Goal: Task Accomplishment & Management: Manage account settings

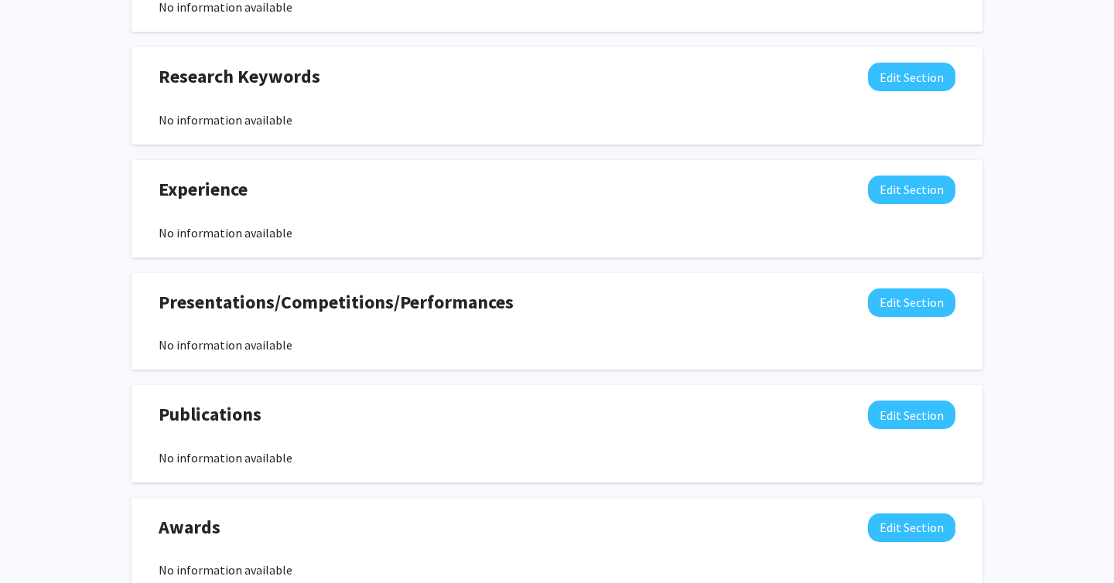
scroll to position [782, 0]
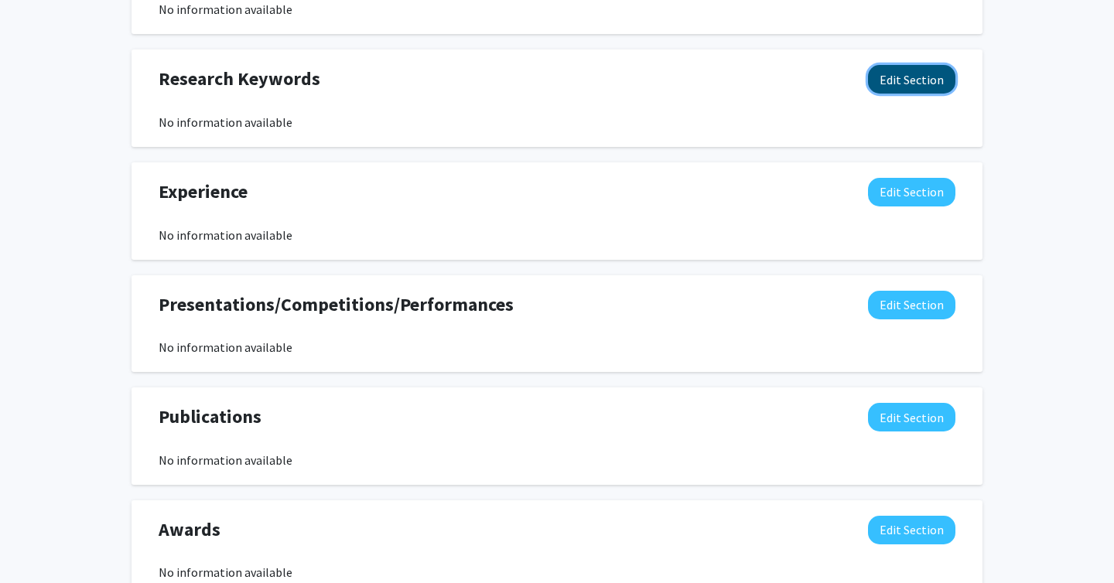
click at [892, 91] on button "Edit Section" at bounding box center [911, 79] width 87 height 29
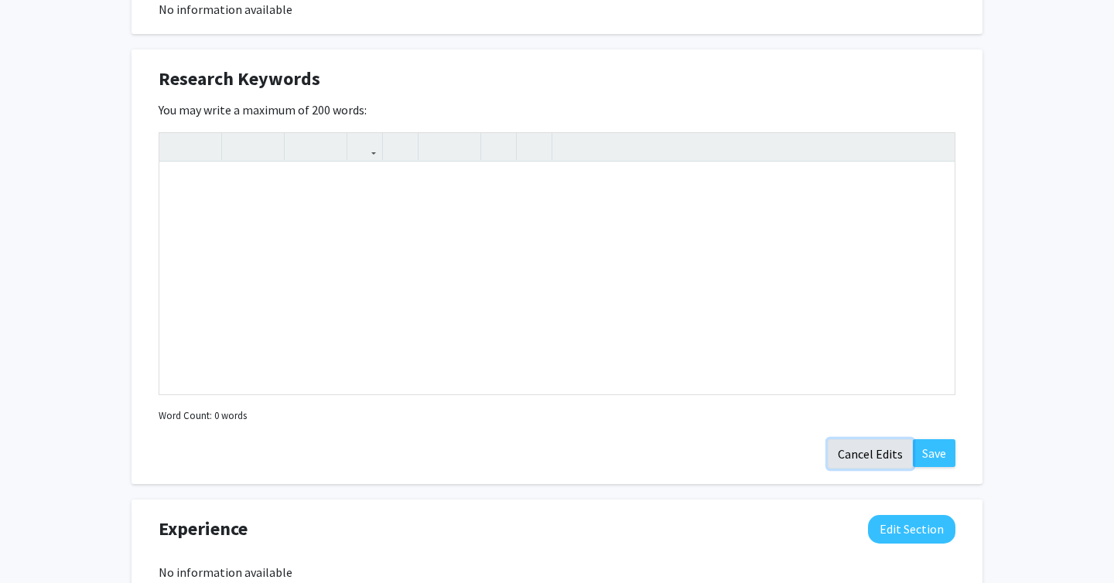
click at [851, 454] on button "Cancel Edits" at bounding box center [869, 453] width 85 height 29
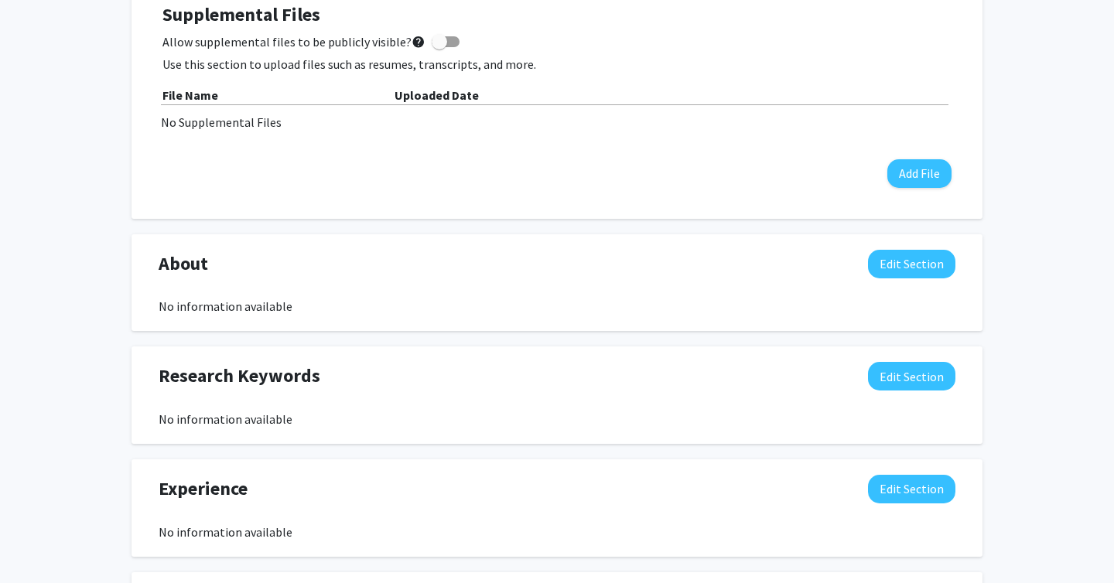
scroll to position [483, 0]
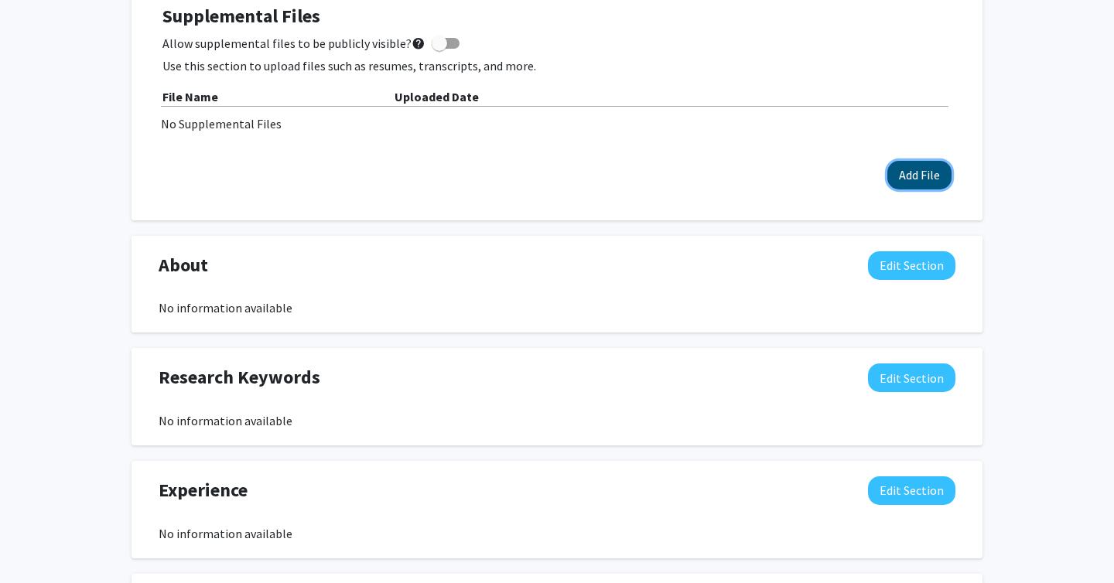
click at [937, 177] on button "Add File" at bounding box center [919, 175] width 64 height 29
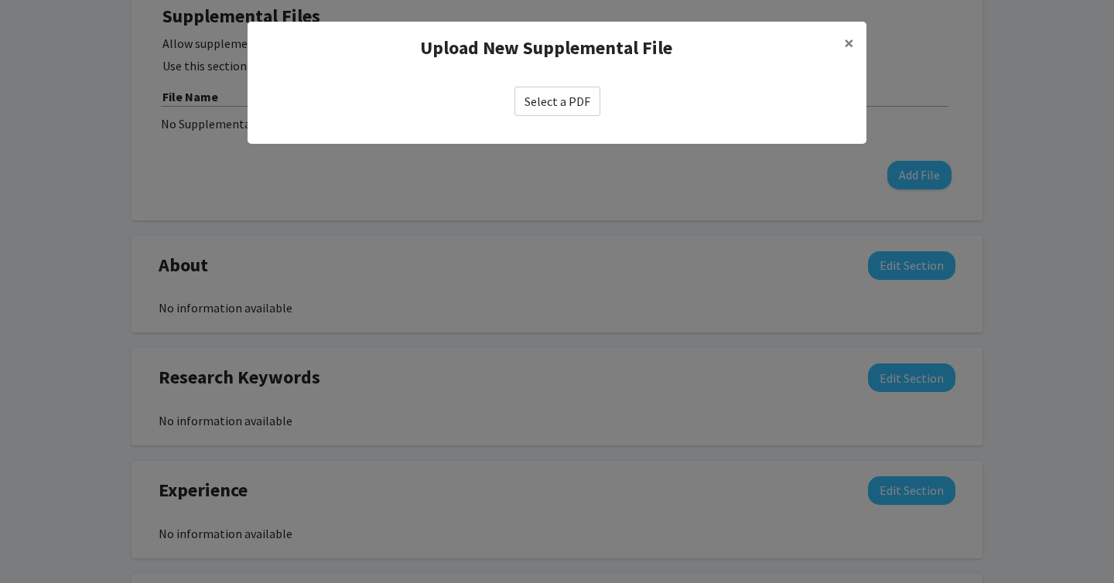
click at [547, 99] on label "Select a PDF" at bounding box center [557, 101] width 86 height 29
click at [0, 0] on input "Select a PDF" at bounding box center [0, 0] width 0 height 0
click at [565, 96] on label "Select a PDF" at bounding box center [557, 101] width 86 height 29
click at [0, 0] on input "Select a PDF" at bounding box center [0, 0] width 0 height 0
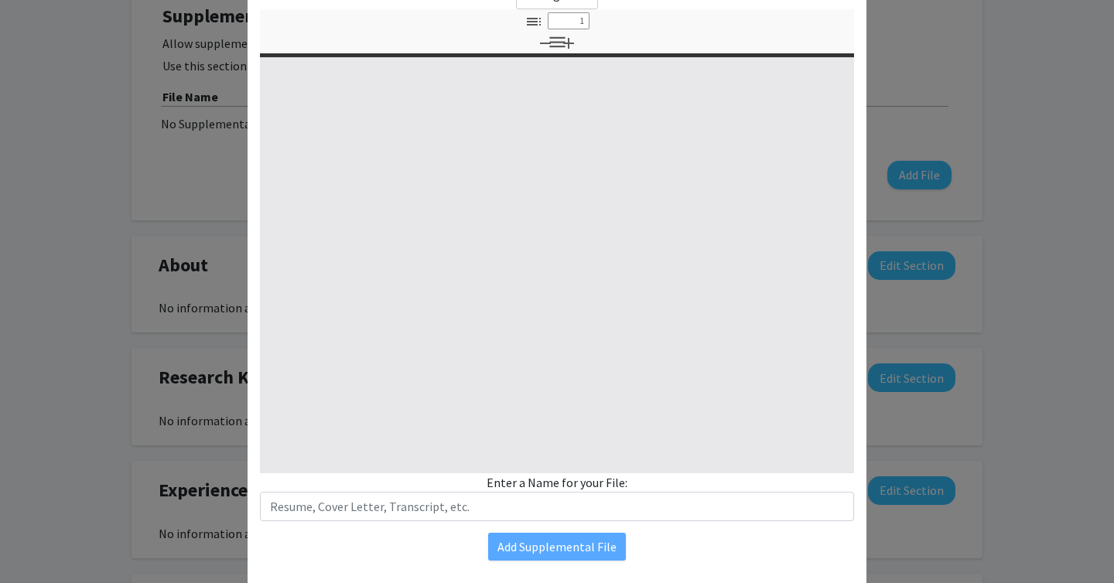
scroll to position [142, 0]
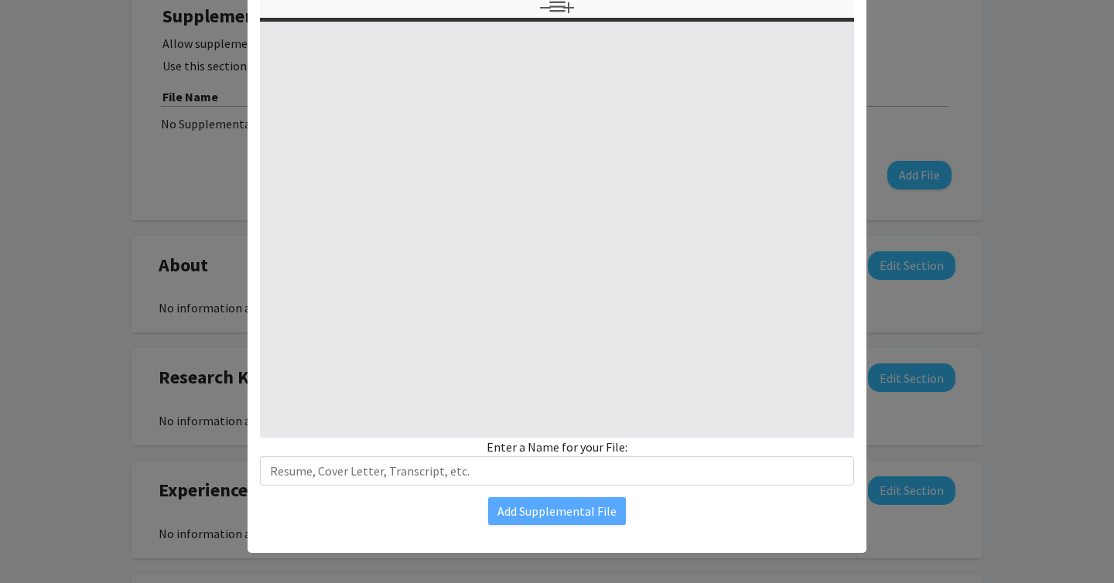
select select "custom"
type input "0"
select select "custom"
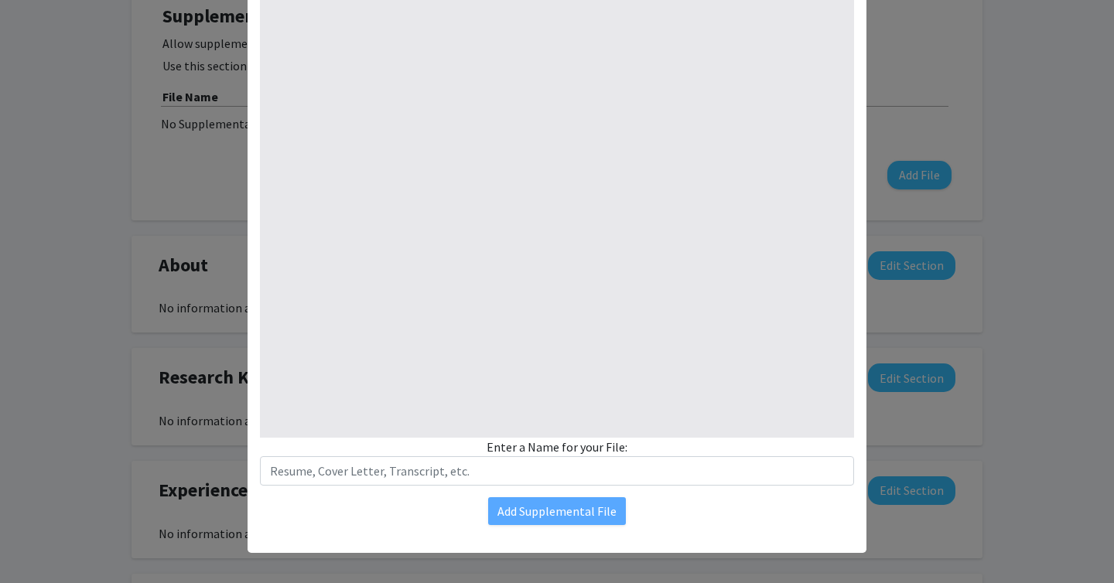
scroll to position [119, 0]
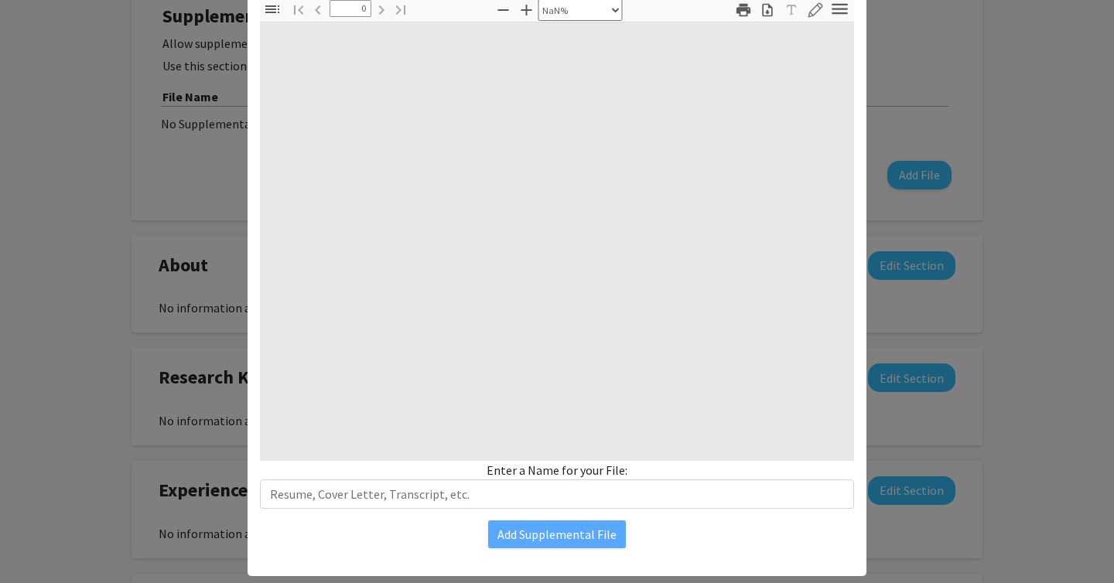
click at [575, 456] on div at bounding box center [557, 241] width 594 height 438
type input "1"
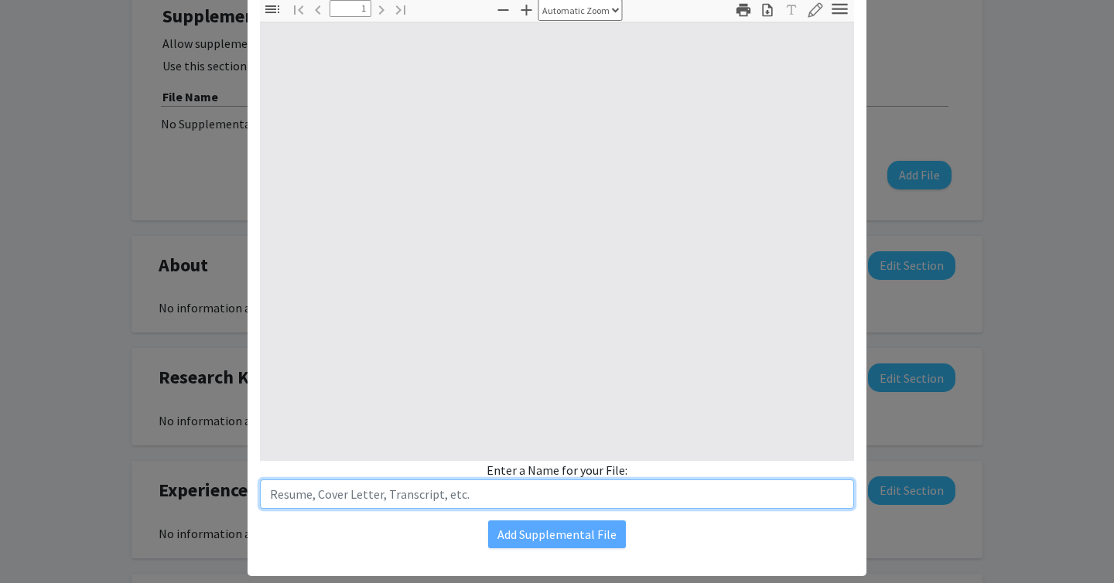
select select "auto"
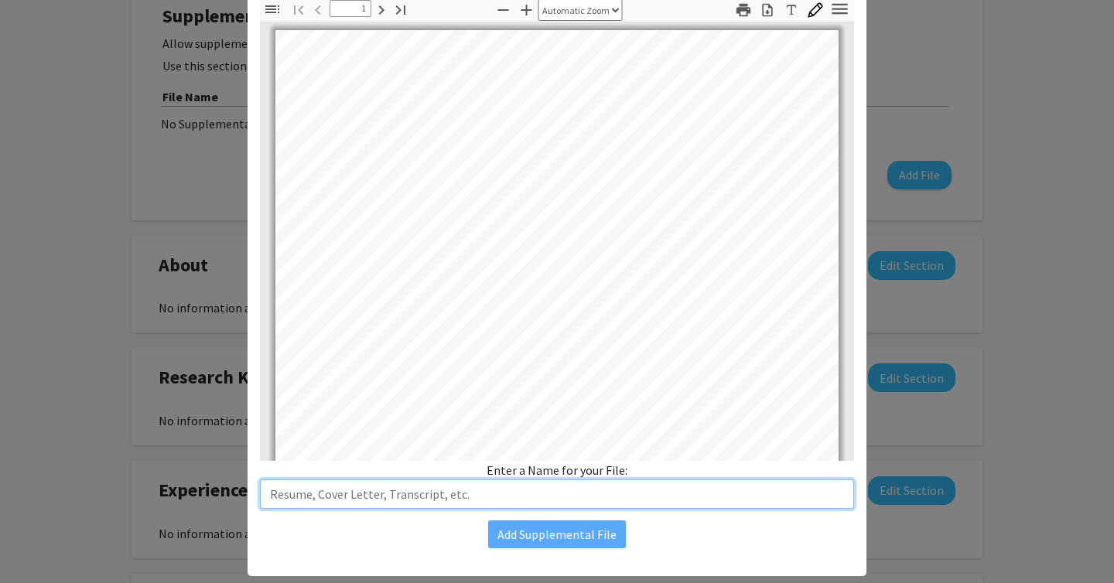
click at [555, 504] on input "text" at bounding box center [557, 493] width 594 height 29
type input "Resume"
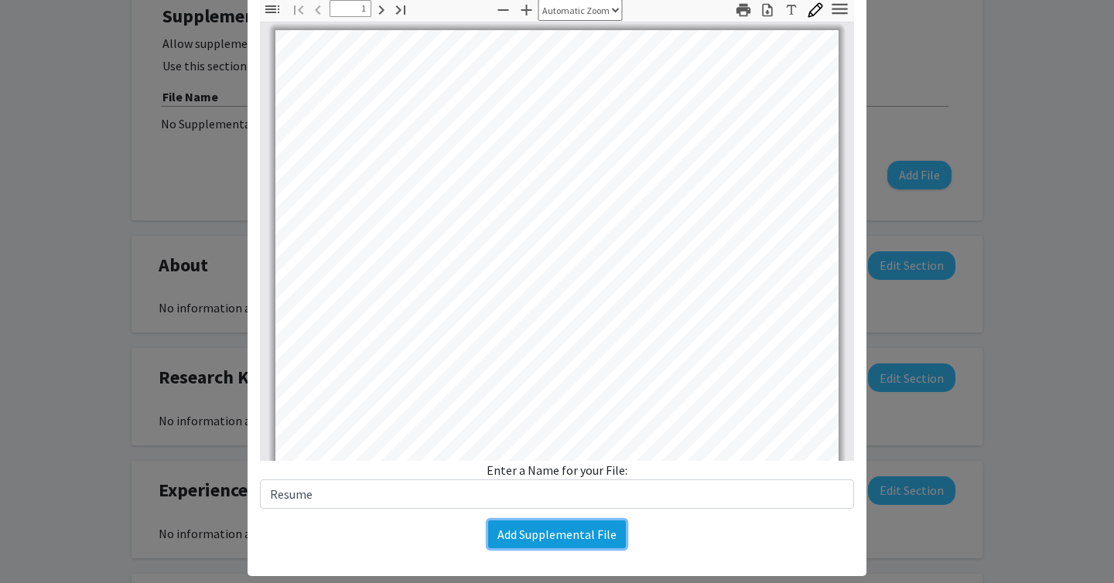
click at [582, 536] on button "Add Supplemental File" at bounding box center [557, 534] width 138 height 28
click at [564, 539] on button "Add Supplemental File" at bounding box center [557, 534] width 138 height 28
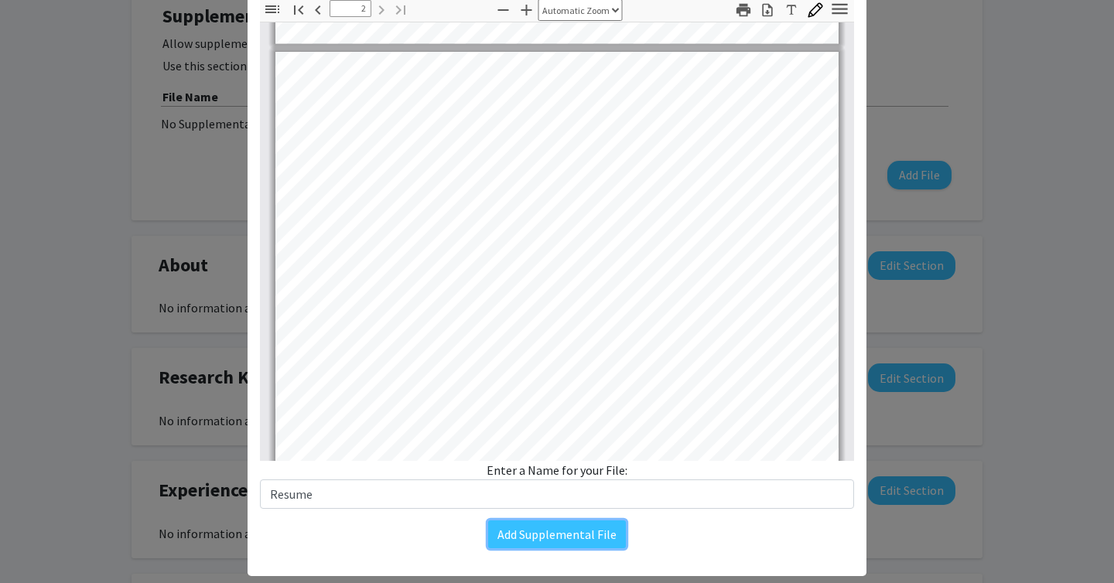
scroll to position [1042, 0]
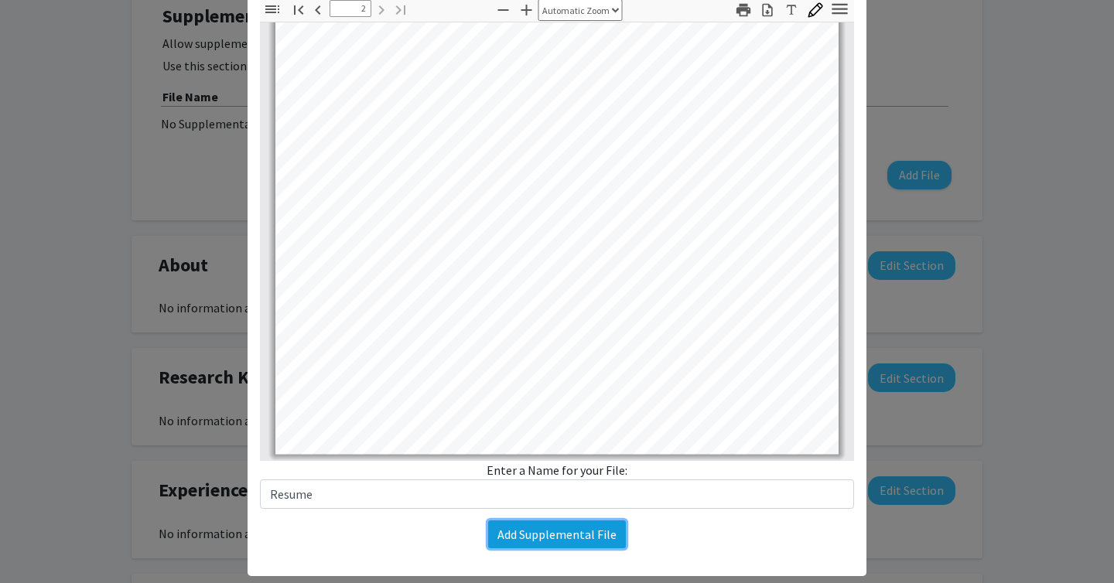
click at [569, 526] on button "Add Supplemental File" at bounding box center [557, 534] width 138 height 28
click at [568, 527] on button "Add Supplemental File" at bounding box center [557, 534] width 138 height 28
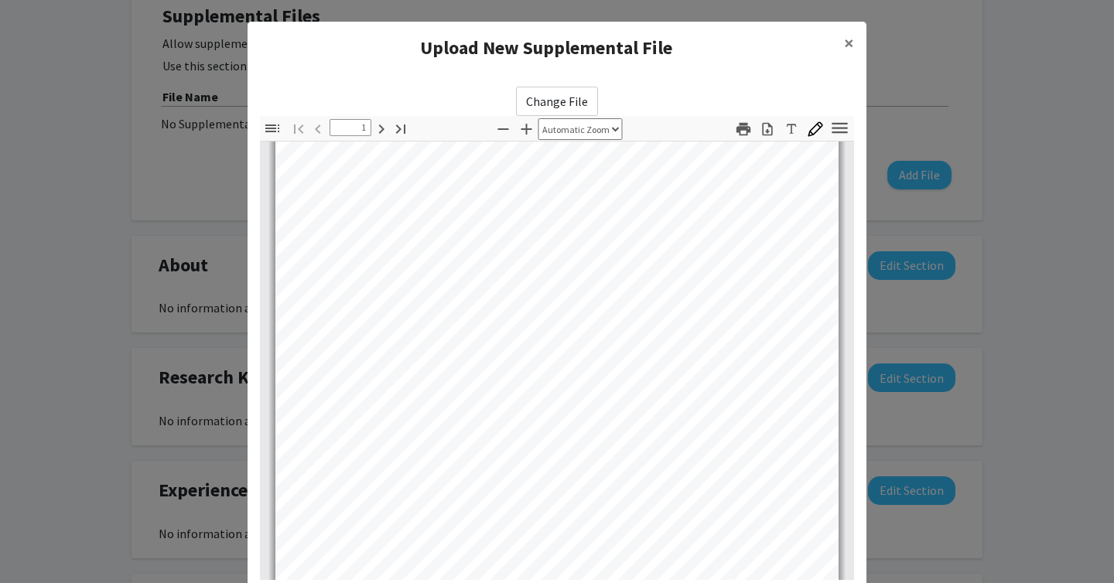
scroll to position [149, 0]
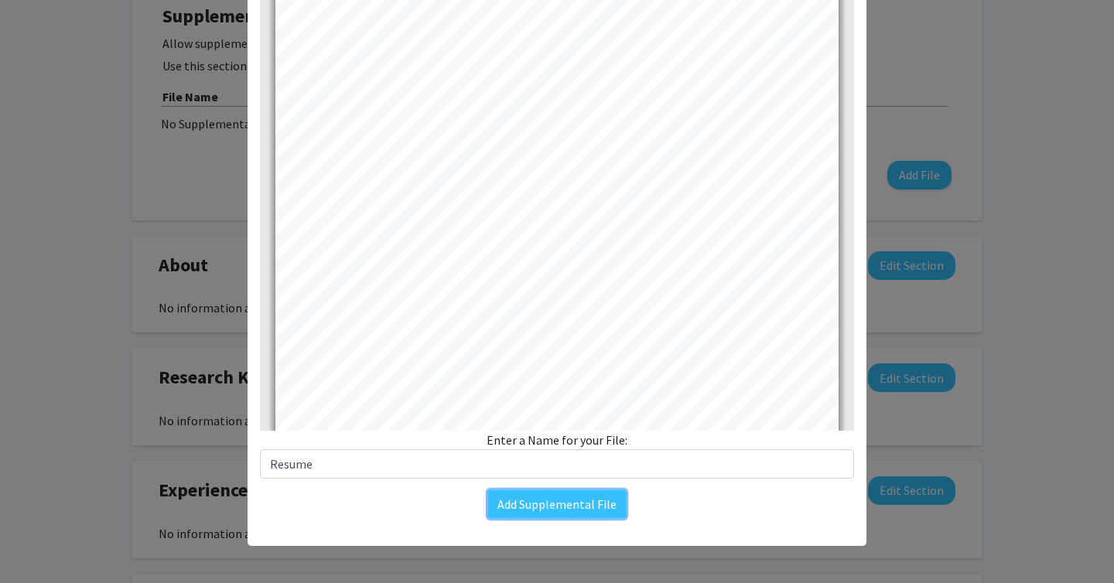
type input "2"
click at [582, 529] on div "Change File Thumbnails Document Outline Attachments Layers Current Outline Item…" at bounding box center [556, 227] width 619 height 605
click at [571, 508] on button "Add Supplemental File" at bounding box center [557, 504] width 138 height 28
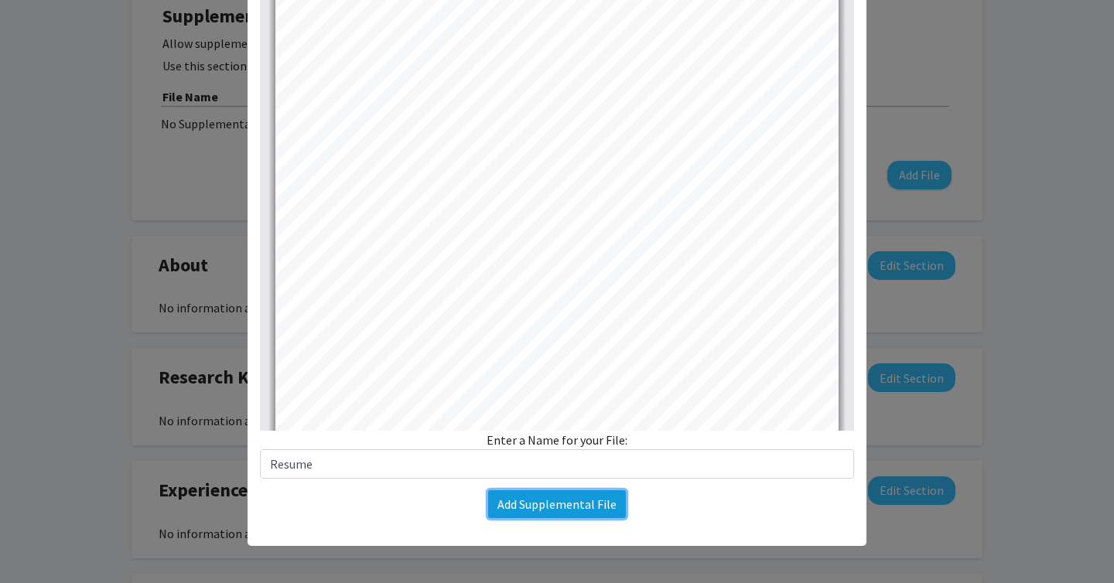
click at [571, 508] on button "Add Supplemental File" at bounding box center [557, 504] width 138 height 28
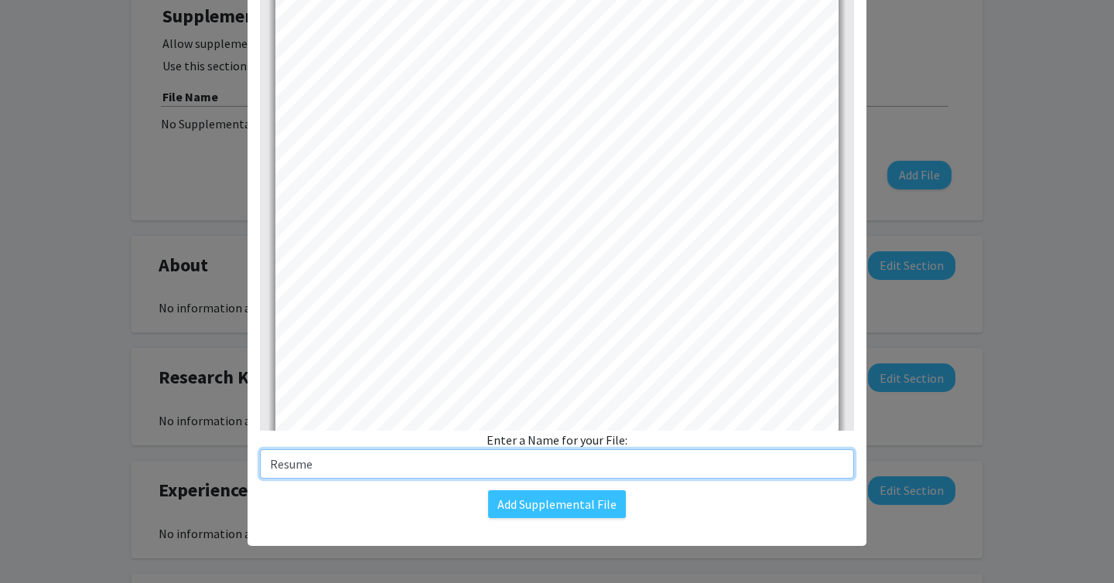
click at [544, 458] on input "Resume" at bounding box center [557, 463] width 594 height 29
click at [270, 465] on input "Resume" at bounding box center [557, 463] width 594 height 29
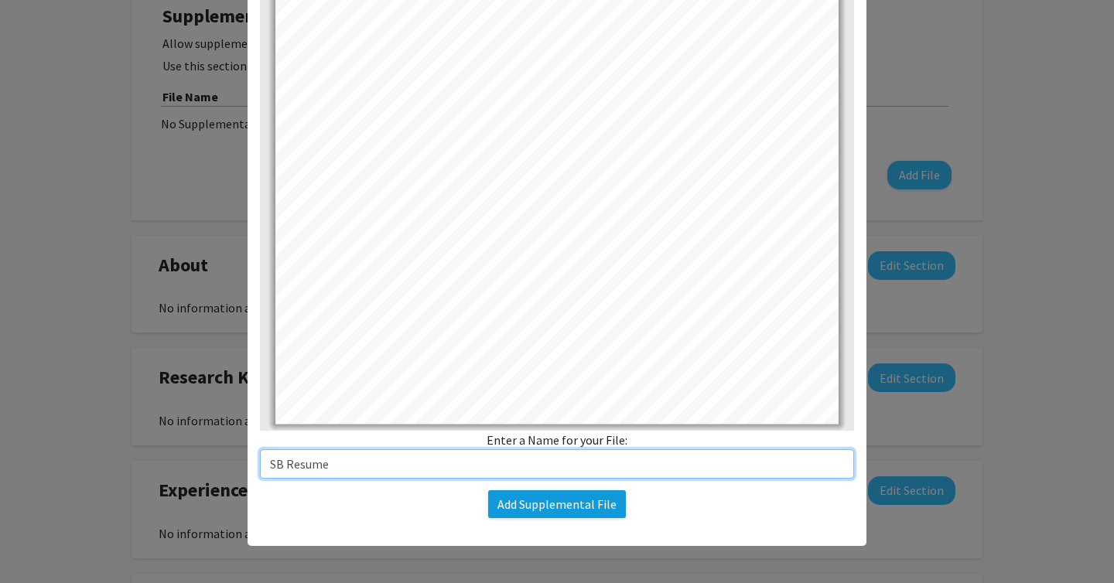
type input "SB Resume"
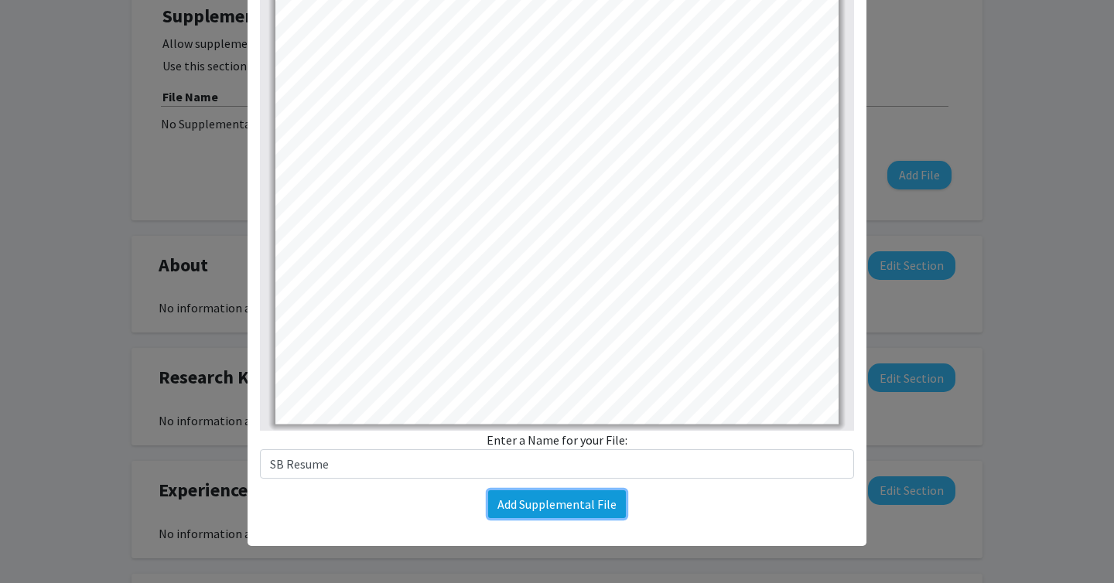
click at [595, 502] on button "Add Supplemental File" at bounding box center [557, 504] width 138 height 28
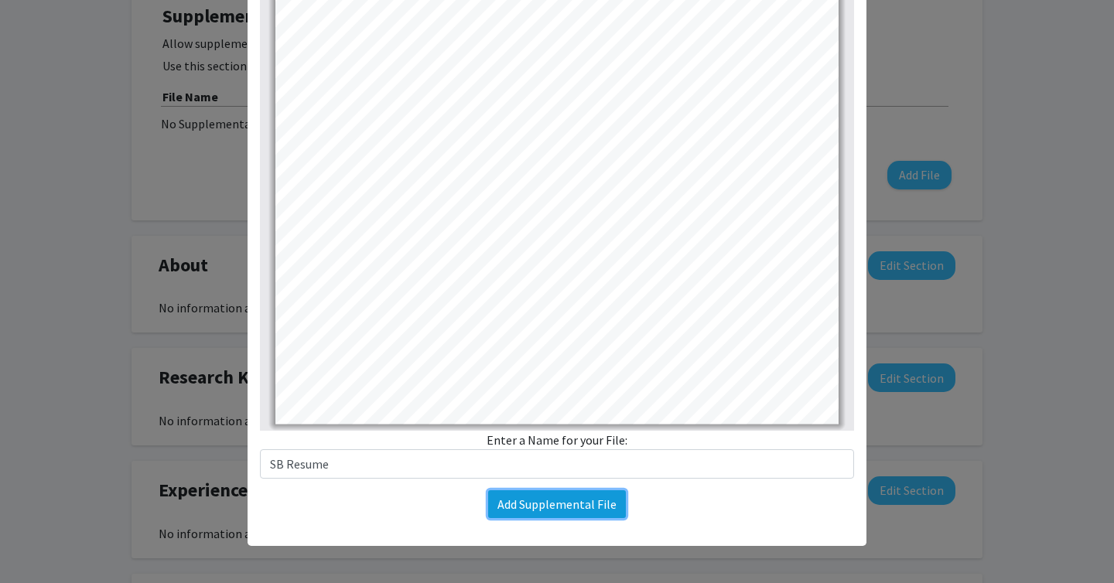
click at [595, 502] on button "Add Supplemental File" at bounding box center [557, 504] width 138 height 28
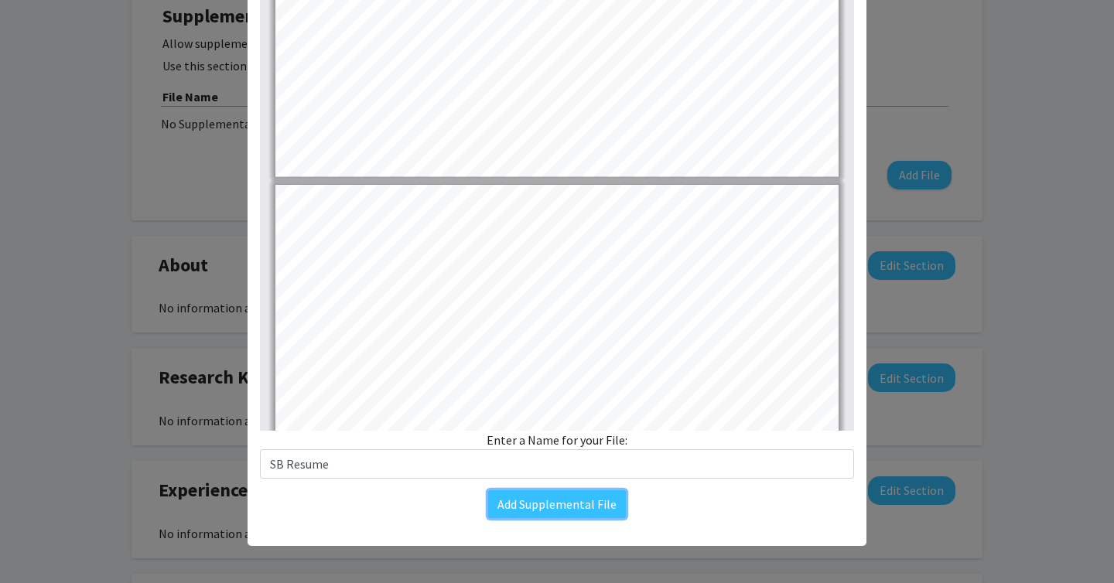
type input "1"
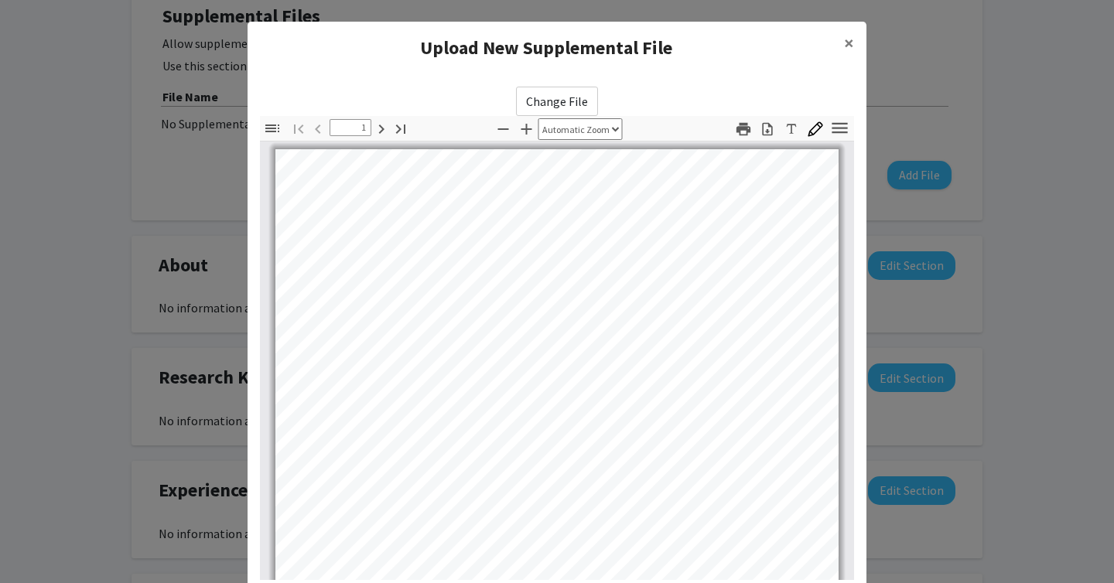
click at [908, 124] on modal-container "Upload New Supplemental File × Change File Thumbnails Document Outline Attachme…" at bounding box center [557, 291] width 1114 height 583
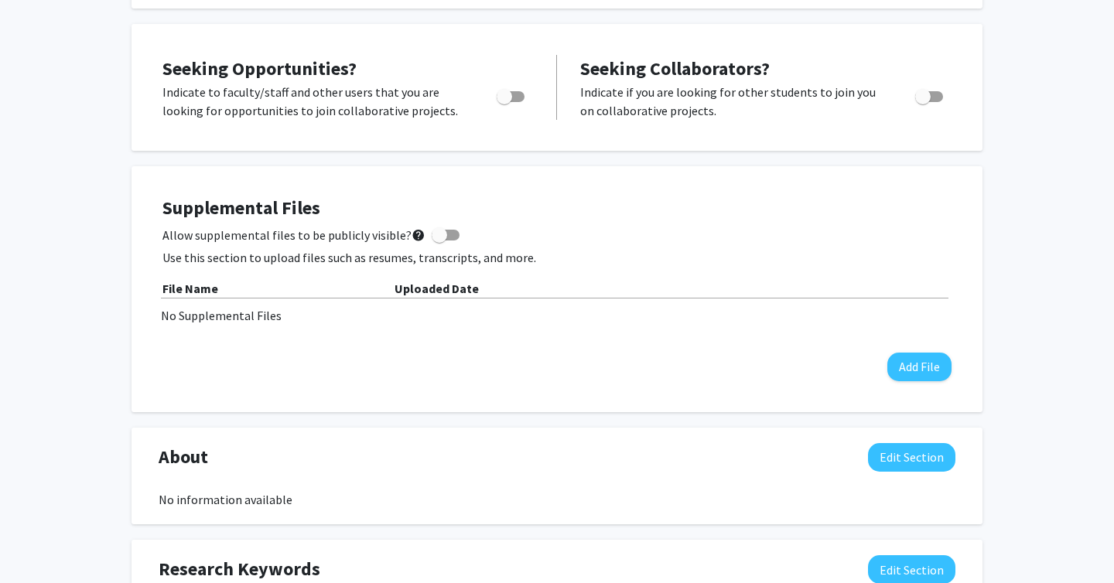
scroll to position [287, 0]
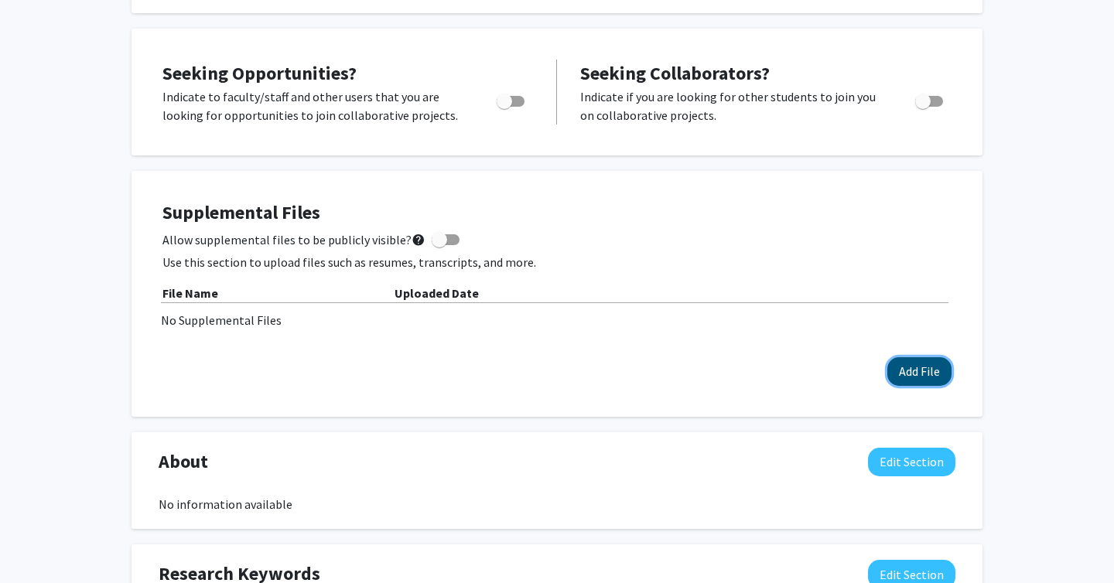
click at [906, 373] on button "Add File" at bounding box center [919, 371] width 64 height 29
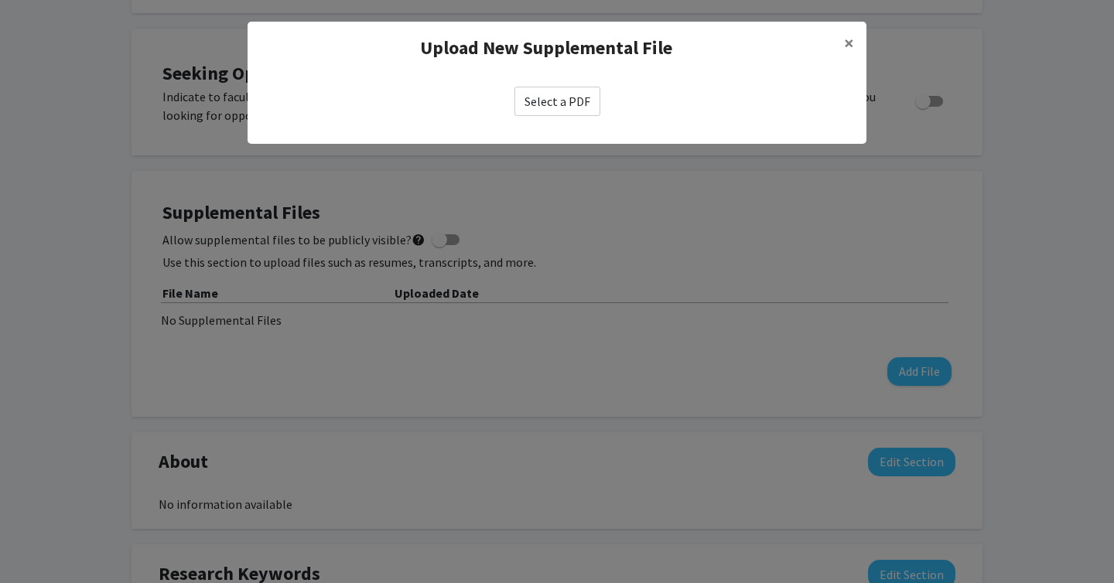
click at [567, 101] on label "Select a PDF" at bounding box center [557, 101] width 86 height 29
click at [0, 0] on input "Select a PDF" at bounding box center [0, 0] width 0 height 0
select select "custom"
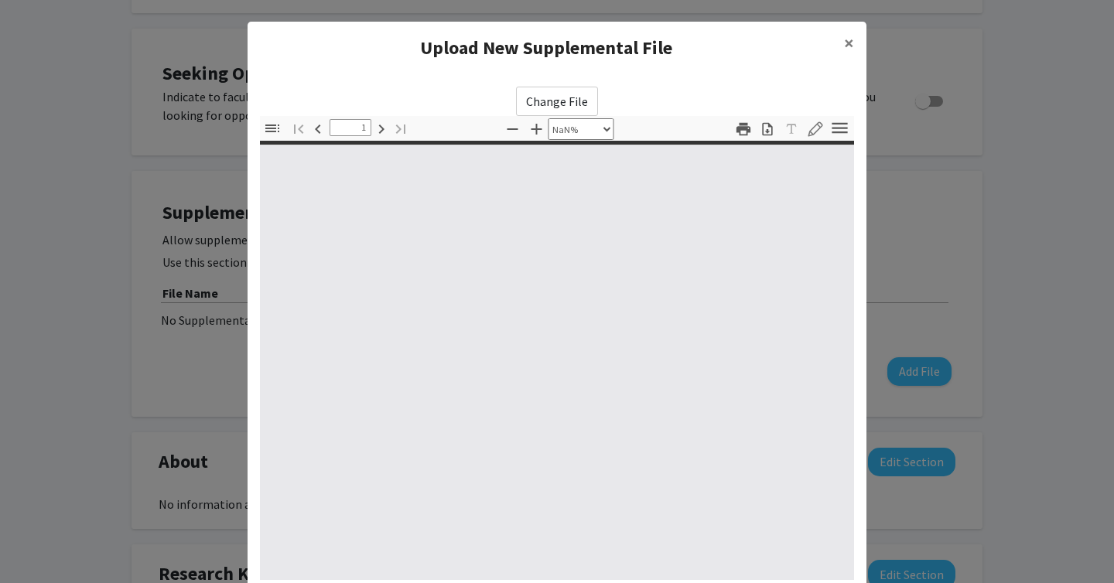
type input "0"
select select "custom"
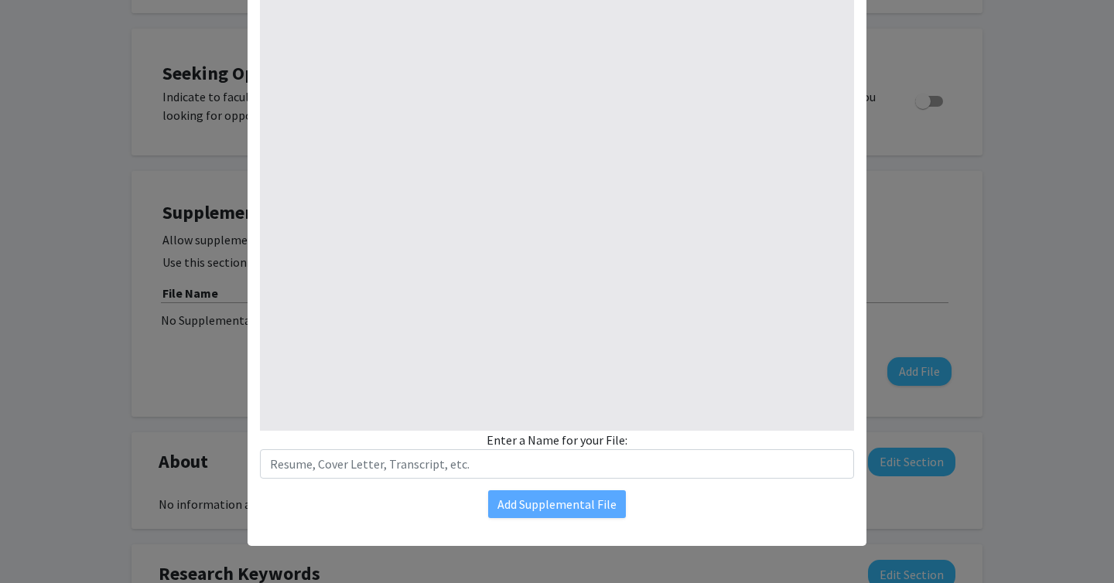
type input "1"
select select "auto"
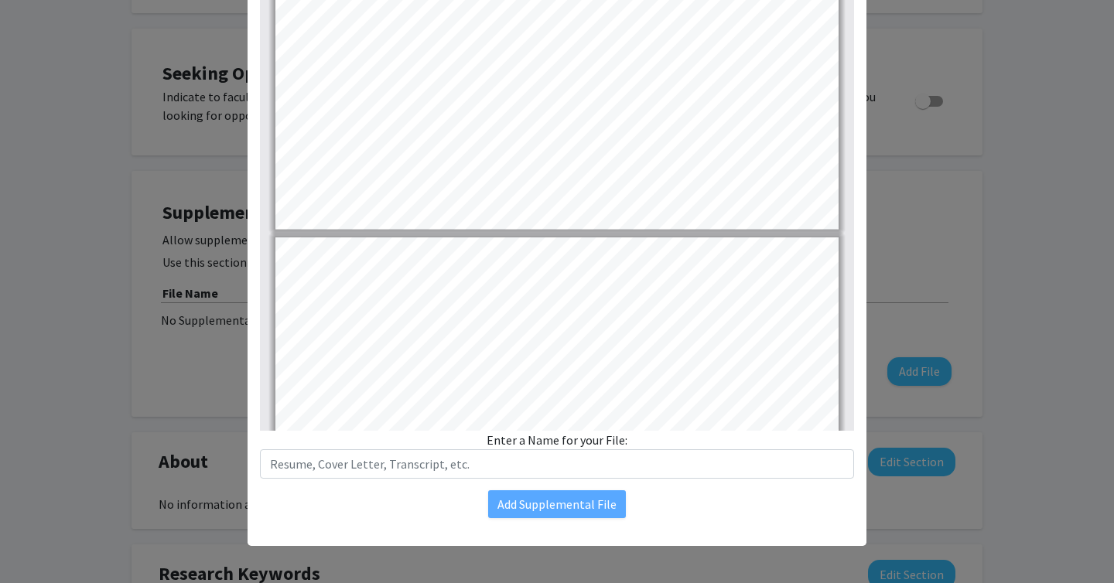
scroll to position [1042, 0]
type input "2"
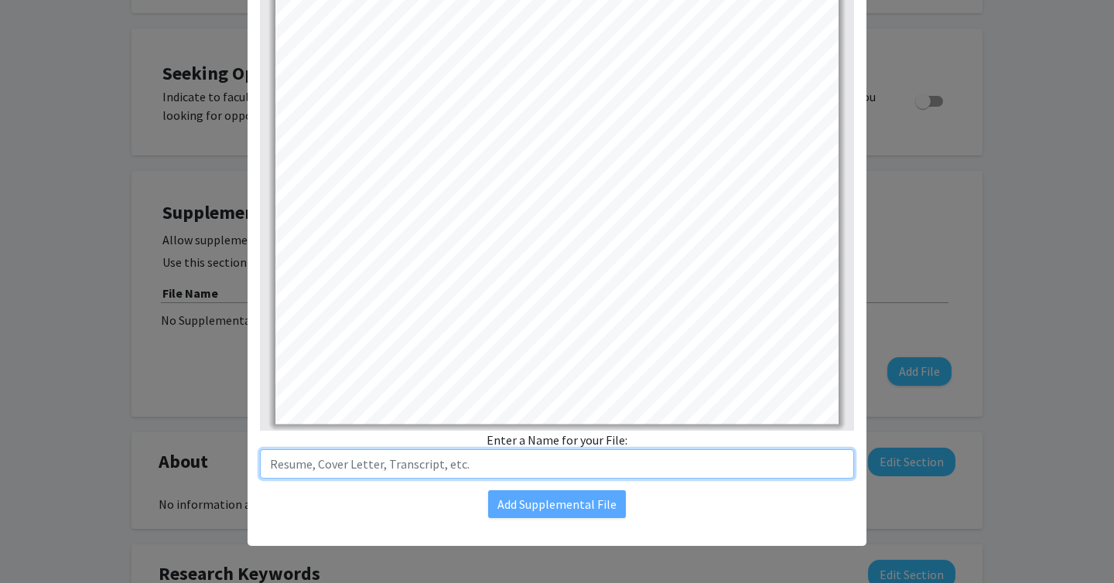
click at [475, 459] on input "text" at bounding box center [557, 463] width 594 height 29
type input "SB Resume"
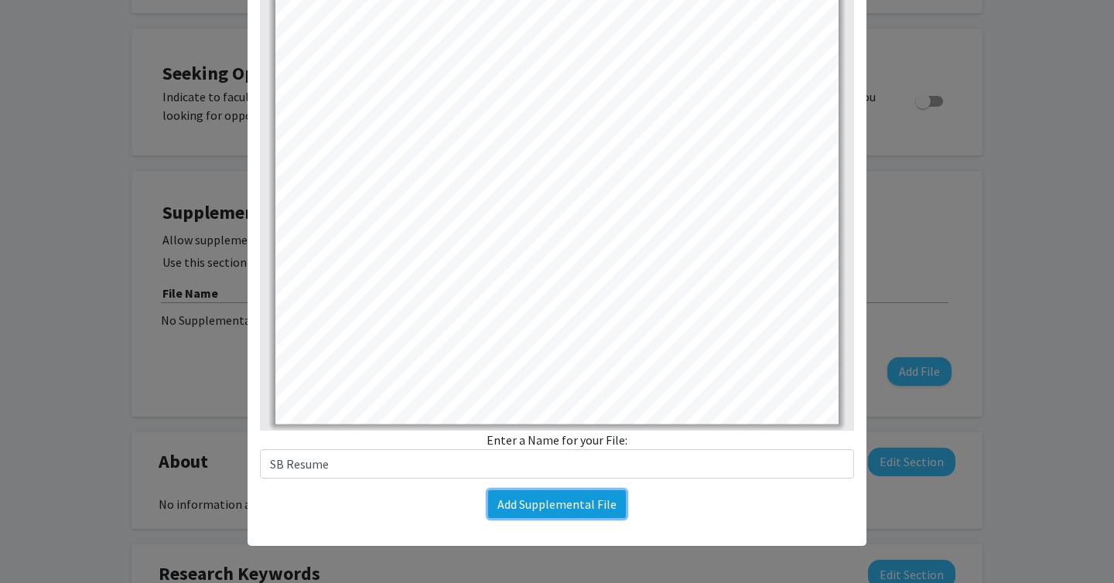
click at [522, 503] on button "Add Supplemental File" at bounding box center [557, 504] width 138 height 28
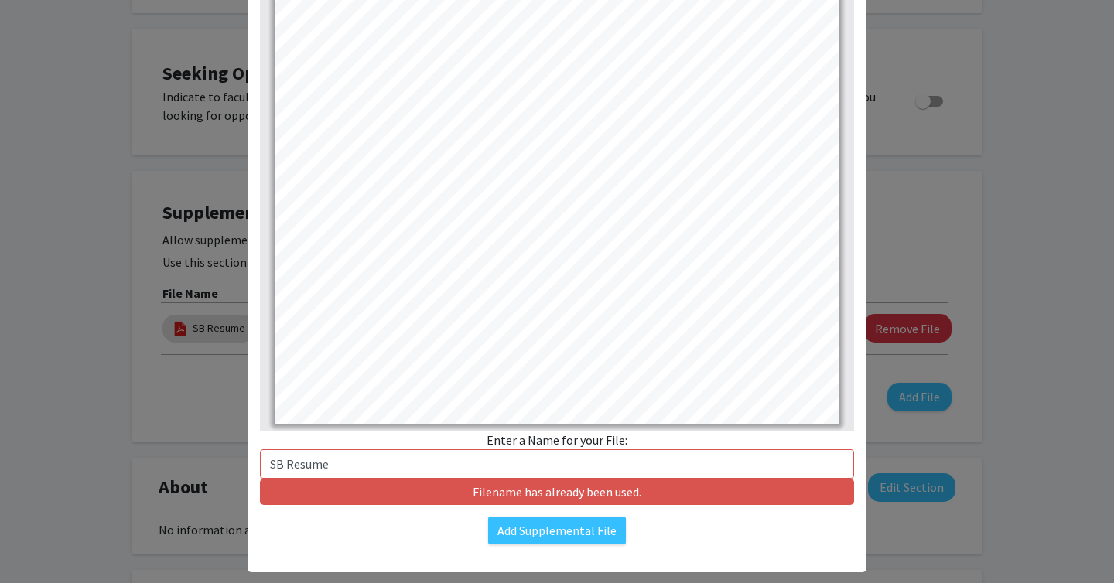
click at [499, 514] on div "Change File Thumbnails Document Outline Attachments Layers Current Outline Item…" at bounding box center [556, 241] width 619 height 632
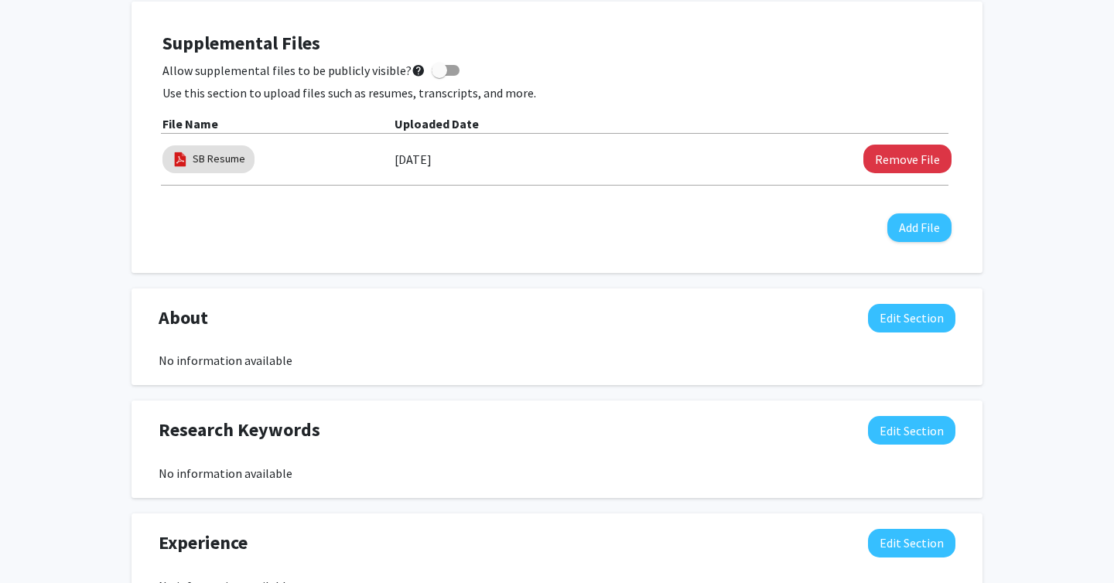
scroll to position [584, 0]
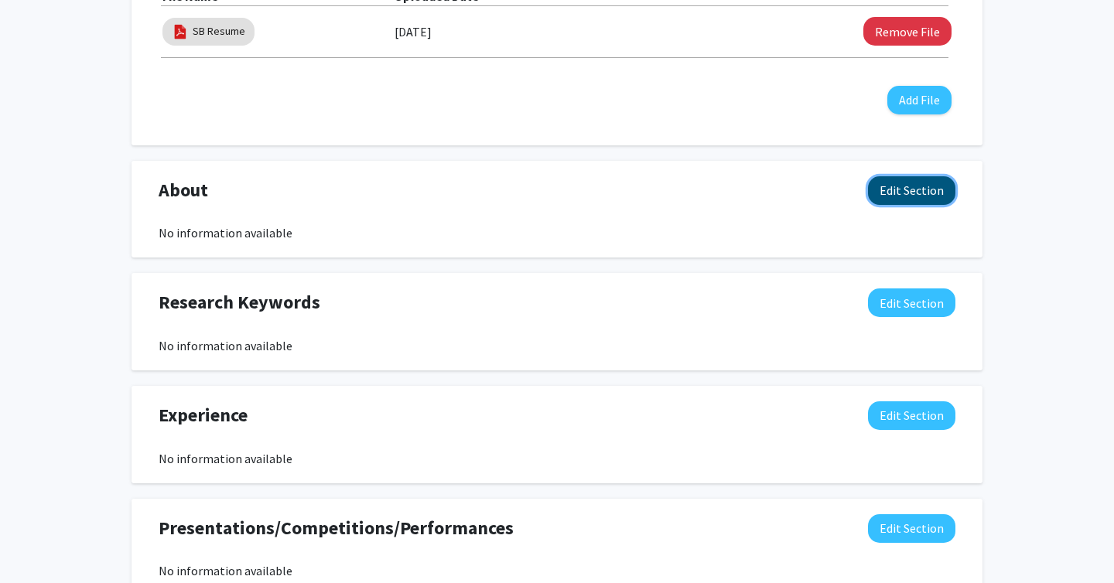
click at [885, 186] on button "Edit Section" at bounding box center [911, 190] width 87 height 29
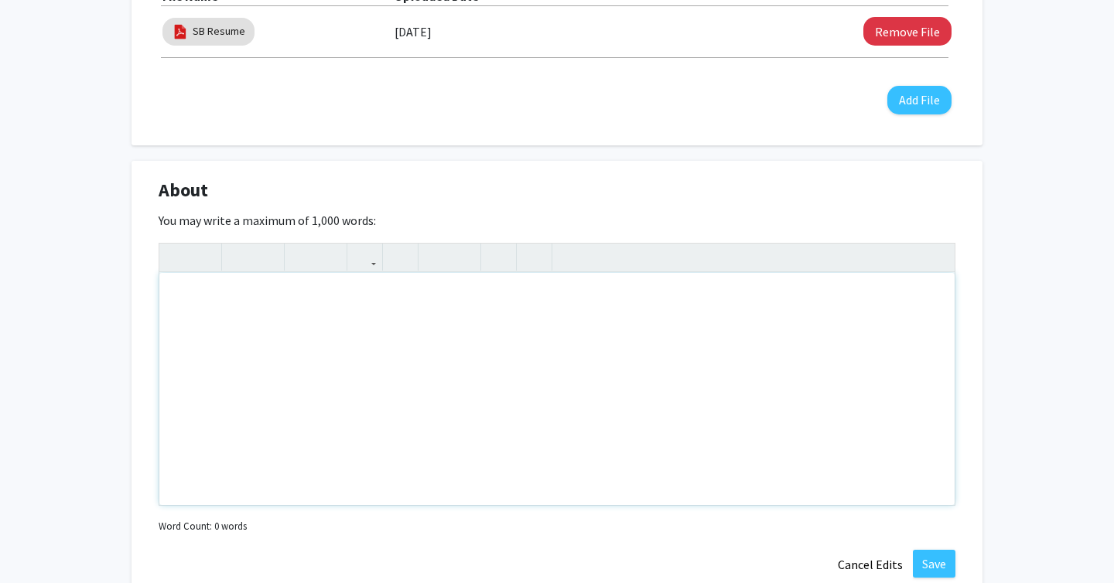
click at [445, 339] on div "Note to users with screen readers: Please deactivate our accessibility plugin f…" at bounding box center [556, 389] width 795 height 232
paste div "Note to users with screen readers: Please deactivate our accessibility plugin f…"
type textarea "<p>Computer Science + Linguistics Major @ [GEOGRAPHIC_DATA] with a strong passi…"
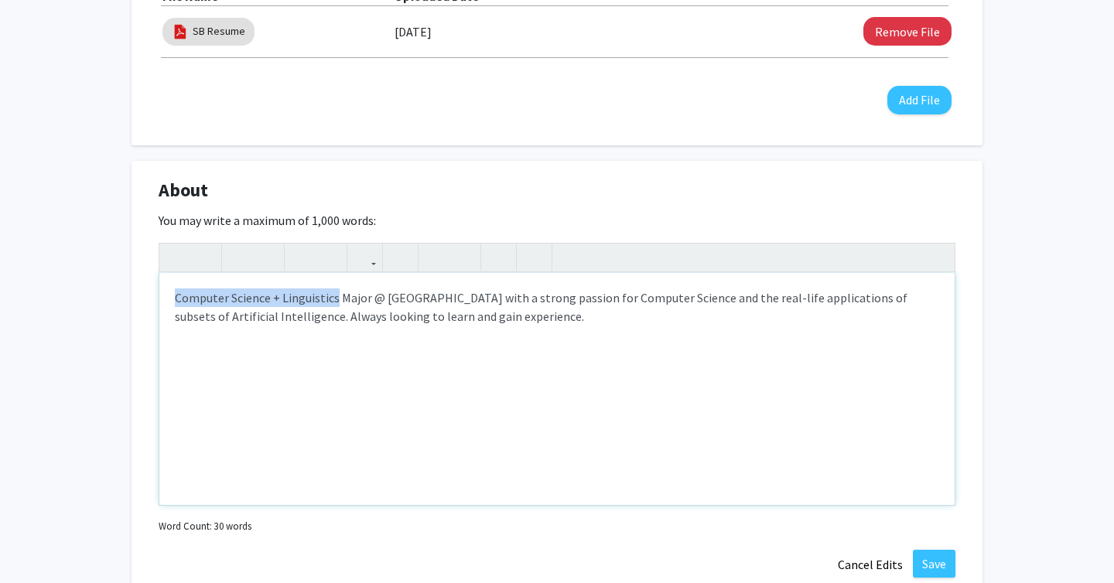
drag, startPoint x: 335, startPoint y: 298, endPoint x: 167, endPoint y: 297, distance: 167.8
click at [168, 297] on div "Computer Science + Linguistics Major @ [GEOGRAPHIC_DATA] with a strong passion …" at bounding box center [556, 389] width 795 height 232
click at [346, 294] on p "Health Science Studies Major @ [GEOGRAPHIC_DATA] with a strong passion for Comp…" at bounding box center [557, 306] width 764 height 37
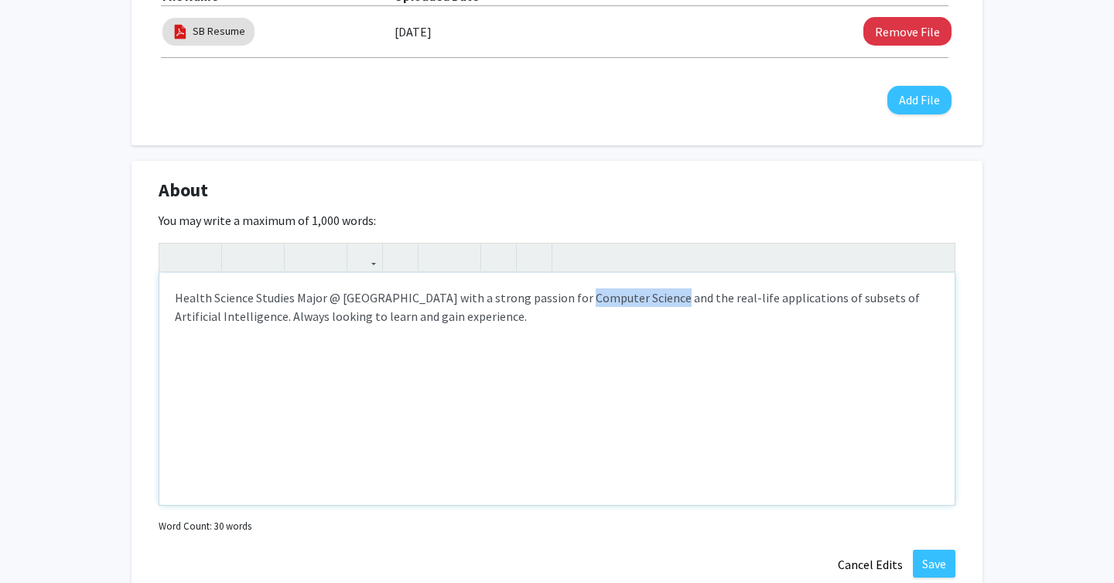
drag, startPoint x: 561, startPoint y: 301, endPoint x: 653, endPoint y: 299, distance: 92.0
click at [653, 299] on p "Health Science Studies Major @ [GEOGRAPHIC_DATA] with a strong passion for Comp…" at bounding box center [557, 306] width 764 height 37
drag, startPoint x: 822, startPoint y: 296, endPoint x: 926, endPoint y: 299, distance: 103.7
click at [925, 298] on p "Health Science Studies Major @ [GEOGRAPHIC_DATA] with a strong passion for rese…" at bounding box center [557, 306] width 764 height 37
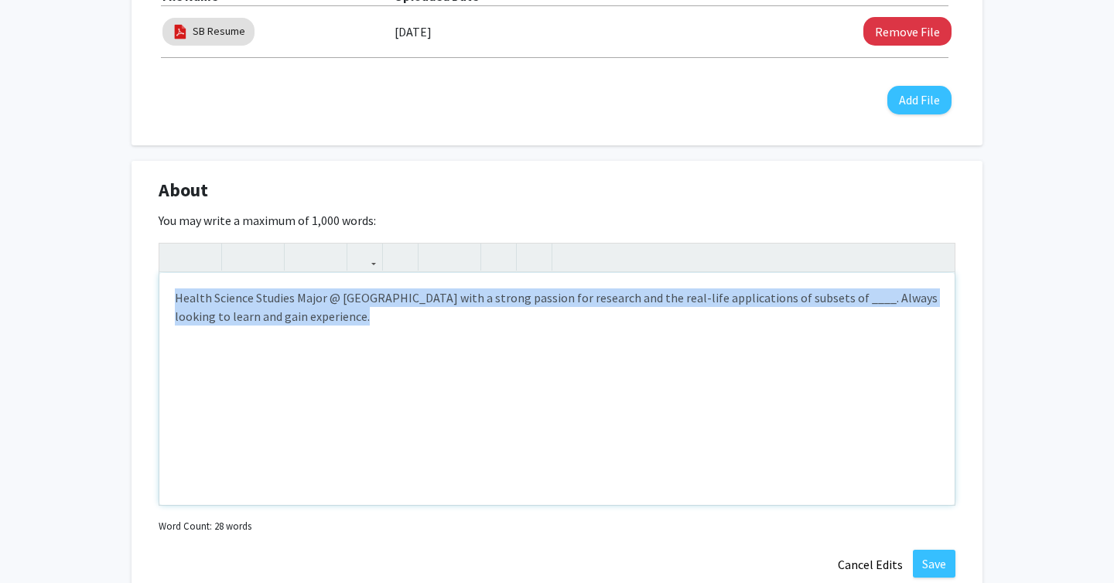
drag, startPoint x: 384, startPoint y: 319, endPoint x: 116, endPoint y: 302, distance: 268.1
click at [116, 302] on div "[PERSON_NAME] [GEOGRAPHIC_DATA] Edit Section See Public View help Degree Level:…" at bounding box center [557, 340] width 1114 height 1736
copy p "Health Science Studies Major @ [GEOGRAPHIC_DATA] with a strong passion for rese…"
type textarea "<p>Health Science Studies Major @ [GEOGRAPHIC_DATA] with a strong passion for r…"
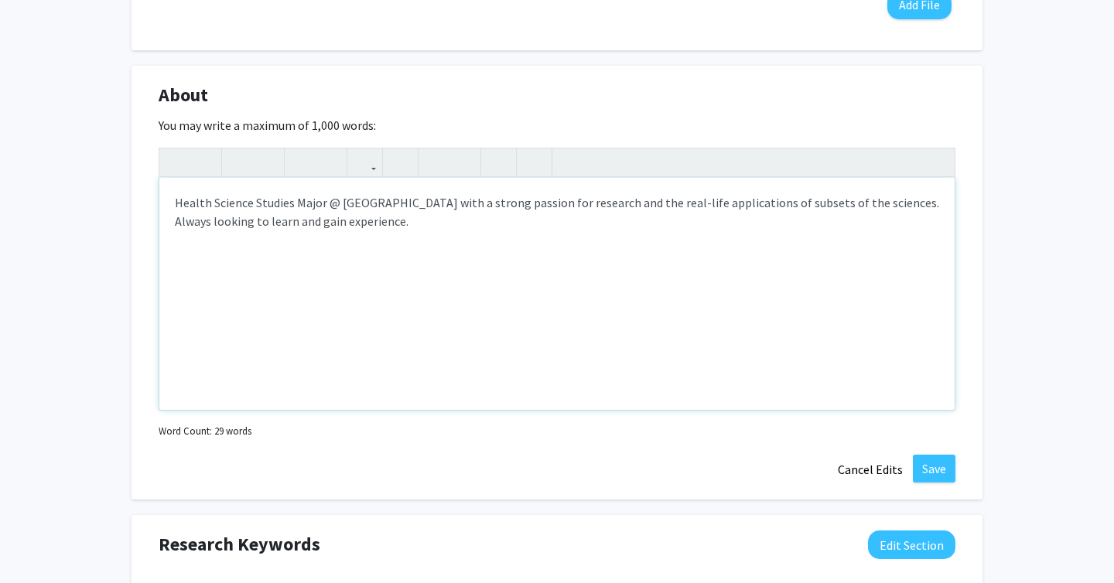
scroll to position [741, 0]
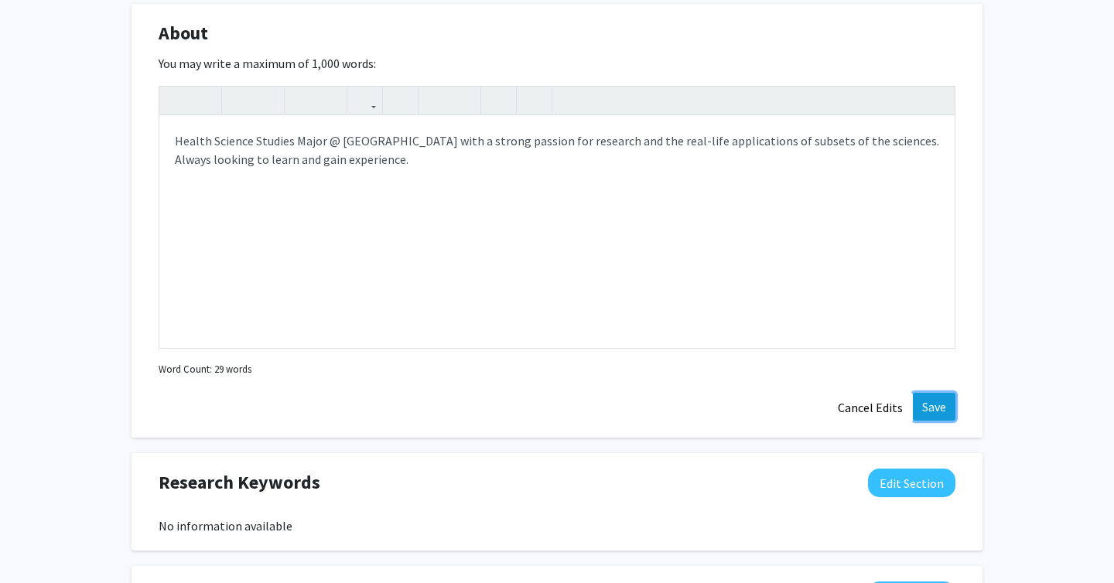
click at [931, 401] on button "Save" at bounding box center [933, 407] width 43 height 28
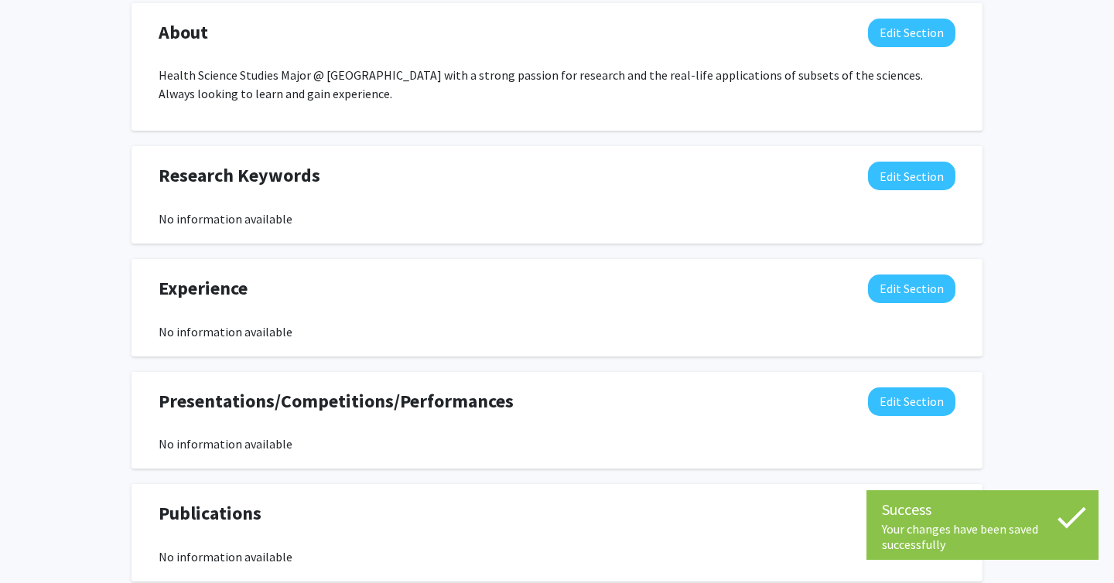
scroll to position [744, 0]
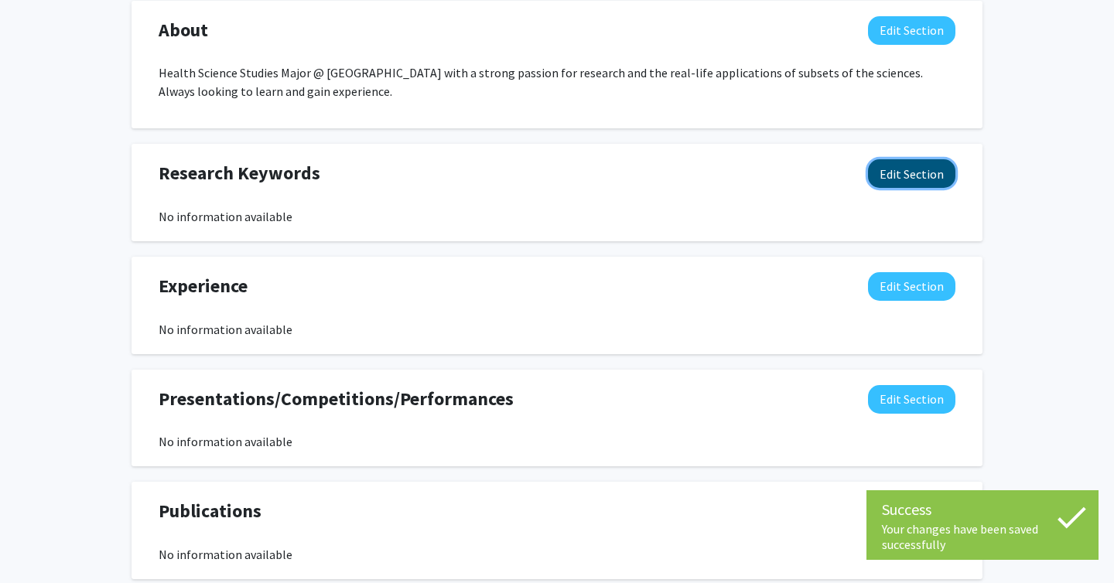
click at [913, 172] on button "Edit Section" at bounding box center [911, 173] width 87 height 29
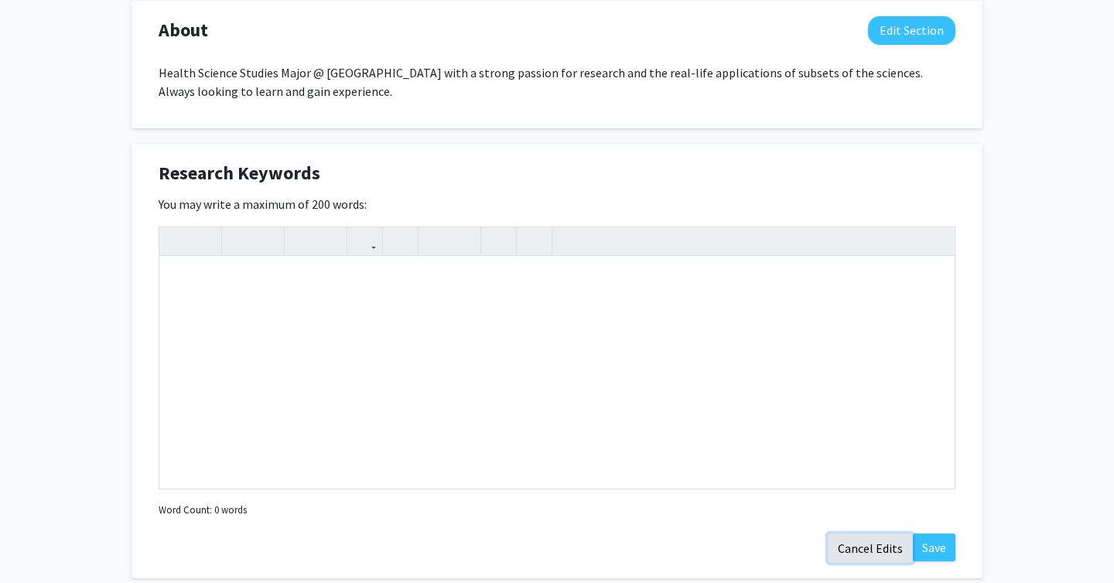
click at [859, 554] on button "Cancel Edits" at bounding box center [869, 548] width 85 height 29
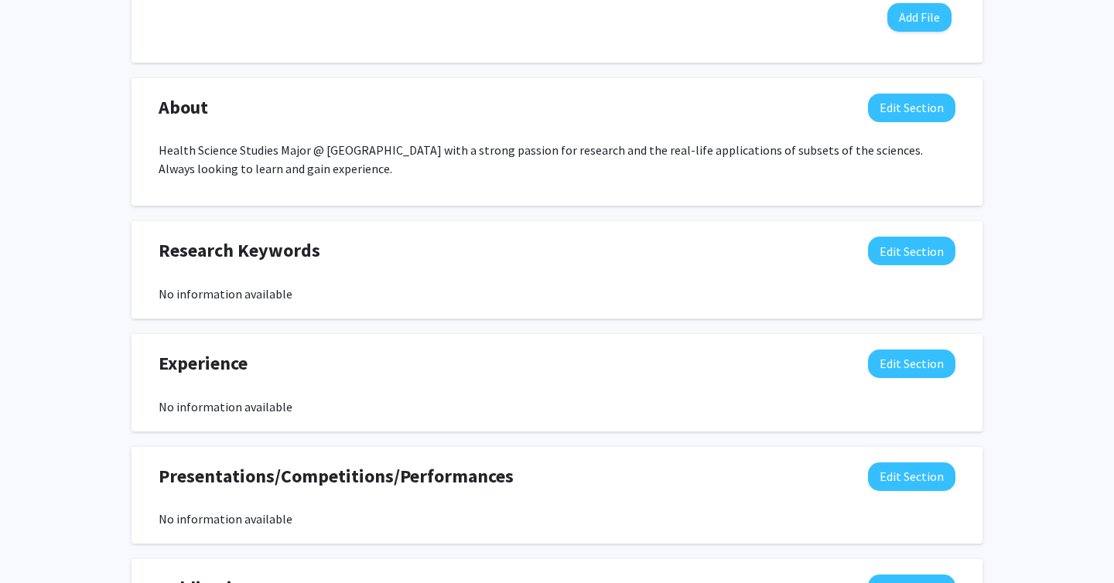
scroll to position [656, 0]
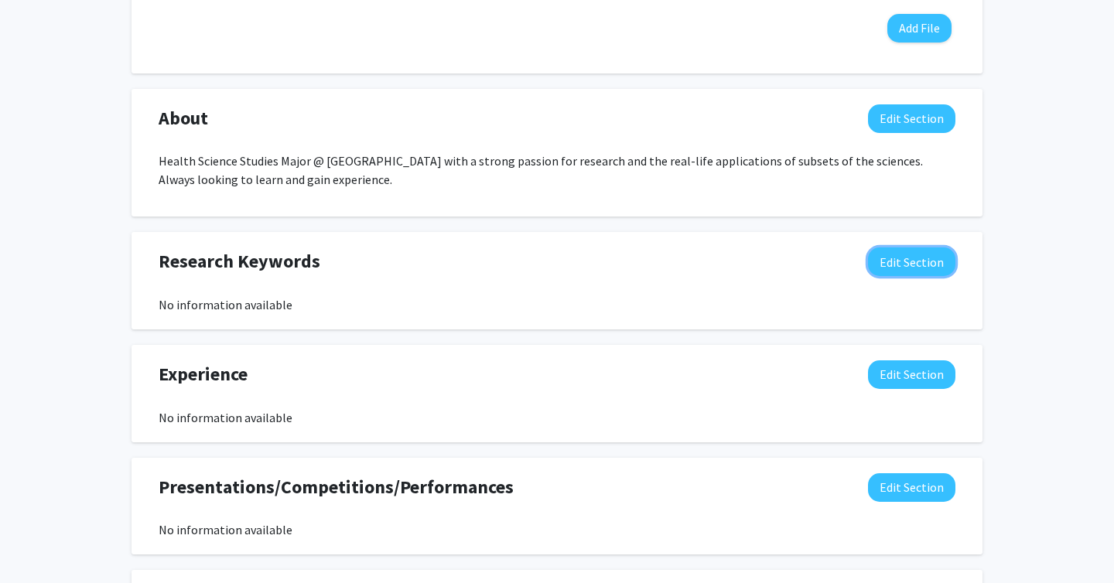
click at [879, 265] on button "Edit Section" at bounding box center [911, 261] width 87 height 29
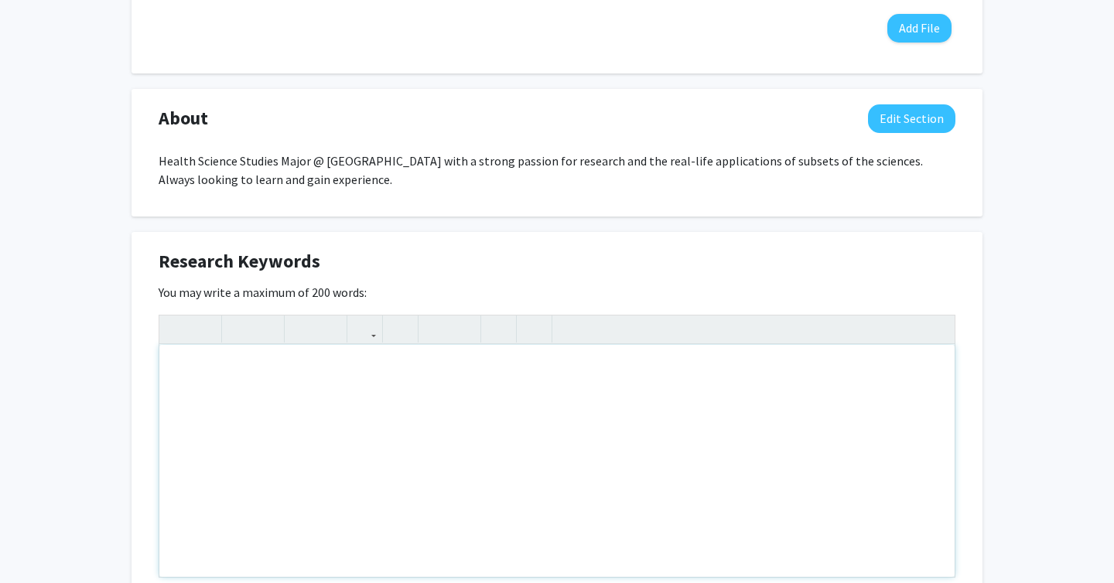
click at [403, 425] on div "Note to users with screen readers: Please deactivate our accessibility plugin f…" at bounding box center [556, 461] width 795 height 232
paste div "Note to users with screen readers: Please deactivate our accessibility plugin f…"
type textarea "<p>I am a Baylor University Class of 2028 student with a 3.8 unweighted GPA, pu…"
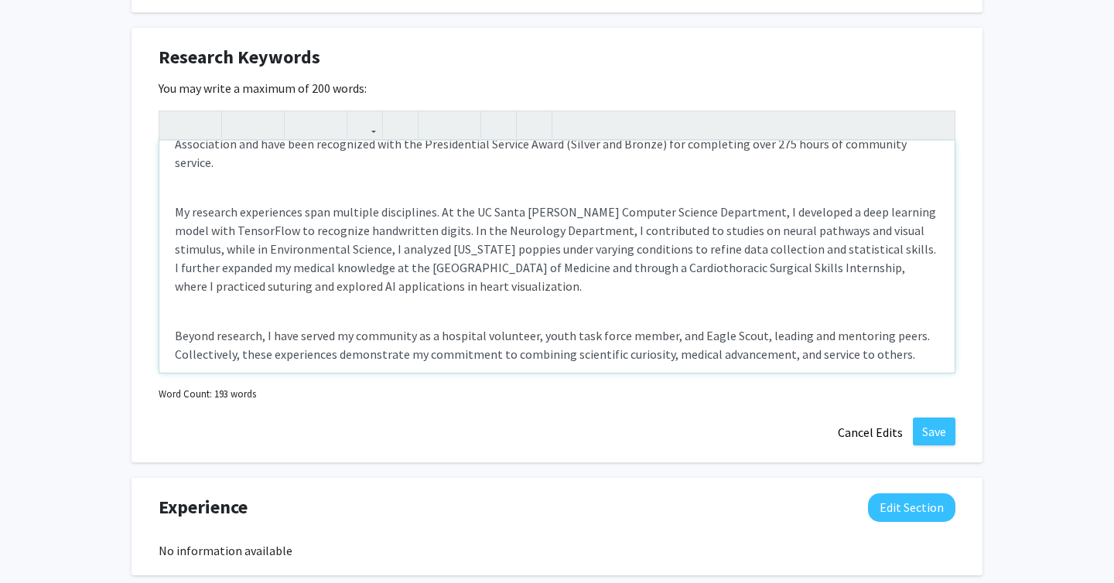
scroll to position [42, 0]
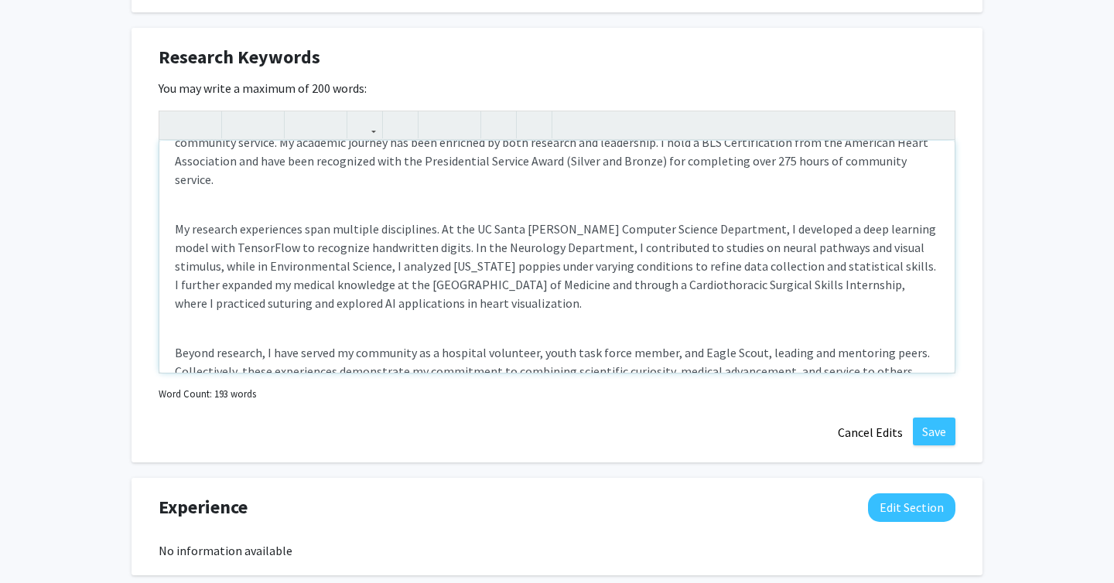
click at [205, 320] on div "I am a Baylor University Class of 2028 student with a 3.8 unweighted GPA, pursu…" at bounding box center [556, 257] width 795 height 232
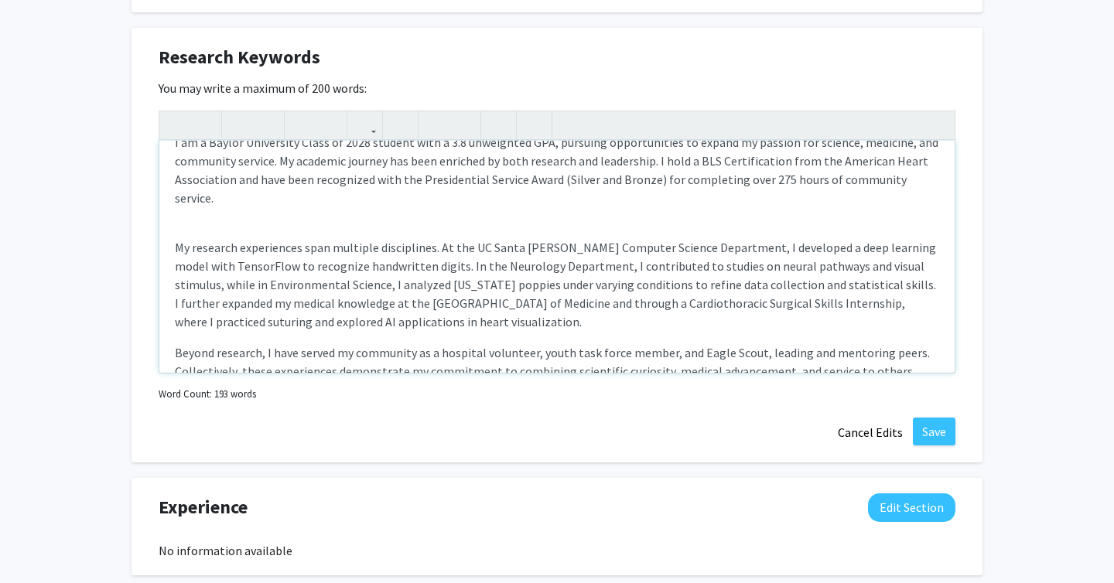
scroll to position [20, 0]
click at [194, 210] on div "I am a Baylor University Class of 2028 student with a 3.8 unweighted GPA, pursu…" at bounding box center [556, 257] width 795 height 232
type textarea "<p>I am a Baylor University Class of 2028 student with a 3.8 unweighted GPA, pu…"
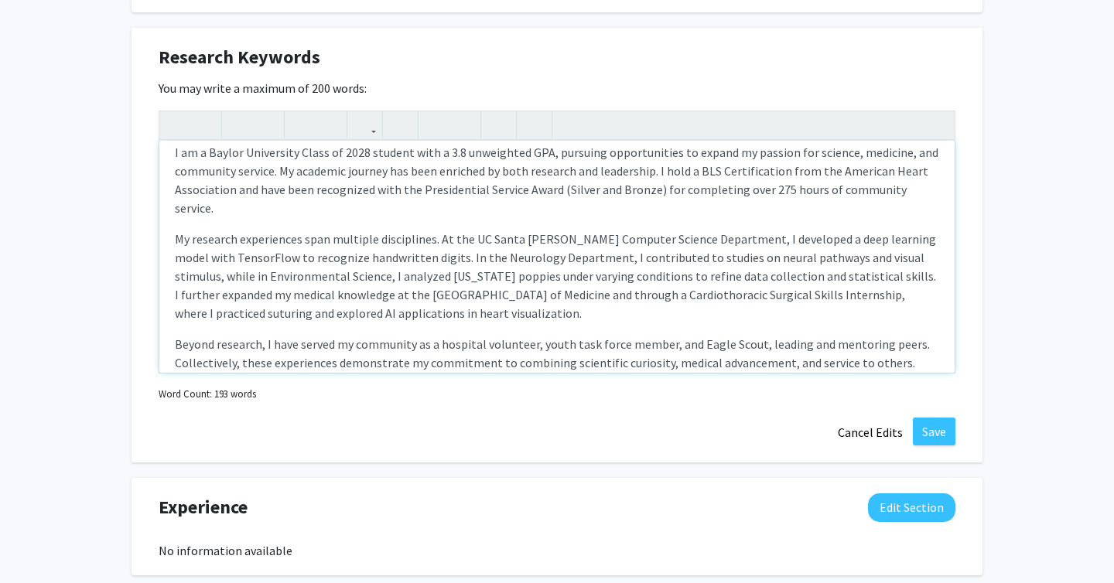
scroll to position [22, 0]
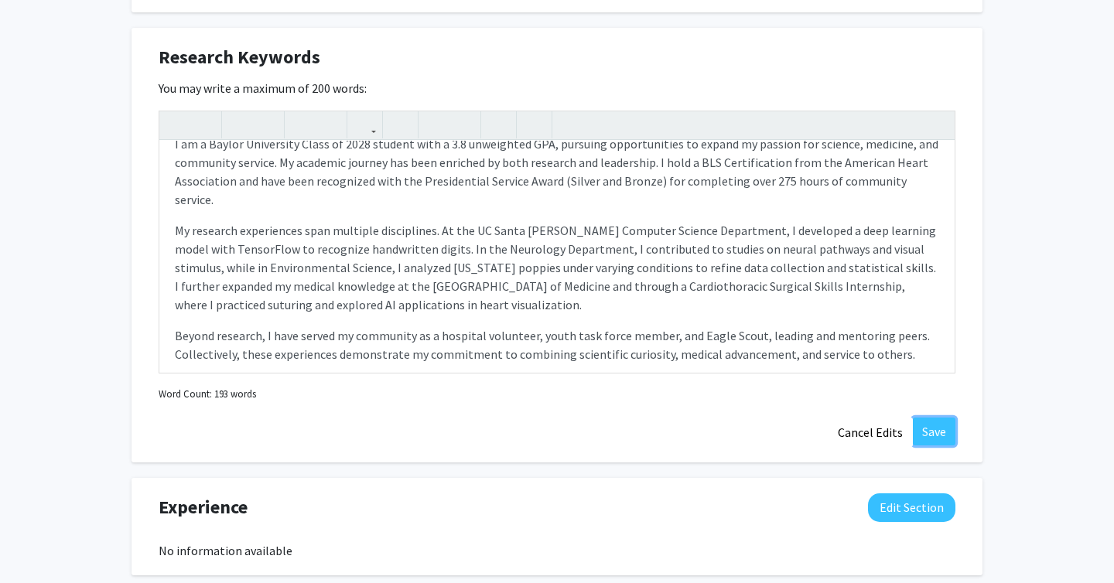
click at [947, 425] on button "Save" at bounding box center [933, 432] width 43 height 28
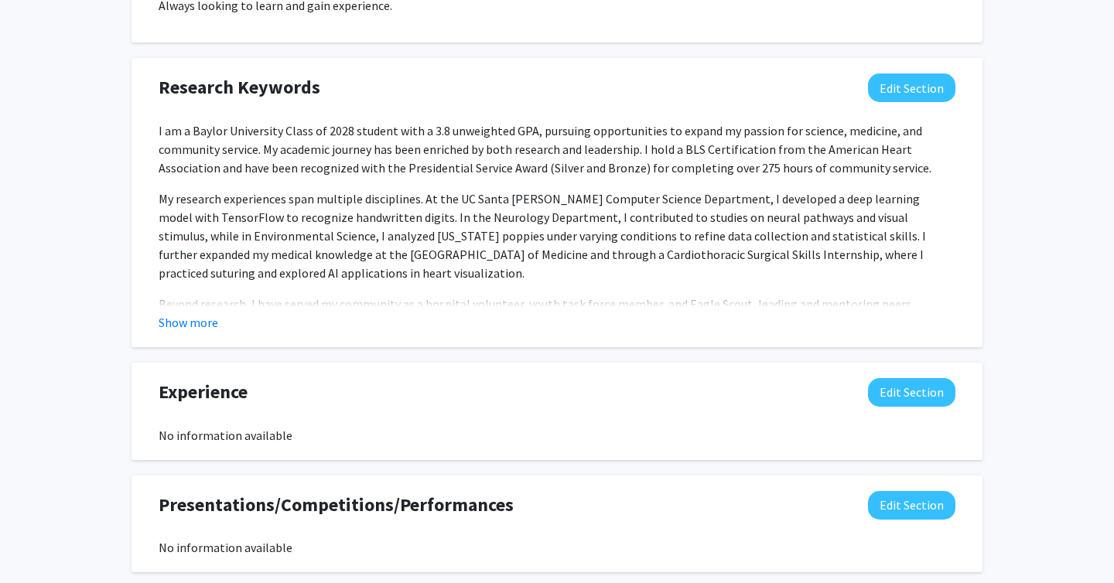
scroll to position [837, 0]
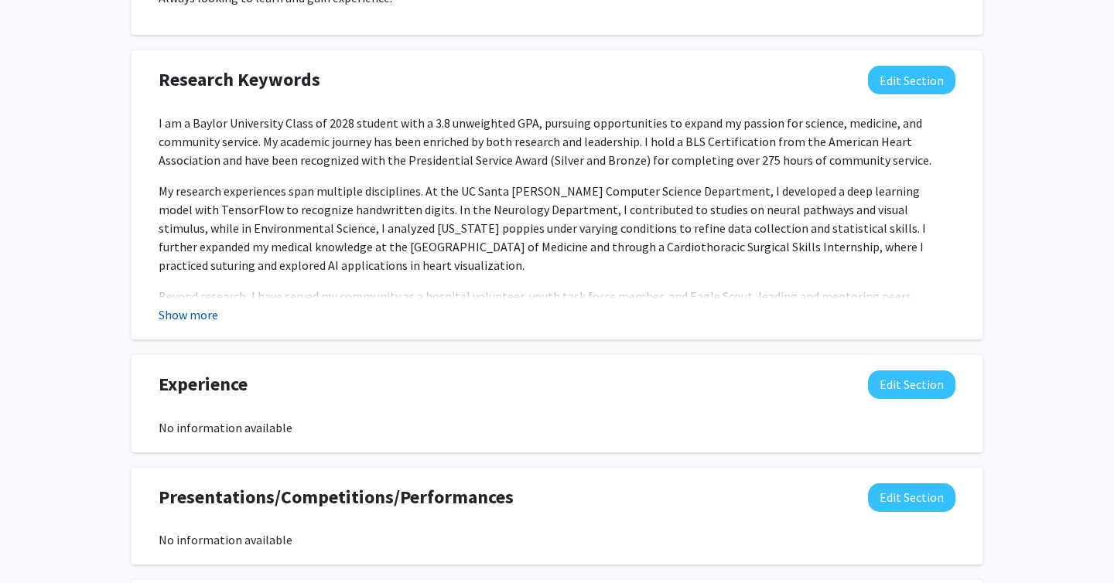
click at [198, 318] on button "Show more" at bounding box center [189, 314] width 60 height 19
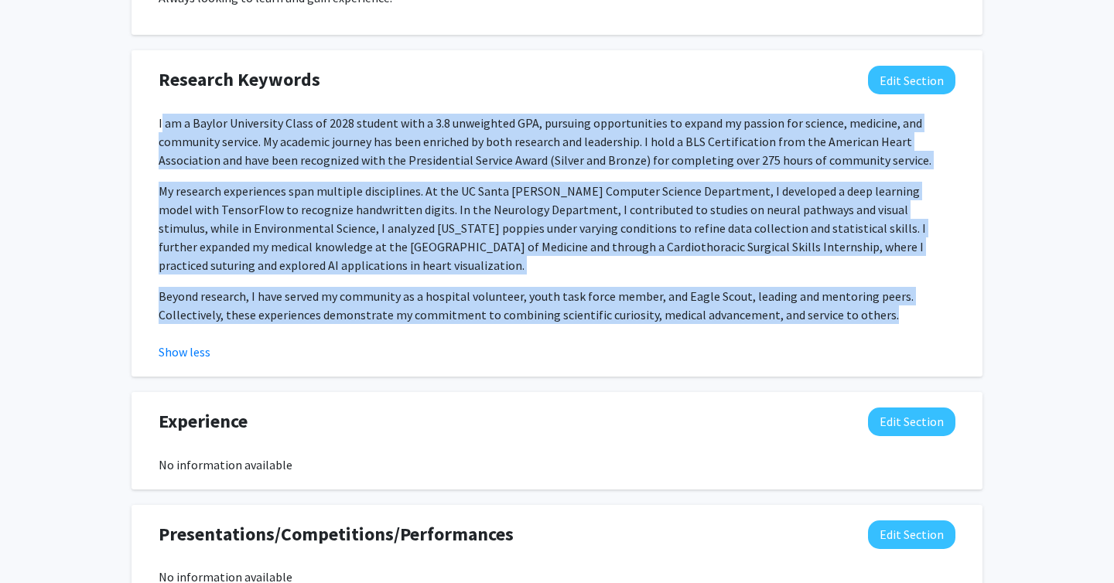
drag, startPoint x: 160, startPoint y: 117, endPoint x: 875, endPoint y: 314, distance: 741.2
click at [878, 315] on div "I am a Baylor University Class of 2028 student with a 3.8 unweighted GPA, pursu…" at bounding box center [557, 219] width 796 height 210
click at [875, 314] on p "Beyond research, I have served my community as a hospital volunteer, youth task…" at bounding box center [557, 305] width 796 height 37
drag, startPoint x: 875, startPoint y: 314, endPoint x: 159, endPoint y: 124, distance: 740.9
click at [157, 123] on div "I am a Baylor University Class of 2028 student with a 3.8 unweighted GPA, pursu…" at bounding box center [557, 237] width 820 height 247
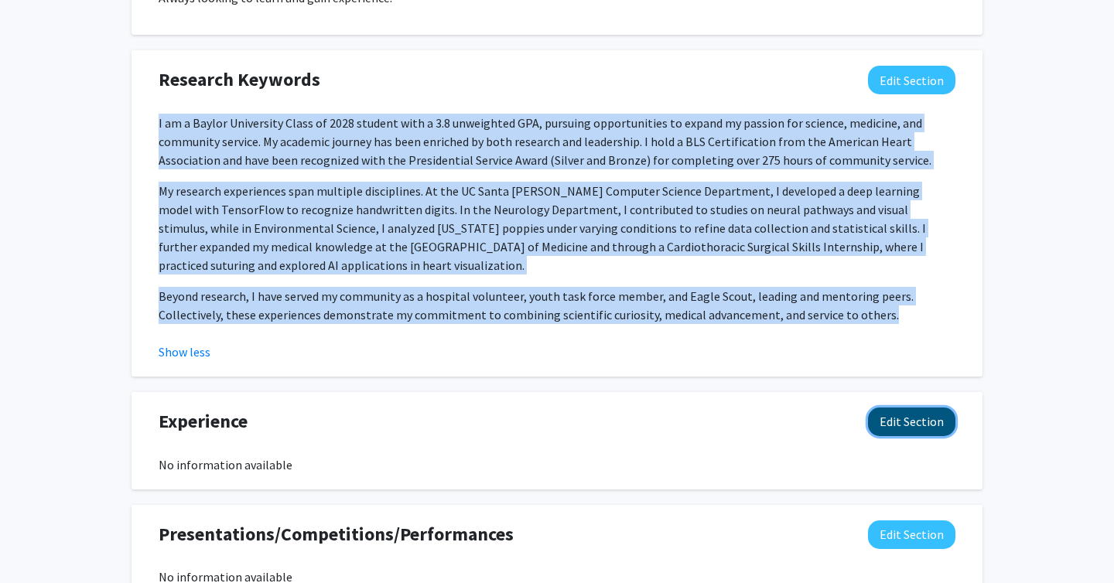
click at [934, 424] on button "Edit Section" at bounding box center [911, 422] width 87 height 29
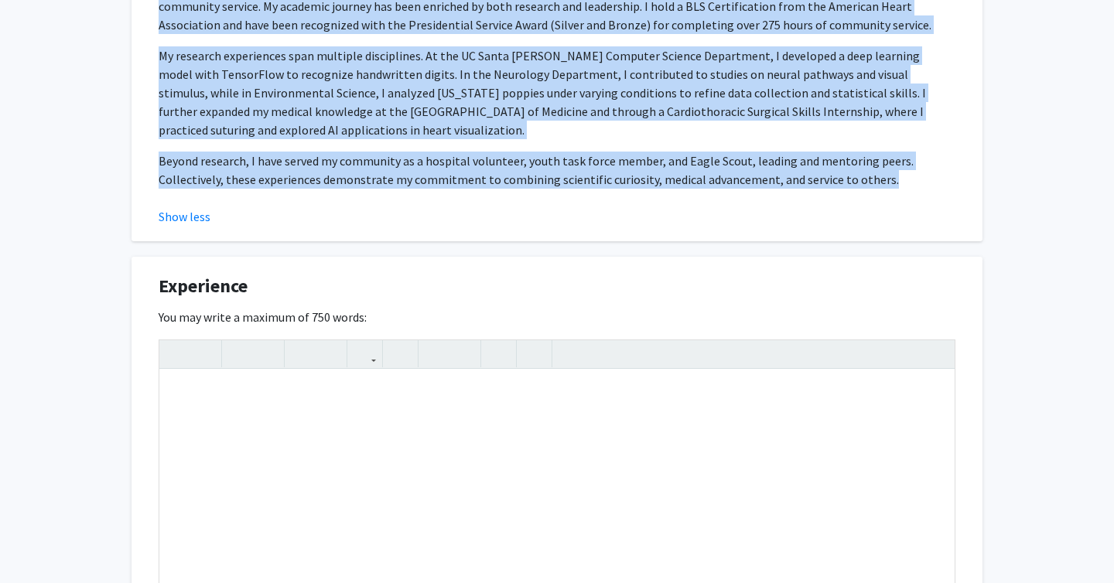
scroll to position [975, 0]
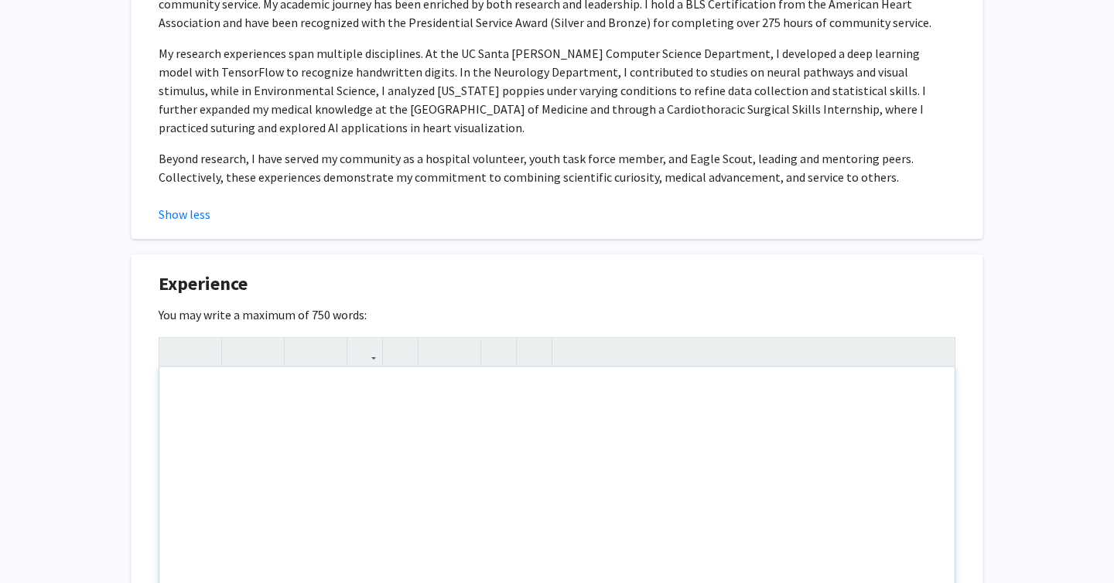
click at [446, 451] on div "Note to users with screen readers: Please deactivate our accessibility plugin f…" at bounding box center [556, 483] width 795 height 232
paste div "Note to users with screen readers: Please deactivate our accessibility plugin f…"
type textarea "<p>During my two [PERSON_NAME] with the UC Santa [PERSON_NAME] Science Internsh…"
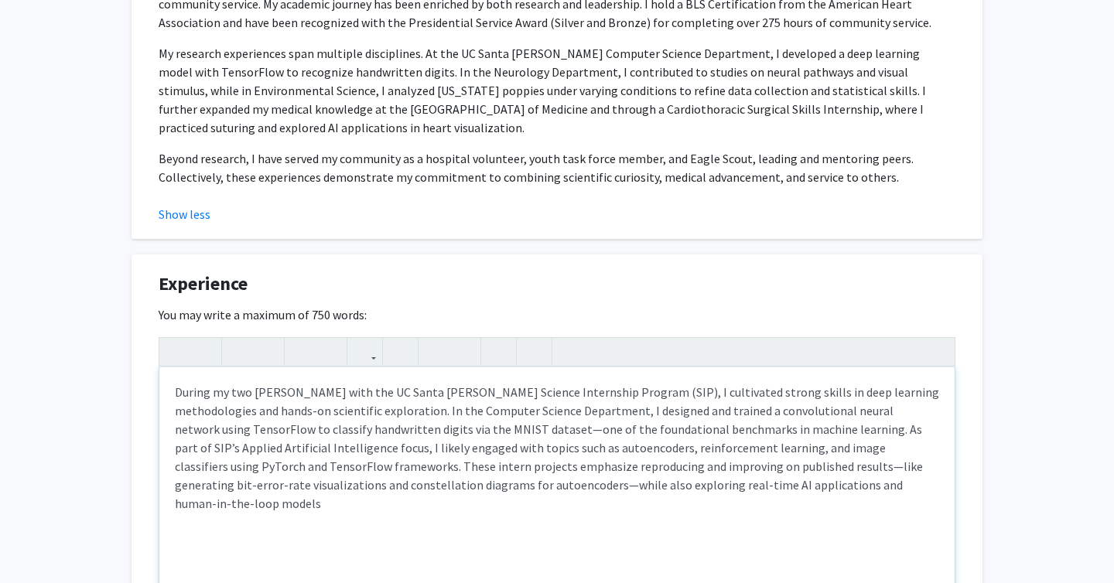
click at [445, 451] on p "During my two [PERSON_NAME] with the UC Santa [PERSON_NAME] Science Internship …" at bounding box center [557, 448] width 764 height 130
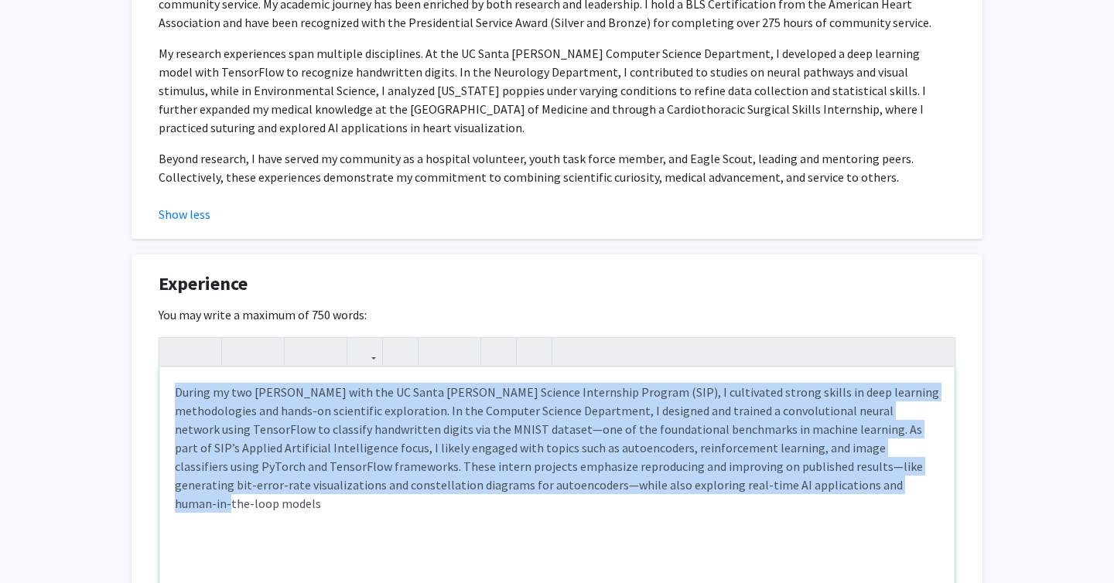
click at [445, 451] on p "During my two [PERSON_NAME] with the UC Santa [PERSON_NAME] Science Internship …" at bounding box center [557, 448] width 764 height 130
copy p "During my two [PERSON_NAME] with the UC Santa [PERSON_NAME] Science Internship …"
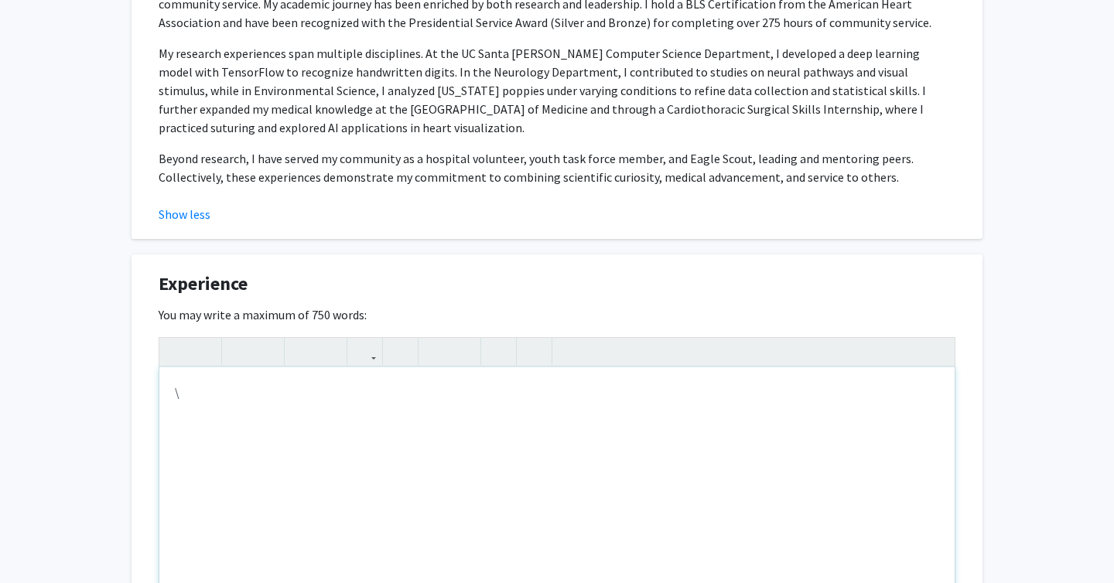
type textarea "<p>\</p>"
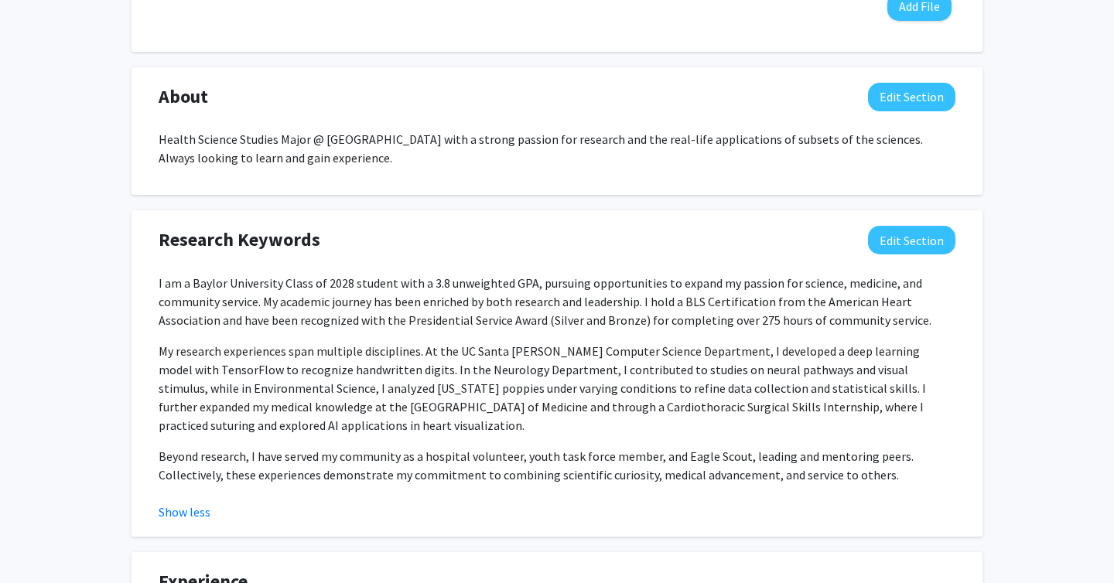
scroll to position [720, 0]
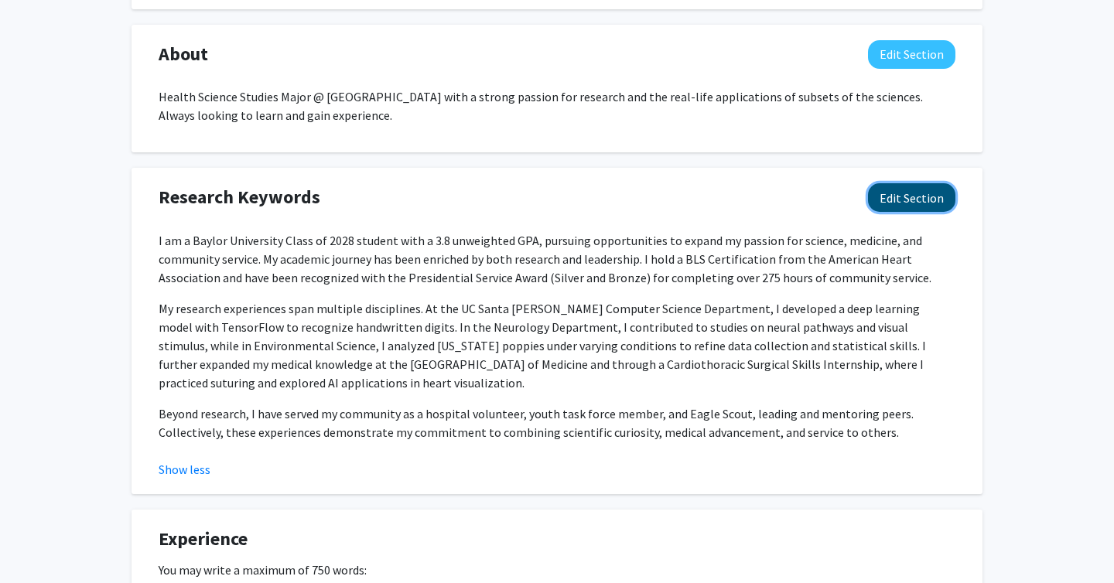
click at [915, 207] on button "Edit Section" at bounding box center [911, 197] width 87 height 29
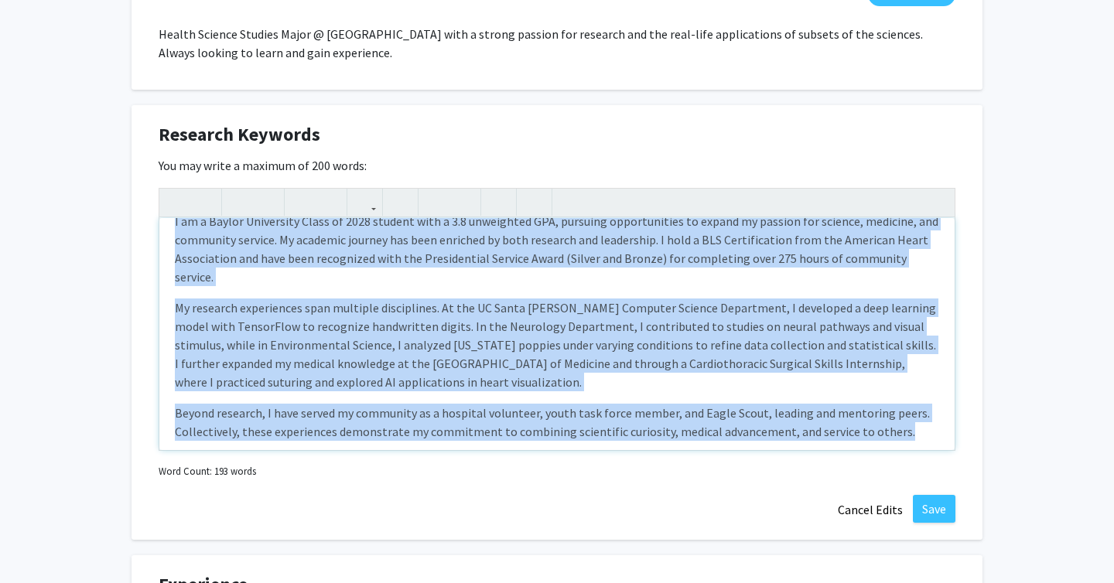
scroll to position [0, 0]
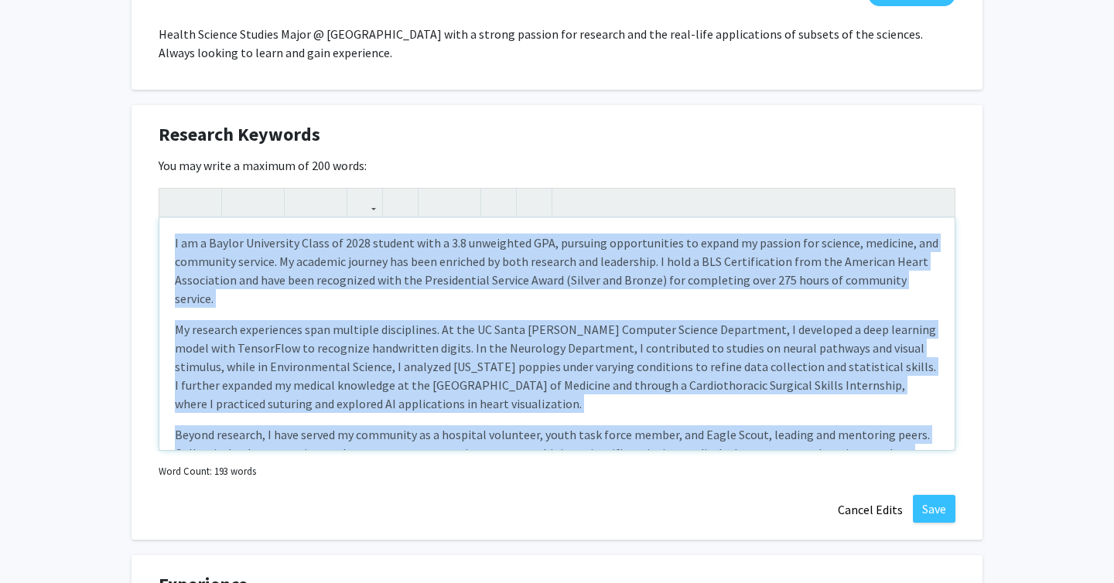
drag, startPoint x: 895, startPoint y: 414, endPoint x: 54, endPoint y: 64, distance: 910.6
click at [54, 63] on div "[PERSON_NAME] [GEOGRAPHIC_DATA] Edit Section See Public View help Degree Level:…" at bounding box center [557, 325] width 1114 height 2104
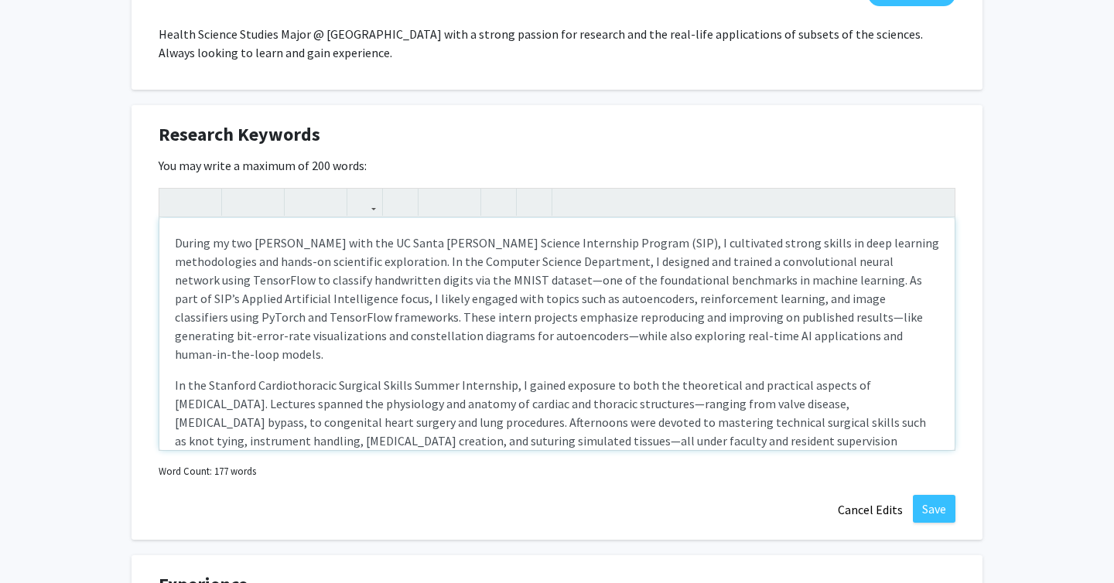
scroll to position [11, 0]
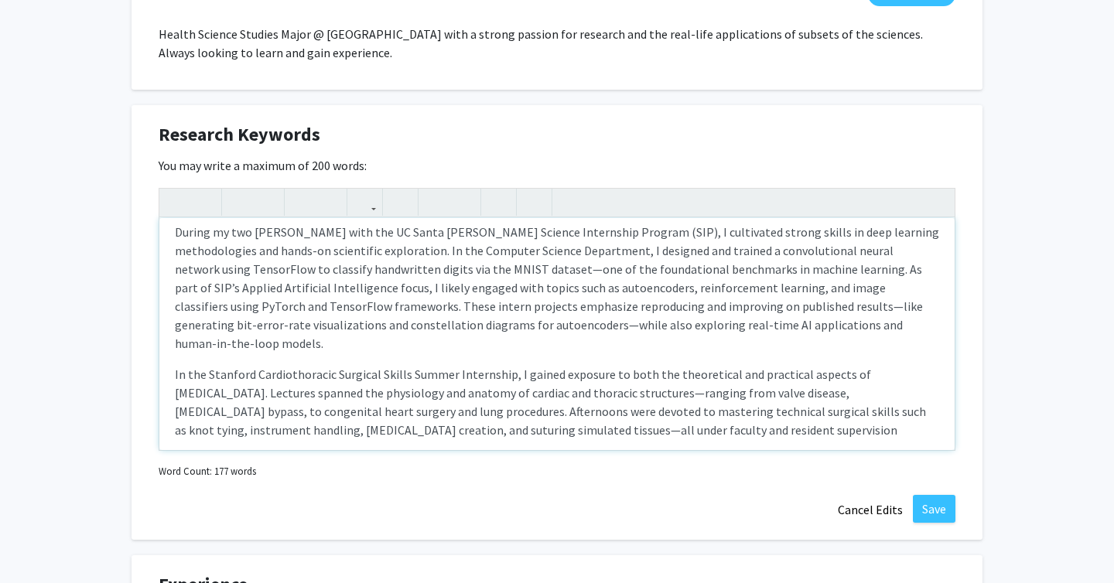
click at [665, 425] on div "During my two [PERSON_NAME] with the UC Santa [PERSON_NAME] Science Internship …" at bounding box center [556, 334] width 795 height 232
click at [626, 411] on p "In the Stanford Cardiothoracic Surgical Skills Summer Internship, I gained expo…" at bounding box center [557, 402] width 764 height 74
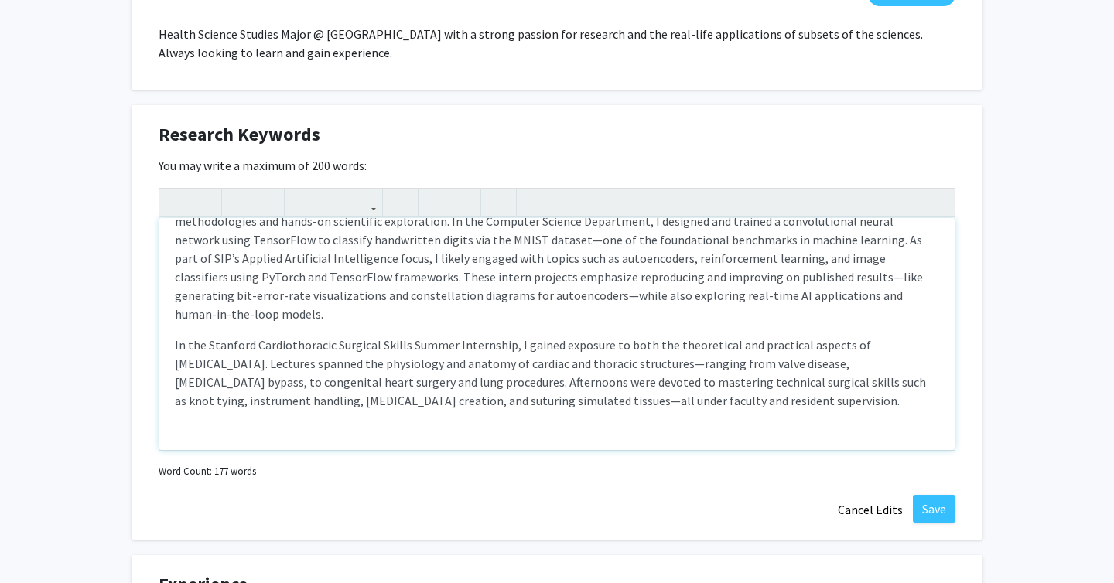
click at [500, 422] on p "Note to users with screen readers: Please deactivate our accessibility plugin f…" at bounding box center [557, 431] width 764 height 19
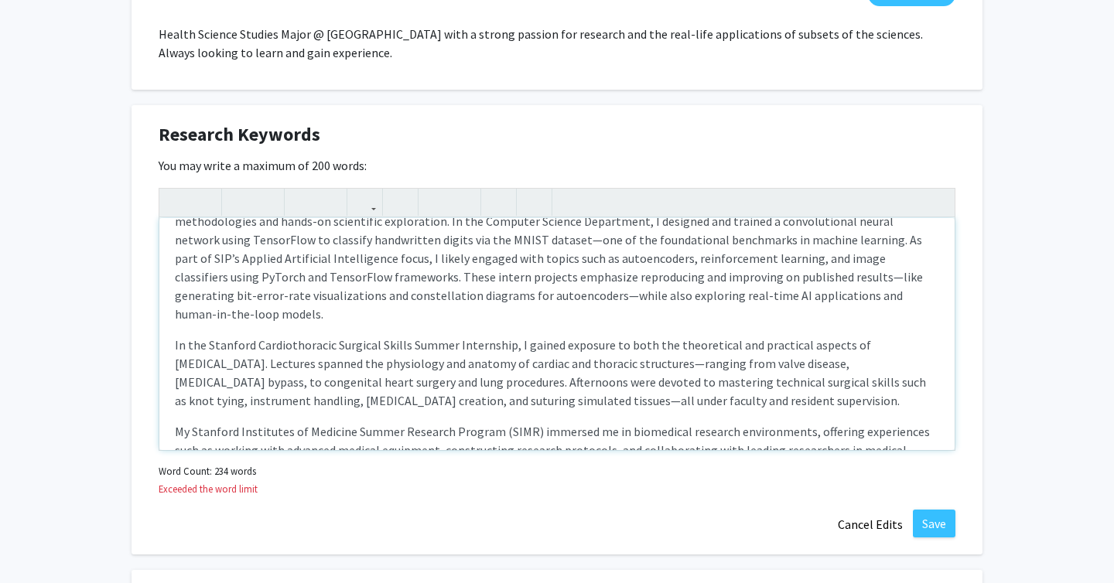
scroll to position [96, 0]
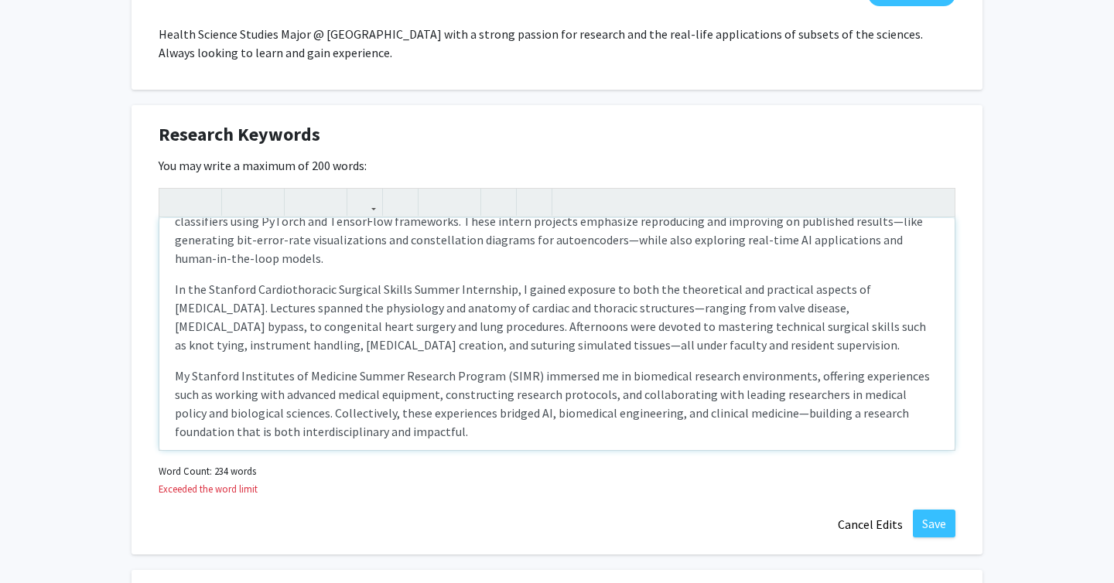
click at [500, 380] on p "My Stanford Institutes of Medicine Summer Research Program (SIMR) immersed me i…" at bounding box center [557, 404] width 764 height 74
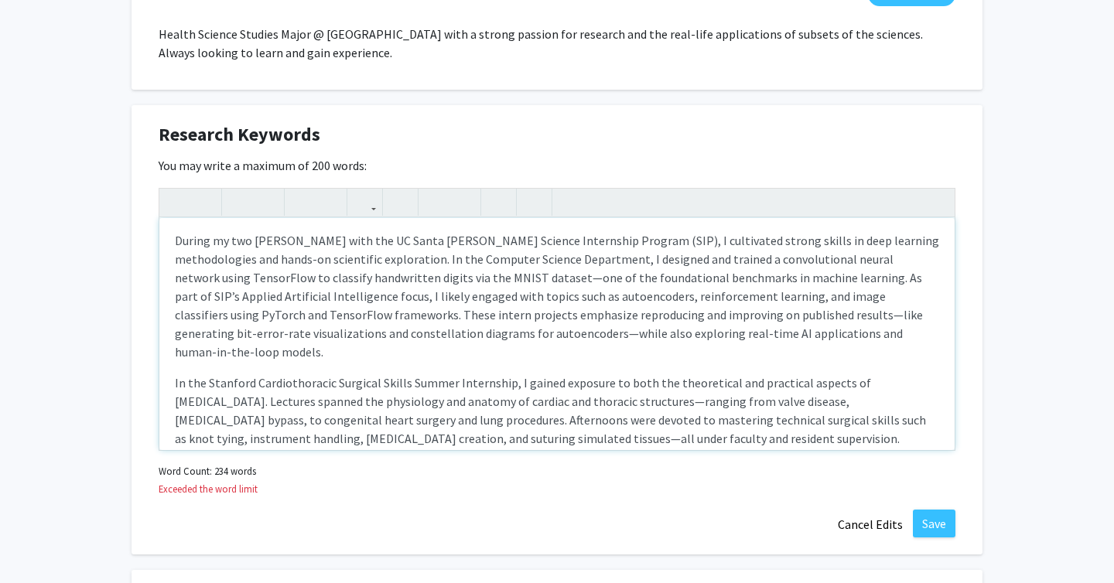
scroll to position [0, 0]
click at [289, 299] on p "During my two [PERSON_NAME] with the UC Santa [PERSON_NAME] Science Internship …" at bounding box center [557, 299] width 764 height 130
click at [289, 300] on p "During my two [PERSON_NAME] with the UC Santa [PERSON_NAME] Science Internship …" at bounding box center [557, 299] width 764 height 130
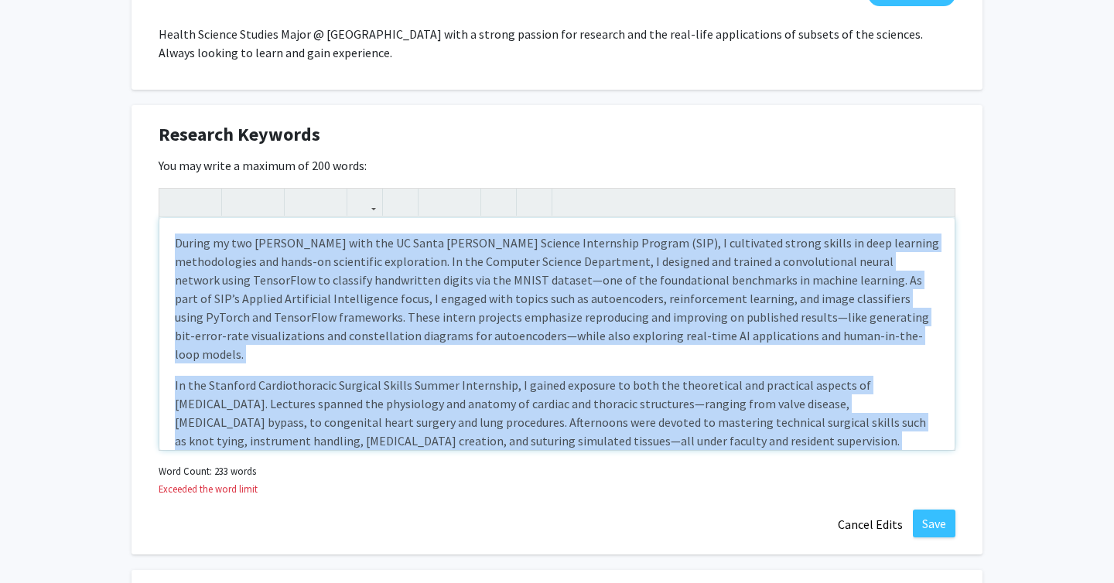
drag, startPoint x: 398, startPoint y: 427, endPoint x: 105, endPoint y: 63, distance: 467.5
click at [105, 62] on div "[PERSON_NAME] [GEOGRAPHIC_DATA] Edit Section See Public View help Degree Level:…" at bounding box center [557, 333] width 1114 height 2120
copy div "Loremi do sit ametcon adip eli SE Doeiu Temp Incidid Utlaboreet Dolorem (ALI), …"
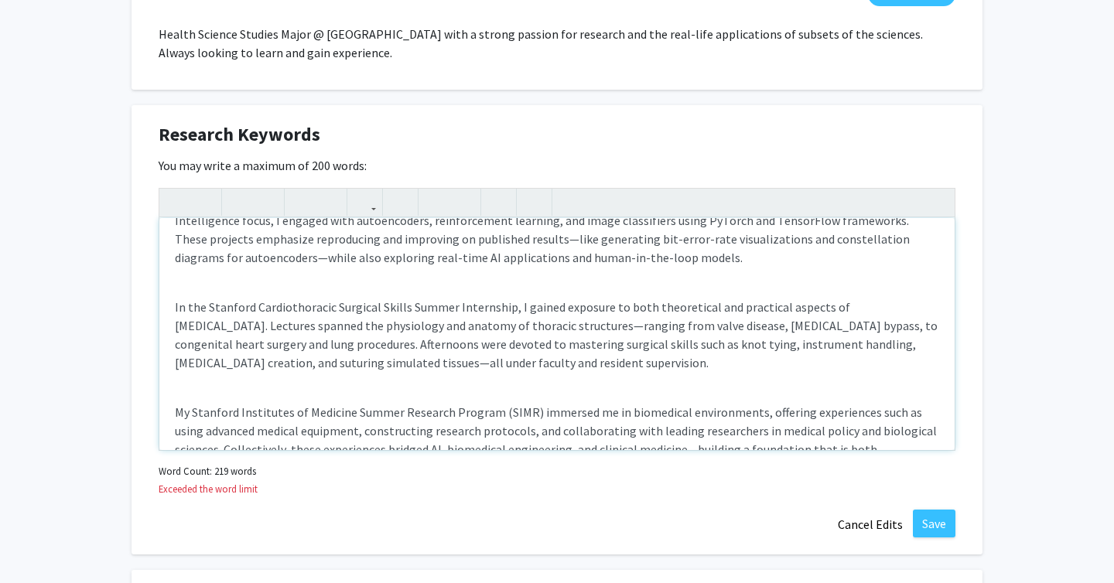
scroll to position [133, 0]
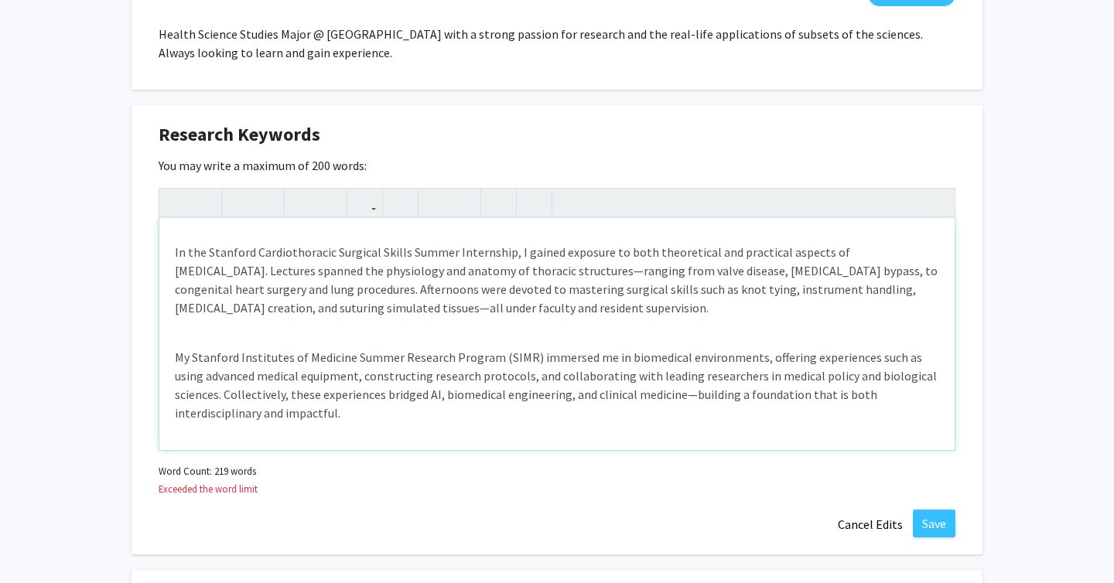
click at [289, 327] on div "During my two [PERSON_NAME] with the UC Santa [PERSON_NAME] Science Internship …" at bounding box center [556, 334] width 795 height 232
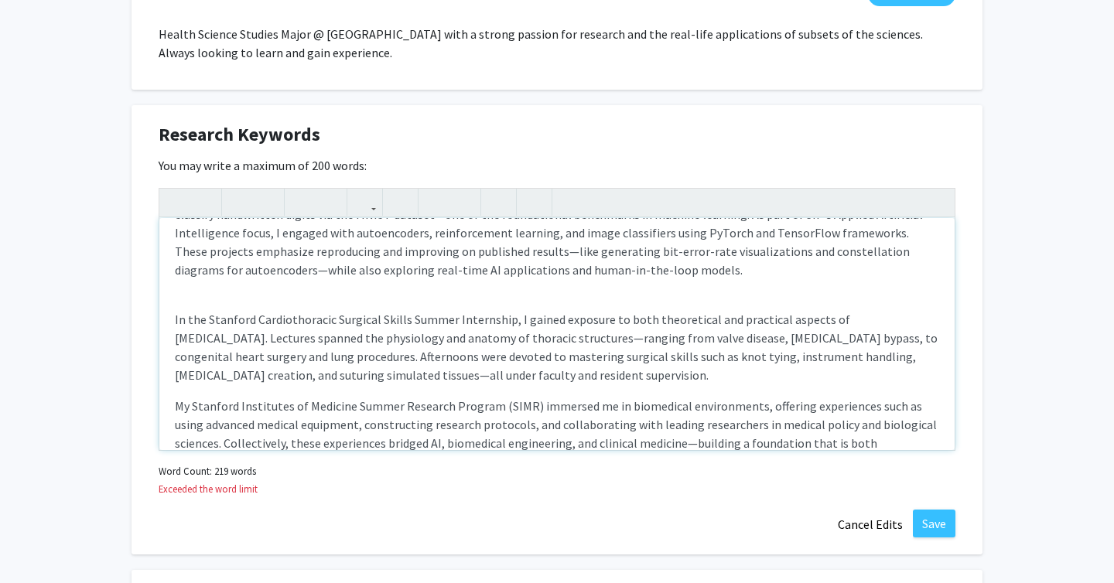
scroll to position [56, 0]
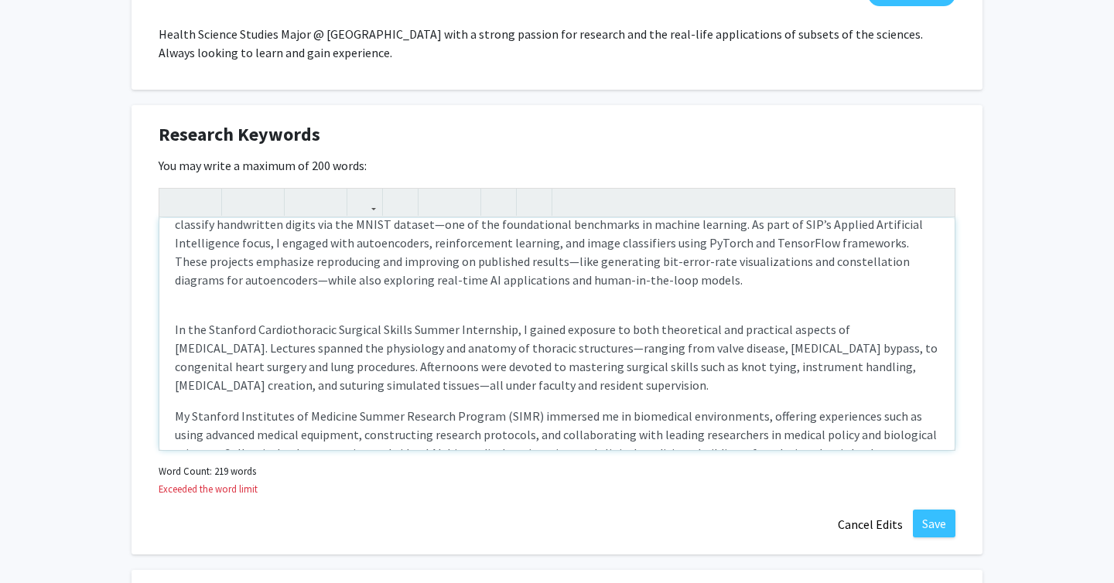
click at [217, 314] on div "During my two [PERSON_NAME] with the UC Santa [PERSON_NAME] Science Internship …" at bounding box center [556, 334] width 795 height 232
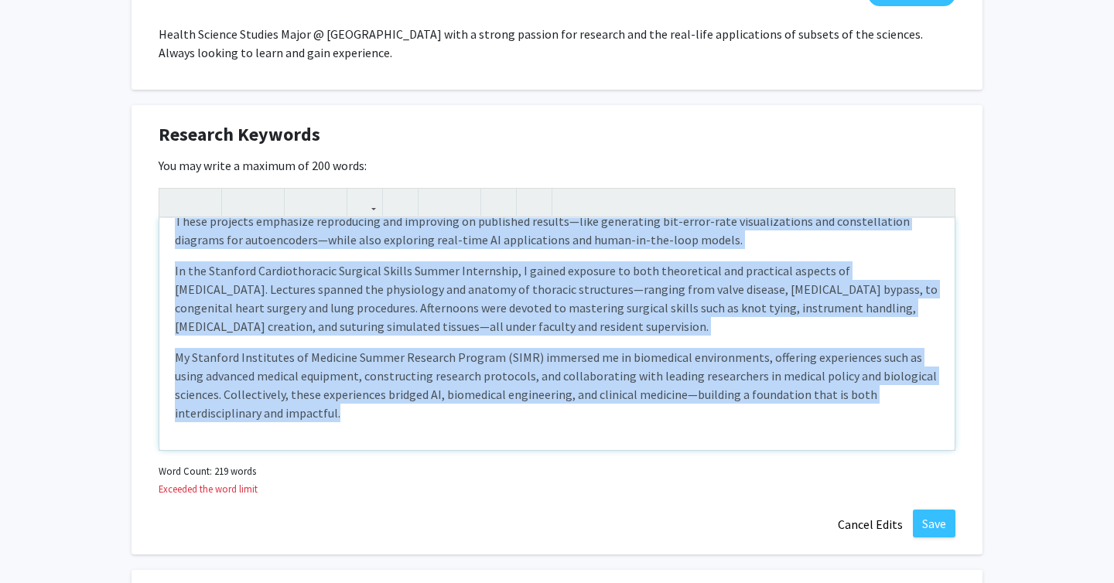
scroll to position [0, 0]
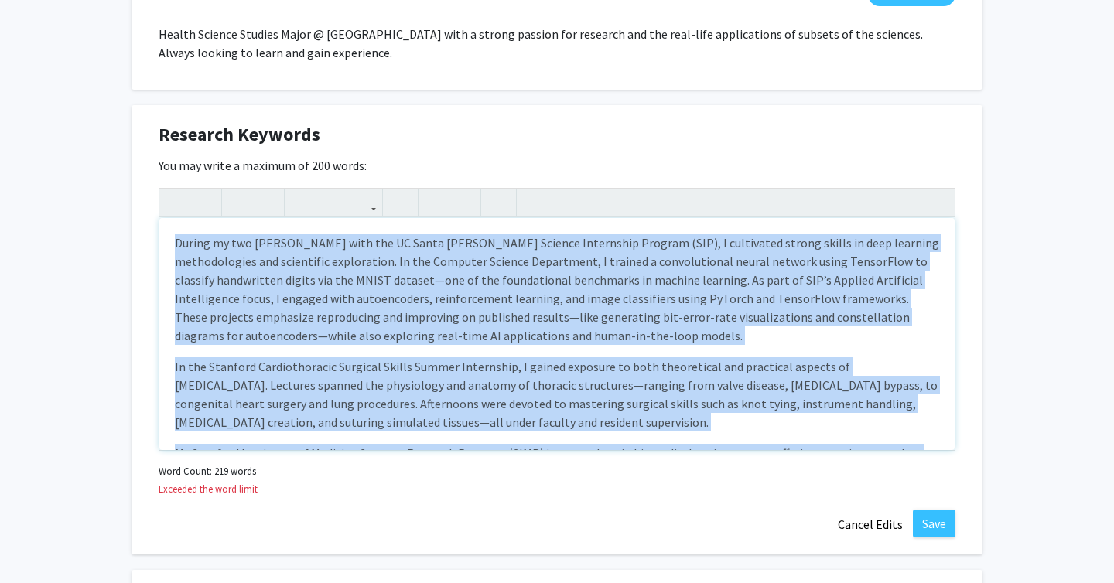
drag, startPoint x: 346, startPoint y: 428, endPoint x: 213, endPoint y: 74, distance: 378.3
click at [213, 73] on div "Seeking Opportunities? Indicate to faculty/staff and other users that you are l…" at bounding box center [556, 445] width 851 height 1825
copy div "Loremi do sit ametcon adip eli SE Doeiu Temp Incidid Utlaboreet Dolorem (ALI), …"
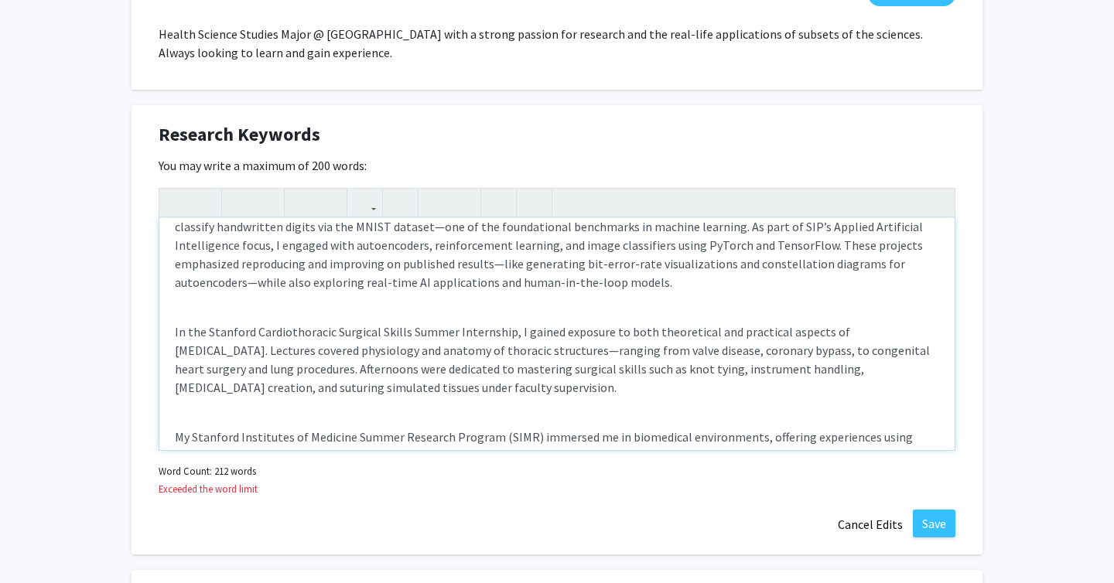
scroll to position [56, 0]
click at [336, 305] on div "During my two [PERSON_NAME] with the UC Santa [PERSON_NAME] Science Internship …" at bounding box center [556, 334] width 795 height 232
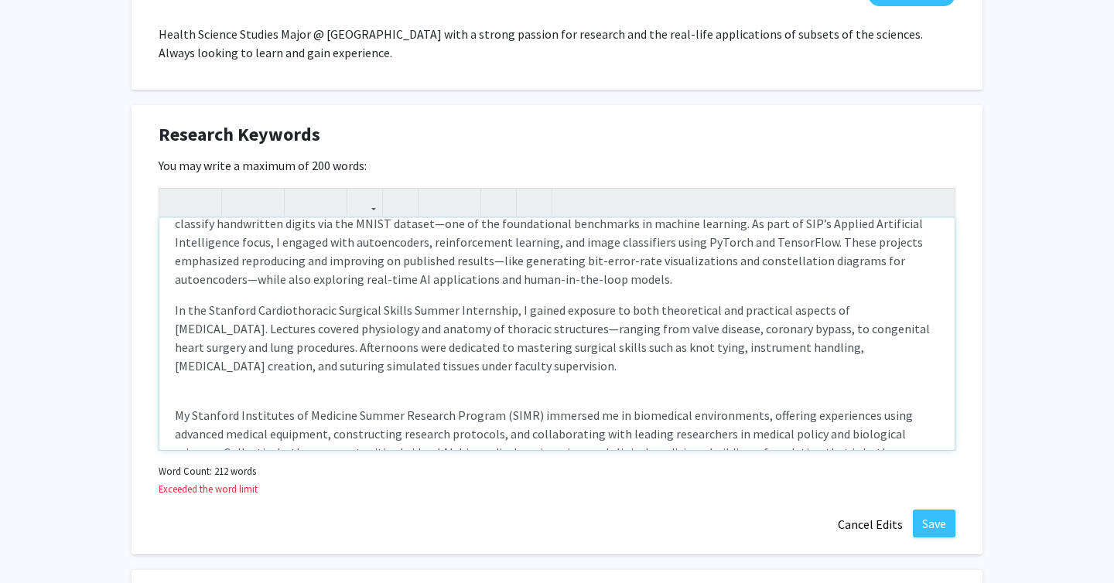
click at [241, 376] on div "During my two [PERSON_NAME] with the UC Santa [PERSON_NAME] Science Internship …" at bounding box center [556, 334] width 795 height 232
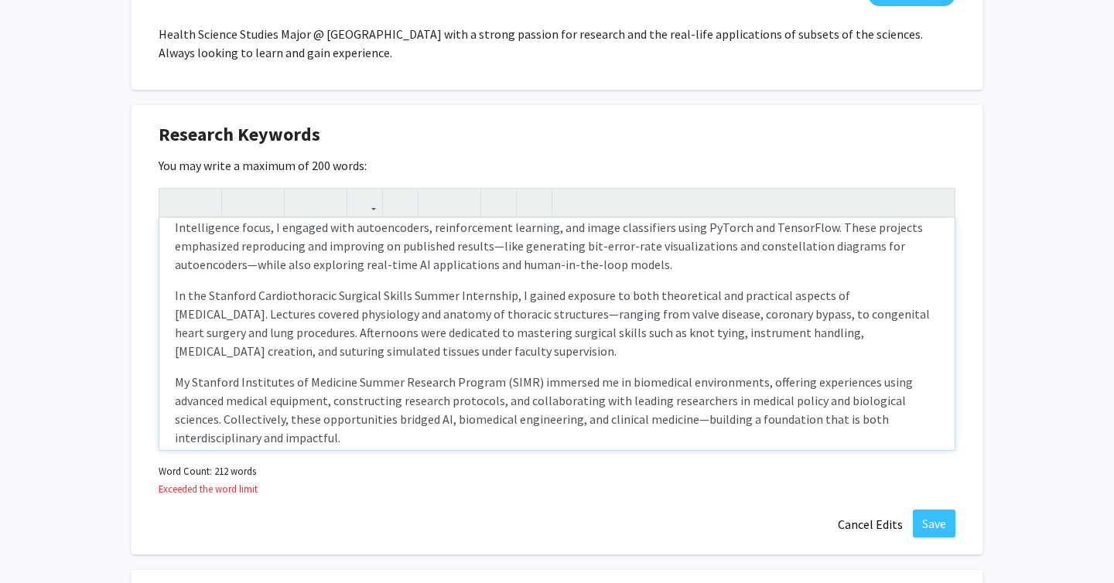
scroll to position [96, 0]
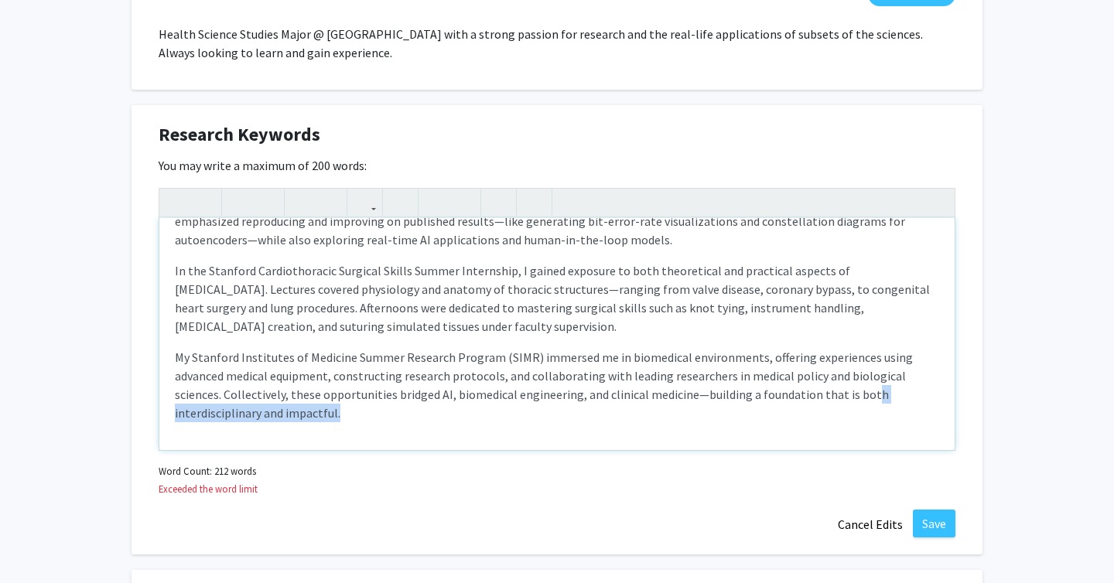
drag, startPoint x: 233, startPoint y: 418, endPoint x: 817, endPoint y: 401, distance: 584.1
click at [817, 401] on p "My Stanford Institutes of Medicine Summer Research Program (SIMR) immersed me i…" at bounding box center [557, 385] width 764 height 74
click at [806, 400] on p "My Stanford Institutes of Medicine Summer Research Program (SIMR) immersed me i…" at bounding box center [557, 385] width 764 height 74
click at [800, 399] on p "My Stanford Institutes of Medicine Summer Research Program (SIMR) immersed me i…" at bounding box center [557, 385] width 764 height 74
click at [800, 398] on p "My Stanford Institutes of Medicine Summer Research Program (SIMR) immersed me i…" at bounding box center [557, 385] width 764 height 74
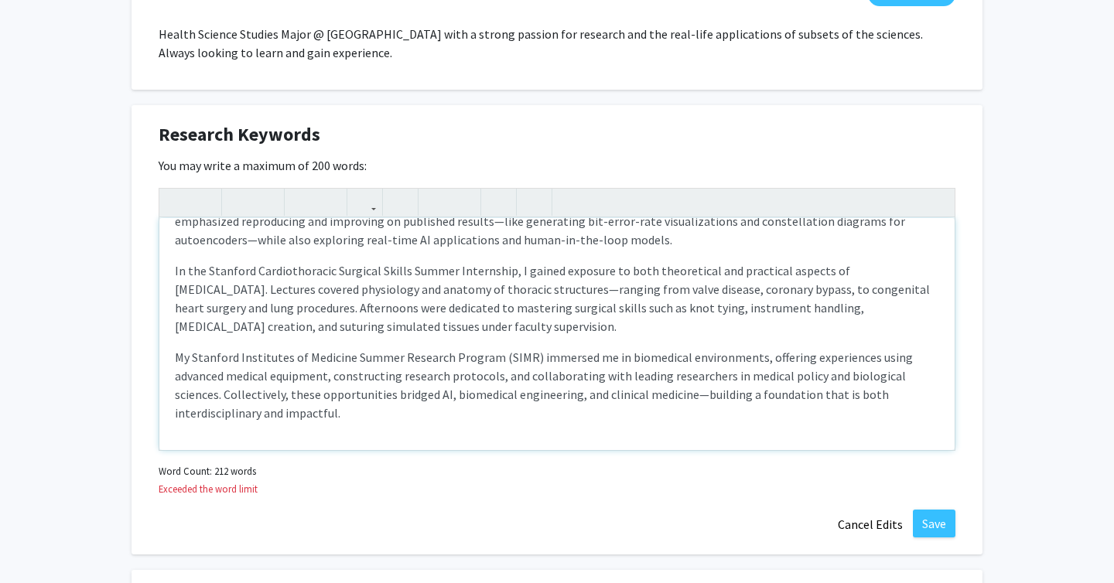
click at [800, 405] on p "My Stanford Institutes of Medicine Summer Research Program (SIMR) immersed me i…" at bounding box center [557, 385] width 764 height 74
drag, startPoint x: 798, startPoint y: 396, endPoint x: 933, endPoint y: 389, distance: 134.7
click at [933, 389] on p "My Stanford Institutes of Medicine Summer Research Program (SIMR) immersed me i…" at bounding box center [557, 385] width 764 height 74
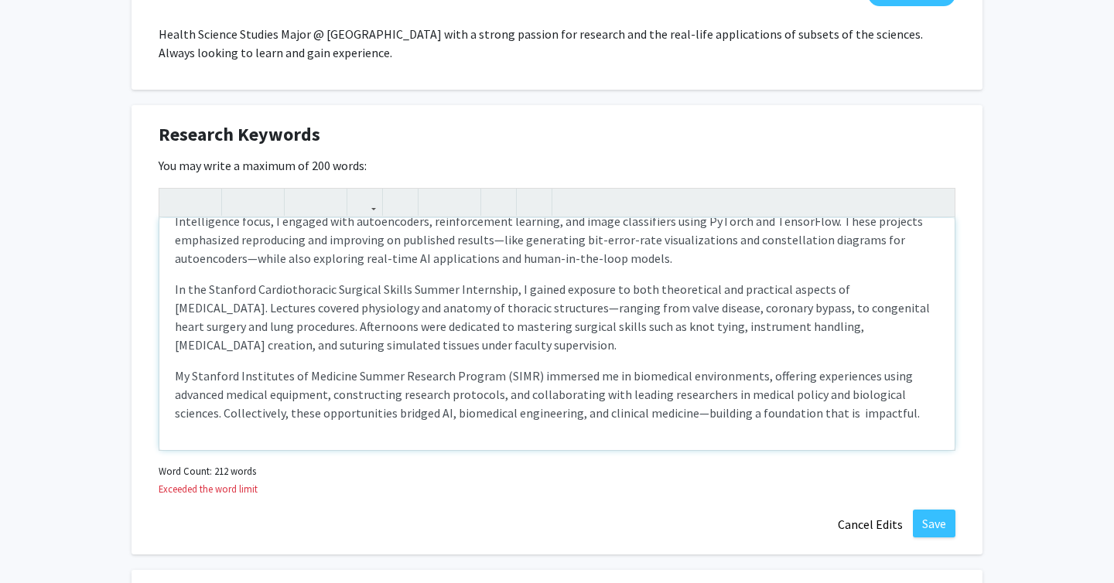
scroll to position [77, 0]
click at [649, 411] on p "My Stanford Institutes of Medicine Summer Research Program (SIMR) immersed me i…" at bounding box center [557, 395] width 764 height 56
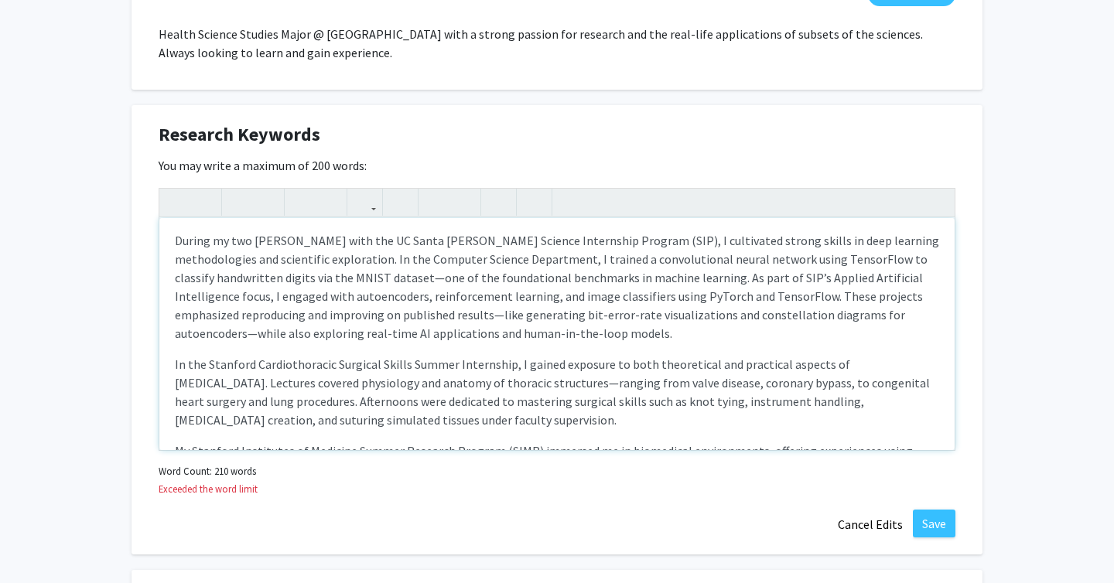
scroll to position [0, 0]
click at [857, 299] on p "During my two [PERSON_NAME] with the UC Santa [PERSON_NAME] Science Internship …" at bounding box center [557, 289] width 764 height 111
drag, startPoint x: 873, startPoint y: 298, endPoint x: 793, endPoint y: 293, distance: 80.6
click at [793, 293] on p "During my two [PERSON_NAME] with the UC Santa [PERSON_NAME] Science Internship …" at bounding box center [557, 289] width 764 height 111
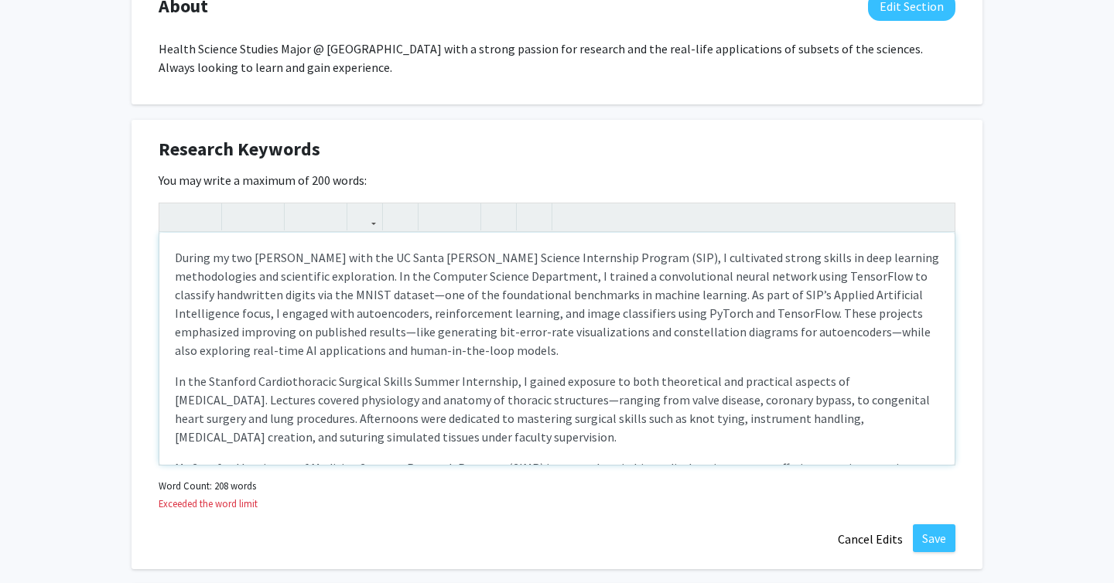
scroll to position [769, 0]
click at [377, 298] on p "During my two [PERSON_NAME] with the UC Santa [PERSON_NAME] Science Internship …" at bounding box center [557, 302] width 764 height 111
click at [871, 272] on p "During my two [PERSON_NAME] with the UC Santa [PERSON_NAME] Science Internship …" at bounding box center [557, 302] width 764 height 111
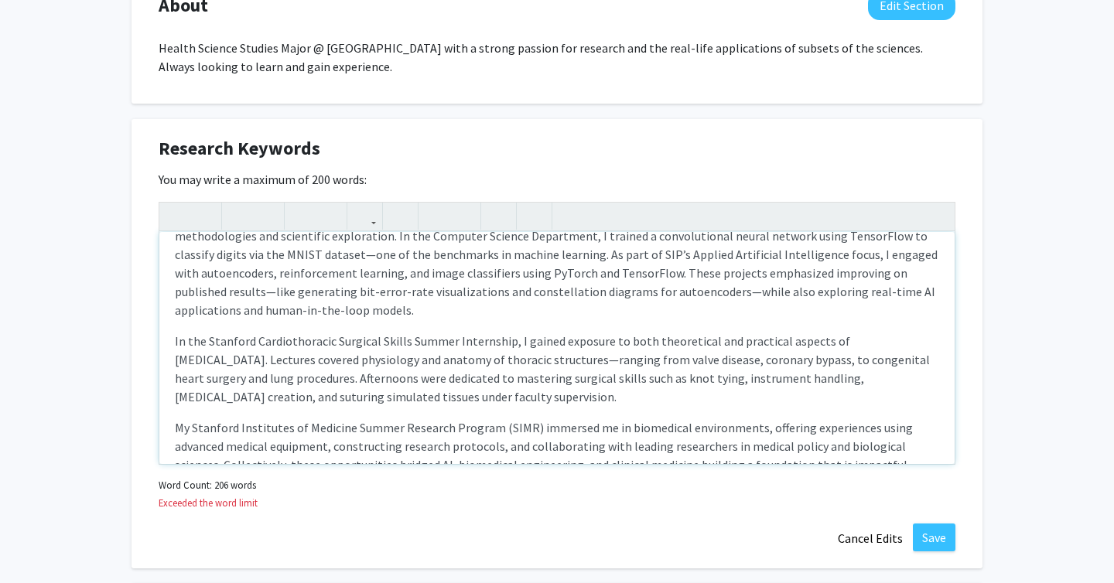
scroll to position [45, 0]
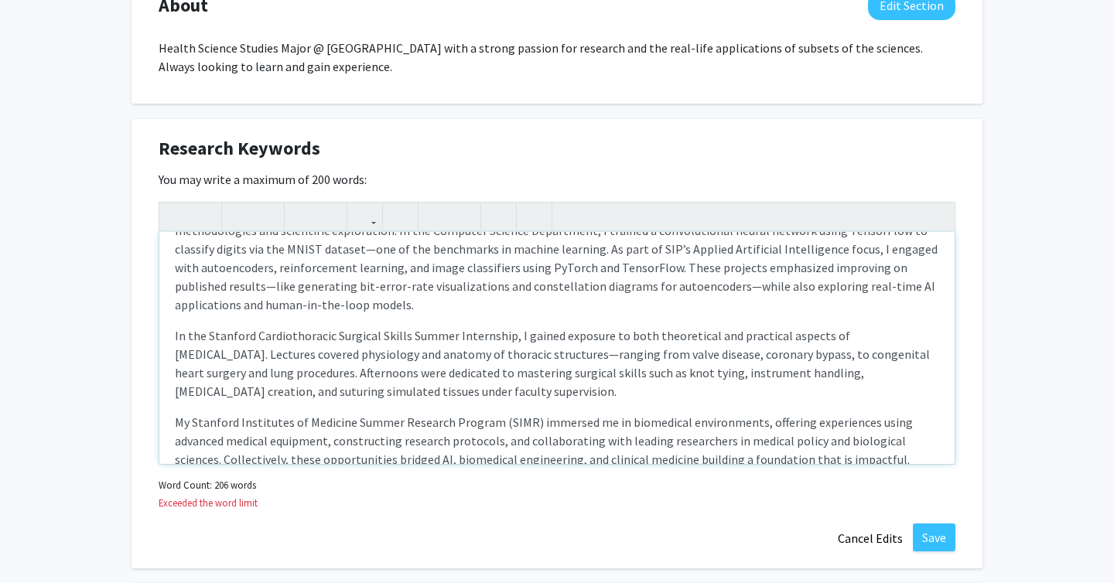
click at [468, 316] on div "During my two [PERSON_NAME] with the UC Santa [PERSON_NAME] Science Internship …" at bounding box center [556, 348] width 795 height 232
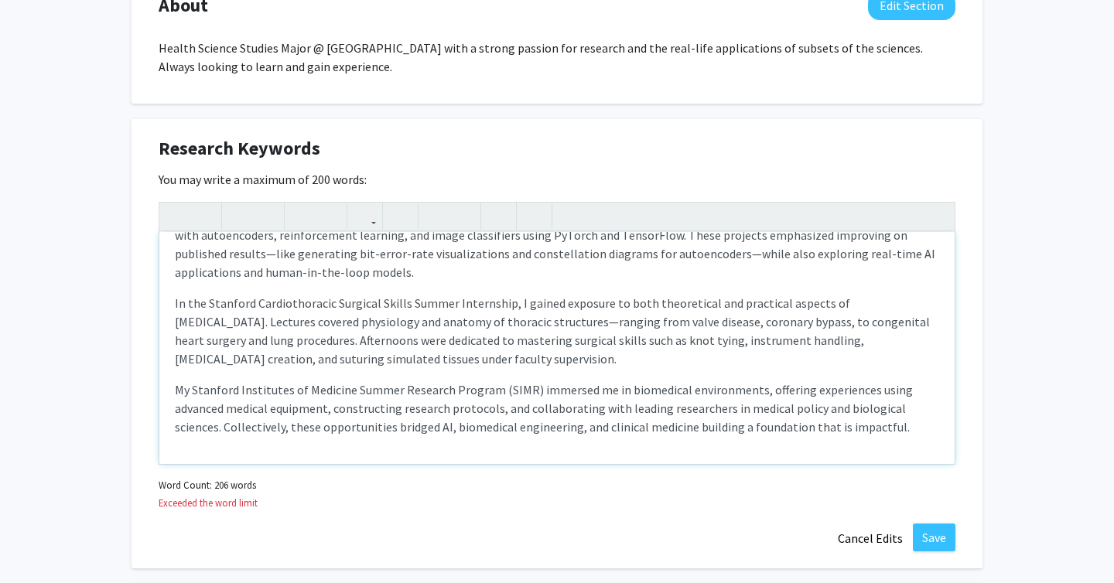
click at [434, 408] on p "My Stanford Institutes of Medicine Summer Research Program (SIMR) immersed me i…" at bounding box center [557, 408] width 764 height 56
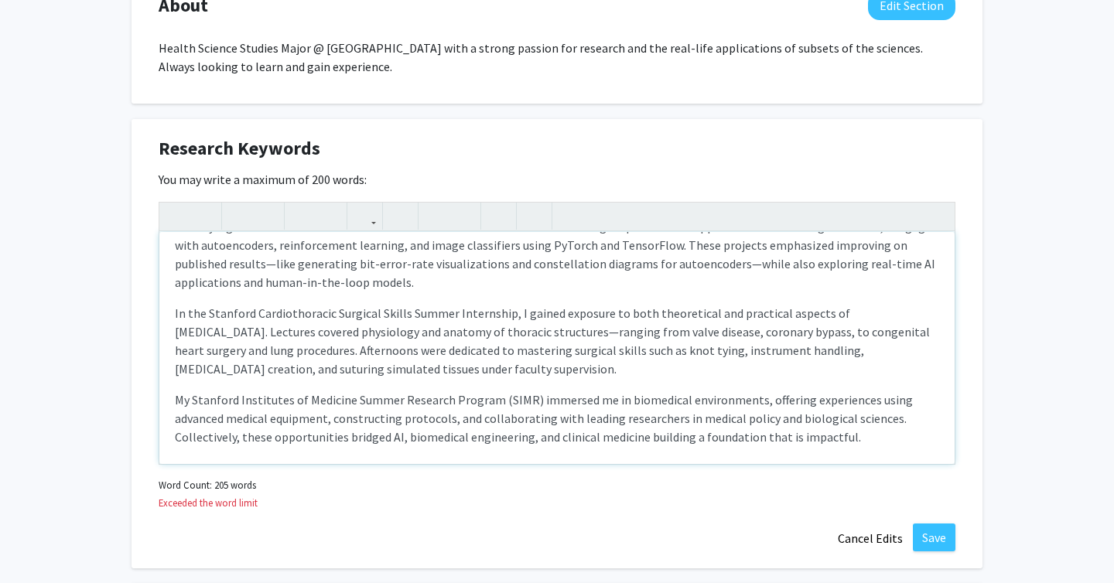
scroll to position [64, 0]
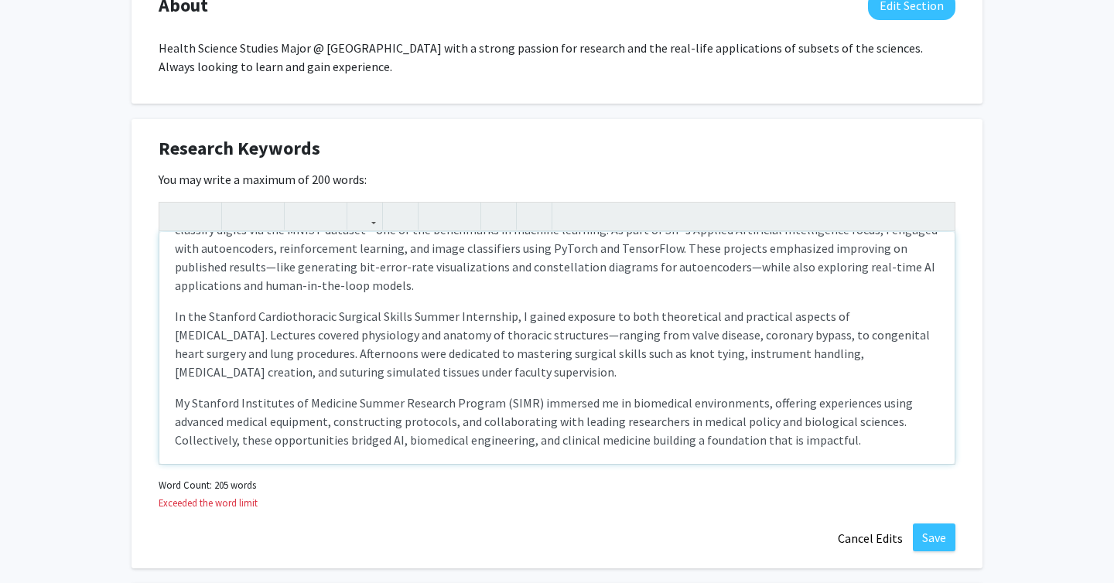
click at [424, 334] on p "In the Stanford Cardiothoracic Surgical Skills Summer Internship, I gained expo…" at bounding box center [557, 344] width 764 height 74
drag, startPoint x: 842, startPoint y: 335, endPoint x: 294, endPoint y: 358, distance: 548.8
click at [289, 358] on p "In the Stanford Cardiothoracic Surgical Skills Summer Internship, I gained expo…" at bounding box center [557, 344] width 764 height 74
click at [248, 352] on p "In the Stanford Cardiothoracic Surgical Skills Summer Internship, I gained expo…" at bounding box center [557, 344] width 764 height 74
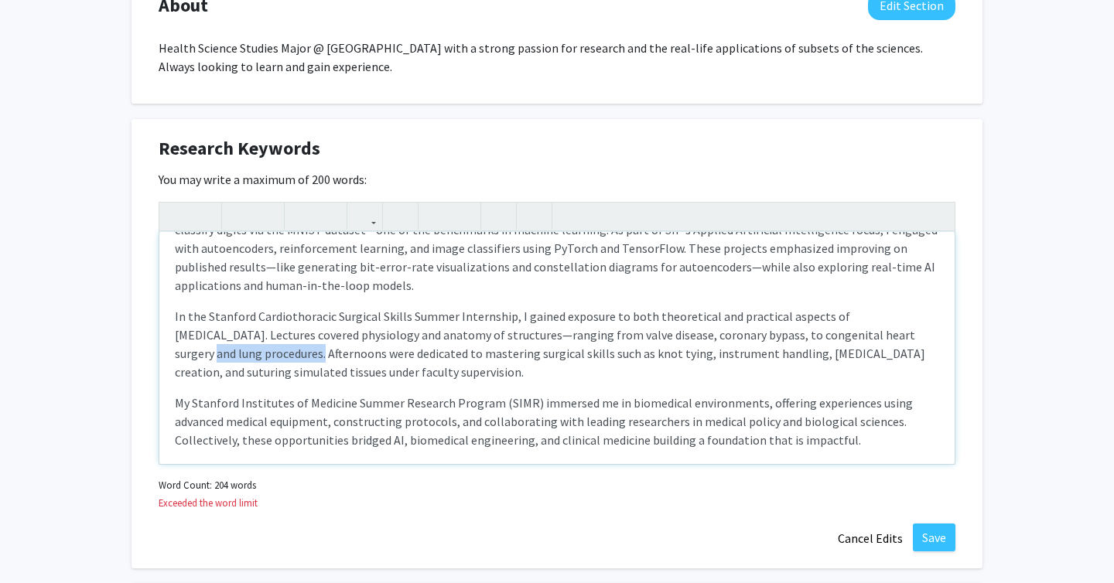
drag, startPoint x: 232, startPoint y: 353, endPoint x: 841, endPoint y: 336, distance: 608.8
click at [841, 336] on p "In the Stanford Cardiothoracic Surgical Skills Summer Internship, I gained expo…" at bounding box center [557, 344] width 764 height 74
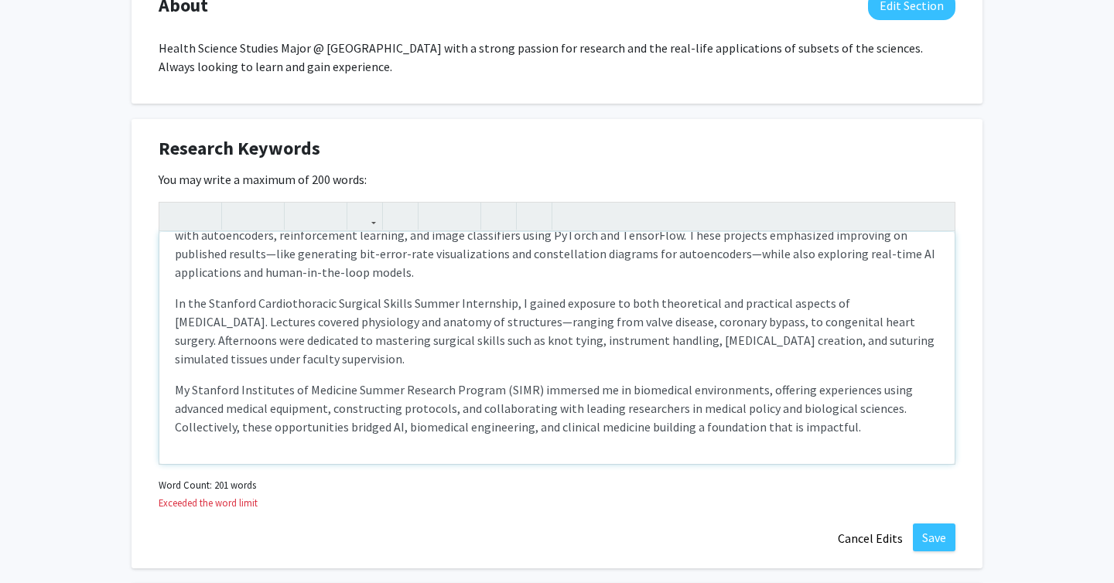
click at [595, 408] on p "My Stanford Institutes of Medicine Summer Research Program (SIMR) immersed me i…" at bounding box center [557, 408] width 764 height 56
click at [819, 410] on p "My Stanford Institutes of Medicine Summer Research Program (SIMR) immersed me i…" at bounding box center [557, 408] width 764 height 56
click at [819, 409] on p "My Stanford Institutes of Medicine Summer Research Program (SIMR) immersed me i…" at bounding box center [557, 408] width 764 height 56
click at [763, 409] on p "My Stanford Institutes of Medicine Summer Research Program (SIMR) immersed me i…" at bounding box center [557, 408] width 764 height 56
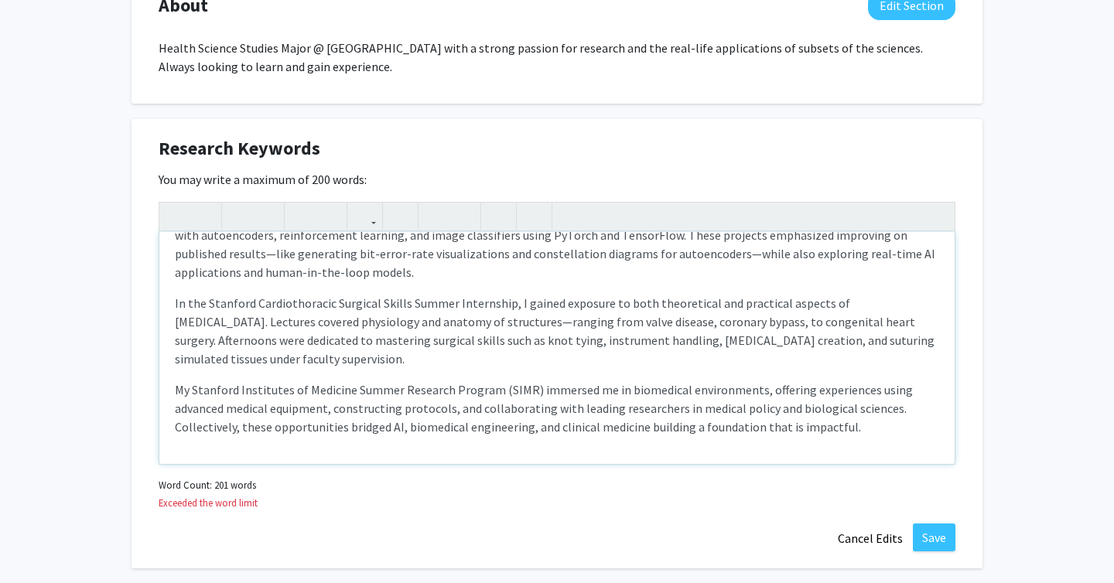
click at [760, 408] on p "My Stanford Institutes of Medicine Summer Research Program (SIMR) immersed me i…" at bounding box center [557, 408] width 764 height 56
drag, startPoint x: 763, startPoint y: 408, endPoint x: 883, endPoint y: 403, distance: 120.0
click at [883, 403] on p "My Stanford Institutes of Medicine Summer Research Program (SIMR) immersed me i…" at bounding box center [557, 408] width 764 height 56
type textarea "<l>Ipsumd si ame consect adip eli SE Doeiu Temp Incidid Utlaboreet Dolorem (ALI…"
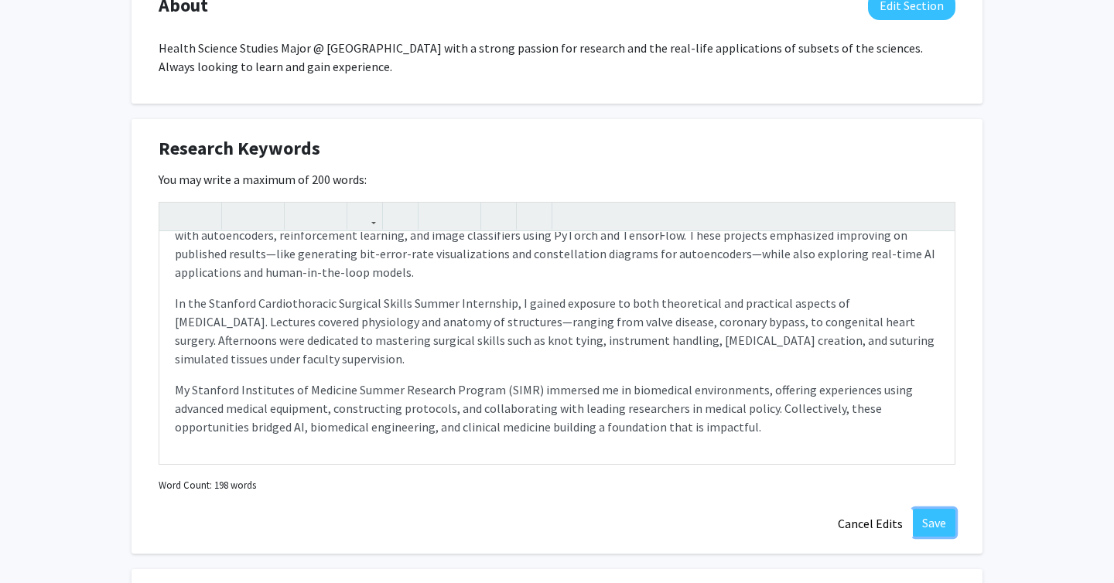
click at [940, 517] on button "Save" at bounding box center [933, 523] width 43 height 28
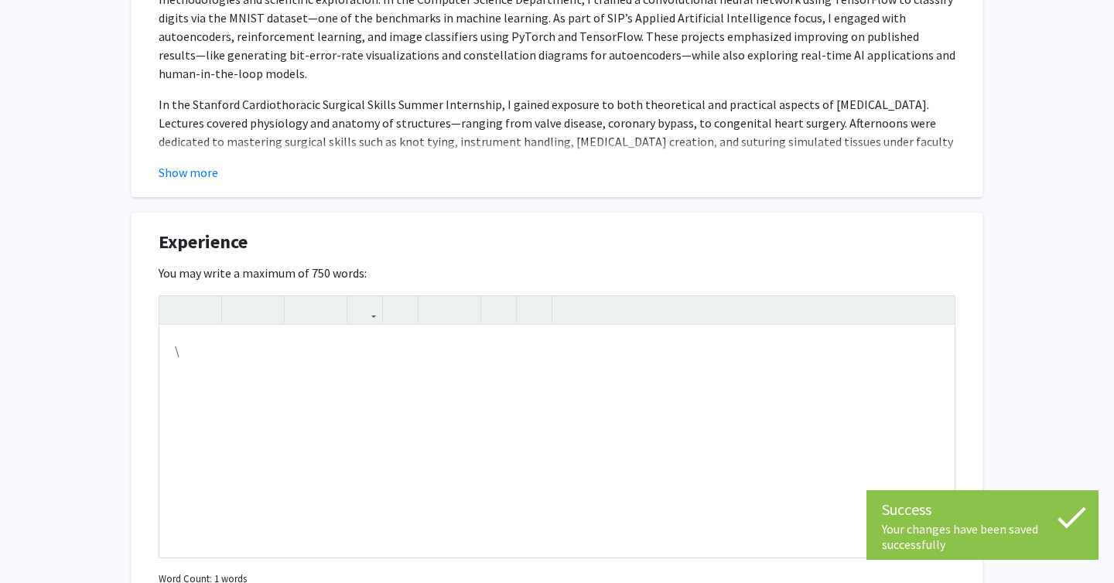
scroll to position [1141, 0]
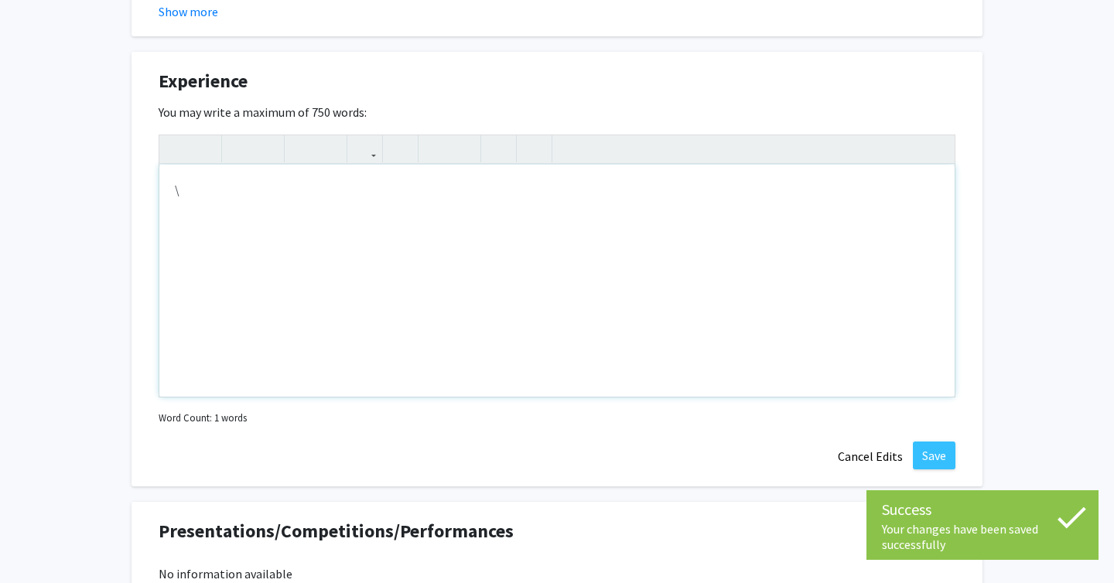
click at [350, 186] on p "\" at bounding box center [557, 189] width 764 height 19
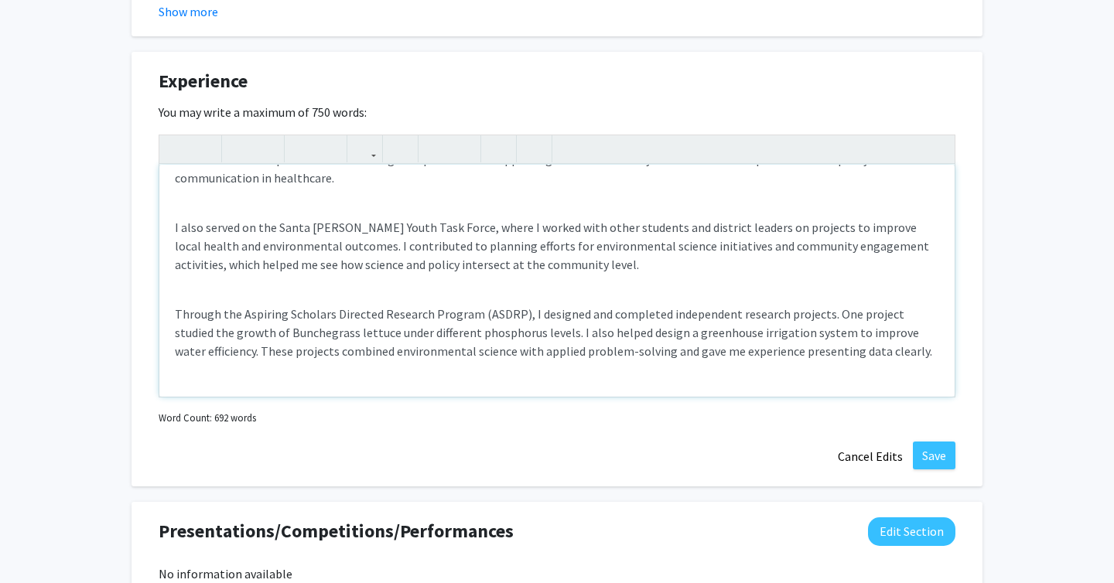
scroll to position [882, 0]
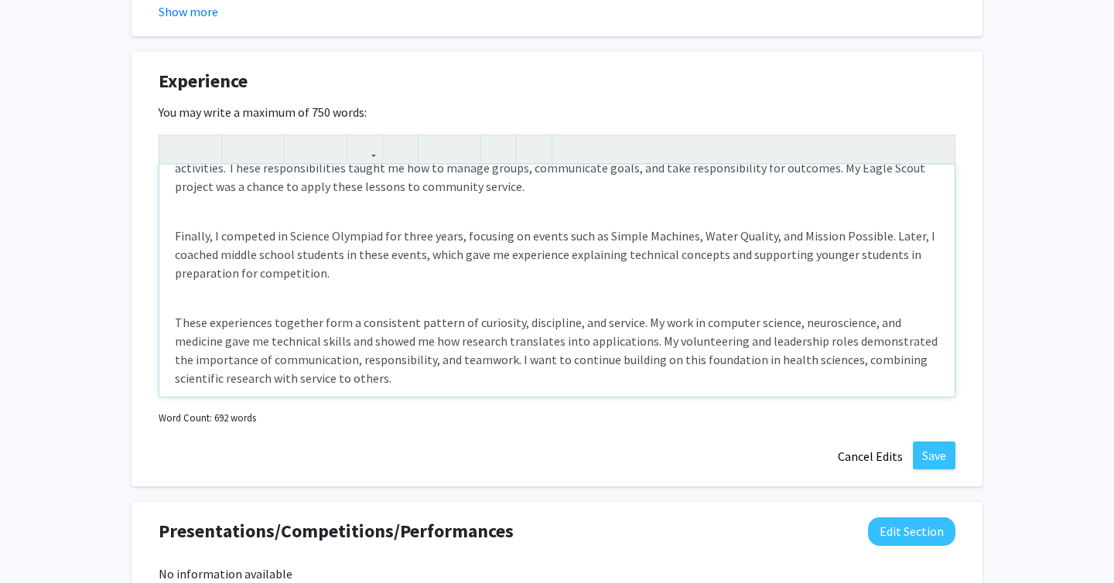
click at [232, 269] on div "I am a [GEOGRAPHIC_DATA] Class of 2028 student with a 3.8 GPA. My academic and …" at bounding box center [556, 281] width 795 height 232
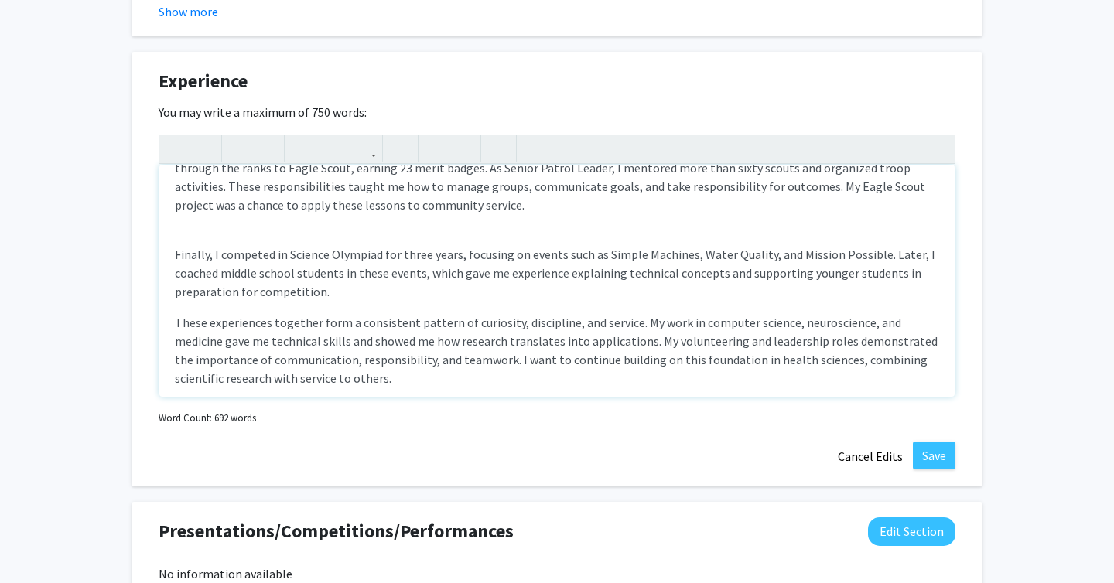
click at [194, 213] on div "I am a [GEOGRAPHIC_DATA] Class of 2028 student with a 3.8 GPA. My academic and …" at bounding box center [556, 281] width 795 height 232
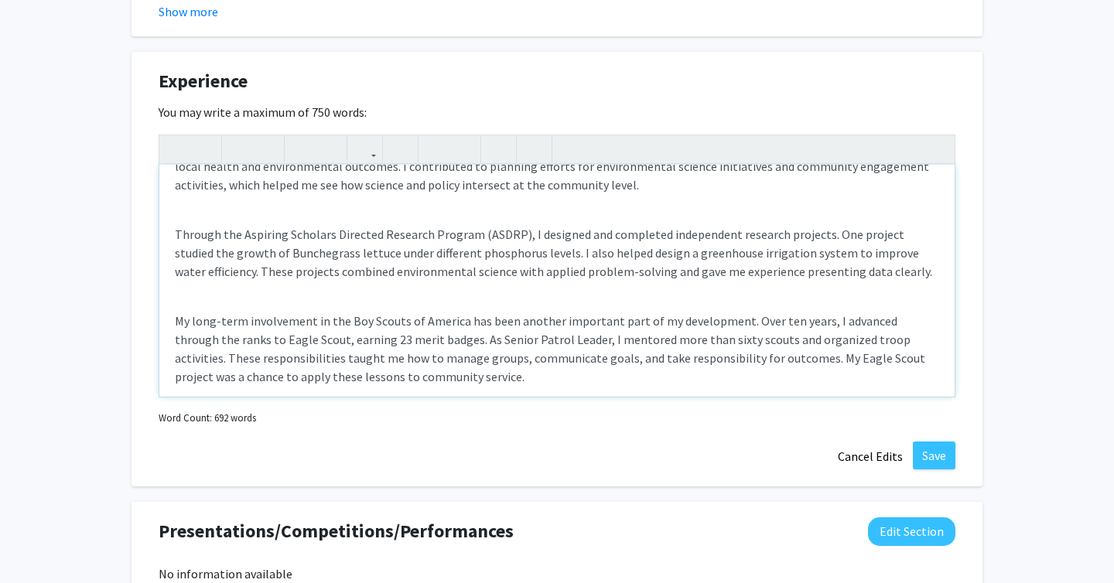
scroll to position [680, 0]
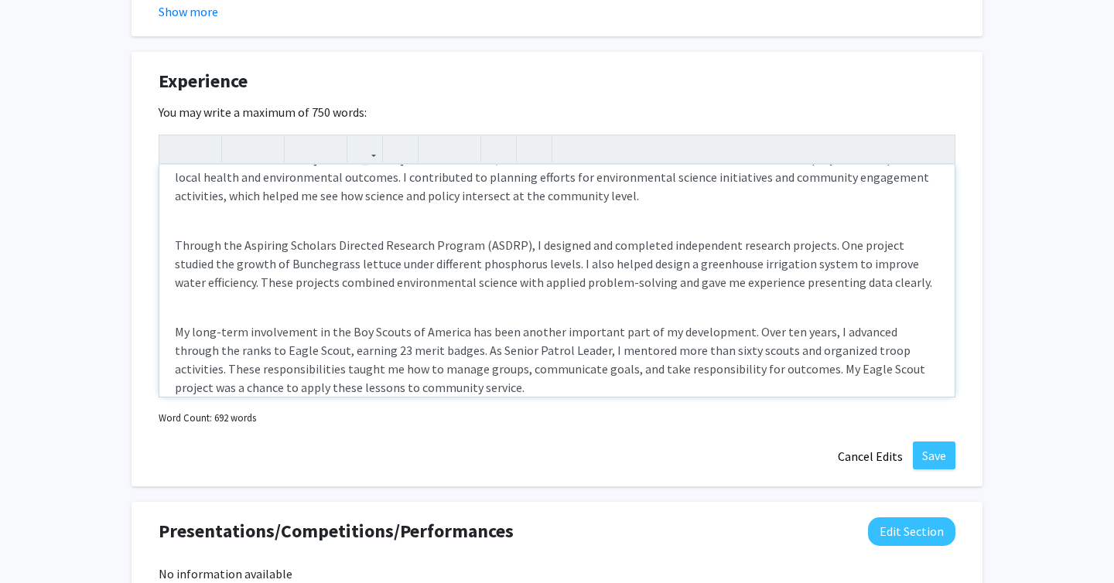
click at [183, 284] on div "I am a [GEOGRAPHIC_DATA] Class of 2028 student with a 3.8 GPA. My academic and …" at bounding box center [556, 281] width 795 height 232
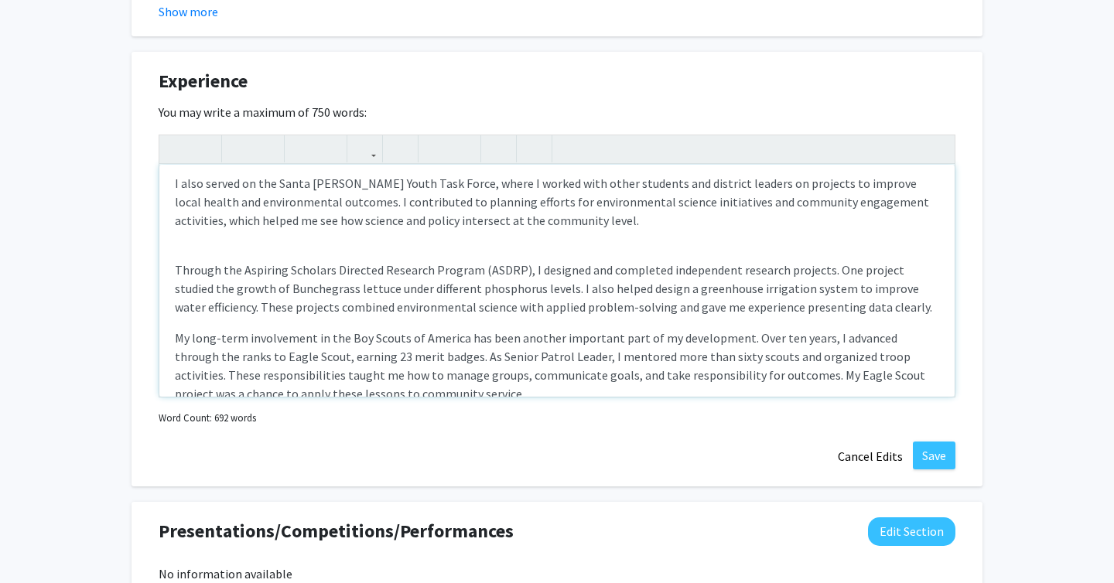
scroll to position [650, 0]
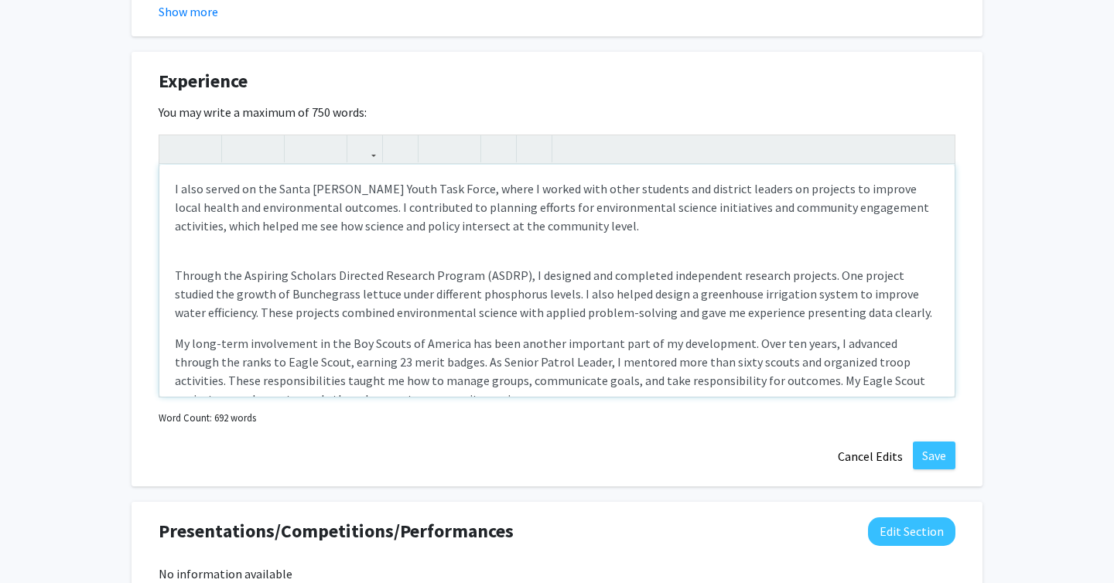
click at [197, 227] on div "I am a [GEOGRAPHIC_DATA] Class of 2028 student with a 3.8 GPA. My academic and …" at bounding box center [556, 281] width 795 height 232
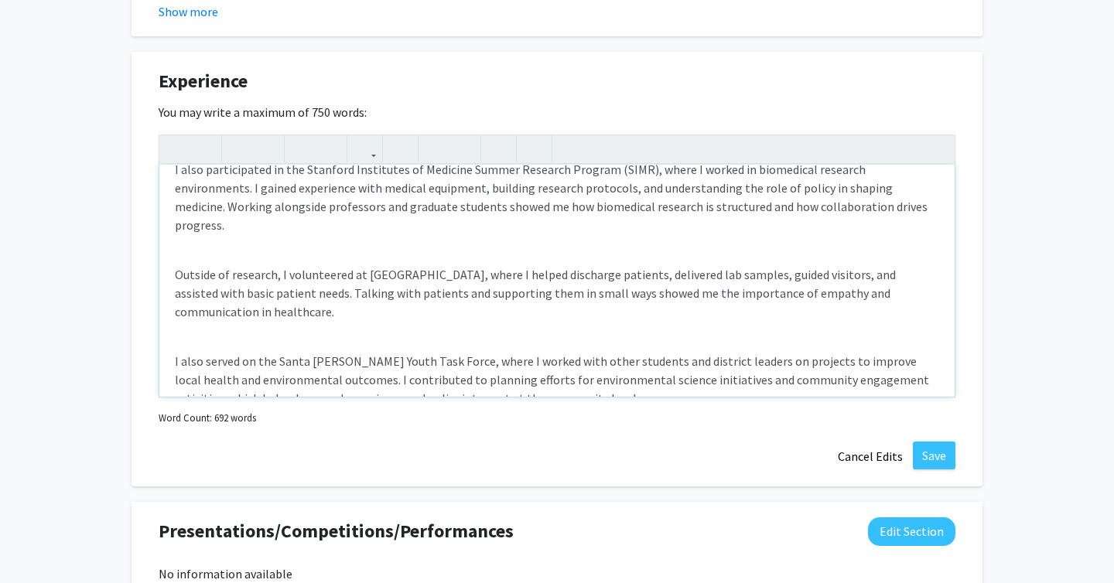
scroll to position [479, 0]
click at [210, 321] on div "I am a [GEOGRAPHIC_DATA] Class of 2028 student with a 3.8 GPA. My academic and …" at bounding box center [556, 281] width 795 height 232
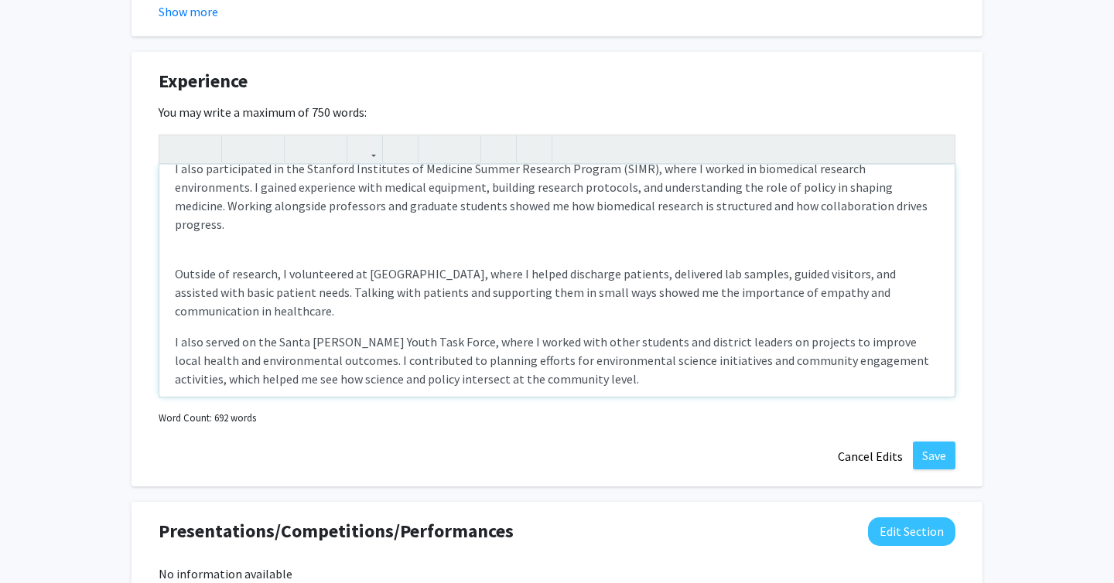
click at [183, 220] on div "I am a [GEOGRAPHIC_DATA] Class of 2028 student with a 3.8 GPA. My academic and …" at bounding box center [556, 281] width 795 height 232
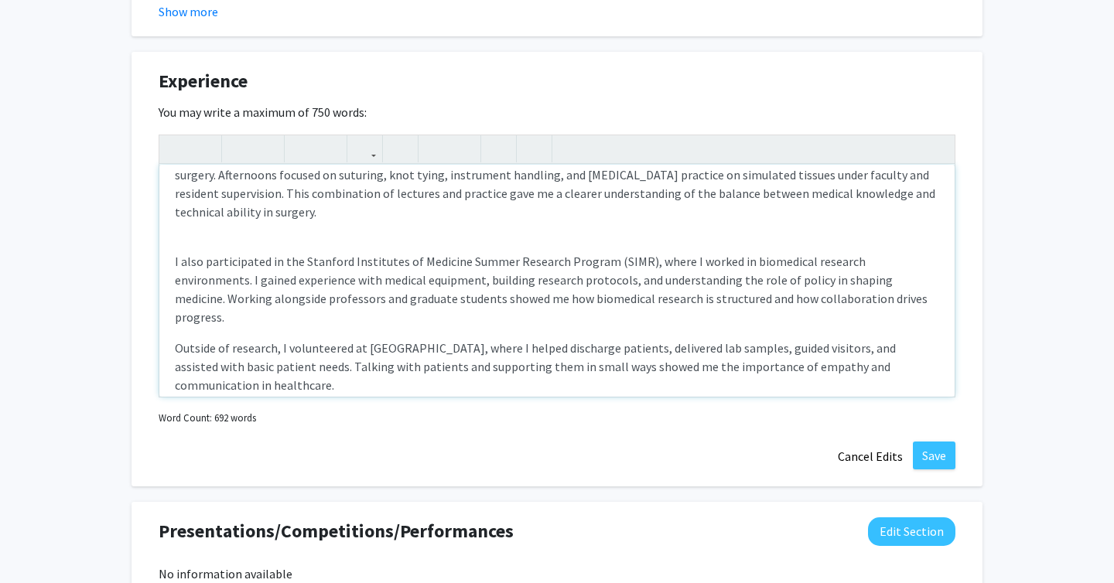
scroll to position [356, 0]
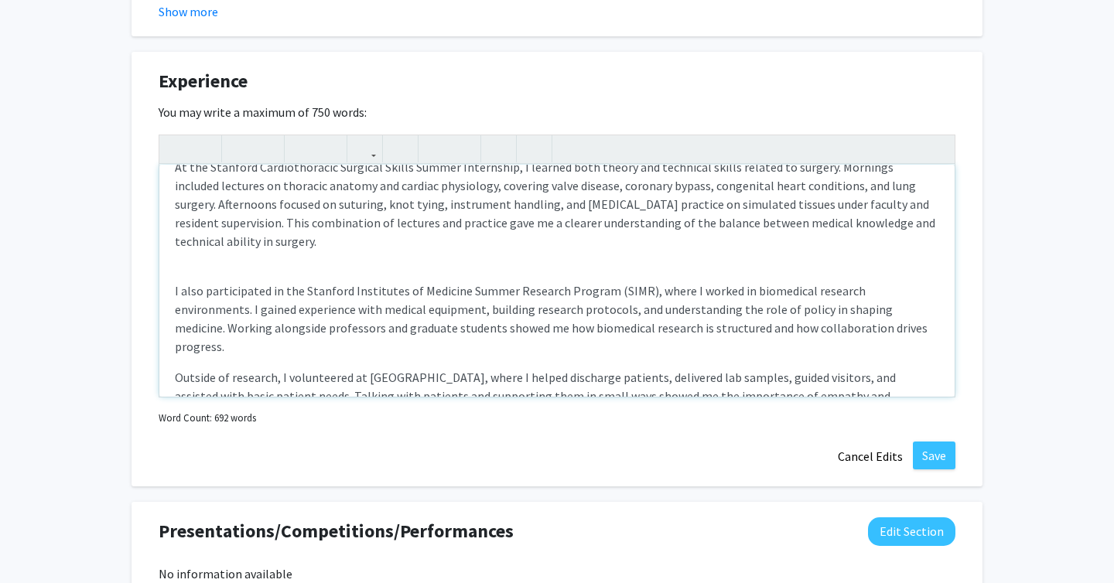
click at [193, 254] on div "I am a [GEOGRAPHIC_DATA] Class of 2028 student with a 3.8 GPA. My academic and …" at bounding box center [556, 281] width 795 height 232
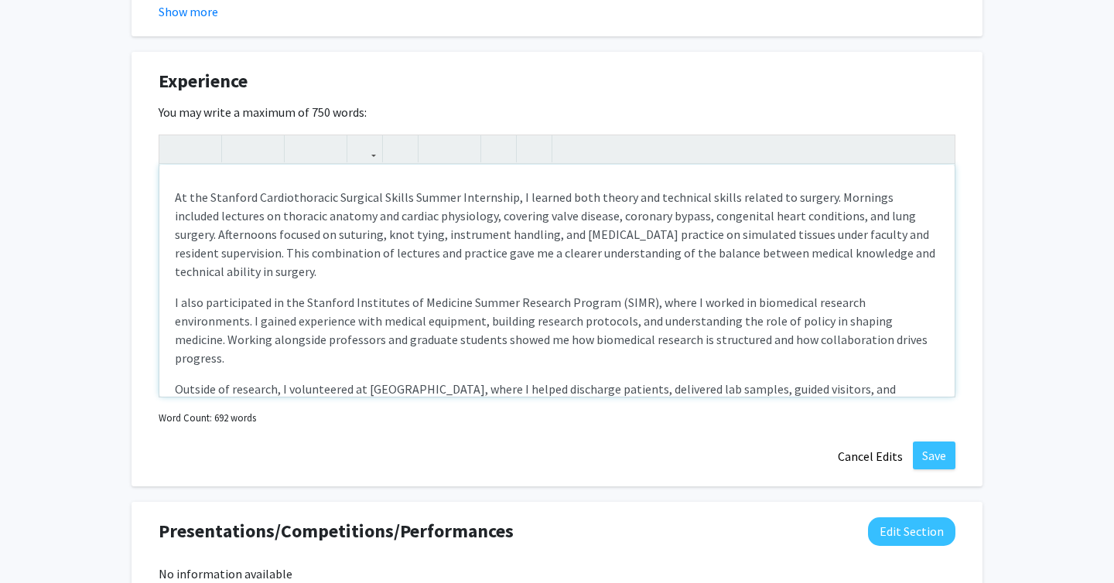
scroll to position [246, 0]
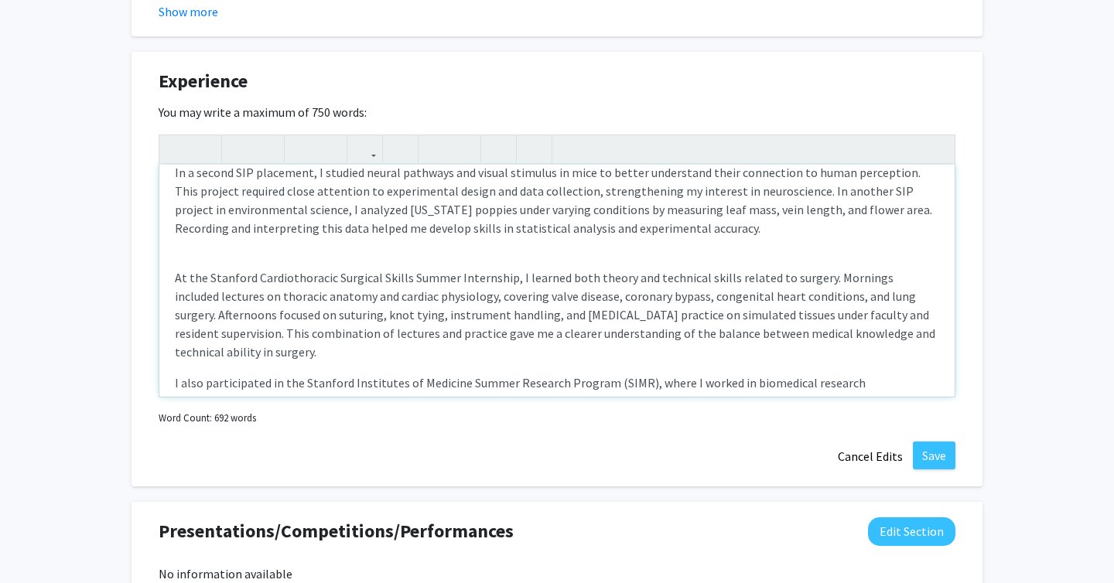
click at [193, 262] on div "I am a [GEOGRAPHIC_DATA] Class of 2028 student with a 3.8 GPA. My academic and …" at bounding box center [556, 281] width 795 height 232
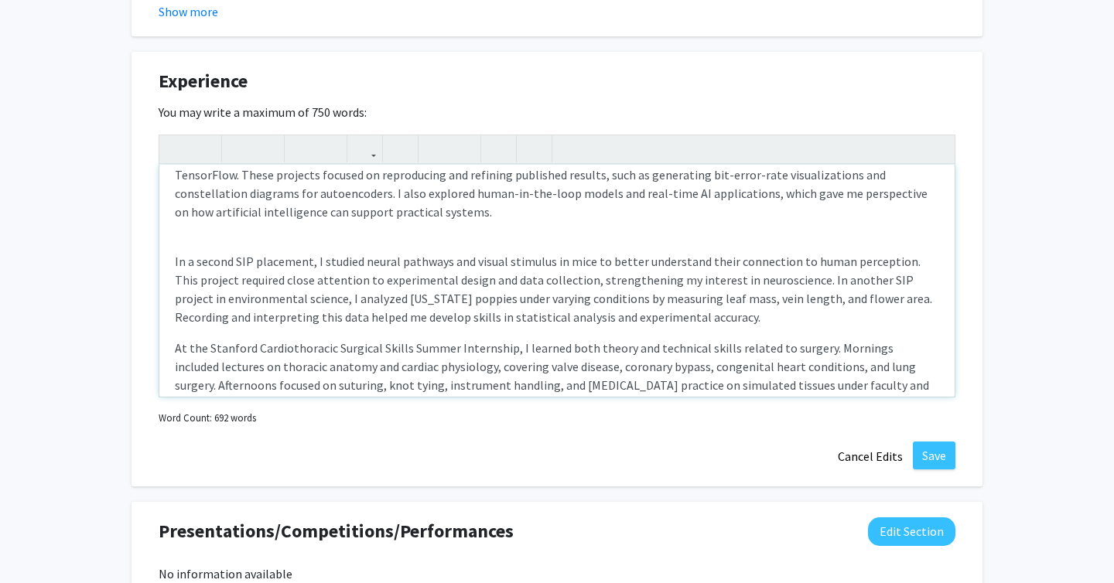
scroll to position [135, 0]
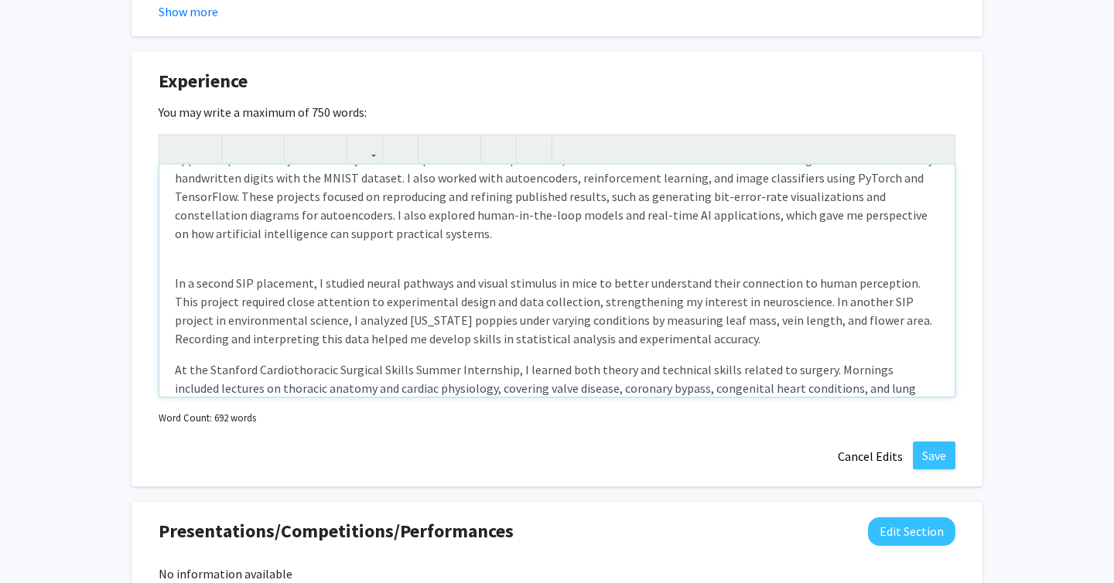
click at [206, 248] on div "I am a [GEOGRAPHIC_DATA] Class of 2028 student with a 3.8 GPA. My academic and …" at bounding box center [556, 281] width 795 height 232
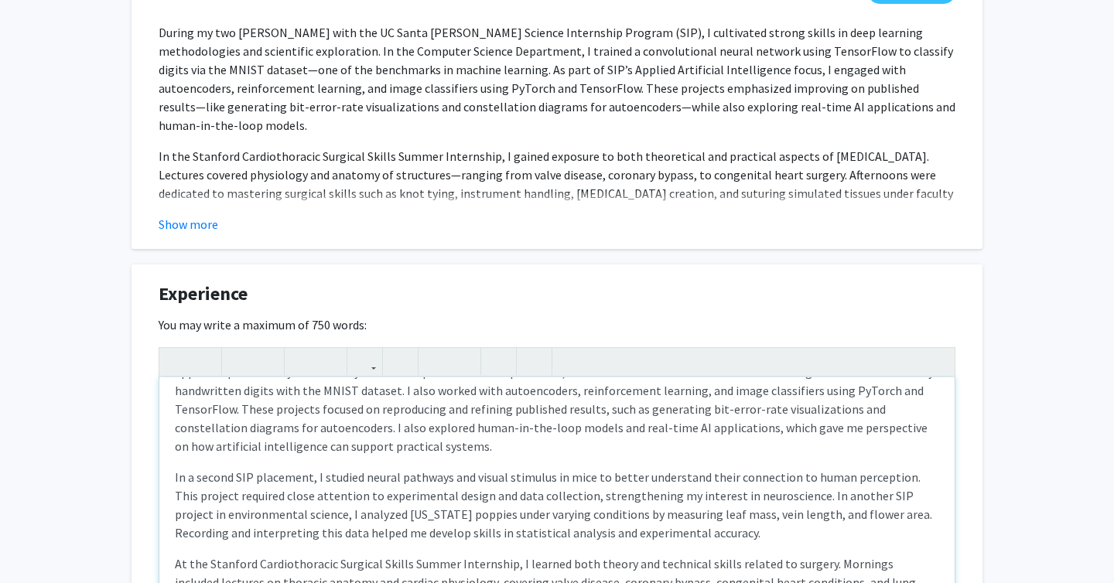
scroll to position [0, 0]
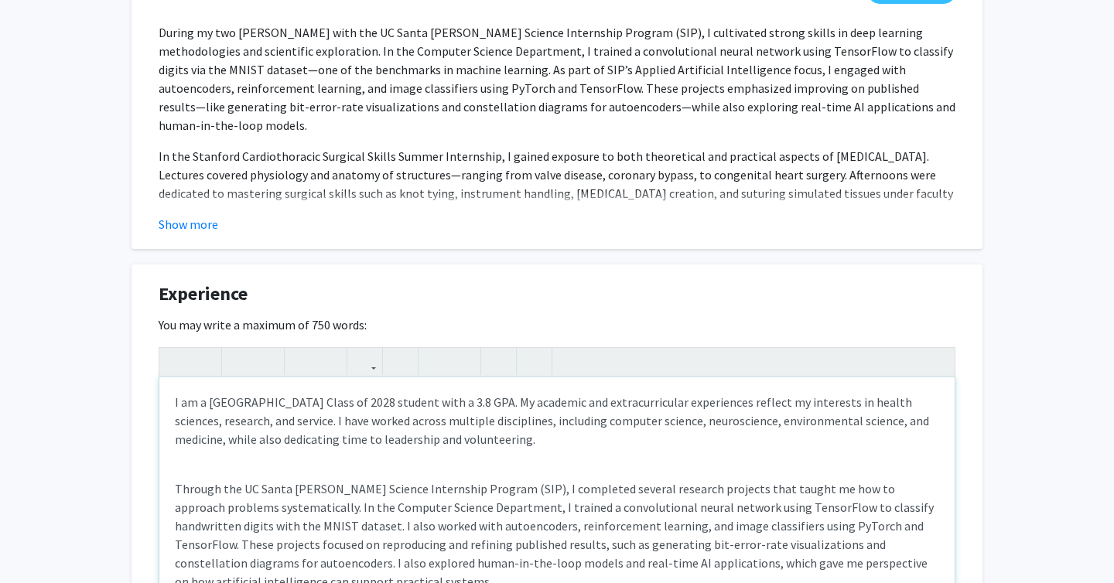
click at [293, 459] on div "I am a [GEOGRAPHIC_DATA] Class of 2028 student with a 3.8 GPA. My academic and …" at bounding box center [556, 493] width 795 height 232
type textarea "<p>I am a [GEOGRAPHIC_DATA] Class of 2028 student with a 3.8 GPA. My academic a…"
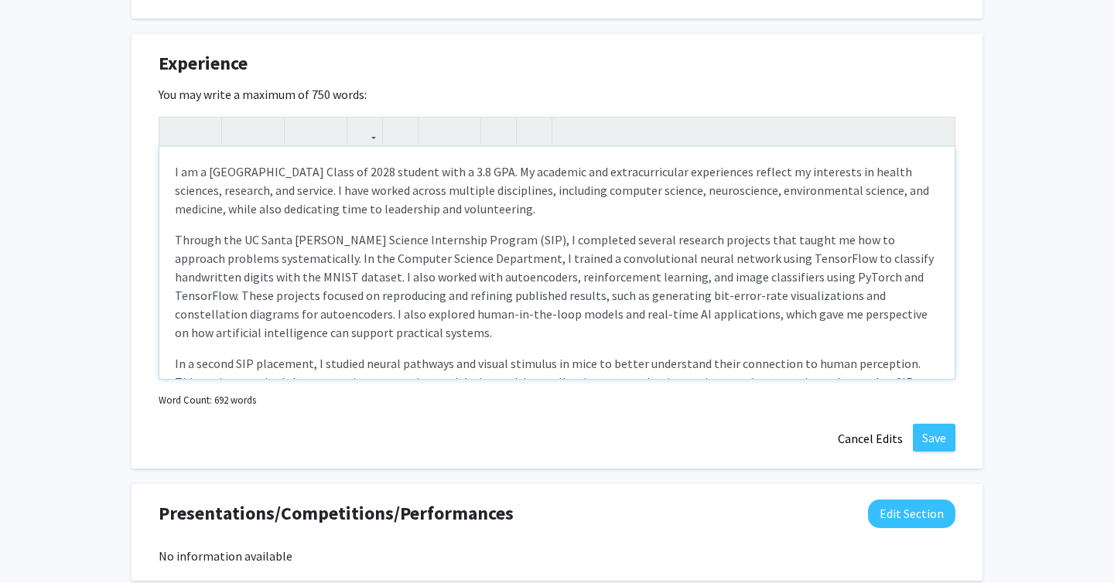
scroll to position [1160, 0]
click at [932, 434] on button "Save" at bounding box center [933, 436] width 43 height 28
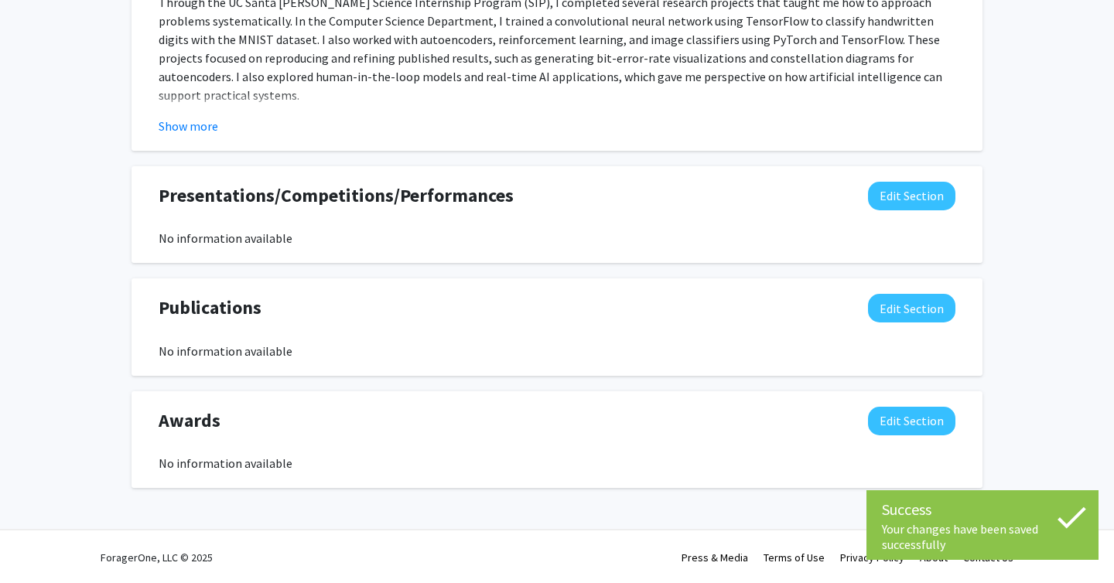
scroll to position [1332, 0]
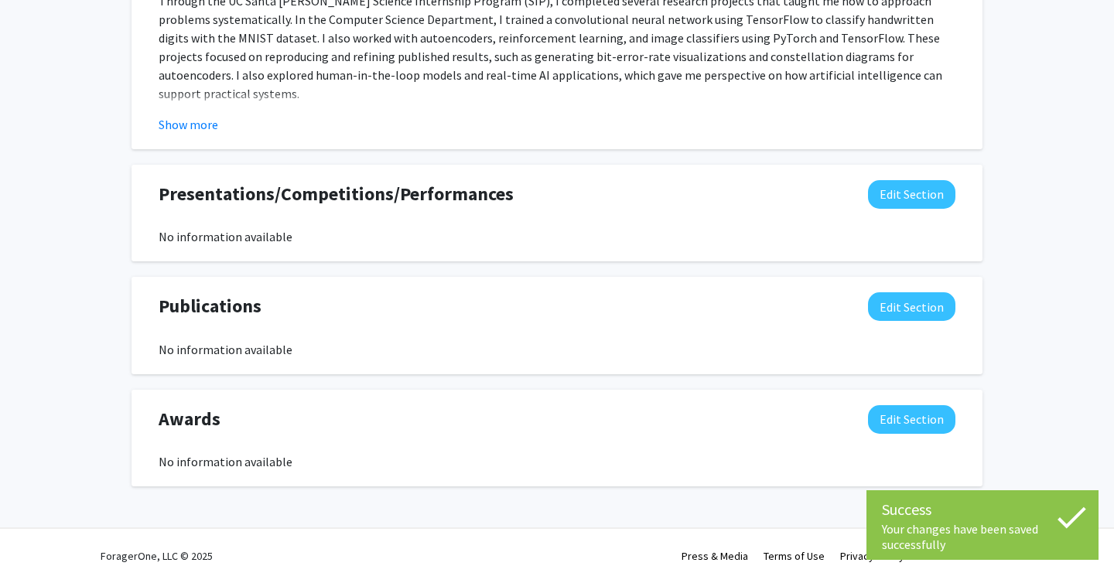
click at [397, 186] on span "Presentations/Competitions/Performances" at bounding box center [336, 194] width 355 height 28
click at [397, 187] on span "Presentations/Competitions/Performances" at bounding box center [336, 194] width 355 height 28
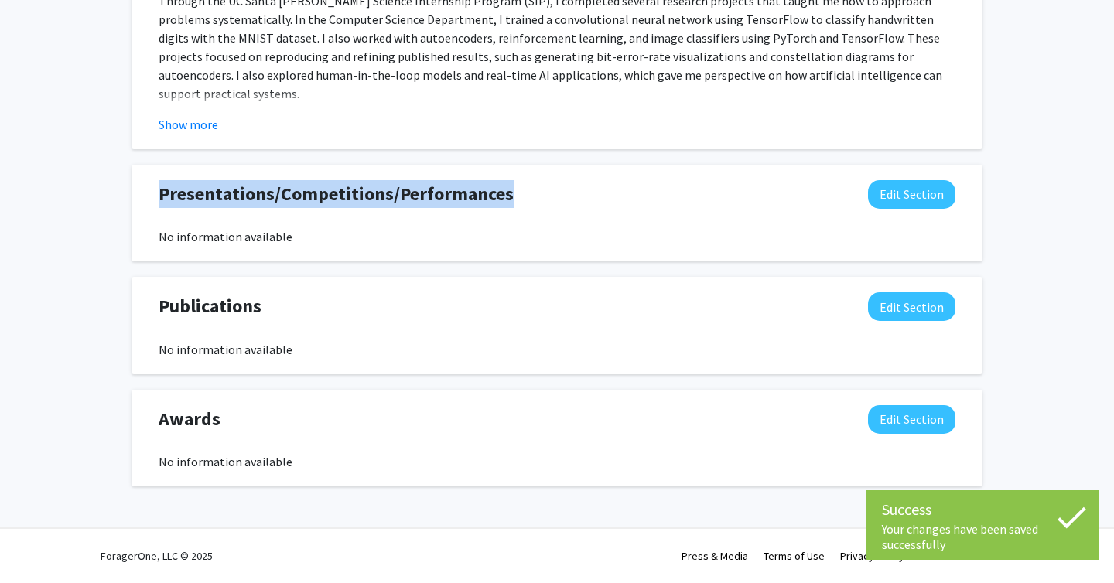
click at [397, 187] on span "Presentations/Competitions/Performances" at bounding box center [336, 194] width 355 height 28
copy span "Presentations/Competitions/Performances"
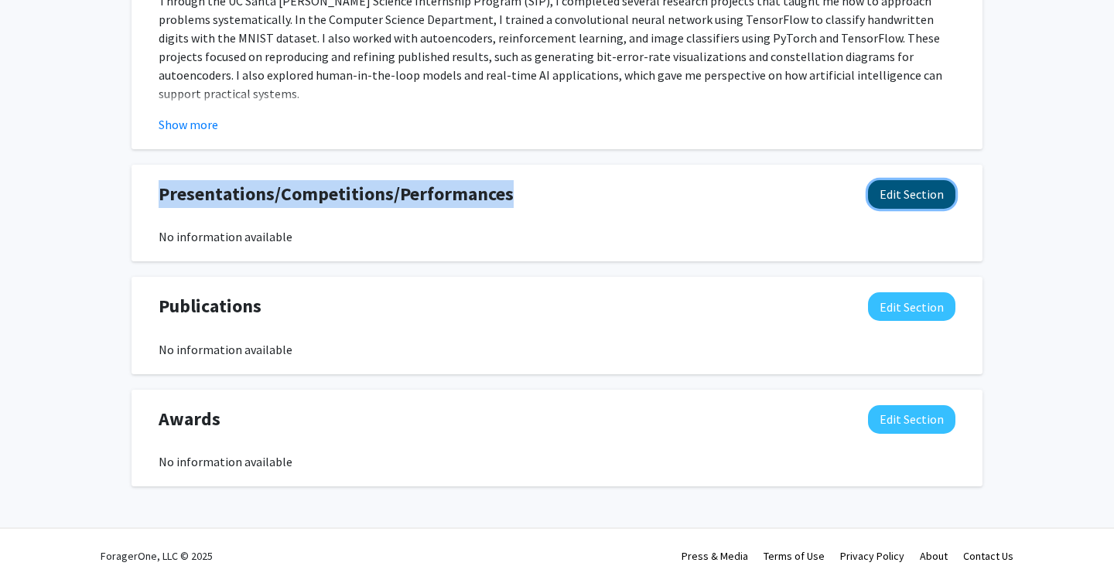
click at [909, 186] on button "Edit Section" at bounding box center [911, 194] width 87 height 29
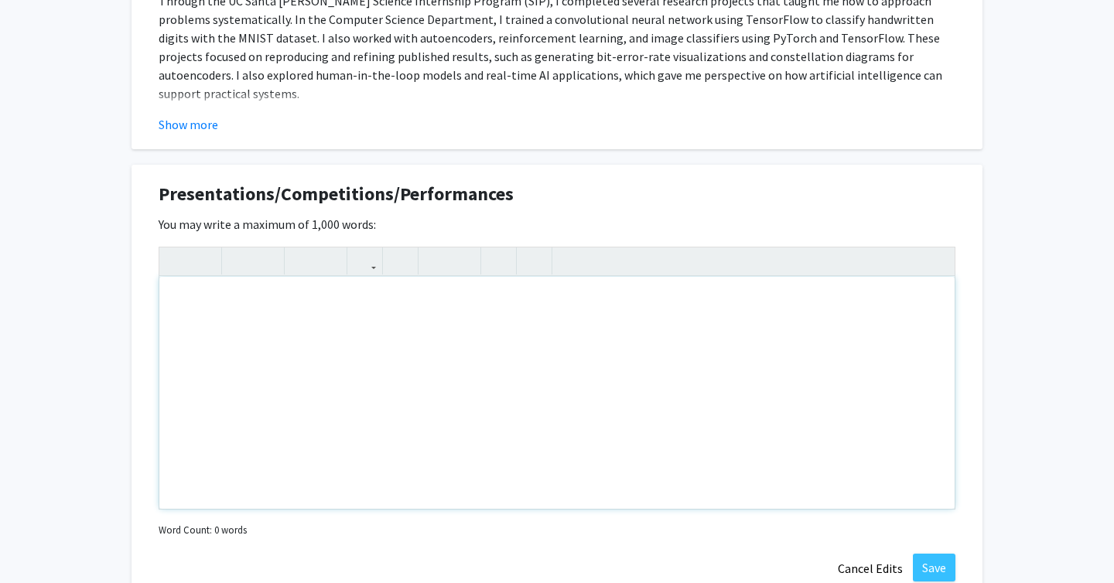
click at [470, 370] on div "Note to users with screen readers: Please deactivate our accessibility plugin f…" at bounding box center [556, 393] width 795 height 232
paste div "Note to users with screen readers: Please deactivate our accessibility plugin f…"
type textarea "<l>Ipsum dolo sitam [consec adipisci elit], S’do eiusmodtempo in Utlab Et’d Mag…"
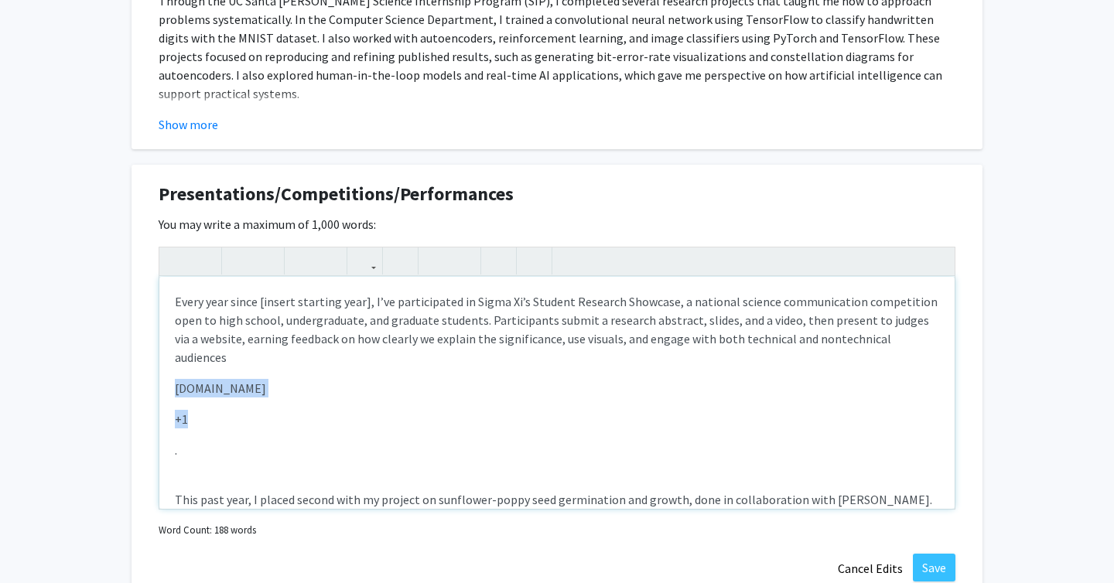
drag, startPoint x: 259, startPoint y: 457, endPoint x: 187, endPoint y: 360, distance: 121.1
click at [187, 360] on div "Every year since [insert starting year], I’ve participated in Sigma Xi’s Studen…" at bounding box center [556, 393] width 795 height 232
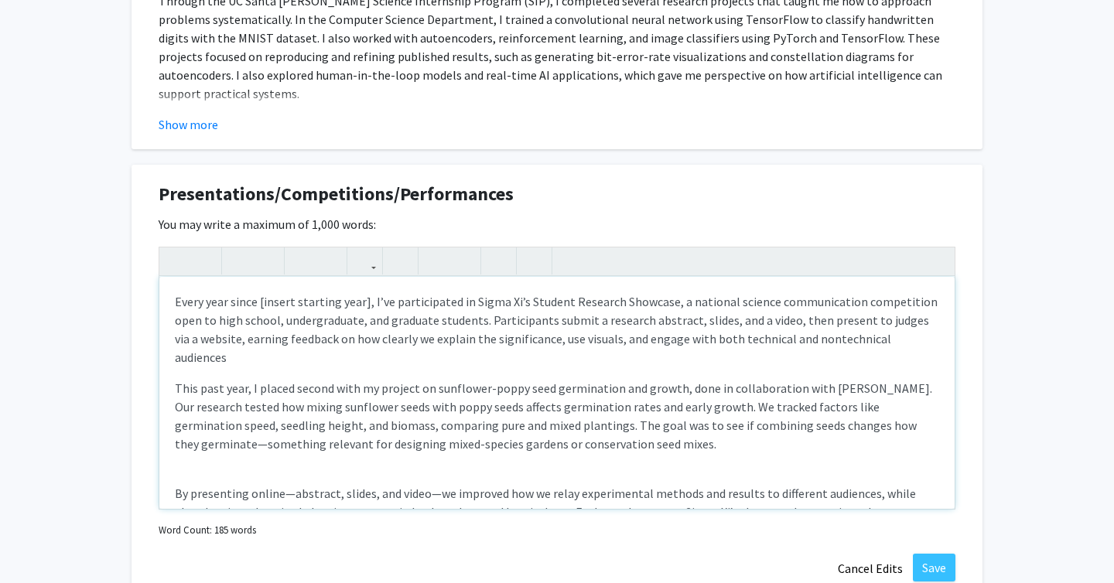
click at [199, 455] on div "Every year since [insert starting year], I’ve participated in Sigma Xi’s Studen…" at bounding box center [556, 393] width 795 height 232
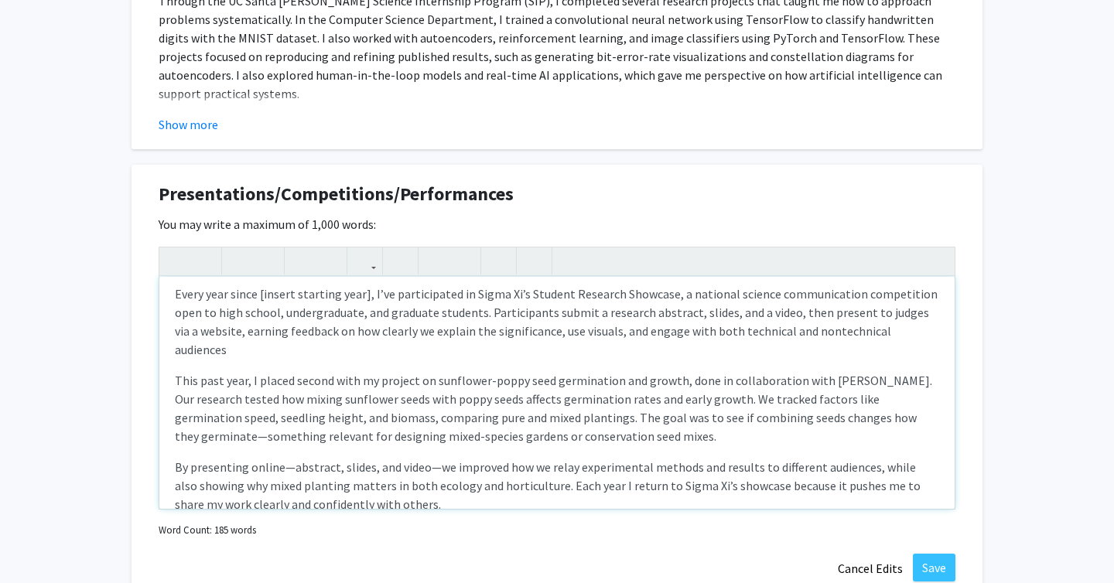
scroll to position [11, 0]
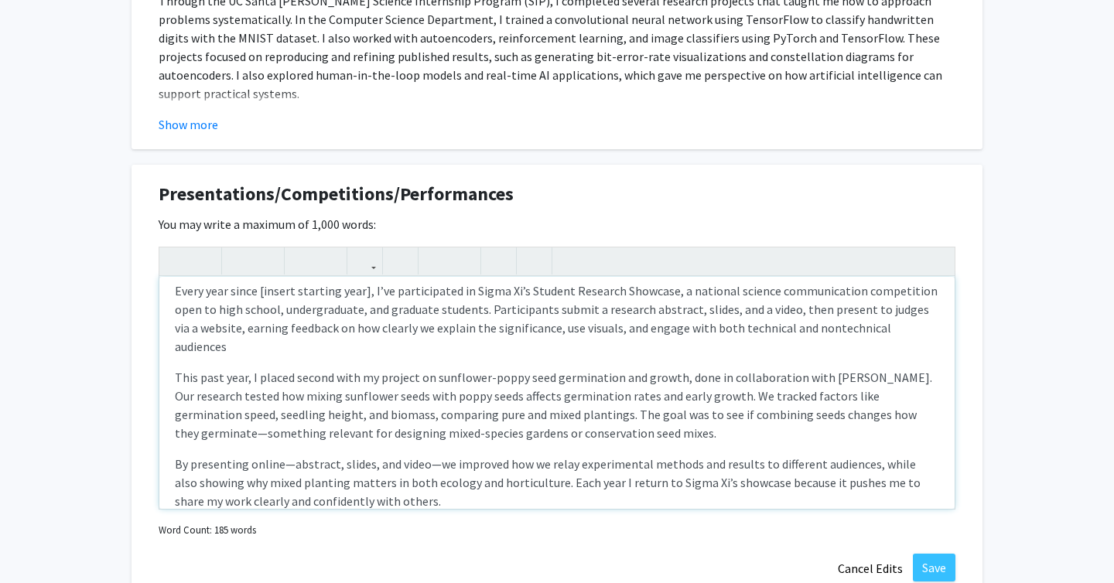
click at [816, 368] on p "This past year, I placed second with my project on sunflower-poppy seed germina…" at bounding box center [557, 405] width 764 height 74
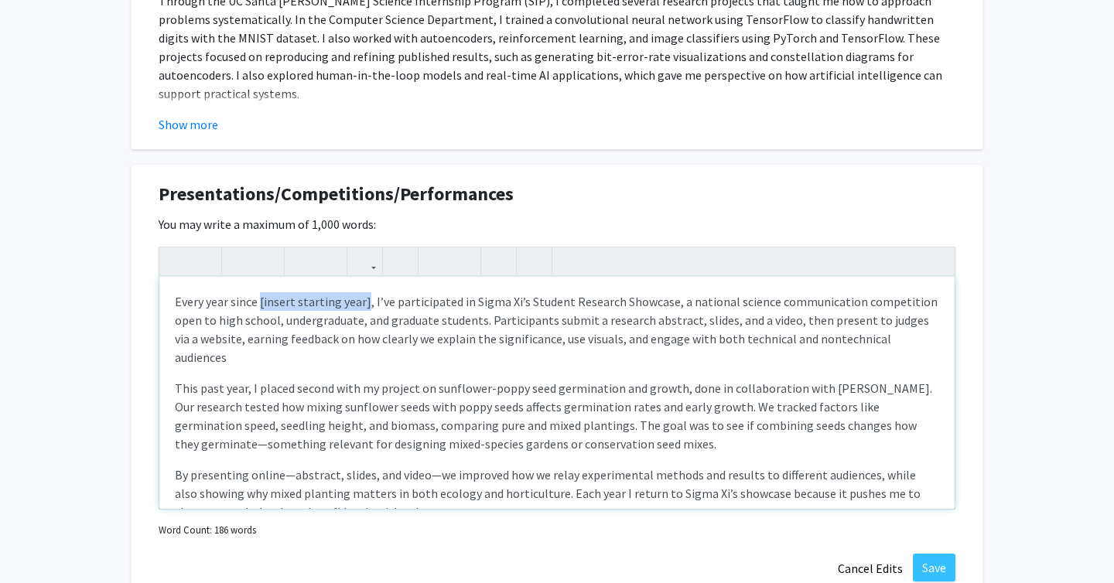
drag, startPoint x: 260, startPoint y: 302, endPoint x: 363, endPoint y: 299, distance: 103.6
click at [363, 299] on p "Every year since [insert starting year], I’ve participated in Sigma Xi’s Studen…" at bounding box center [557, 329] width 764 height 74
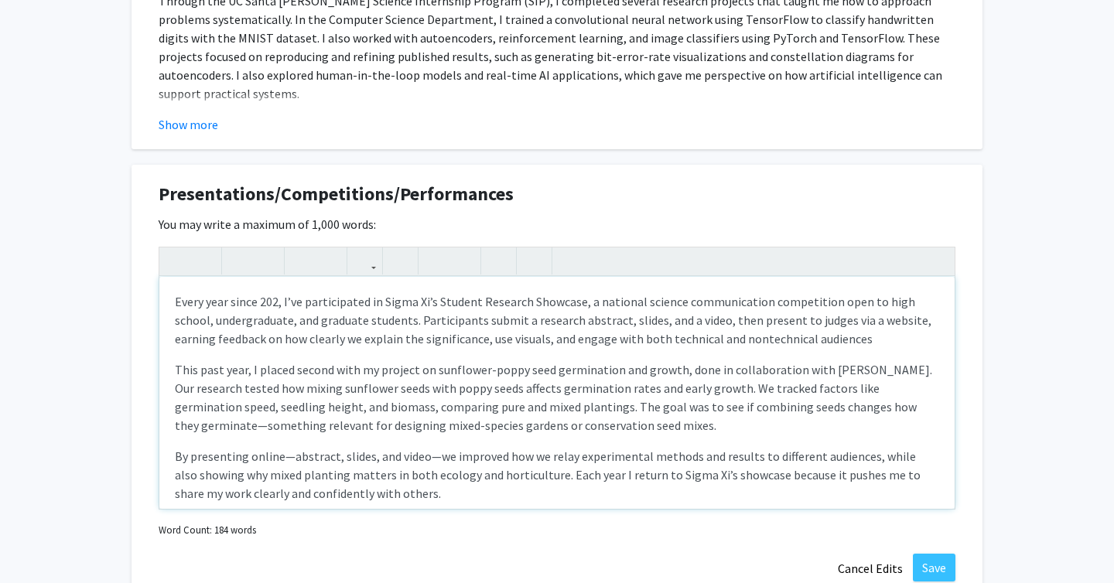
type textarea "<l>Ipsum dolo sitam 0026, C’ad elitseddoeiu te Incid Ut’l Etdolor Magnaali Enim…"
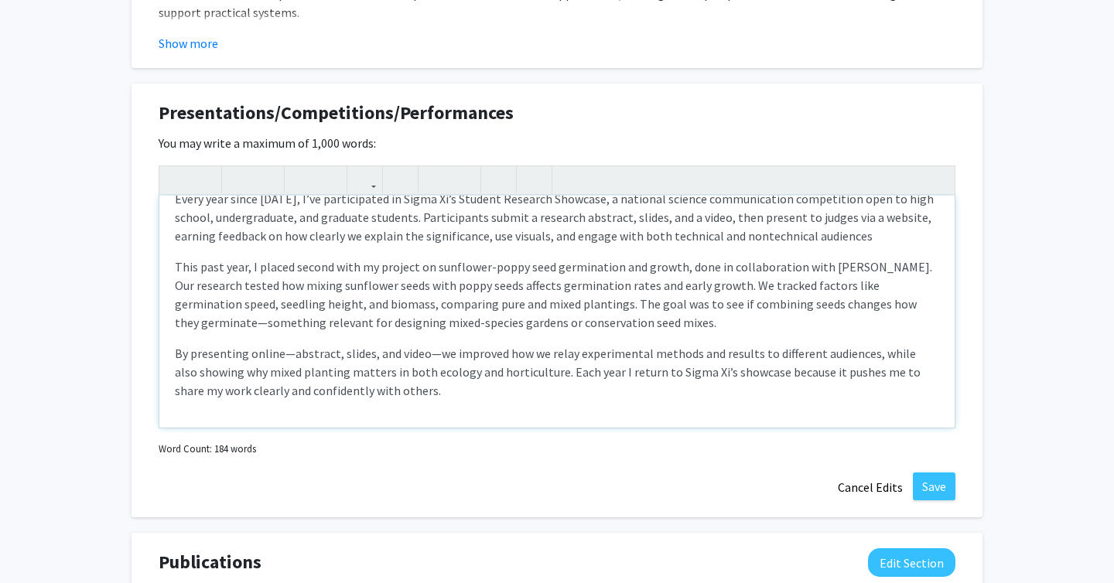
scroll to position [1433, 0]
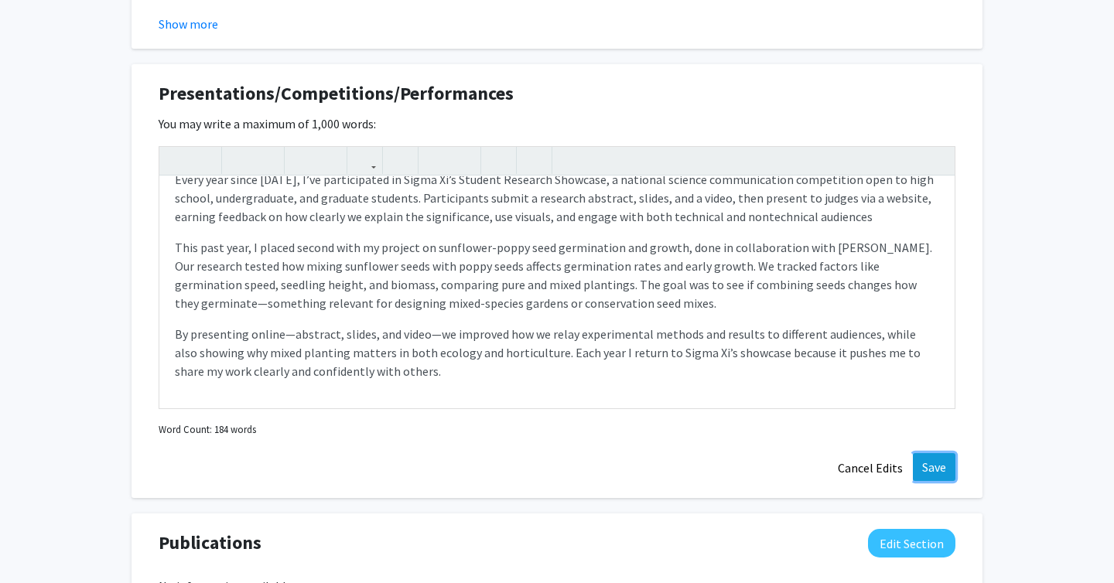
click at [943, 456] on button "Save" at bounding box center [933, 467] width 43 height 28
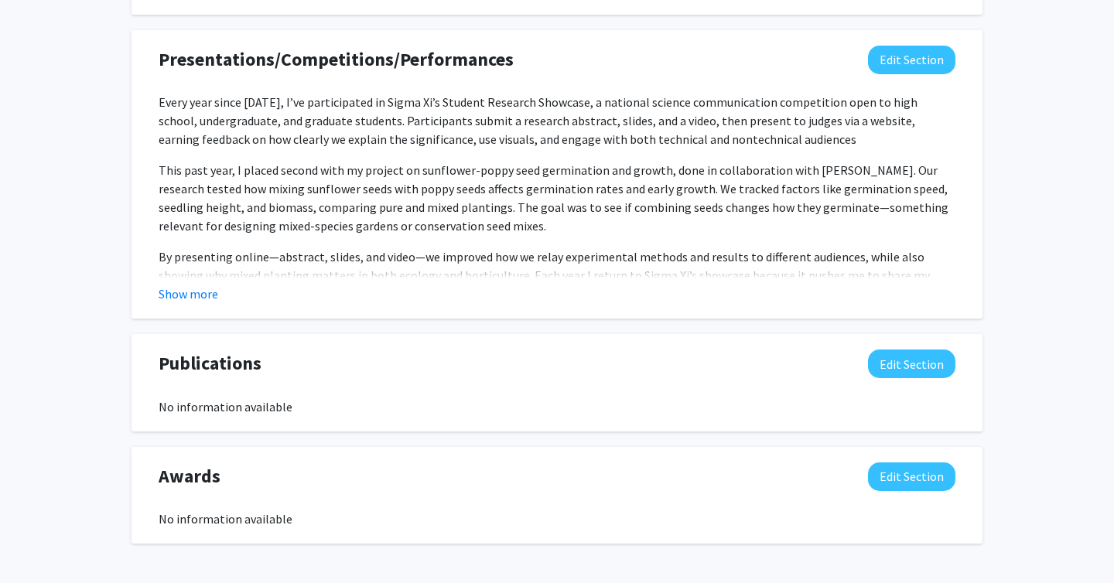
scroll to position [1524, 0]
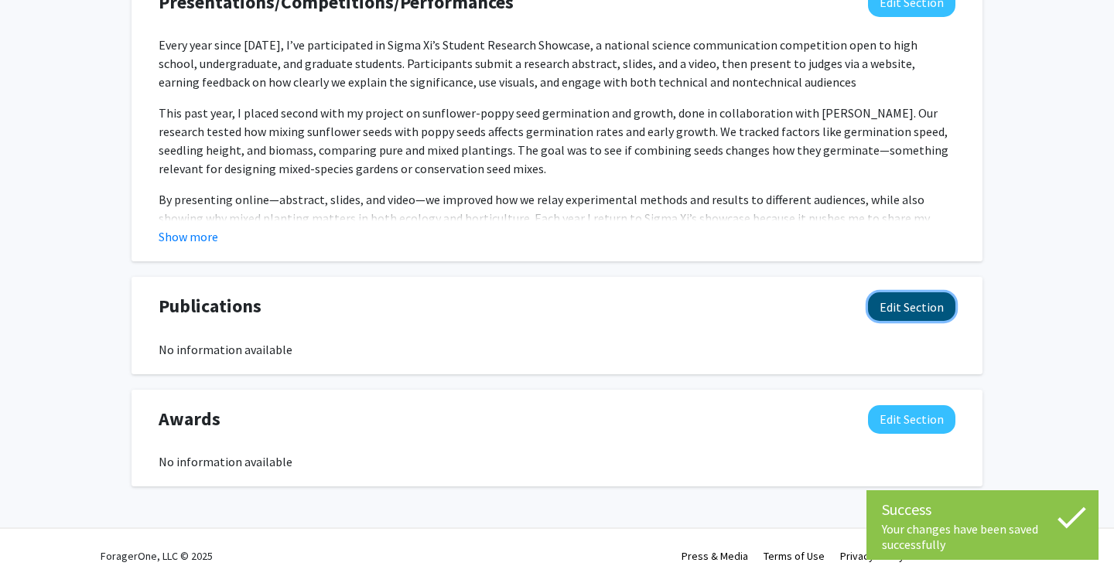
click at [892, 312] on button "Edit Section" at bounding box center [911, 306] width 87 height 29
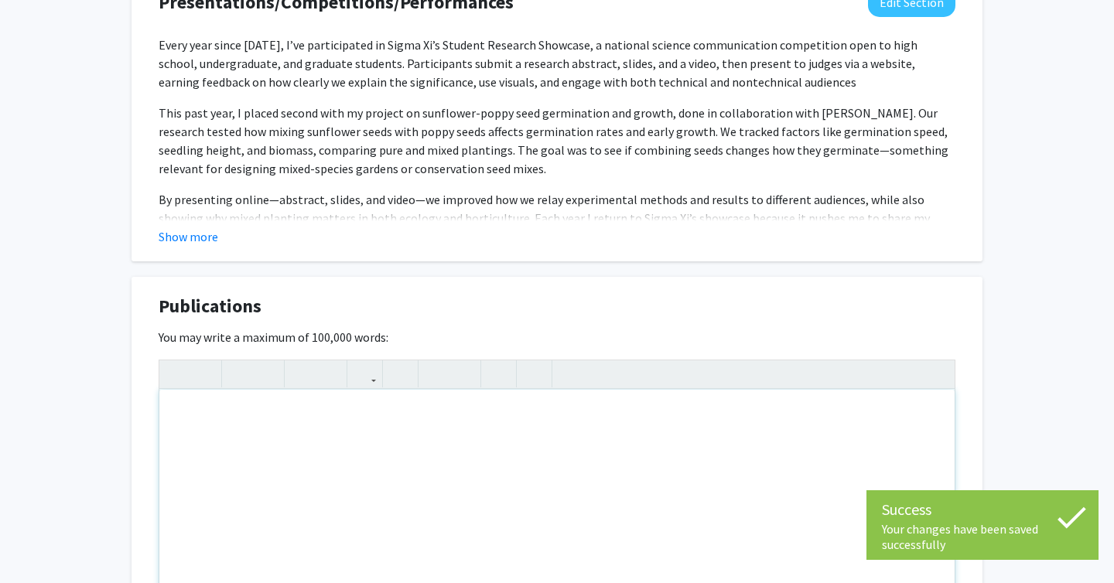
click at [316, 480] on div "Note to users with screen readers: Please deactivate our accessibility plugin f…" at bounding box center [556, 506] width 795 height 232
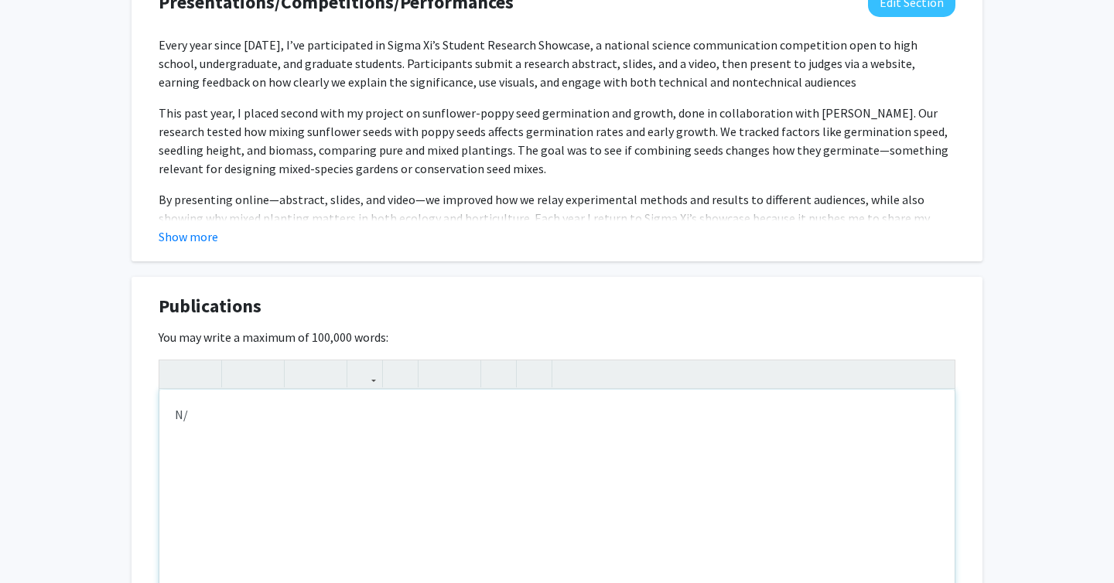
type textarea "N/A"
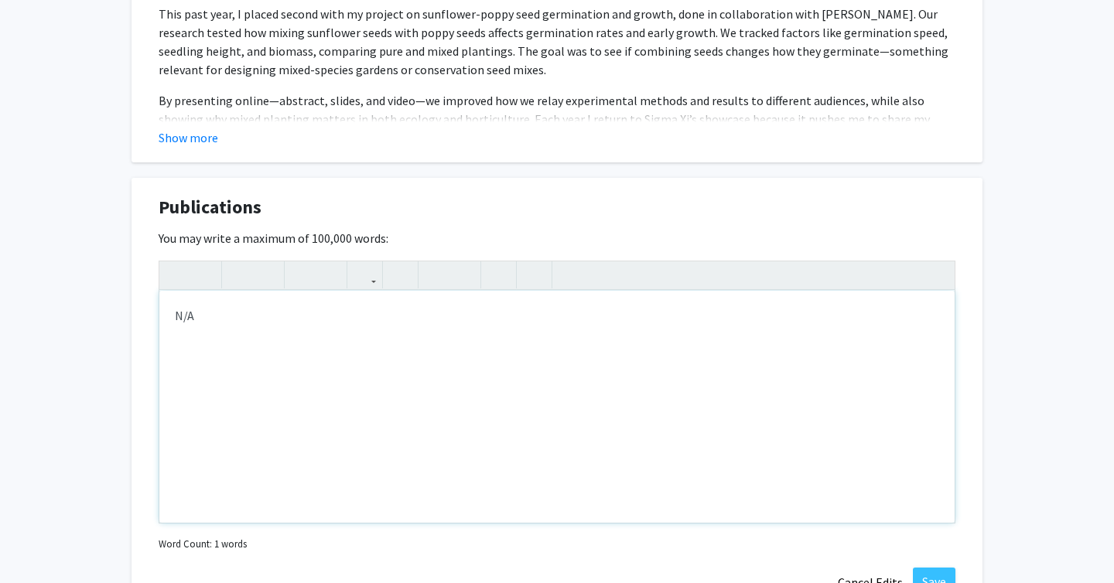
scroll to position [1707, 0]
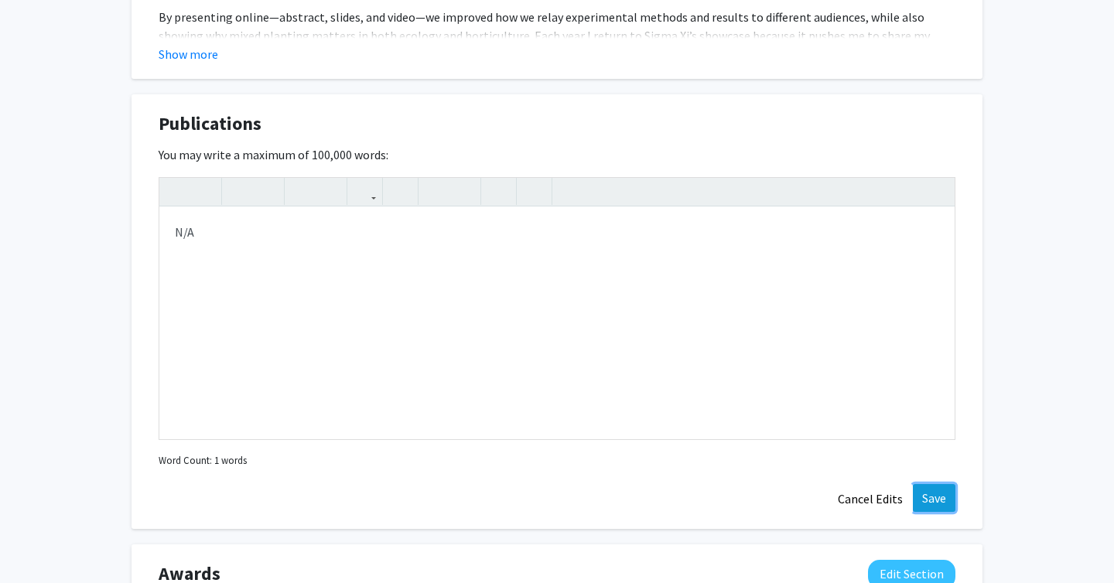
click at [942, 497] on button "Save" at bounding box center [933, 498] width 43 height 28
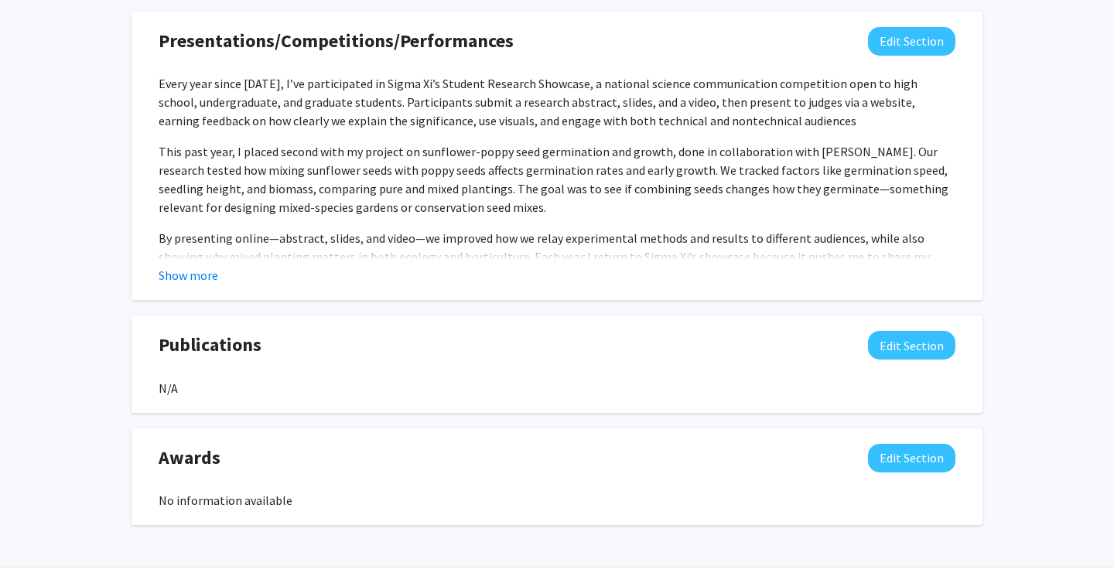
scroll to position [1524, 0]
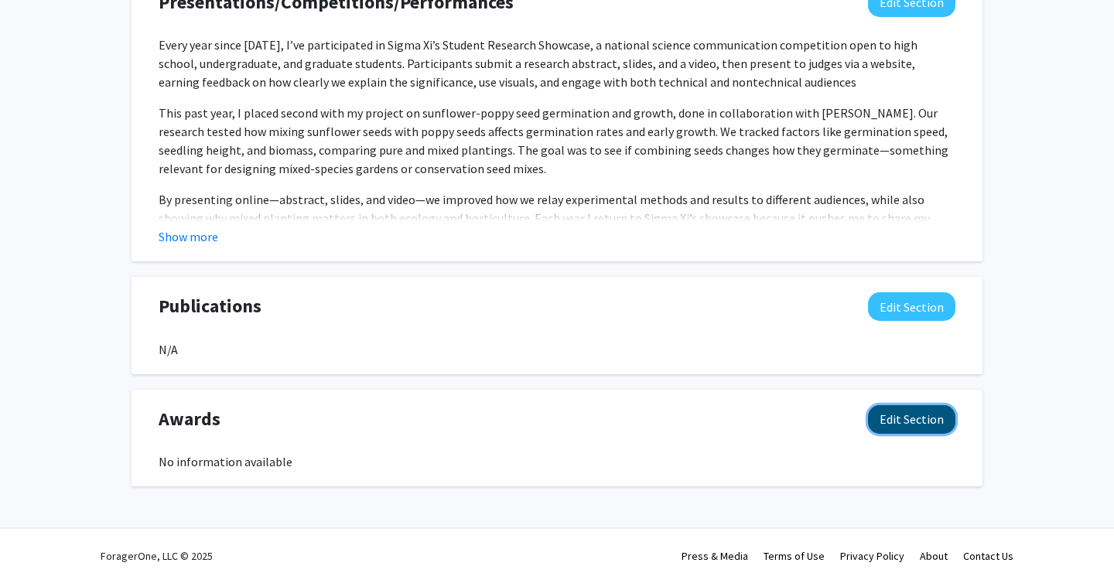
click at [919, 417] on button "Edit Section" at bounding box center [911, 419] width 87 height 29
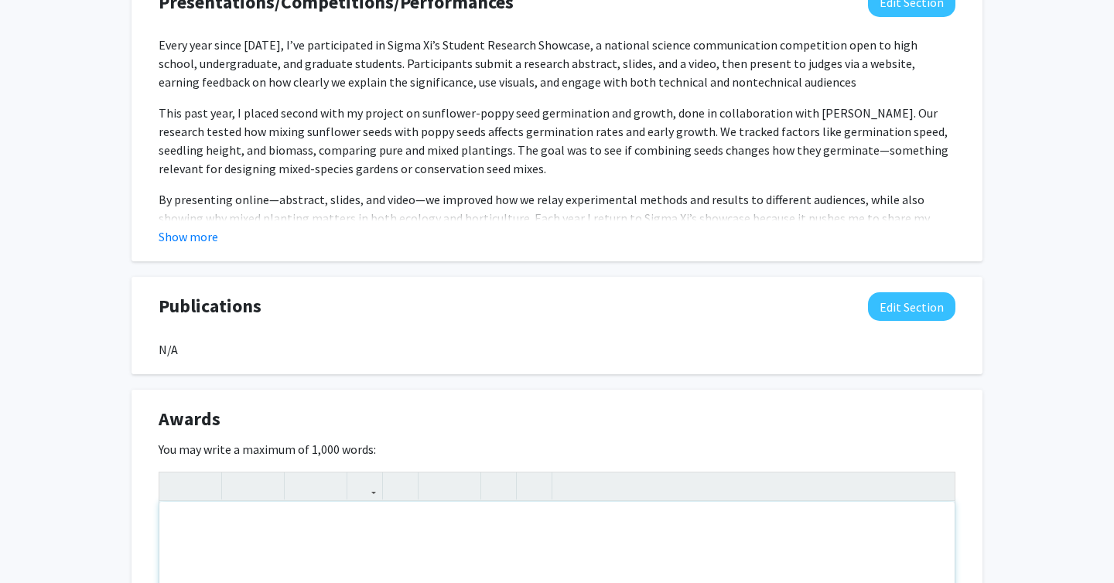
paste div "Note to users with screen readers: Please deactivate our accessibility plugin f…"
type textarea "<p>BLS Certification from American Heart Association 2023</p><p>● Presidential …"
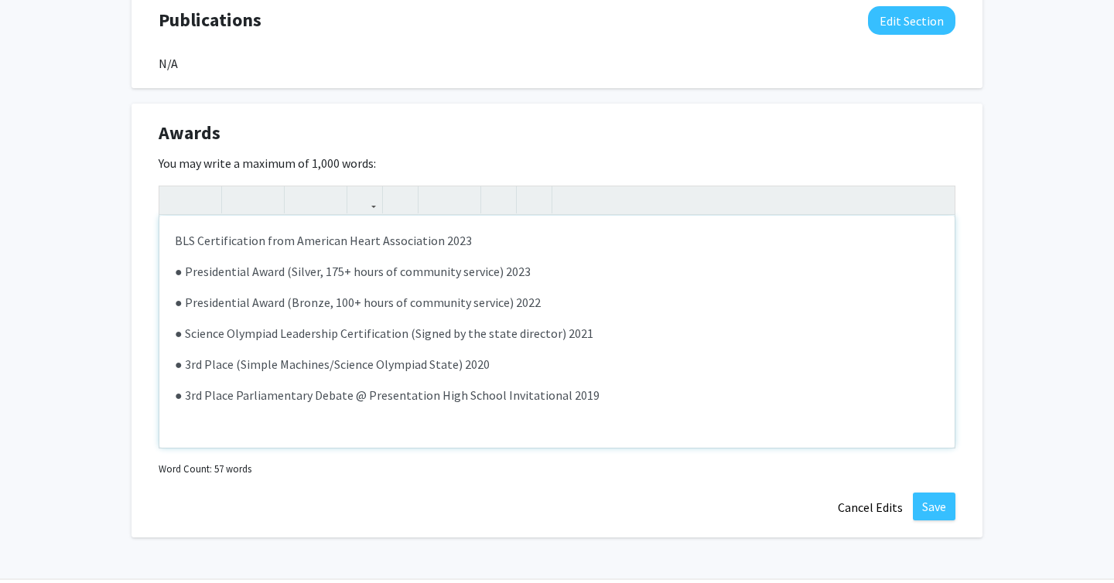
scroll to position [1820, 0]
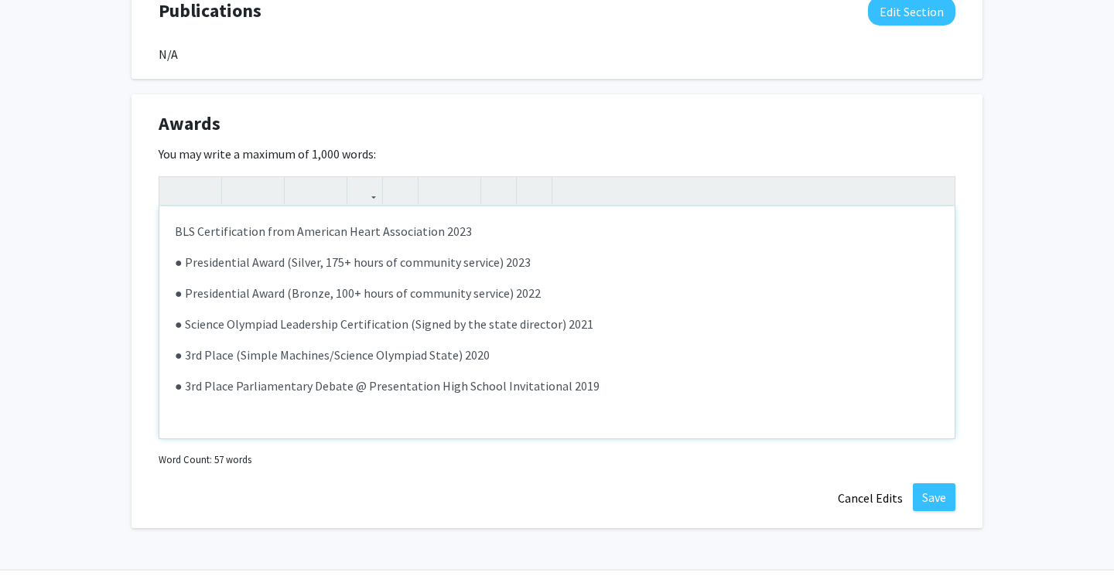
click at [182, 262] on p "● Presidential Award (Silver, 175+ hours of community service) 2023" at bounding box center [557, 262] width 764 height 19
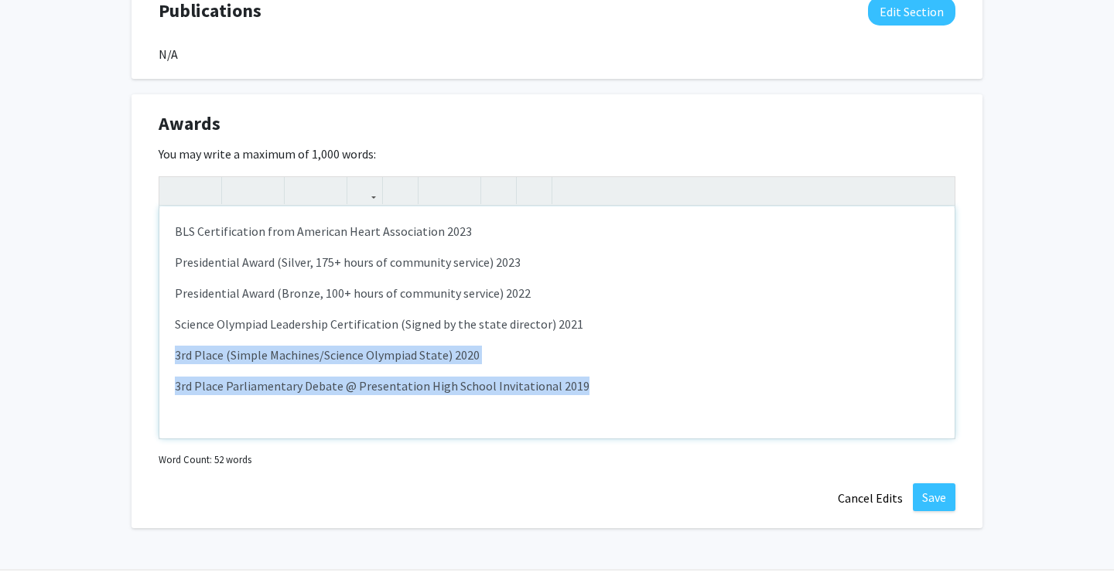
drag, startPoint x: 594, startPoint y: 386, endPoint x: 128, endPoint y: 356, distance: 466.5
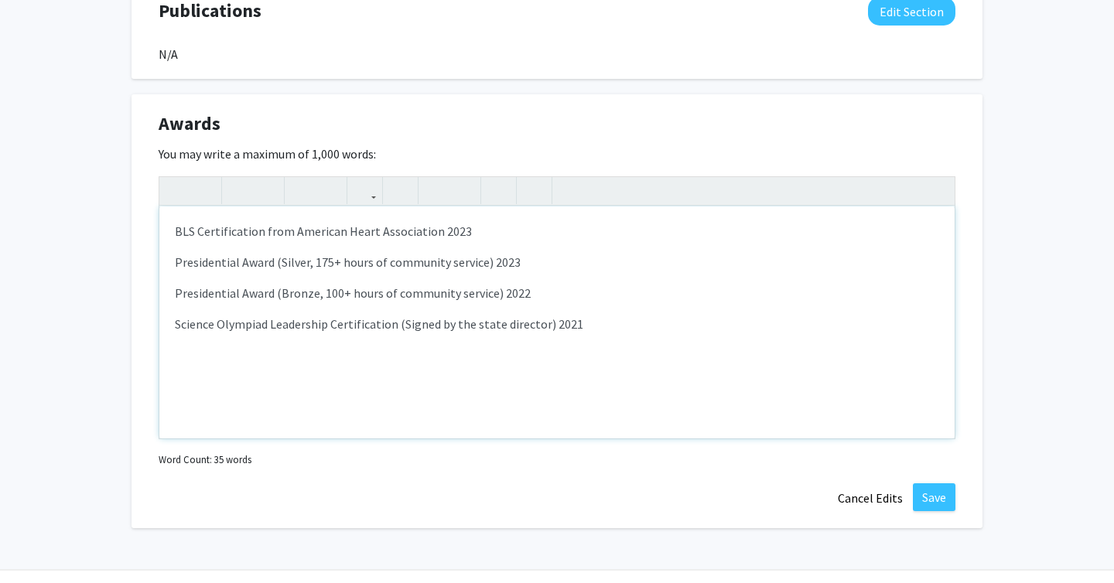
click at [186, 264] on p "Presidential Award (Silver, 175+ hours of community service) 2023" at bounding box center [557, 262] width 764 height 19
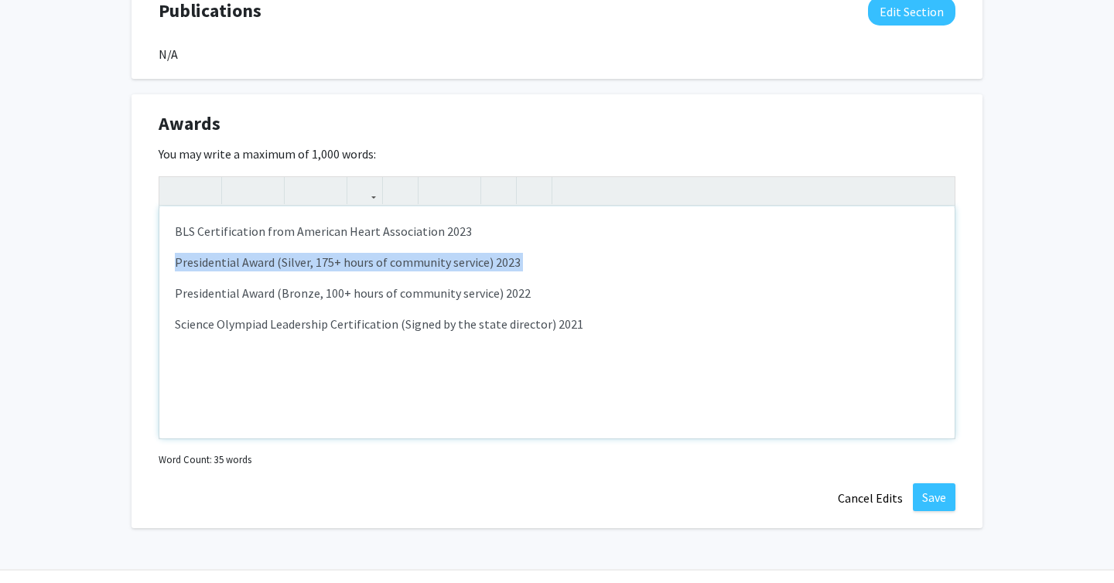
click at [186, 264] on p "Presidential Award (Silver, 175+ hours of community service) 2023" at bounding box center [557, 262] width 764 height 19
copy p "Presidential Award (Silver, 175+ hours of community service) 2023"
click at [507, 243] on div "BLS Certification from American Heart Association 2023 Presidential Award (Silv…" at bounding box center [556, 322] width 795 height 232
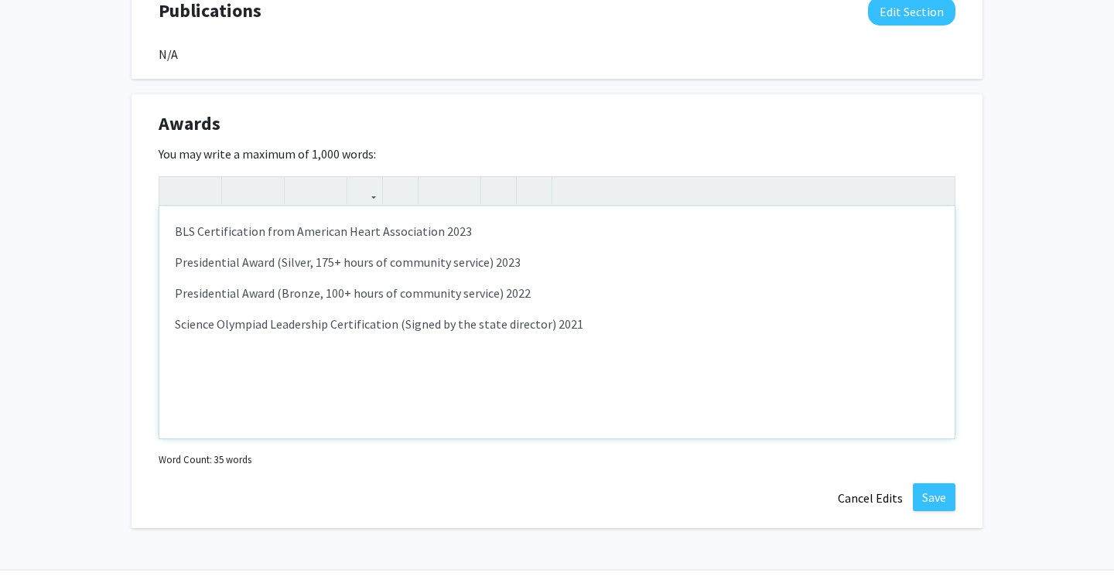
click at [485, 231] on p "BLS Certification from American Heart Association 2023" at bounding box center [557, 231] width 764 height 19
click at [295, 261] on p "Presidential Award (Silver, 175+ hours of community service) 2023" at bounding box center [557, 262] width 764 height 19
click at [316, 260] on p "Presidential Award (Gold, 175+ hours of community service) 2023" at bounding box center [557, 262] width 764 height 19
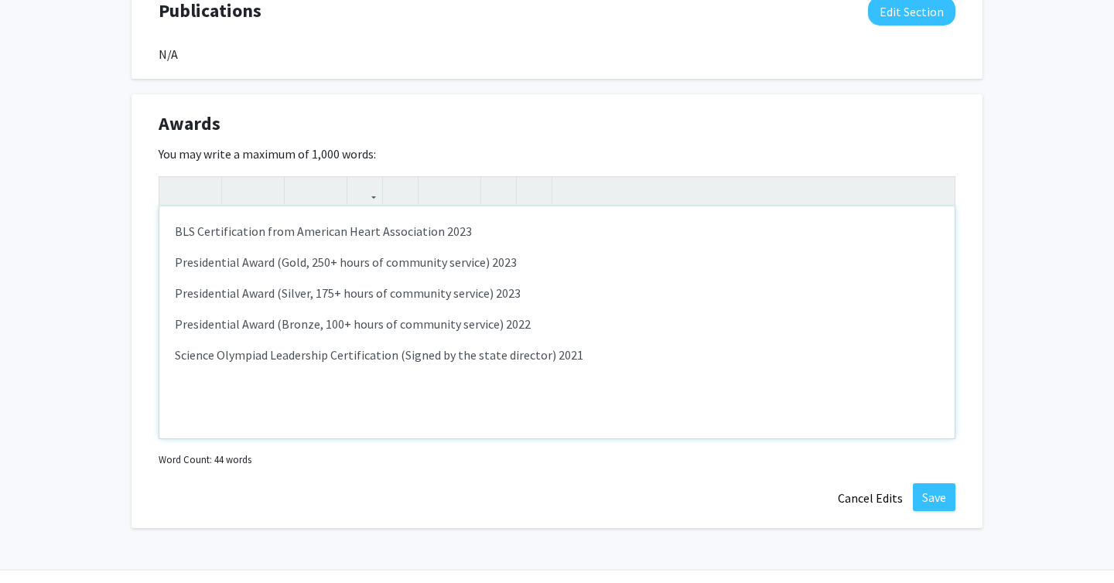
click at [512, 264] on p "Presidential Award (Gold, 250+ hours of community service) 2023" at bounding box center [557, 262] width 764 height 19
click at [381, 259] on p "Presidential Award (Gold, 250+ hours of community service) 2024" at bounding box center [557, 262] width 764 height 19
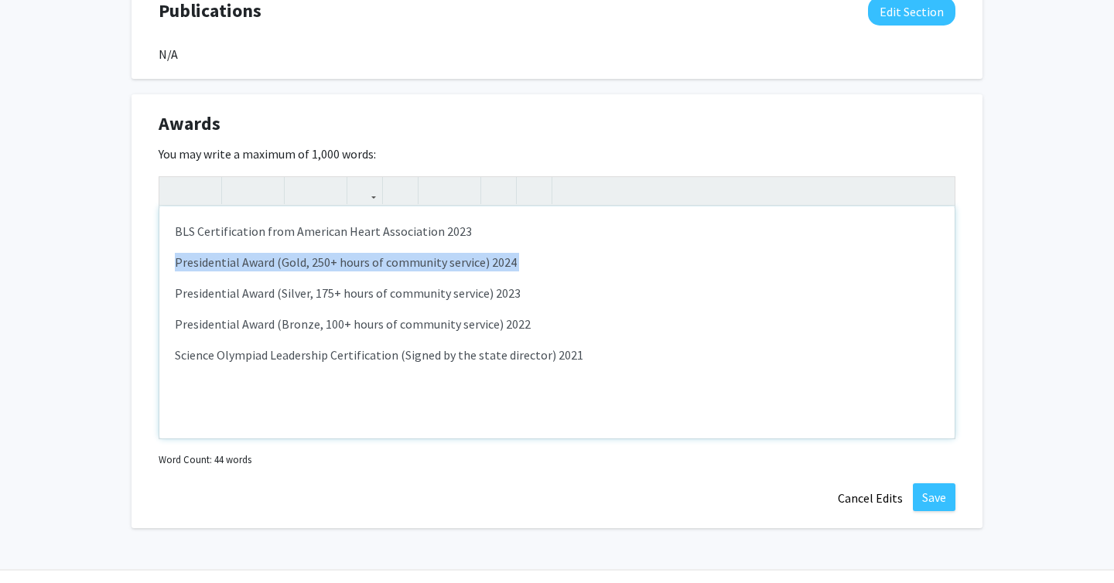
click at [381, 259] on p "Presidential Award (Gold, 250+ hours of community service) 2024" at bounding box center [557, 262] width 764 height 19
copy p "Presidential Award (Gold, 250+ hours of community service) 2024"
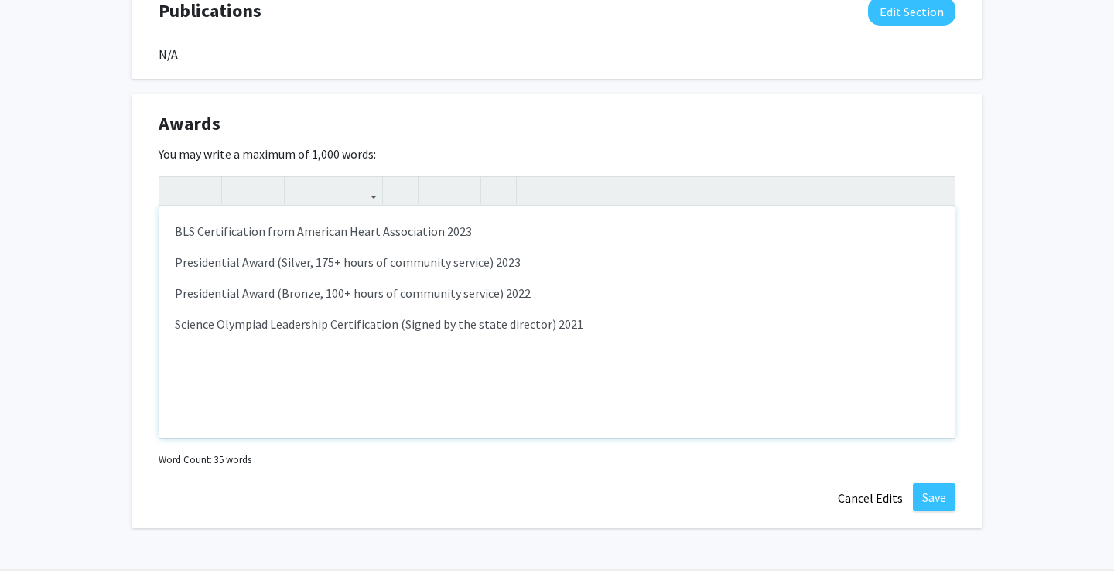
click at [176, 234] on p "BLS Certification from American Heart Association 2023" at bounding box center [557, 231] width 764 height 19
type textarea "<p>Presidential Award (Gold, 250+ hours of community service) 2024</p><p><p>BLS…"
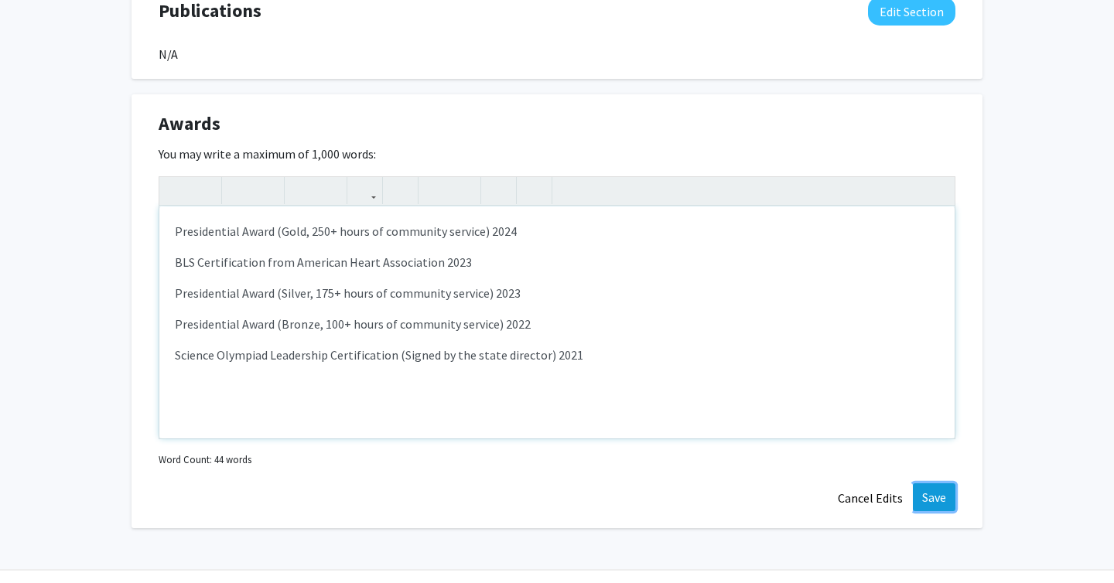
click at [929, 498] on button "Save" at bounding box center [933, 497] width 43 height 28
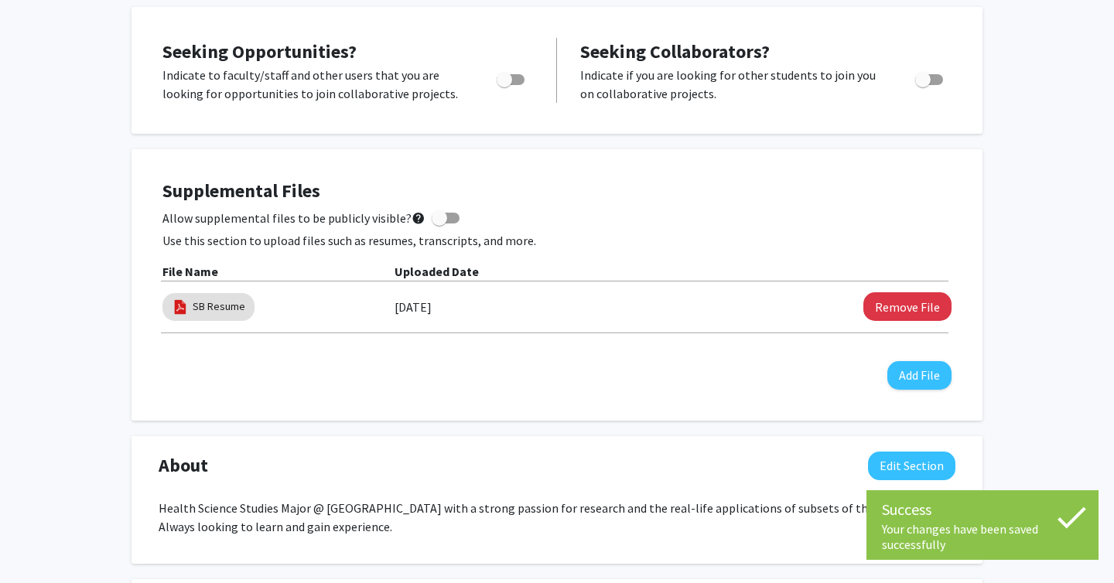
scroll to position [0, 0]
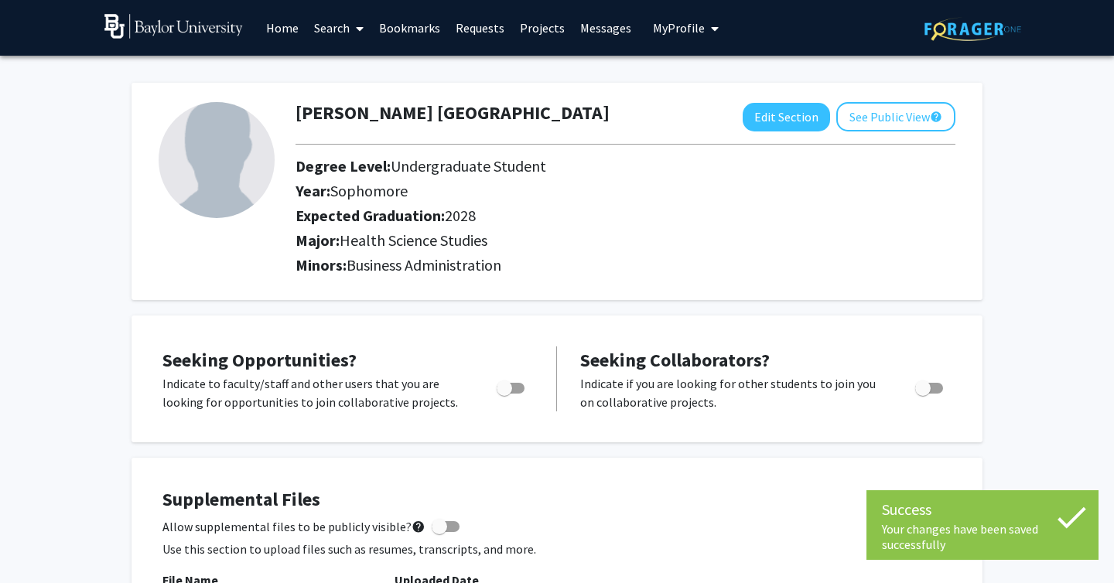
click at [466, 29] on link "Requests" at bounding box center [480, 28] width 64 height 54
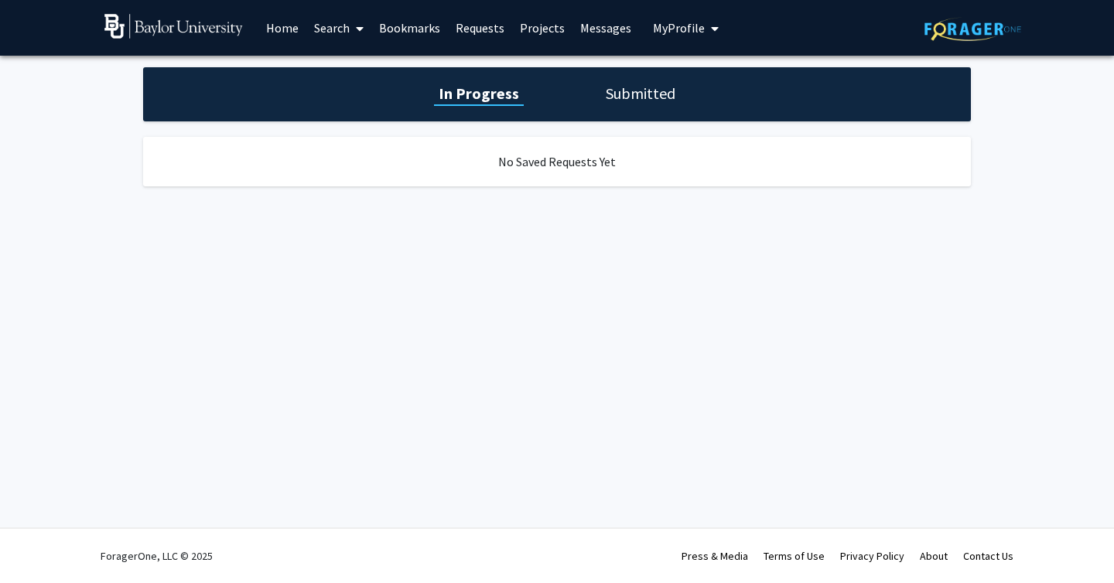
click at [529, 25] on link "Projects" at bounding box center [542, 28] width 60 height 54
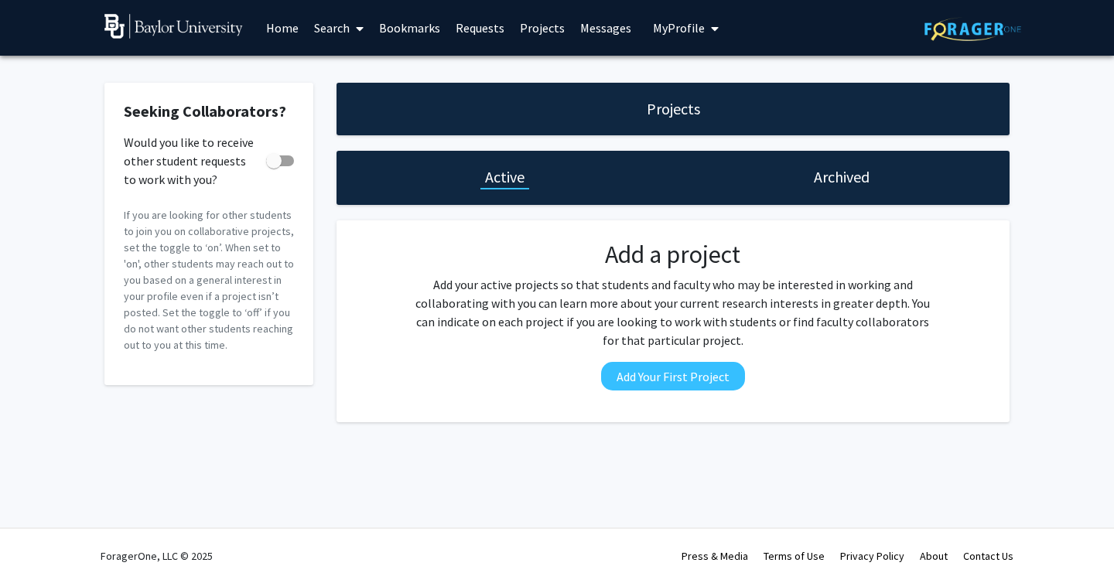
click at [547, 37] on link "Projects" at bounding box center [542, 28] width 60 height 54
click at [472, 27] on link "Requests" at bounding box center [480, 28] width 64 height 54
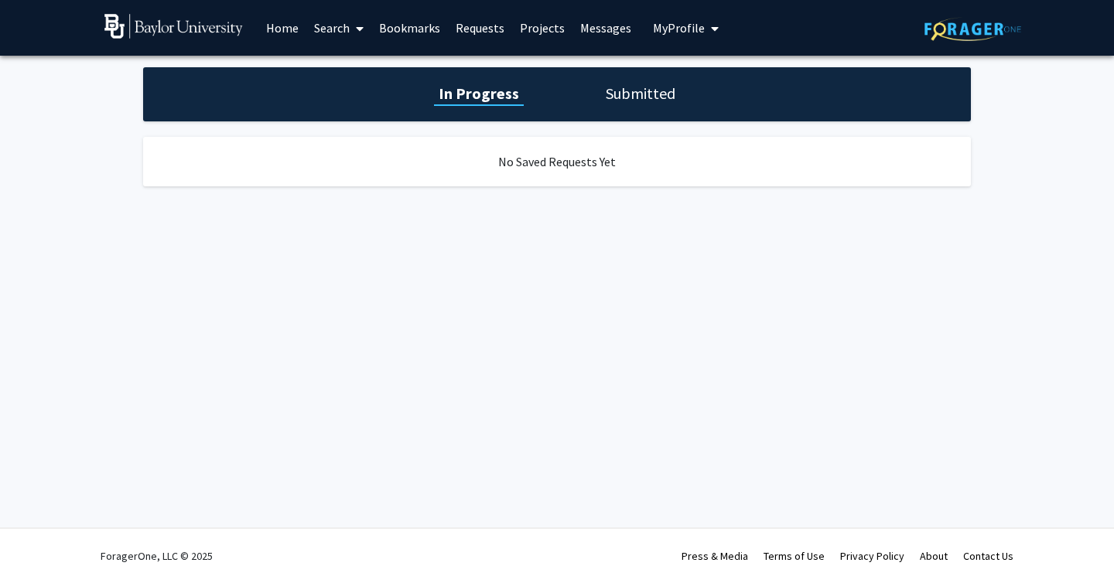
click at [341, 19] on link "Search" at bounding box center [338, 28] width 65 height 54
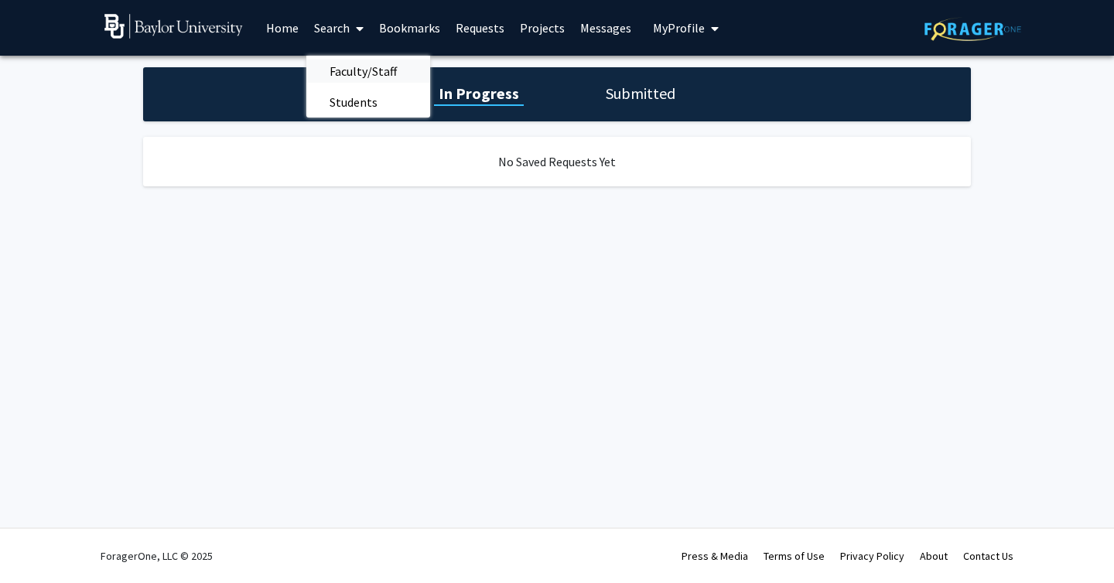
click at [350, 65] on span "Faculty/Staff" at bounding box center [363, 71] width 114 height 31
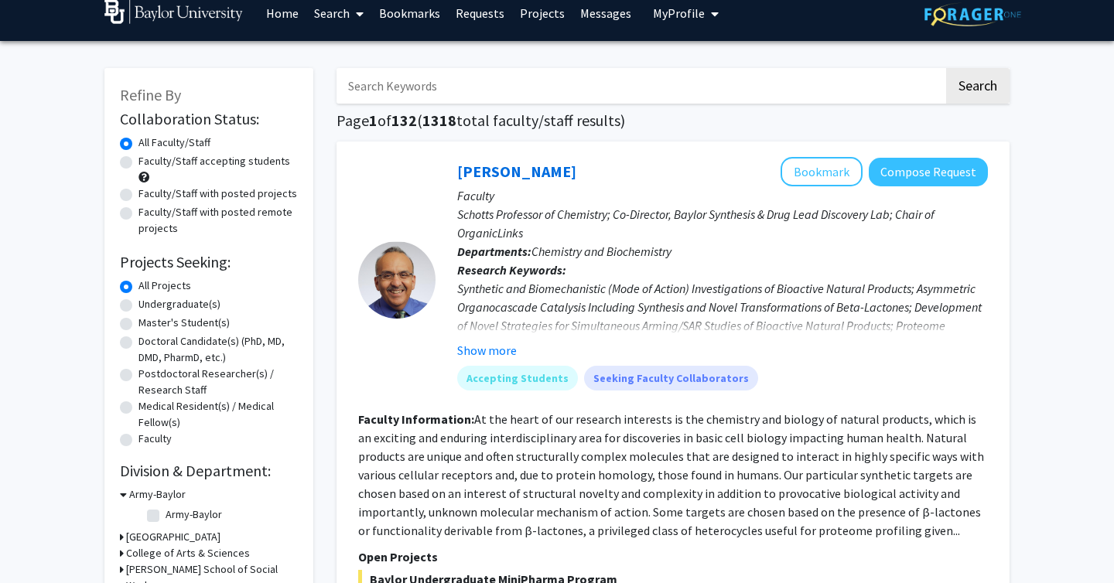
scroll to position [8, 0]
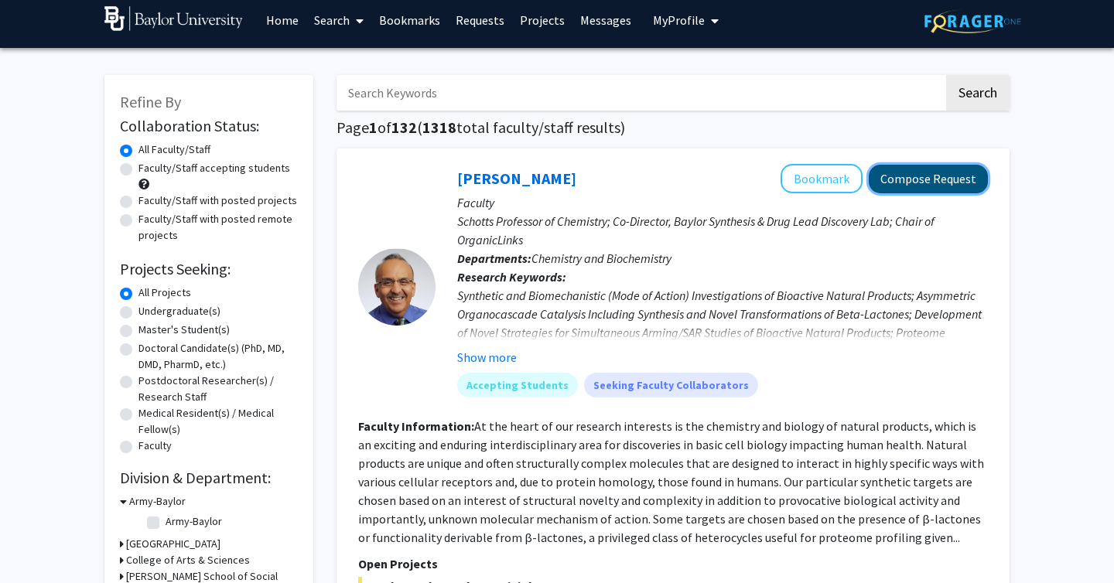
click at [935, 184] on button "Compose Request" at bounding box center [927, 179] width 119 height 29
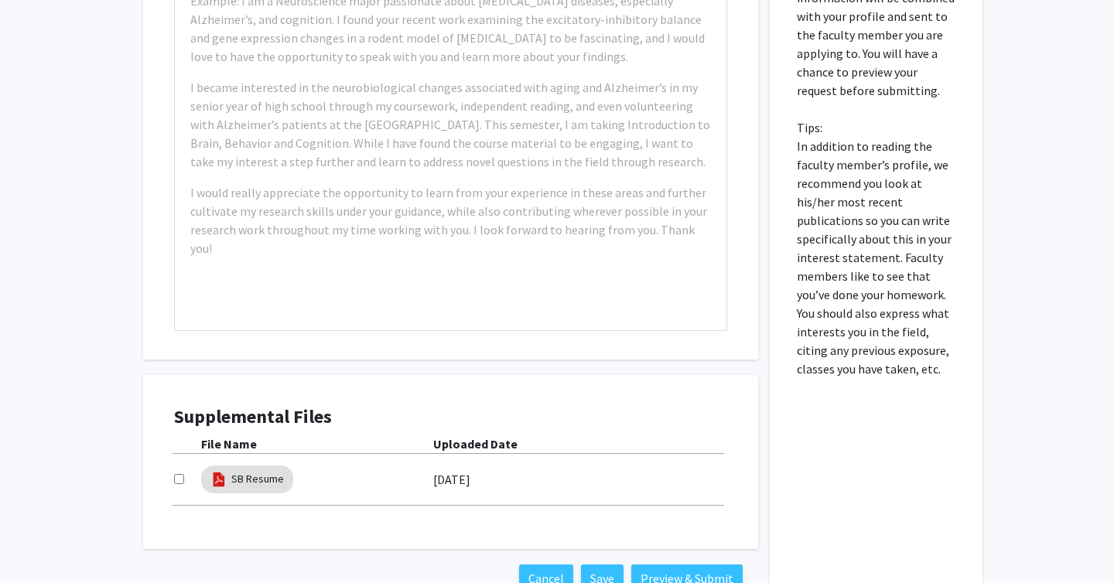
scroll to position [1019, 0]
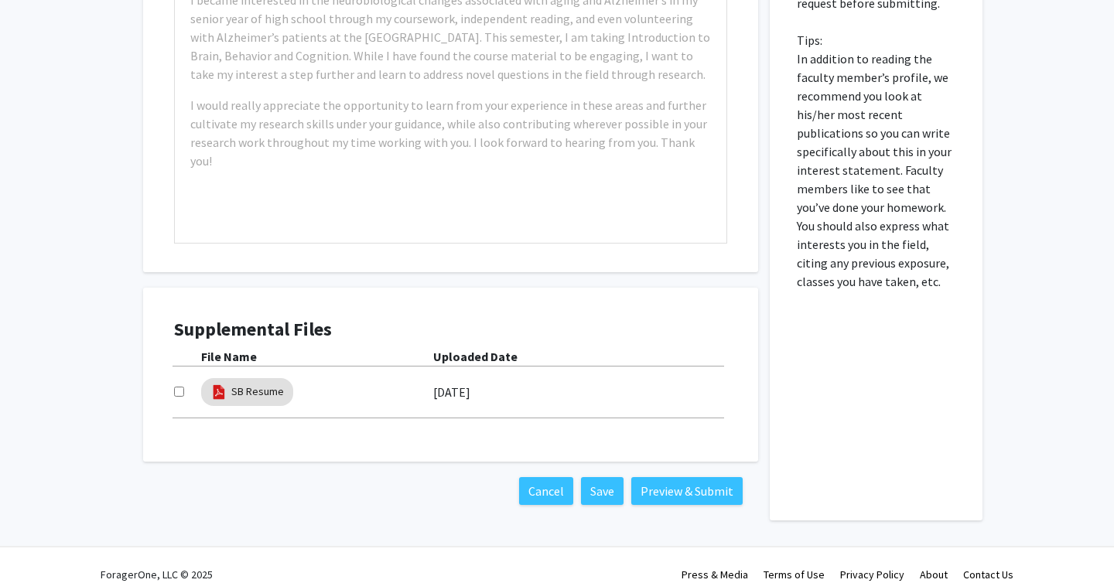
click at [176, 387] on input "checkbox" at bounding box center [179, 392] width 10 height 10
click at [182, 387] on input "checkbox" at bounding box center [179, 392] width 10 height 10
checkbox input "true"
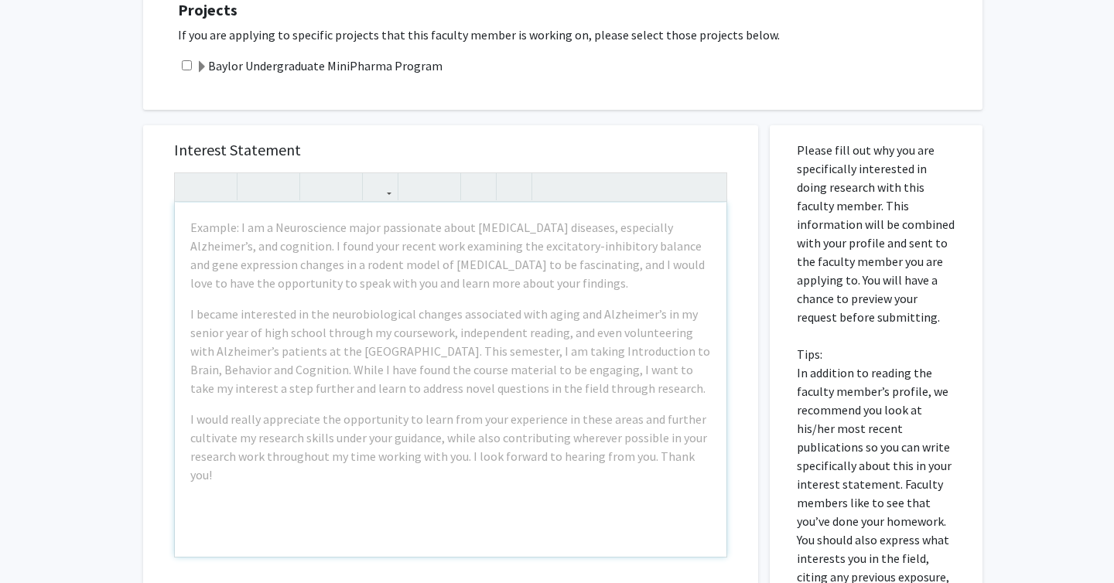
scroll to position [706, 0]
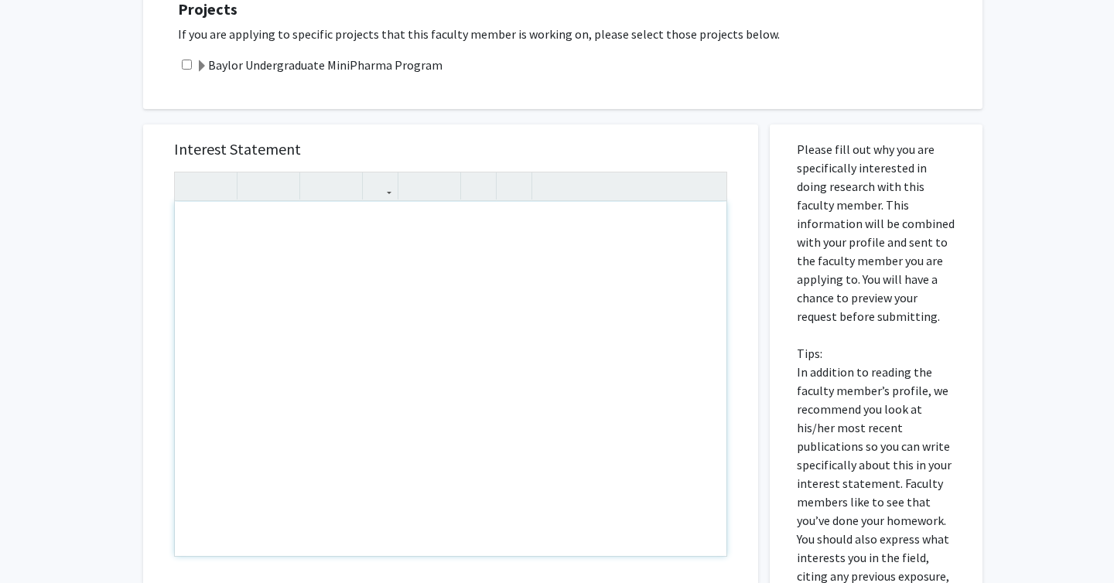
click at [403, 223] on div "Note to users with screen readers: Please press Alt+0 or Option+0 to deactivate…" at bounding box center [450, 379] width 551 height 354
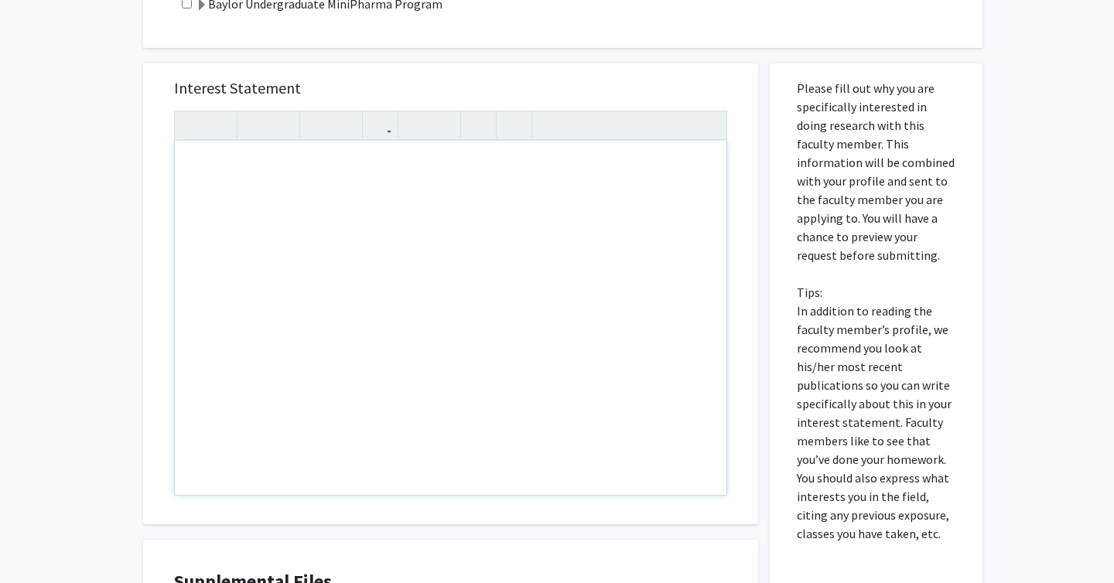
scroll to position [782, 0]
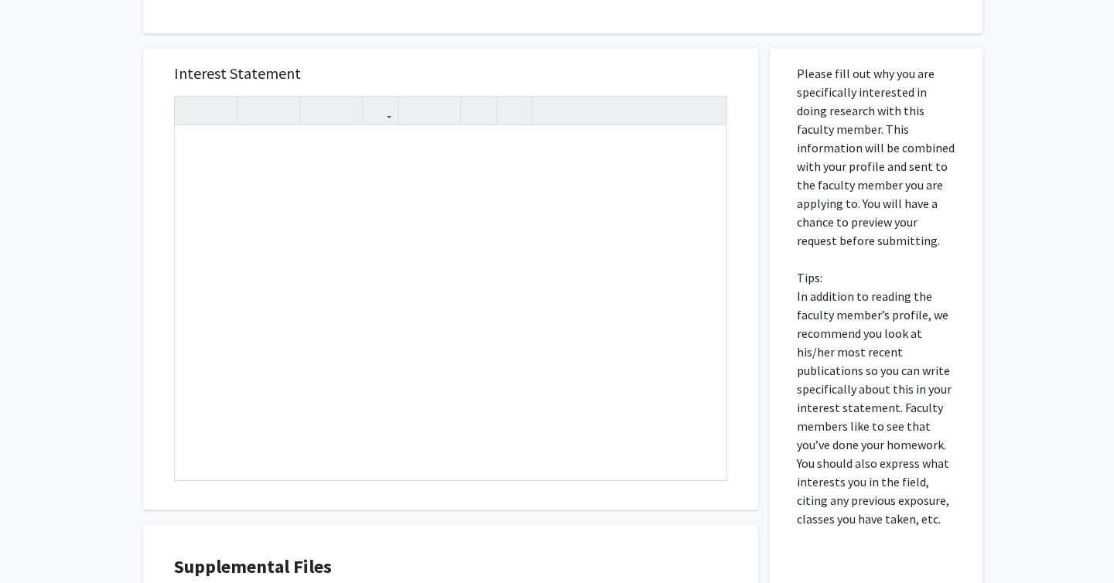
click at [129, 308] on div "All Requests Request for [PERSON_NAME] Request for [PERSON_NAME] Departments: C…" at bounding box center [557, 33] width 1114 height 1519
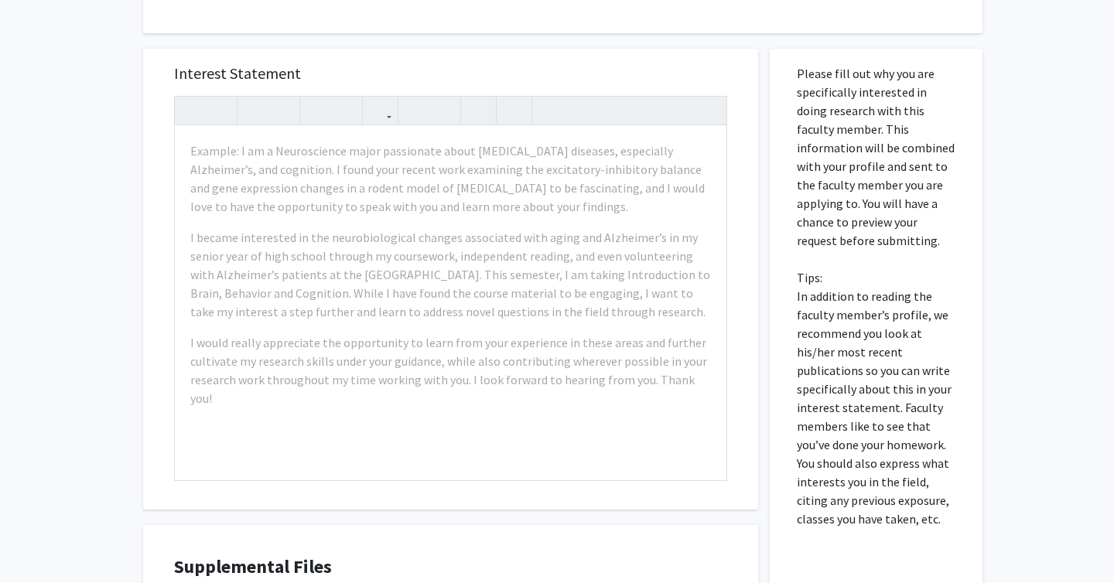
click at [94, 167] on div "All Requests Request for [PERSON_NAME] Request for [PERSON_NAME] Departments: C…" at bounding box center [557, 33] width 1114 height 1519
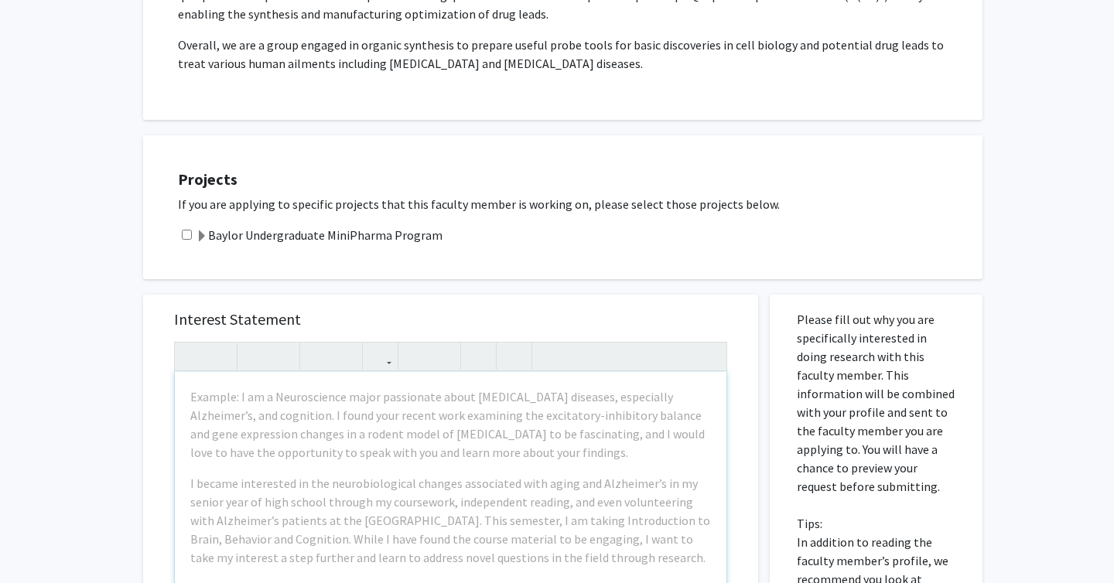
scroll to position [524, 0]
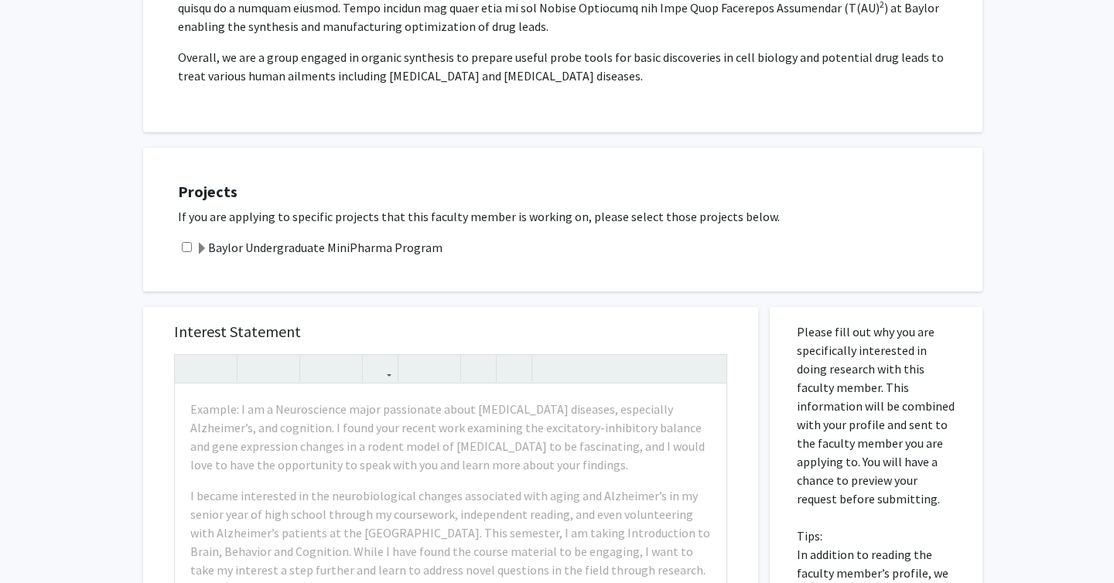
click at [287, 238] on label "Baylor Undergraduate MiniPharma Program" at bounding box center [319, 247] width 247 height 19
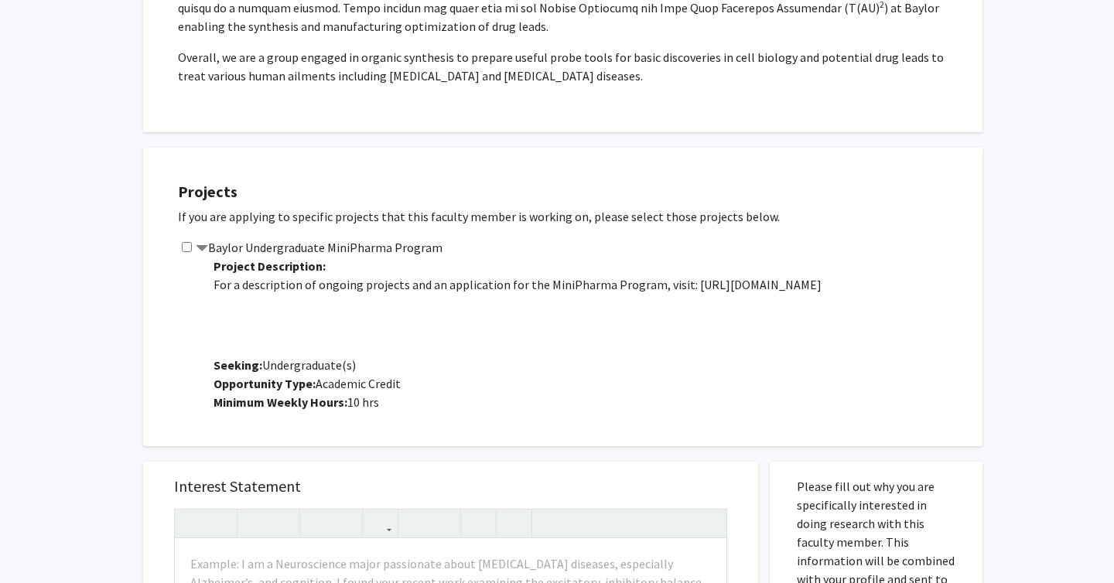
click at [182, 242] on input "checkbox" at bounding box center [187, 247] width 10 height 10
checkbox input "true"
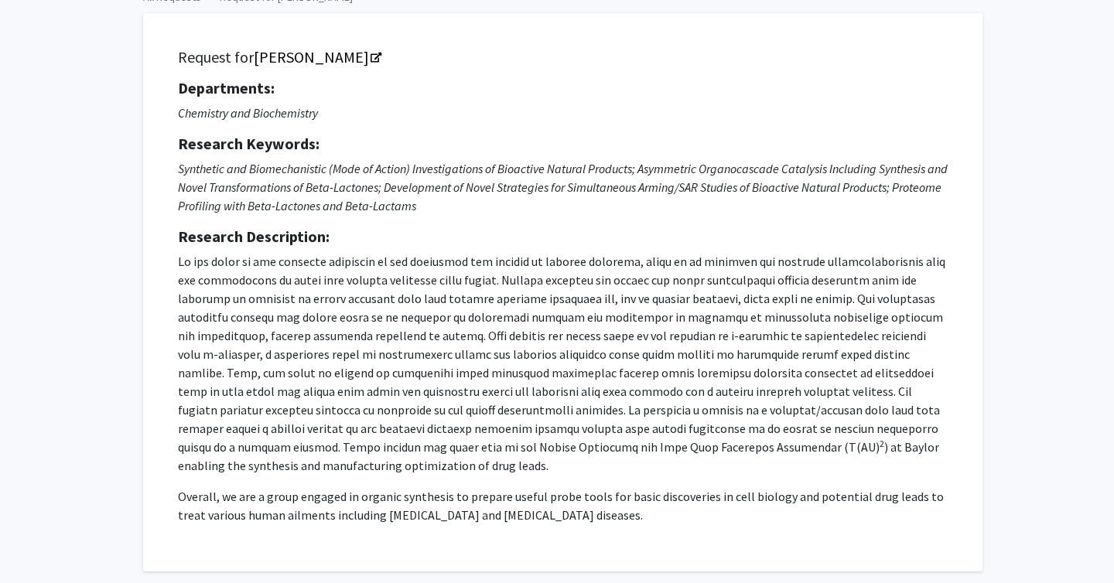
scroll to position [0, 0]
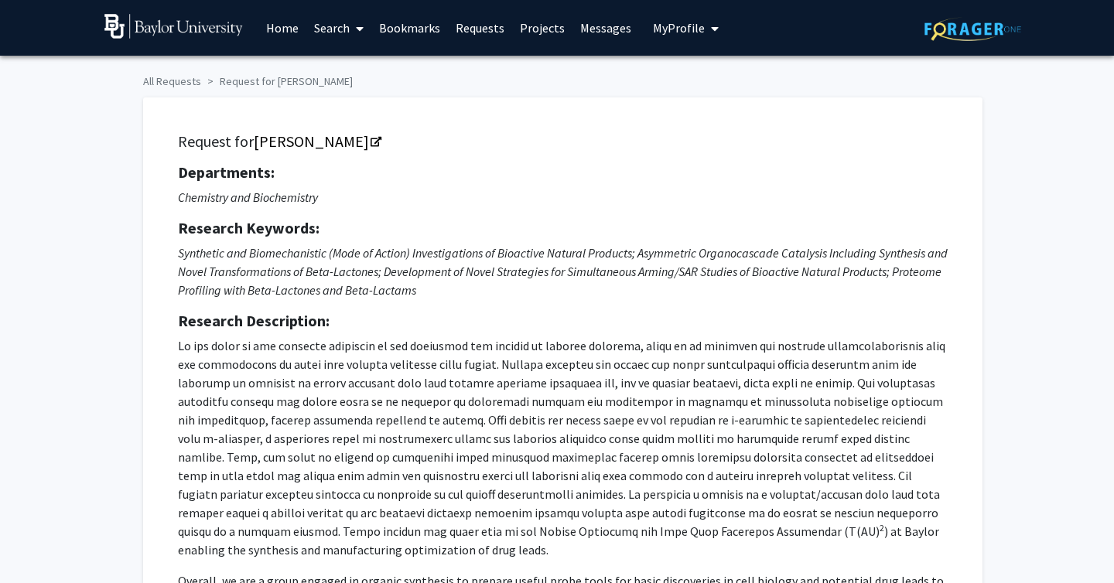
drag, startPoint x: 663, startPoint y: 30, endPoint x: 1004, endPoint y: -62, distance: 353.2
click at [1004, 0] on html "Skip navigation Home Search Bookmarks Requests Projects Messages My Profile [PE…" at bounding box center [557, 291] width 1114 height 583
click at [704, 26] on span "My profile dropdown to access profile and logout" at bounding box center [711, 29] width 14 height 54
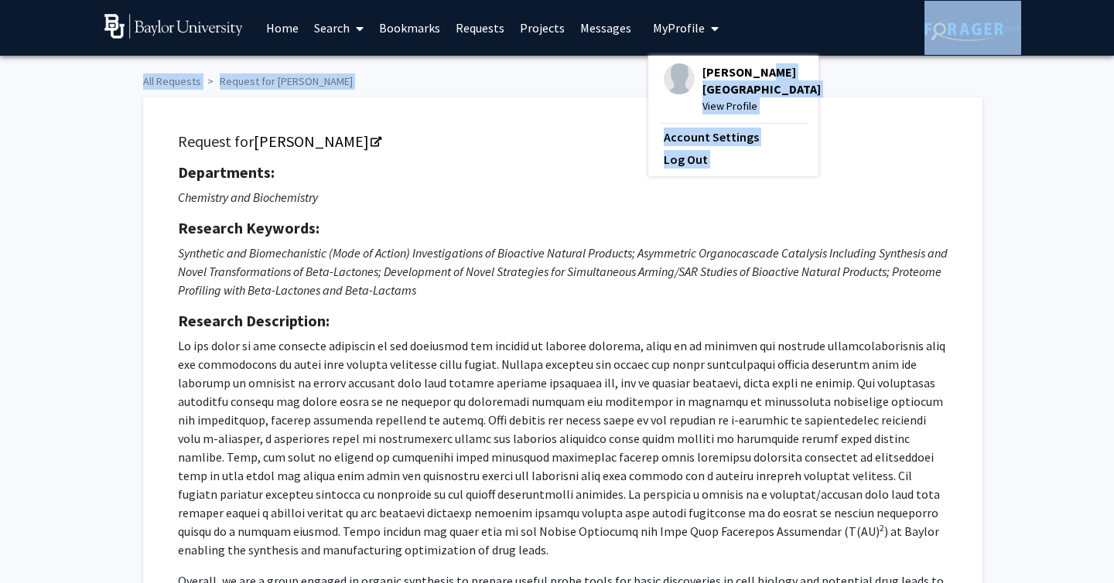
drag, startPoint x: 701, startPoint y: 84, endPoint x: 826, endPoint y: 84, distance: 124.5
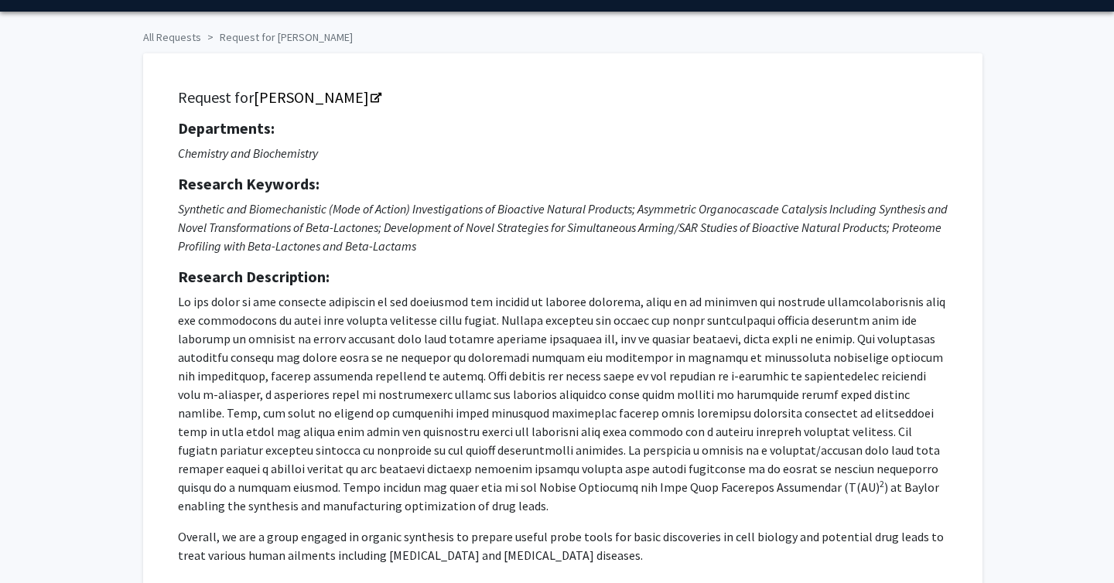
click at [455, 143] on div "Departments: Chemistry and Biochemistry Research Keywords: Synthetic and Biomec…" at bounding box center [562, 341] width 769 height 445
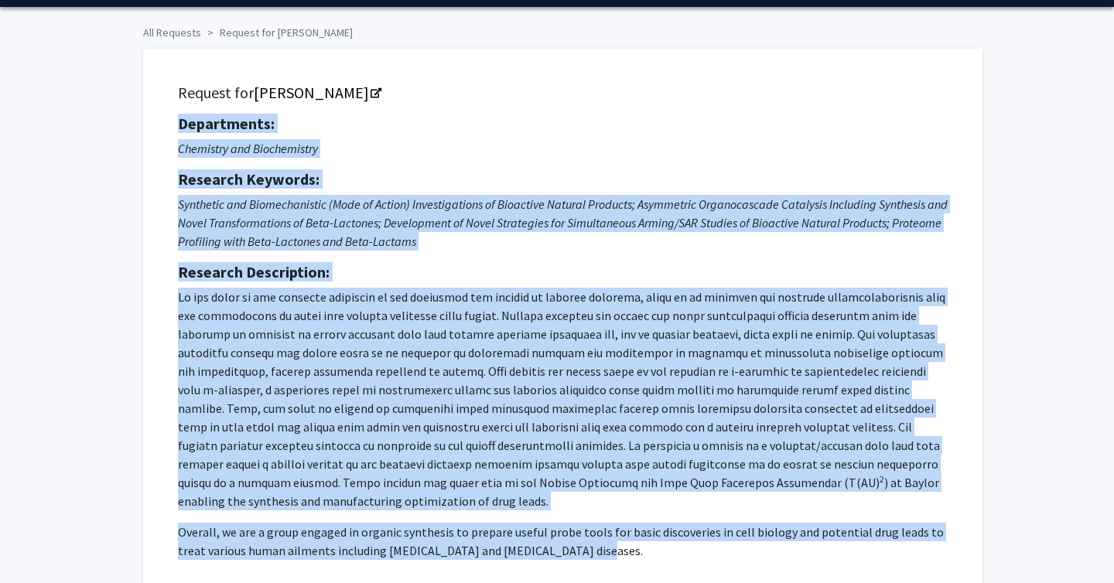
drag, startPoint x: 178, startPoint y: 125, endPoint x: 650, endPoint y: 530, distance: 621.9
click at [650, 537] on div "Departments: Chemistry and Biochemistry Research Keywords: Synthetic and Biomec…" at bounding box center [562, 336] width 769 height 445
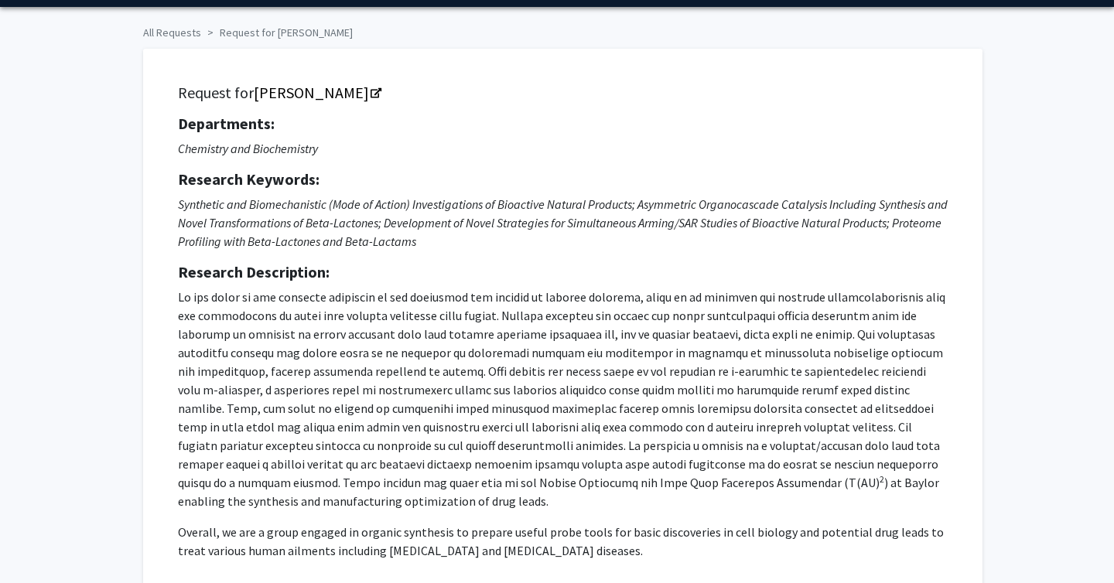
click at [647, 443] on p "2 ) at [GEOGRAPHIC_DATA] enabling the synthesis and manufacturing optimization …" at bounding box center [562, 399] width 769 height 223
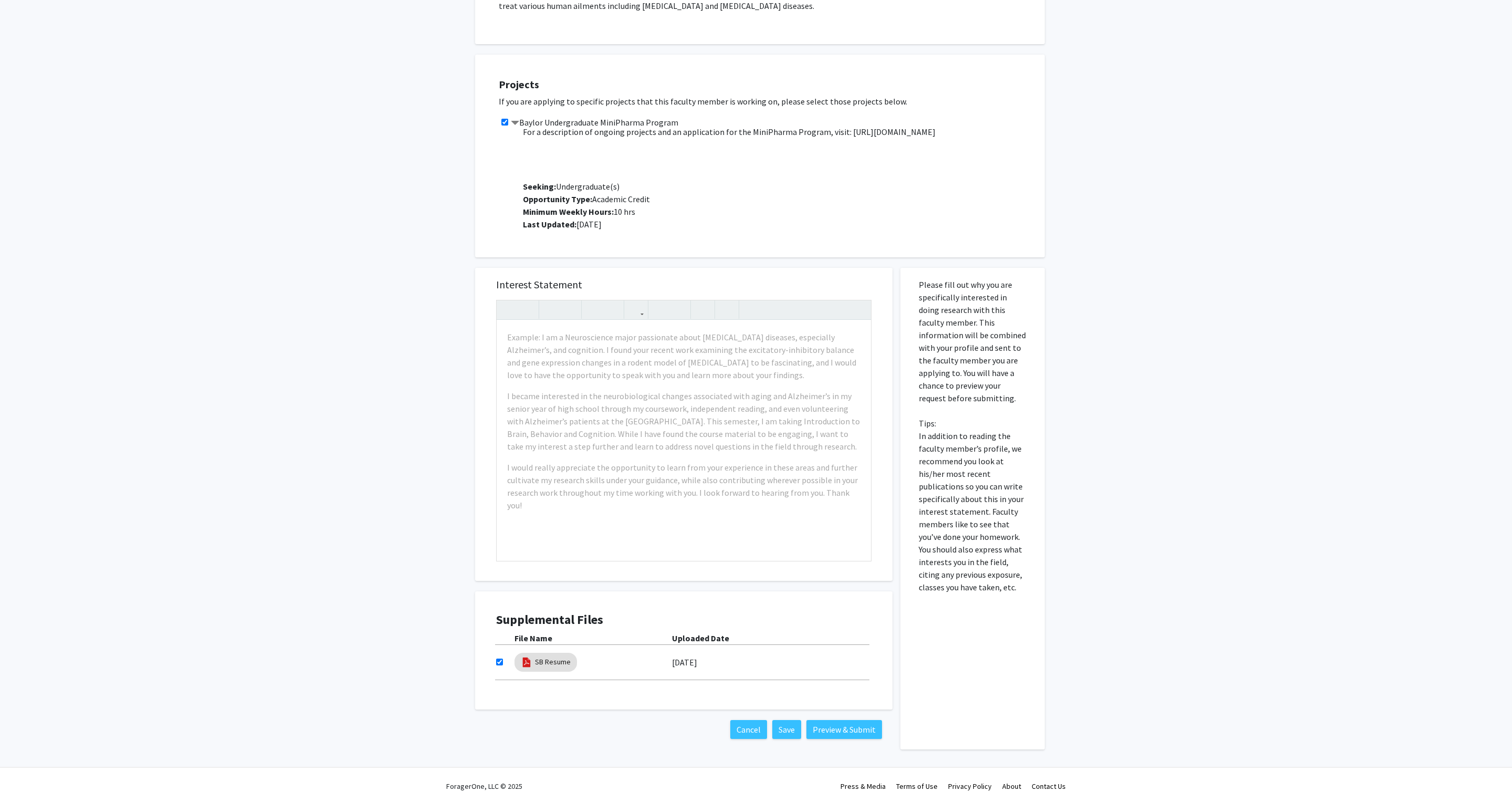
scroll to position [21, 0]
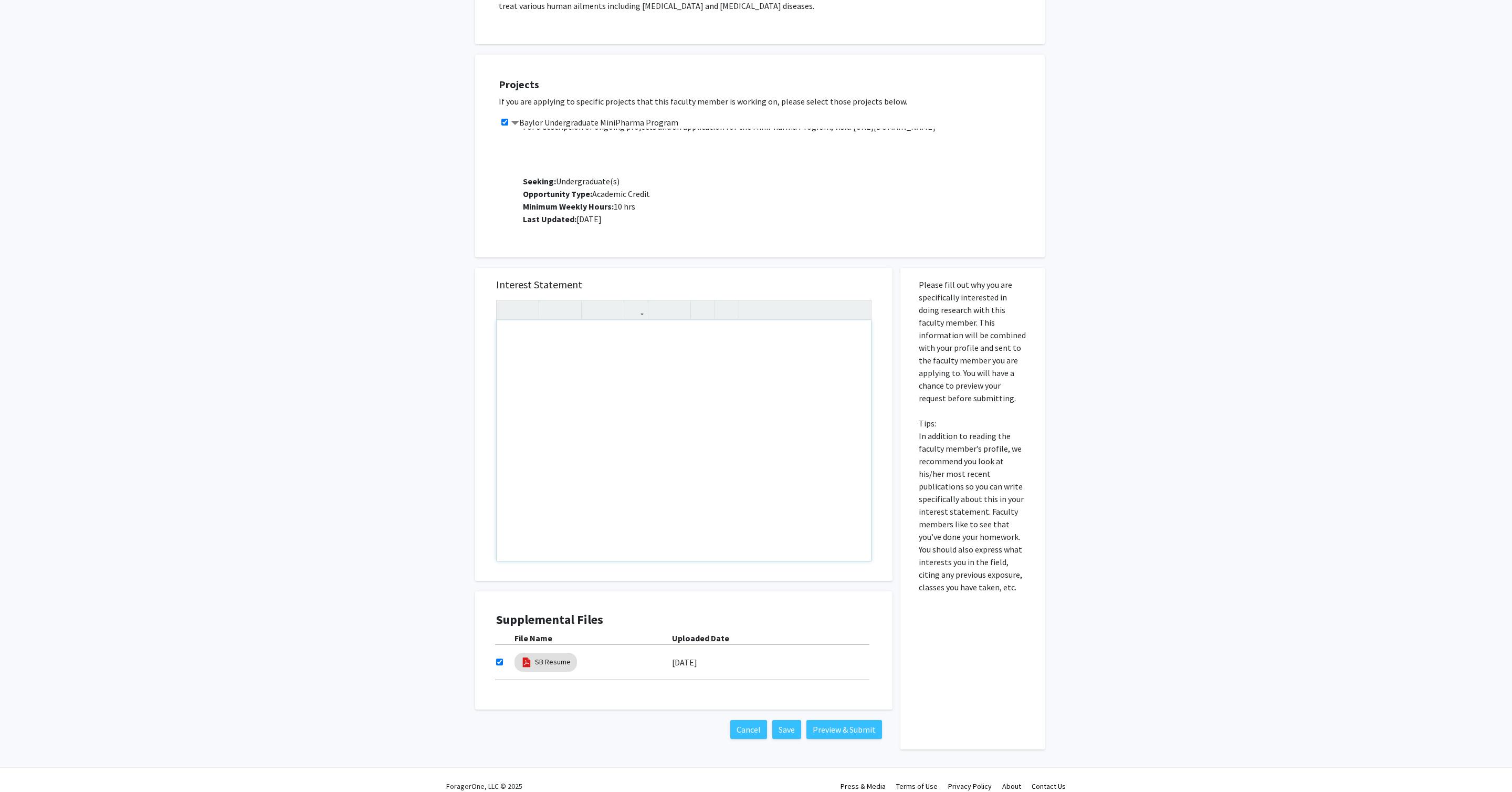
click at [593, 357] on div "Note to users with screen readers: Please press Alt+0 or Option+0 to deactivate…" at bounding box center [684, 441] width 374 height 240
paste div "Note to users with screen readers: Please press Alt+0 or Option+0 to deactivate…"
type textarea "<l>I do s Ametco Adipiscing Elits do 8759 eiusmod temp i 2.2 UTL etd magnaaliqu…"
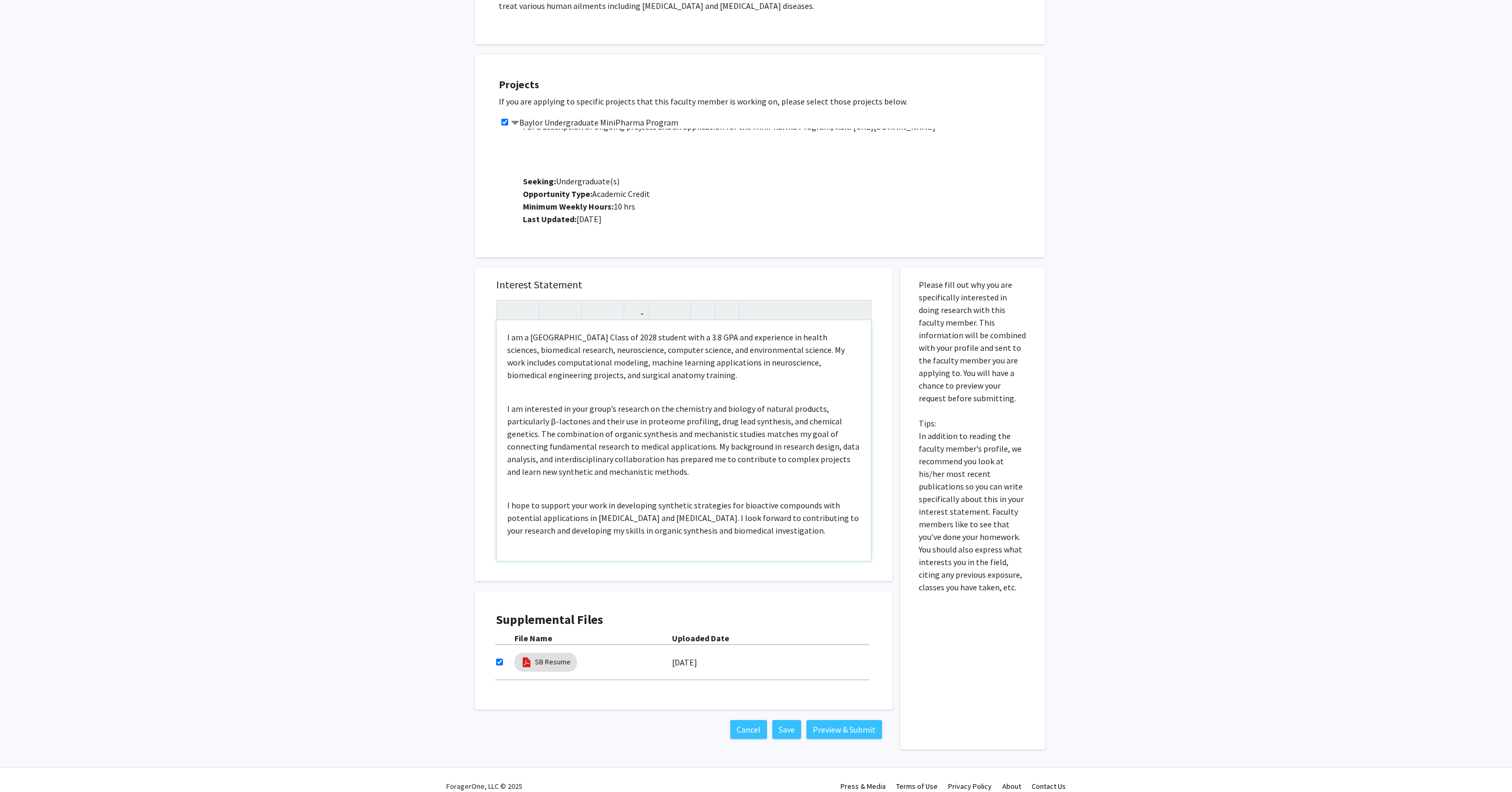
click at [564, 384] on div "I am a [GEOGRAPHIC_DATA] Class of 2028 student with a 3.8 GPA and experience in…" at bounding box center [684, 441] width 374 height 240
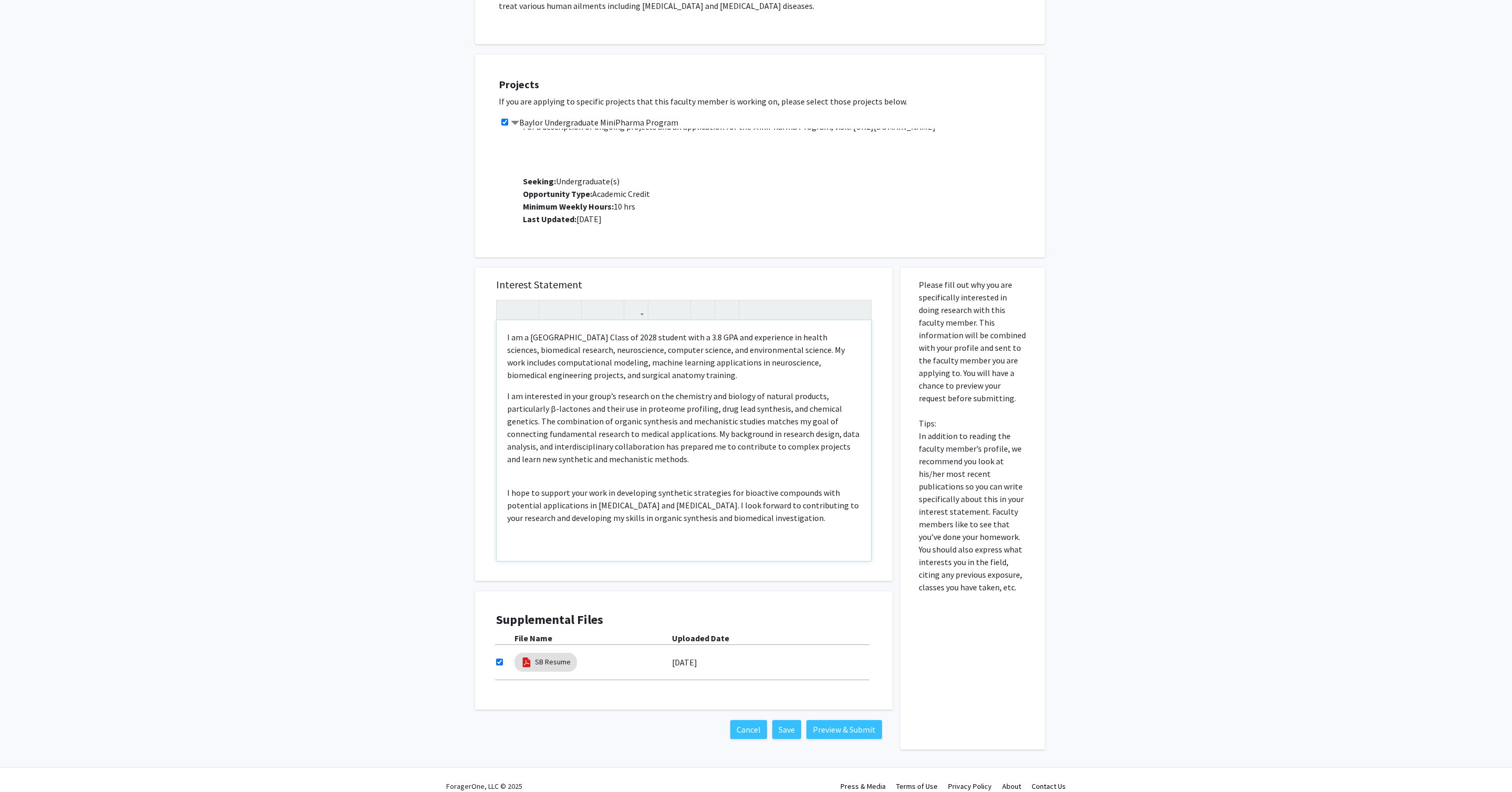
click at [556, 395] on div "I am a [GEOGRAPHIC_DATA] Class of 2028 student with a 3.8 GPA and experience in…" at bounding box center [684, 441] width 374 height 240
type textarea "<l>I do s Ametco Adipiscing Elits do 7551 eiusmod temp i 8.6 UTL etd magnaaliqu…"
click at [756, 395] on button "Preview & Submit" at bounding box center [844, 730] width 75 height 19
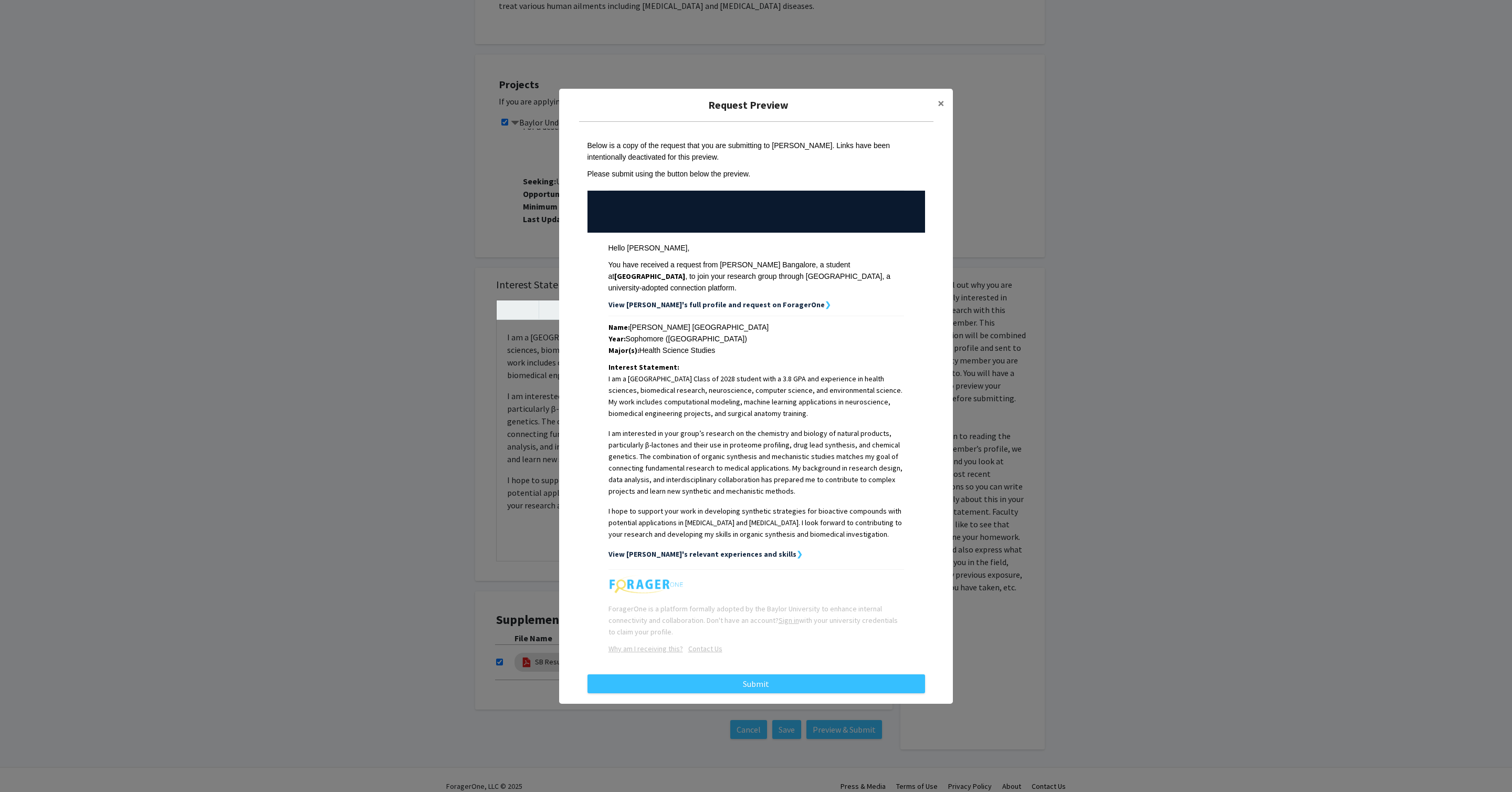
scroll to position [10, 0]
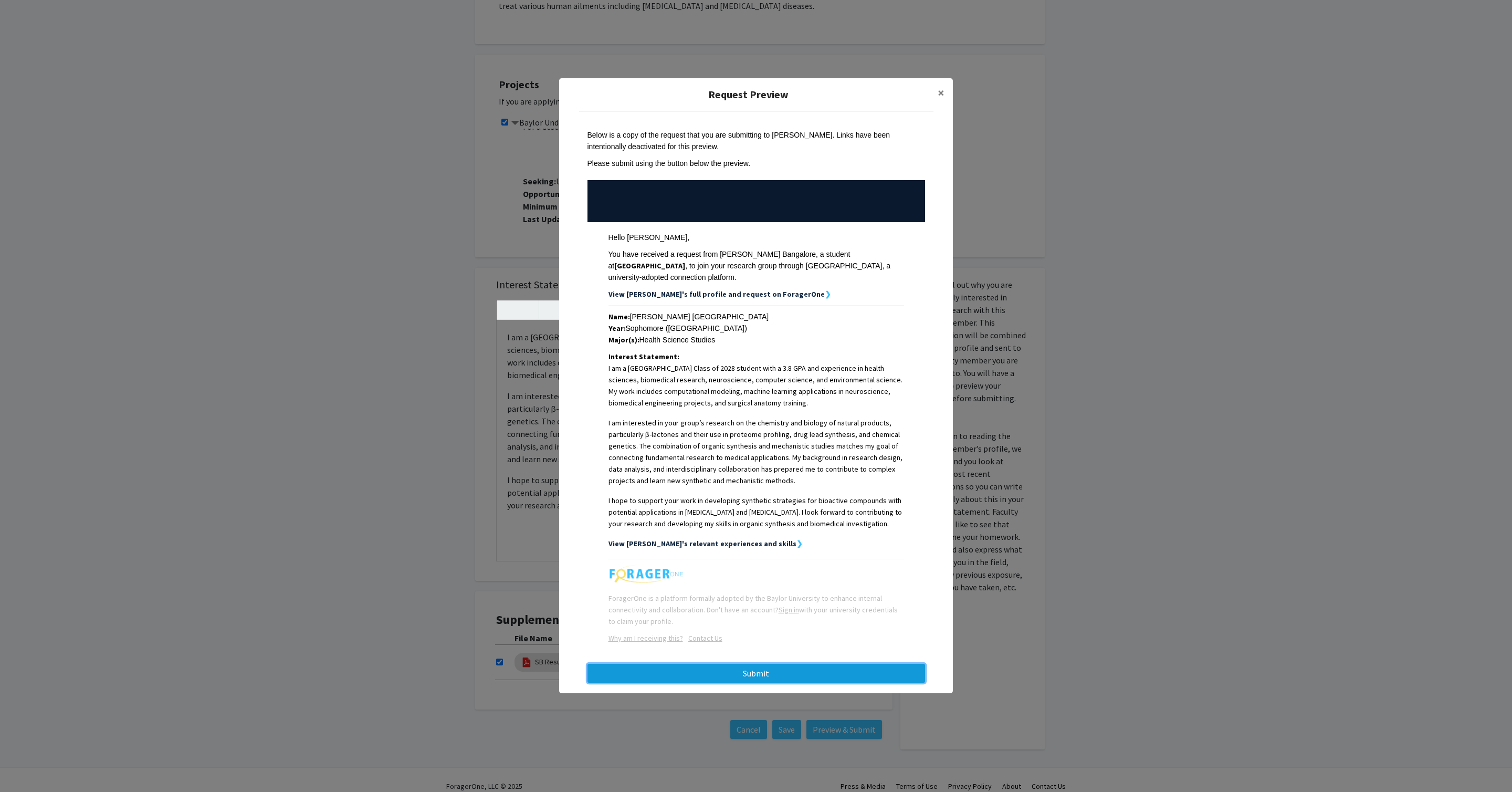
click at [756, 395] on button "Submit" at bounding box center [756, 673] width 337 height 19
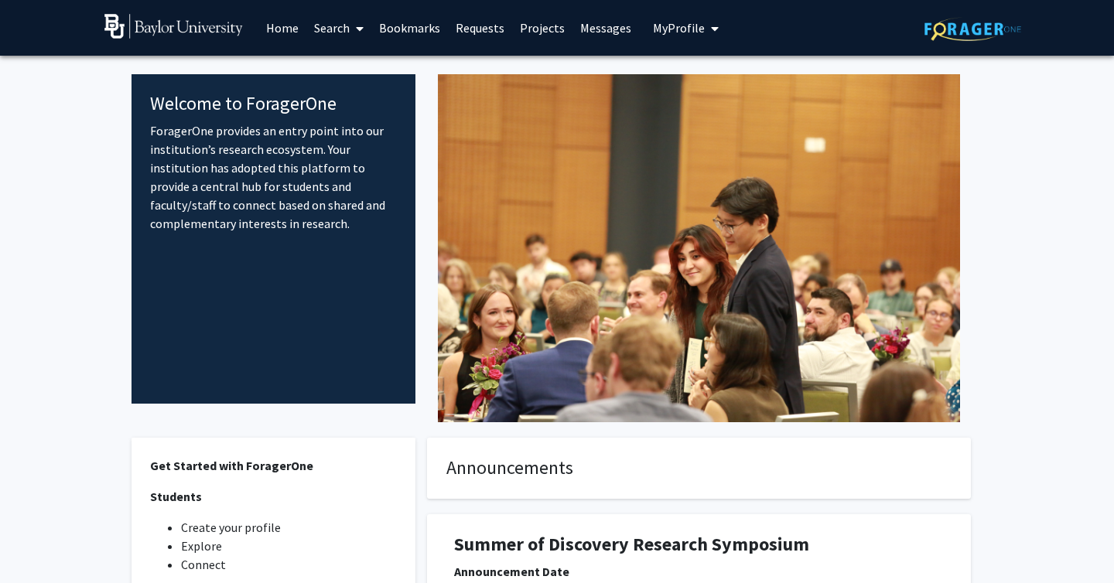
click at [381, 13] on link "Bookmarks" at bounding box center [409, 28] width 77 height 54
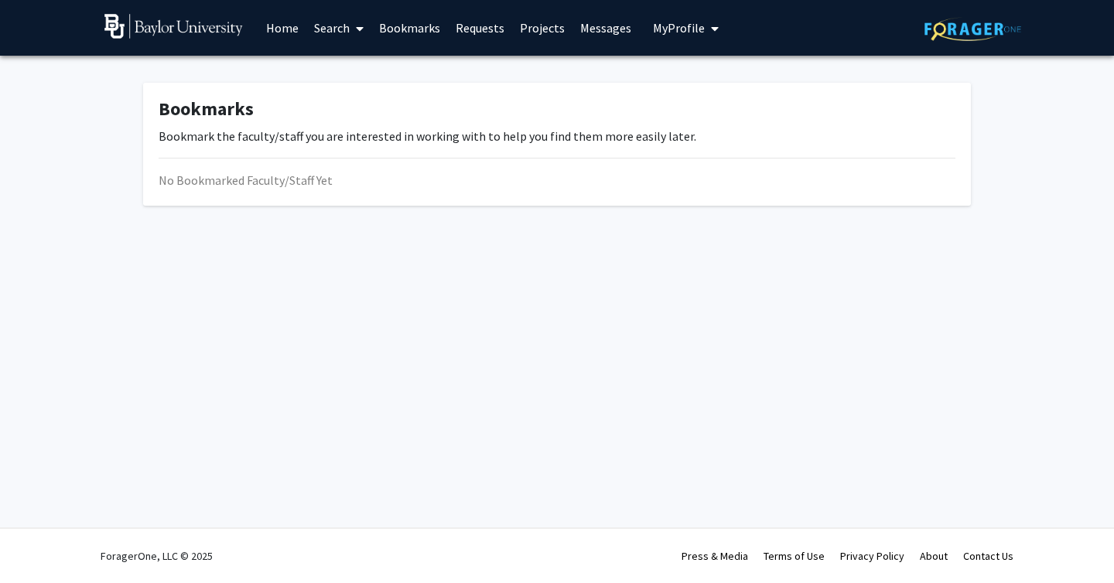
click at [528, 27] on link "Projects" at bounding box center [542, 28] width 60 height 54
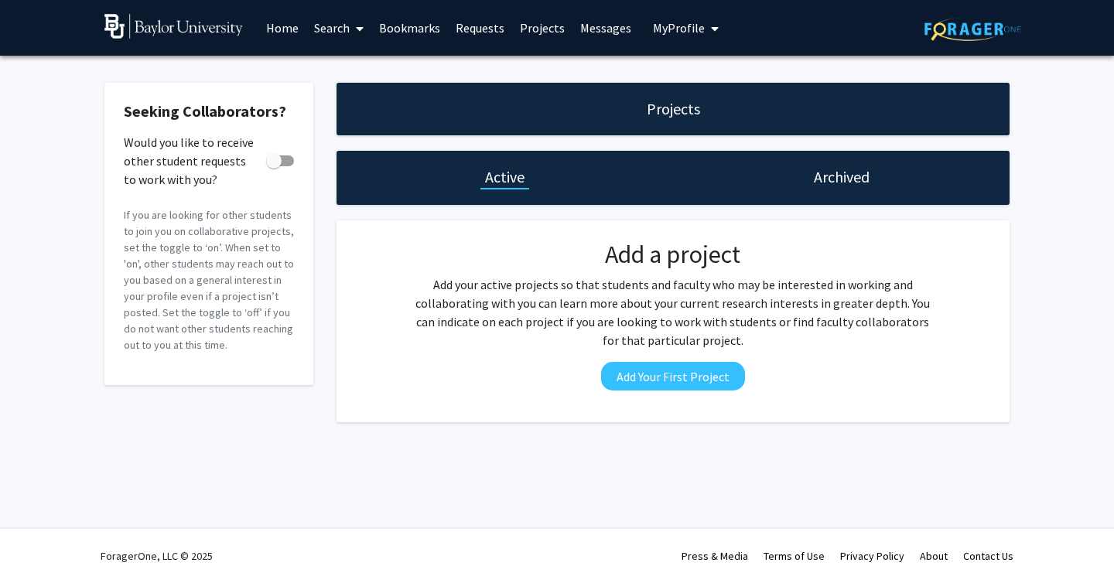
click at [606, 12] on link "Messages" at bounding box center [605, 28] width 67 height 54
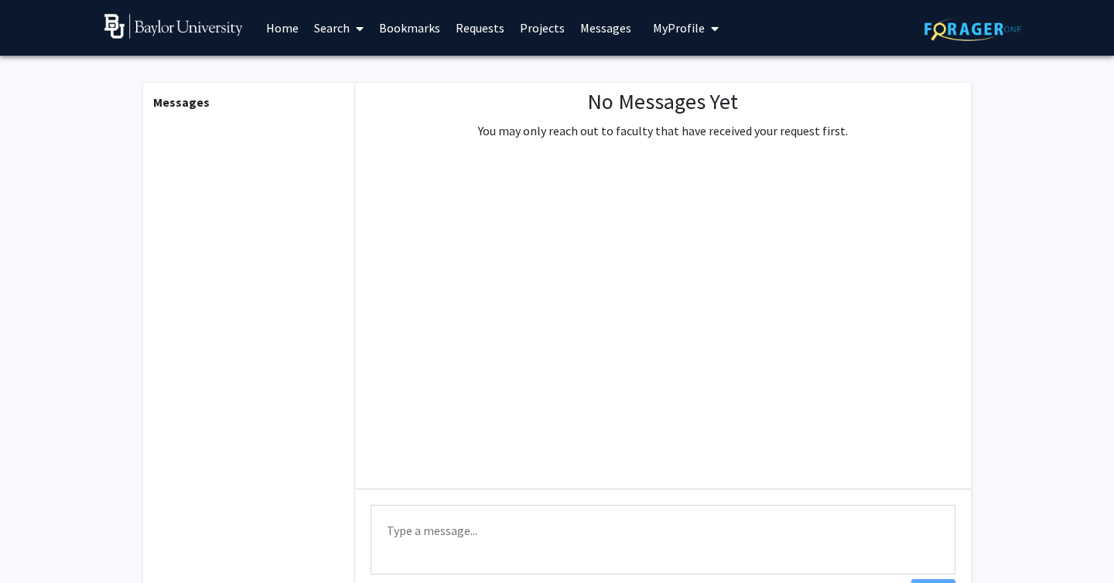
click at [677, 50] on button "My Profile" at bounding box center [685, 28] width 75 height 56
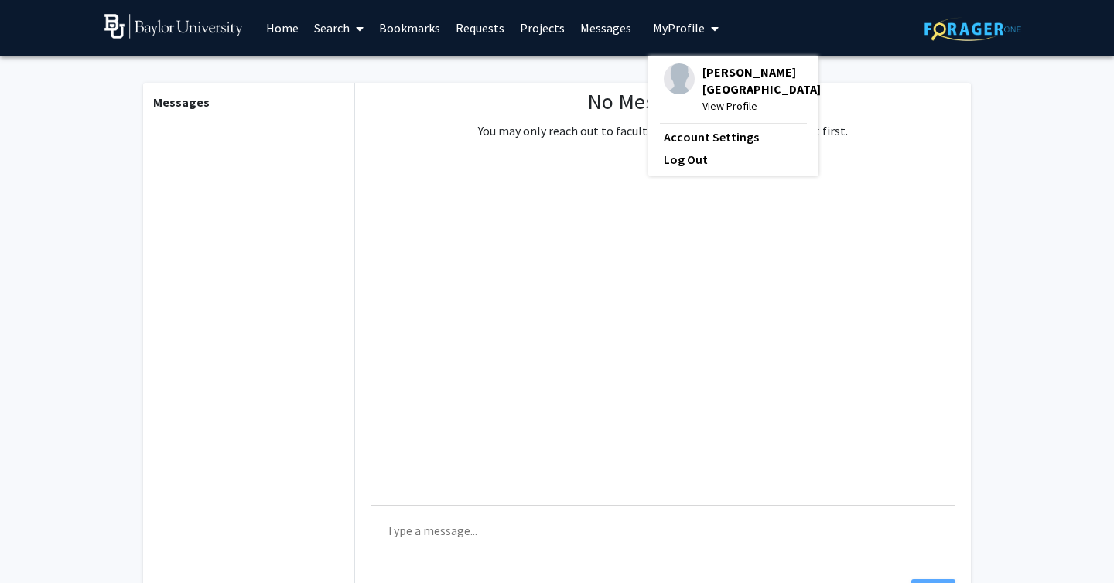
click at [677, 43] on button "My Profile" at bounding box center [685, 28] width 75 height 56
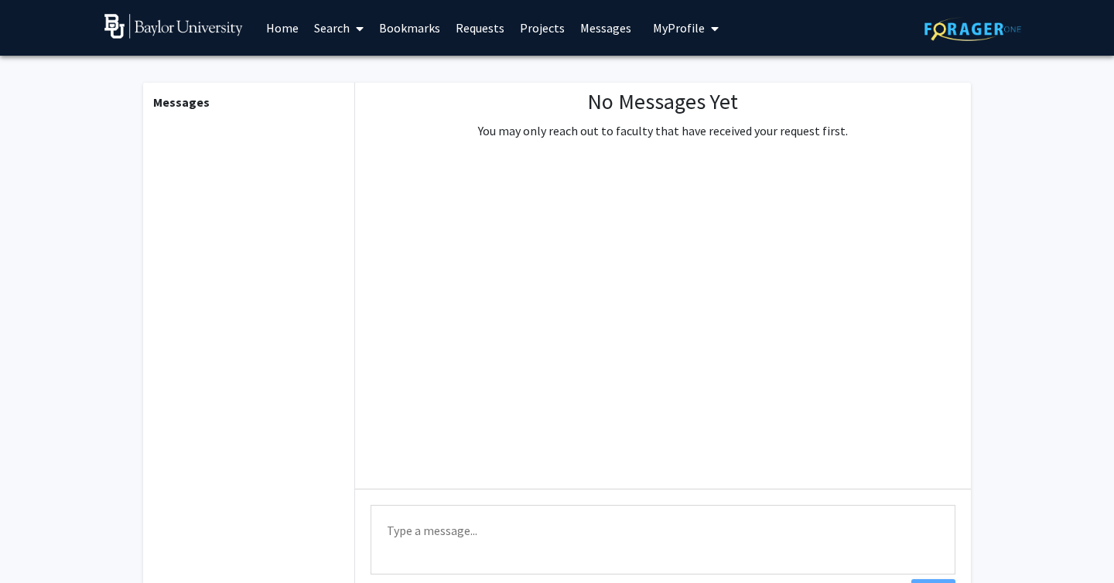
click at [680, 59] on div "Messages No Messages Yet You may only reach out to faculty that have received y…" at bounding box center [556, 357] width 851 height 603
click at [462, 43] on link "Requests" at bounding box center [480, 28] width 64 height 54
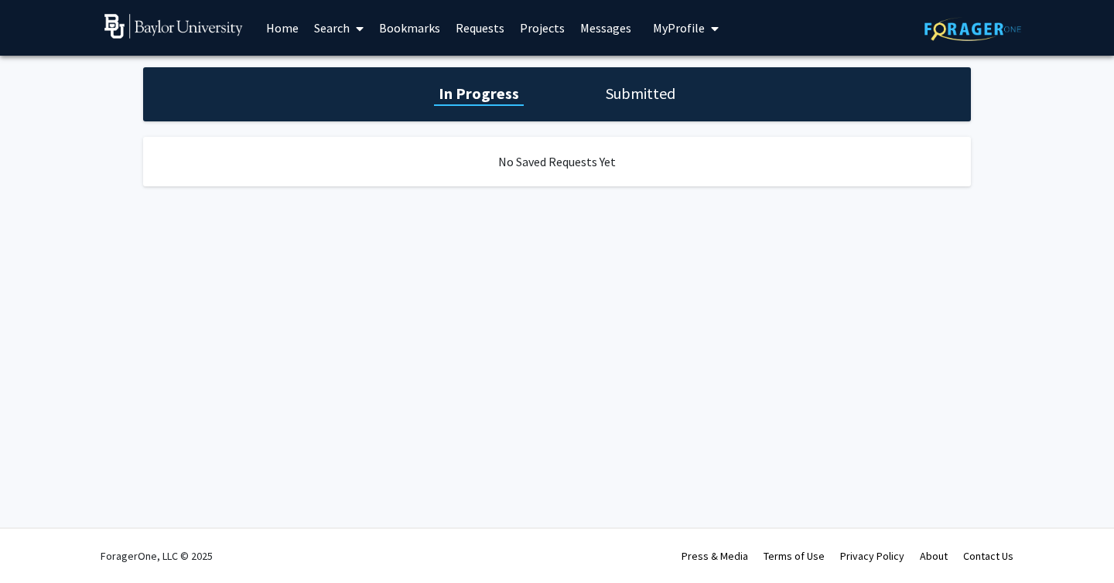
click at [527, 41] on link "Projects" at bounding box center [542, 28] width 60 height 54
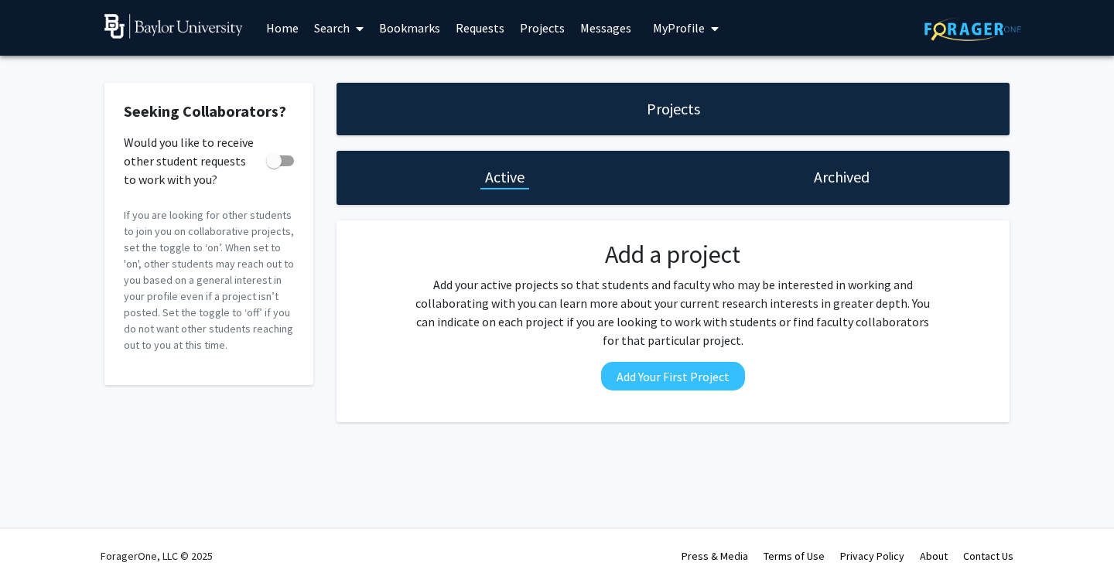
click at [346, 25] on link "Search" at bounding box center [338, 28] width 65 height 54
click at [306, 46] on link "Search" at bounding box center [338, 28] width 65 height 54
click at [302, 35] on link "Home" at bounding box center [282, 28] width 48 height 54
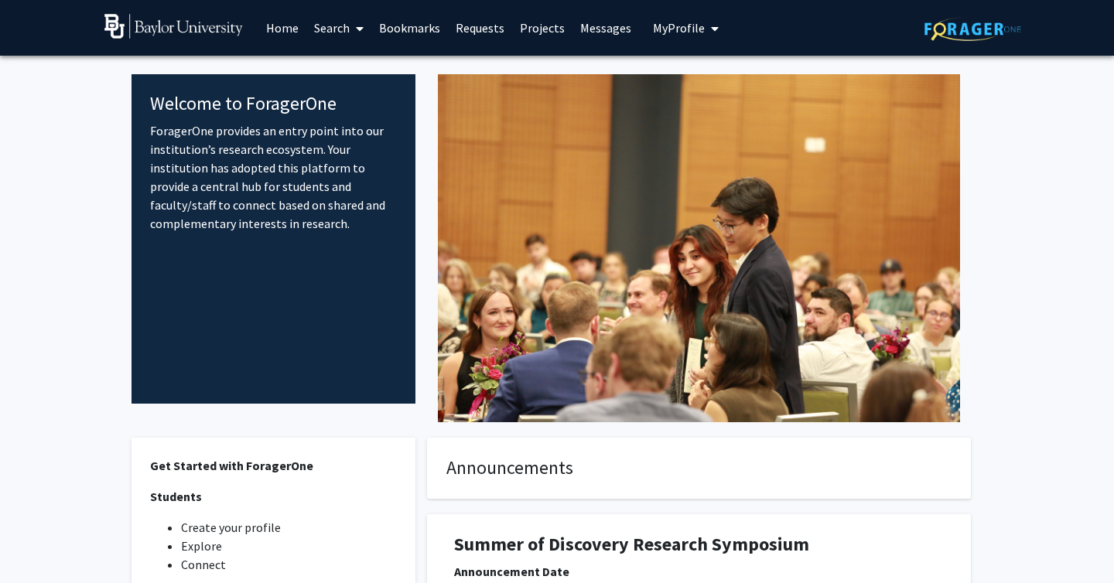
click at [935, 32] on img at bounding box center [972, 29] width 97 height 24
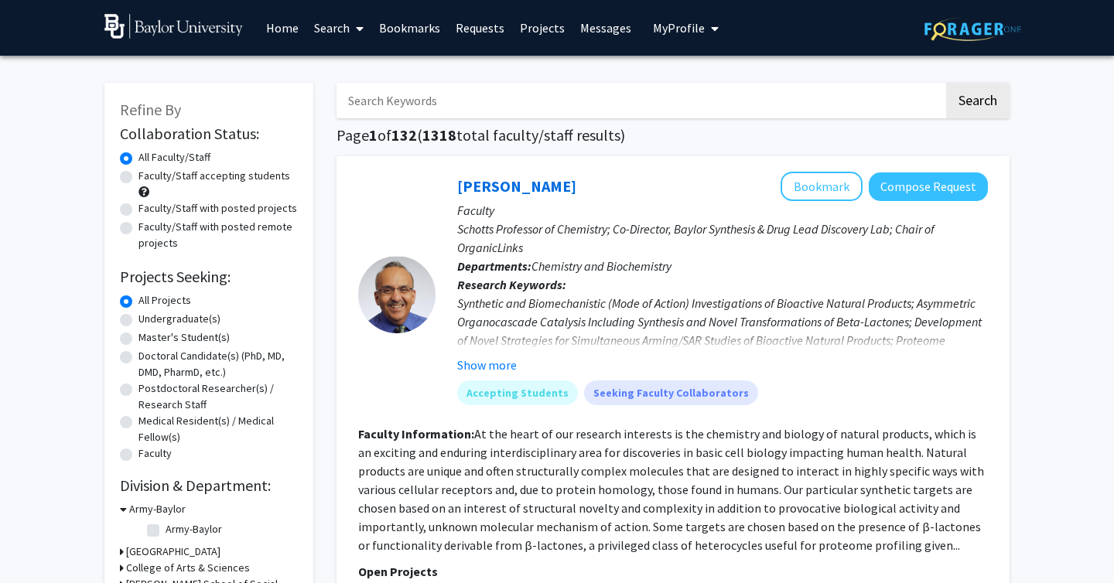
click at [290, 30] on link "Home" at bounding box center [282, 28] width 48 height 54
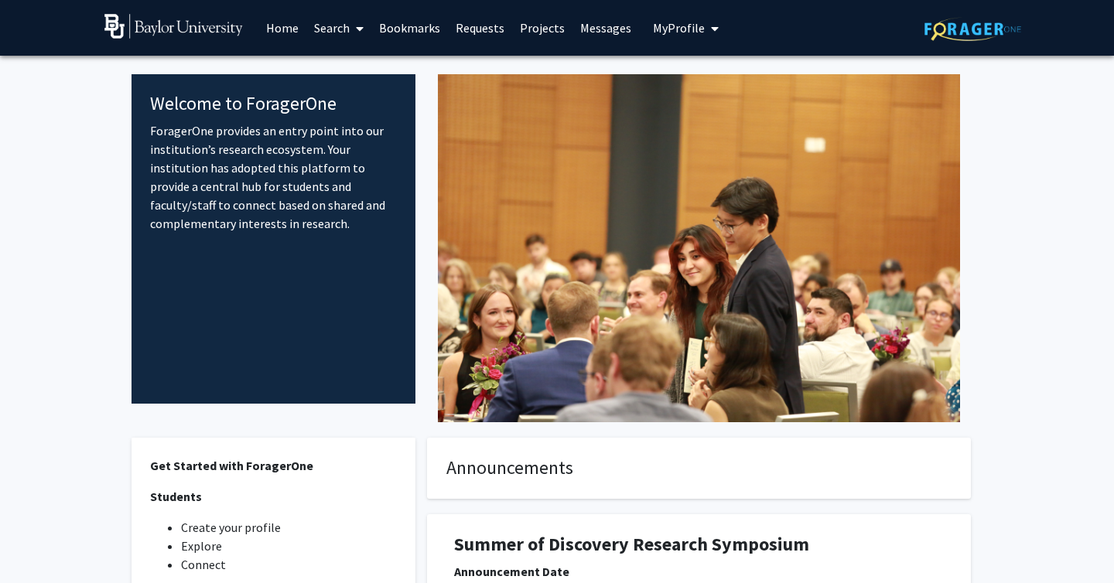
click at [339, 24] on link "Search" at bounding box center [338, 28] width 65 height 54
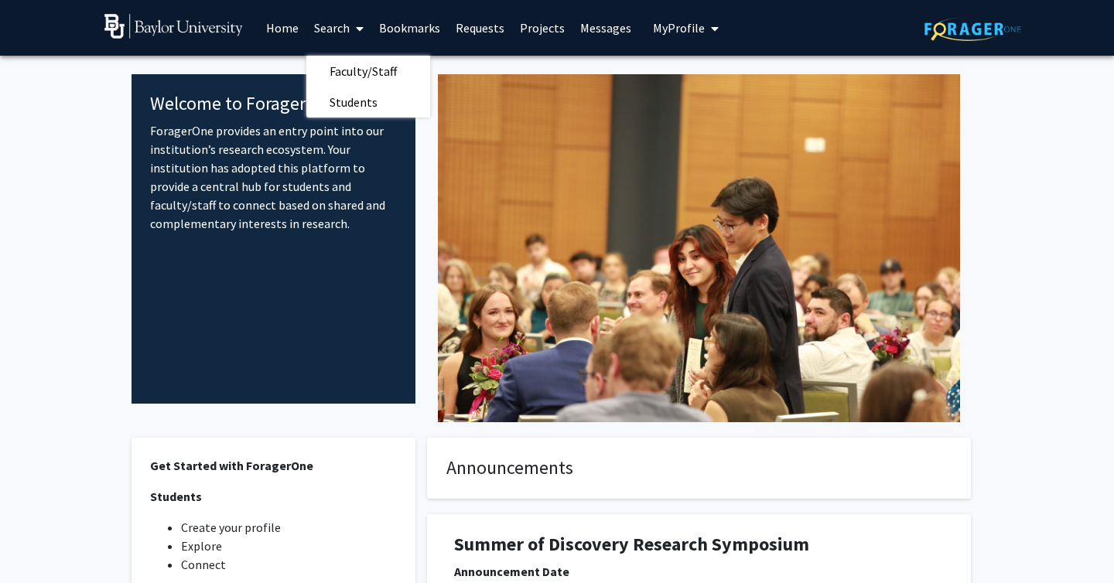
click at [676, 39] on button "My Profile" at bounding box center [685, 28] width 75 height 56
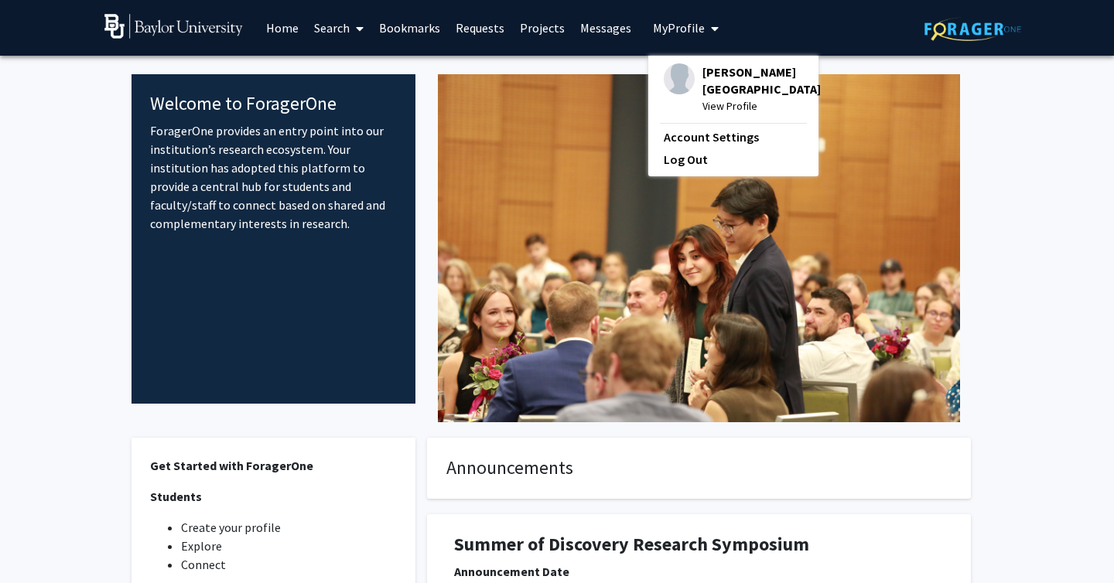
click at [1074, 165] on fg-internal-home-page "Welcome to ForagerOne ForagerOne provides an entry point into our institution’s…" at bounding box center [557, 460] width 1114 height 809
click at [1073, 165] on fg-internal-home-page "Welcome to ForagerOne ForagerOne provides an entry point into our institution’s…" at bounding box center [557, 460] width 1114 height 809
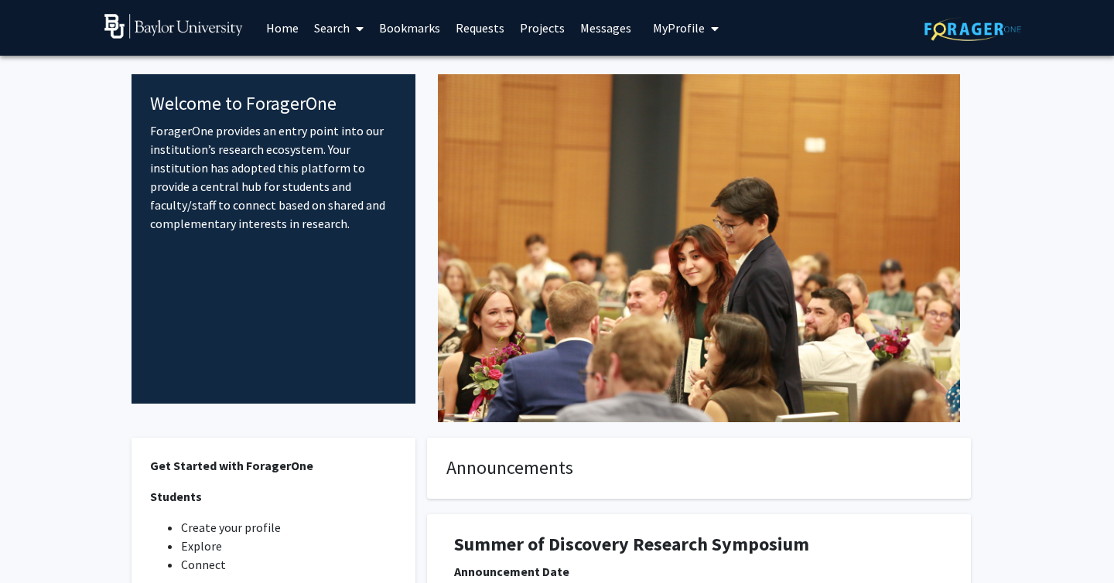
click at [347, 21] on link "Search" at bounding box center [338, 28] width 65 height 54
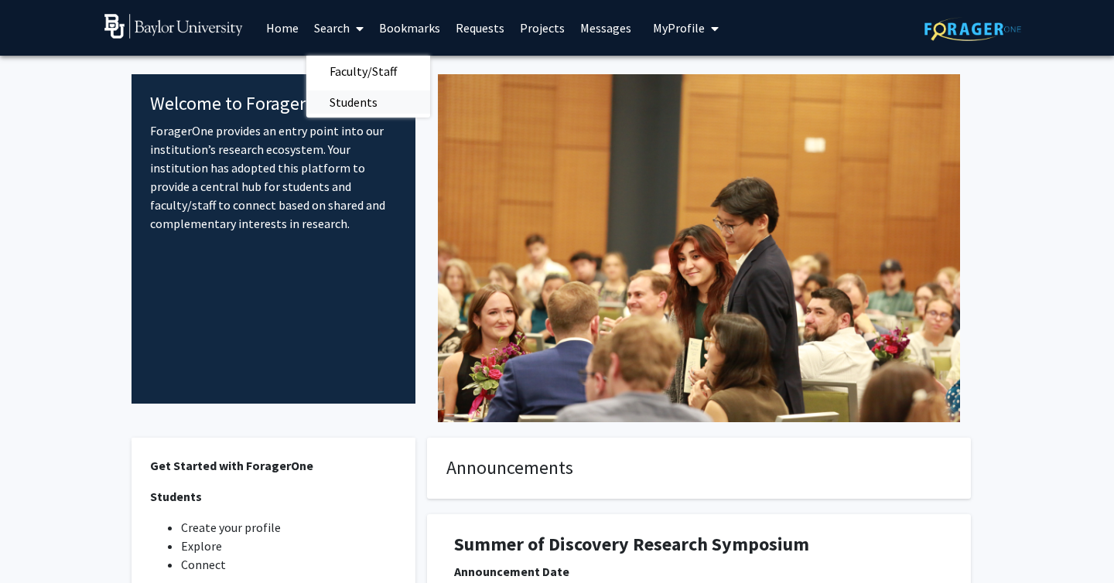
click at [380, 104] on span "Students" at bounding box center [353, 102] width 94 height 31
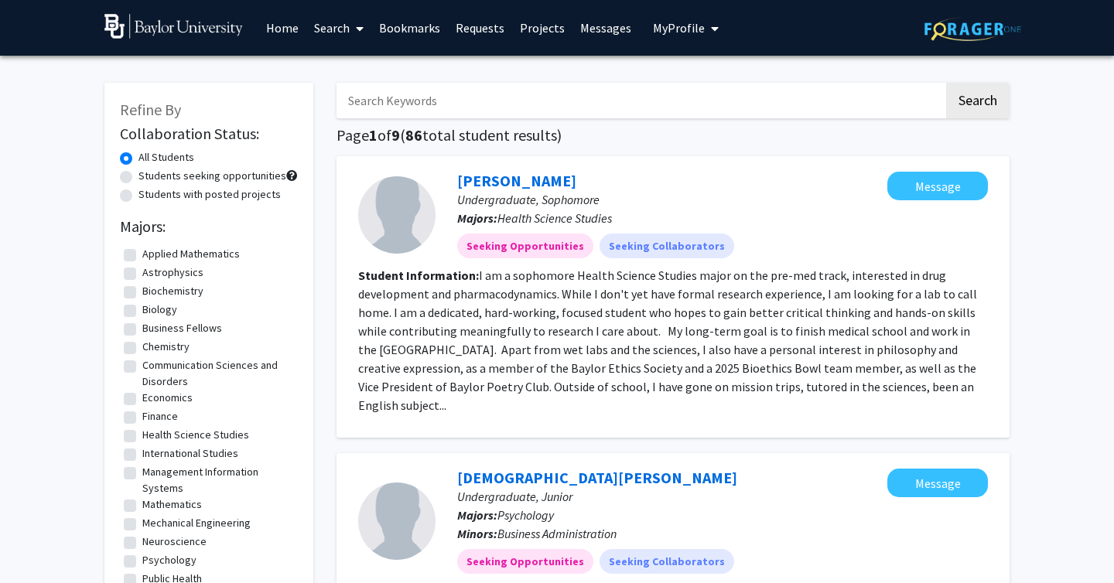
click at [405, 31] on link "Bookmarks" at bounding box center [409, 28] width 77 height 54
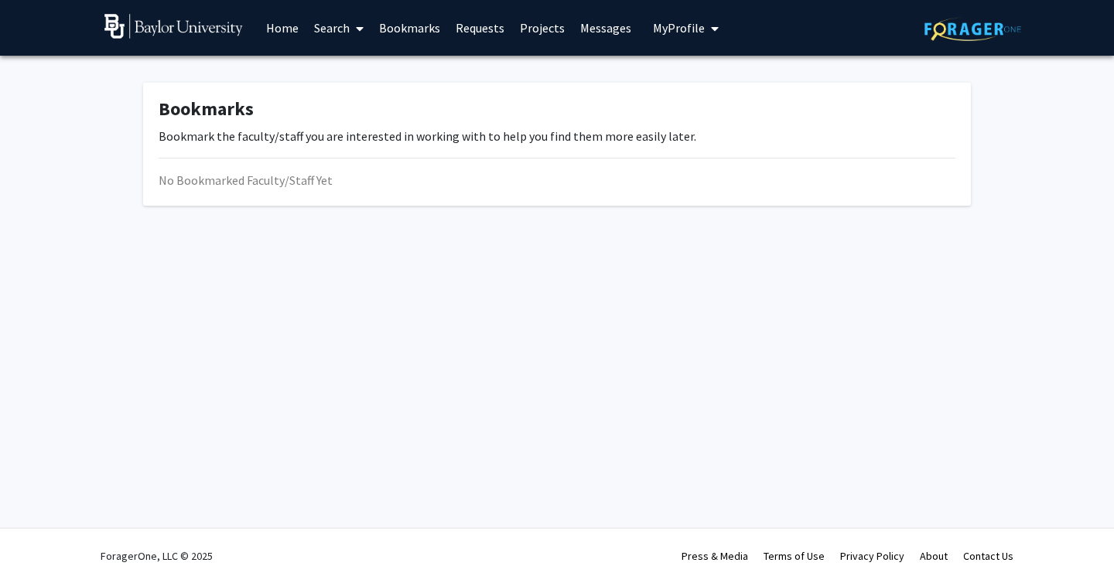
click at [514, 29] on link "Projects" at bounding box center [542, 28] width 60 height 54
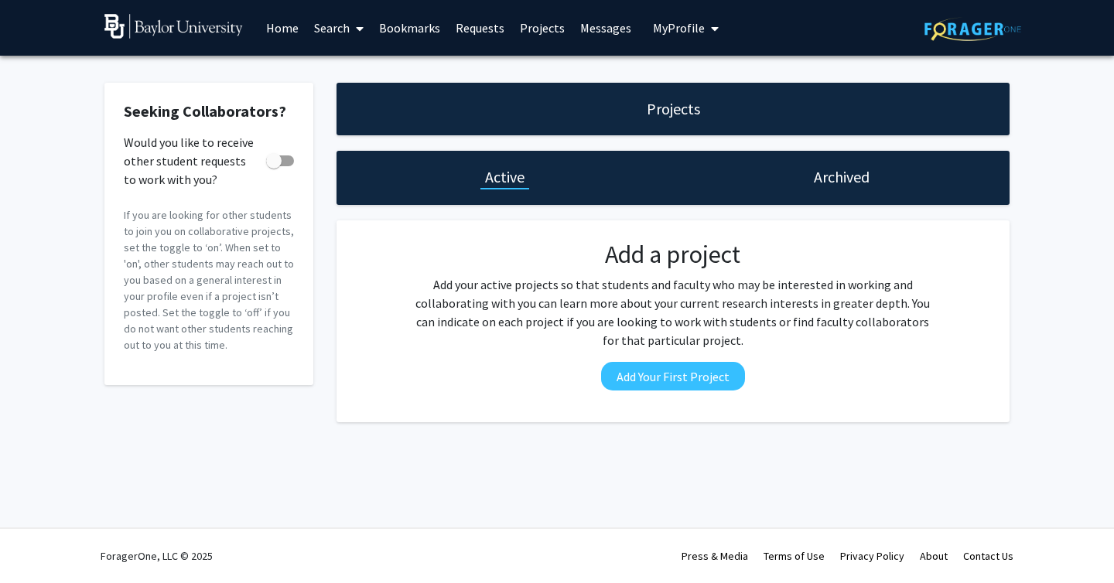
click at [480, 27] on link "Requests" at bounding box center [480, 28] width 64 height 54
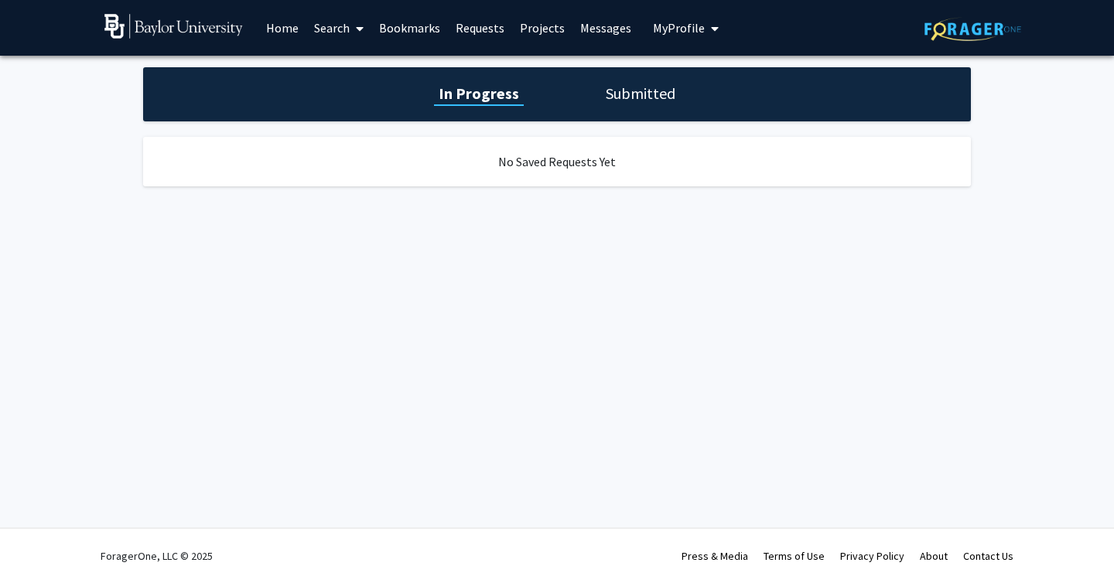
click at [644, 128] on div "In Progress Submitted No Saved Requests Yet" at bounding box center [557, 142] width 1114 height 173
click at [640, 97] on h1 "Submitted" at bounding box center [640, 94] width 79 height 22
click at [633, 34] on div "Skip navigation Home Search Bookmarks Requests Projects Messages My Profile Shr…" at bounding box center [413, 28] width 619 height 56
click at [618, 34] on link "Messages" at bounding box center [605, 28] width 67 height 54
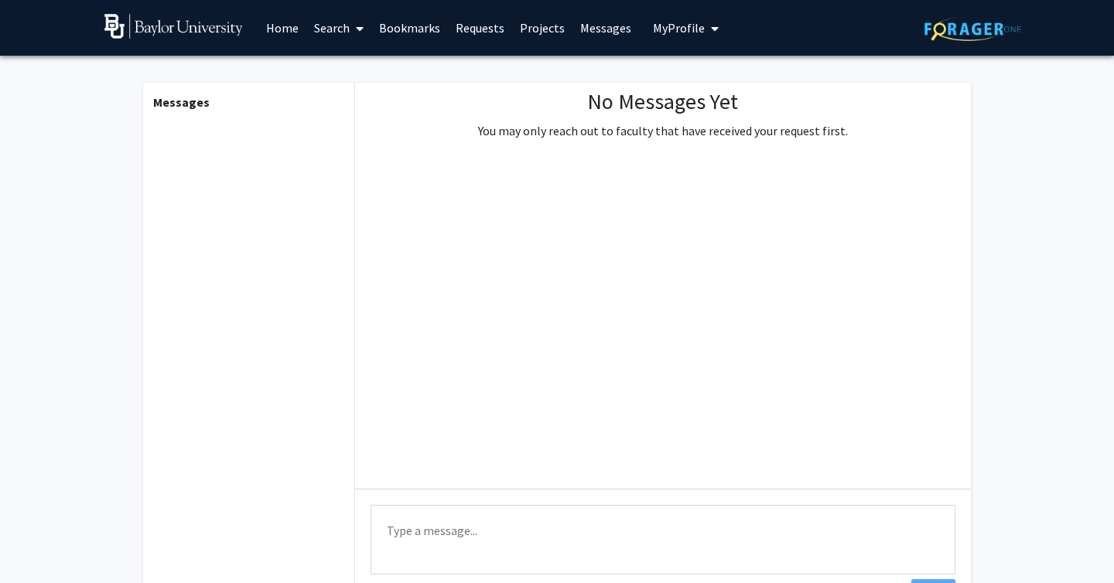
click at [669, 29] on span "My Profile" at bounding box center [679, 27] width 52 height 15
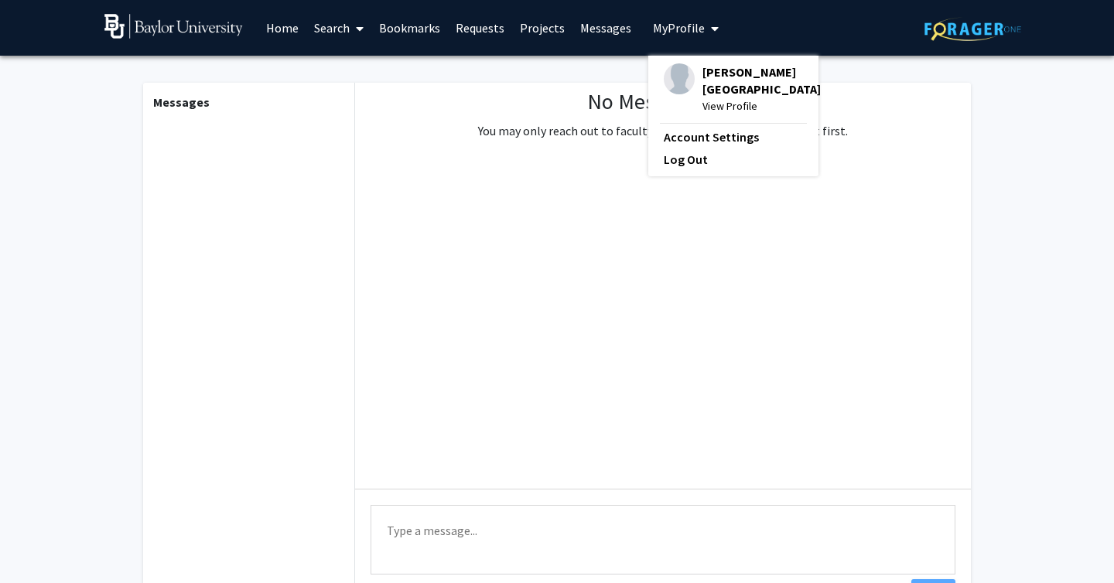
click at [287, 21] on link "Home" at bounding box center [282, 28] width 48 height 54
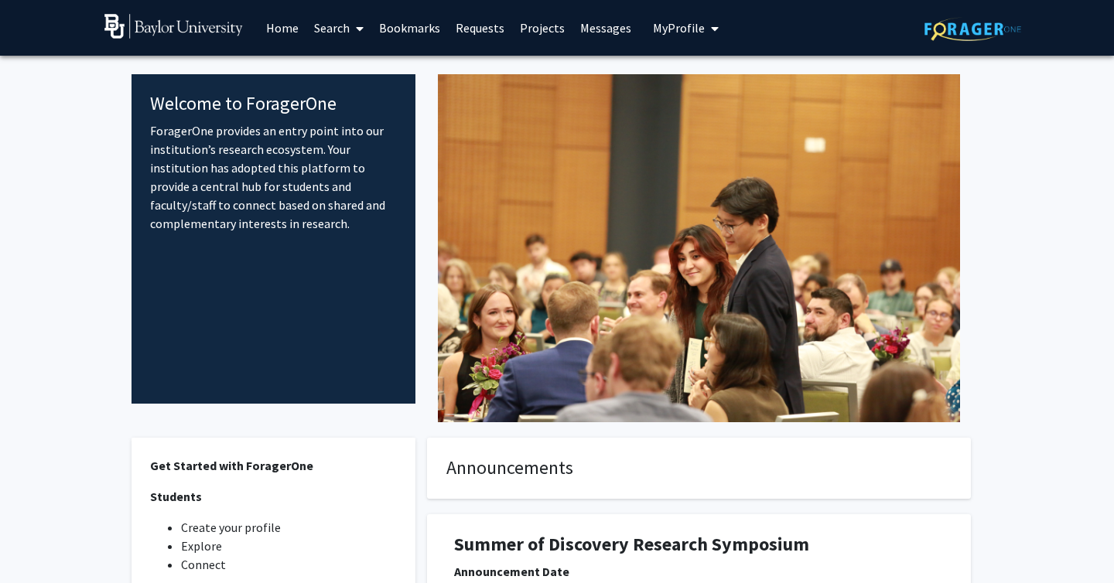
click at [425, 33] on link "Bookmarks" at bounding box center [409, 28] width 77 height 54
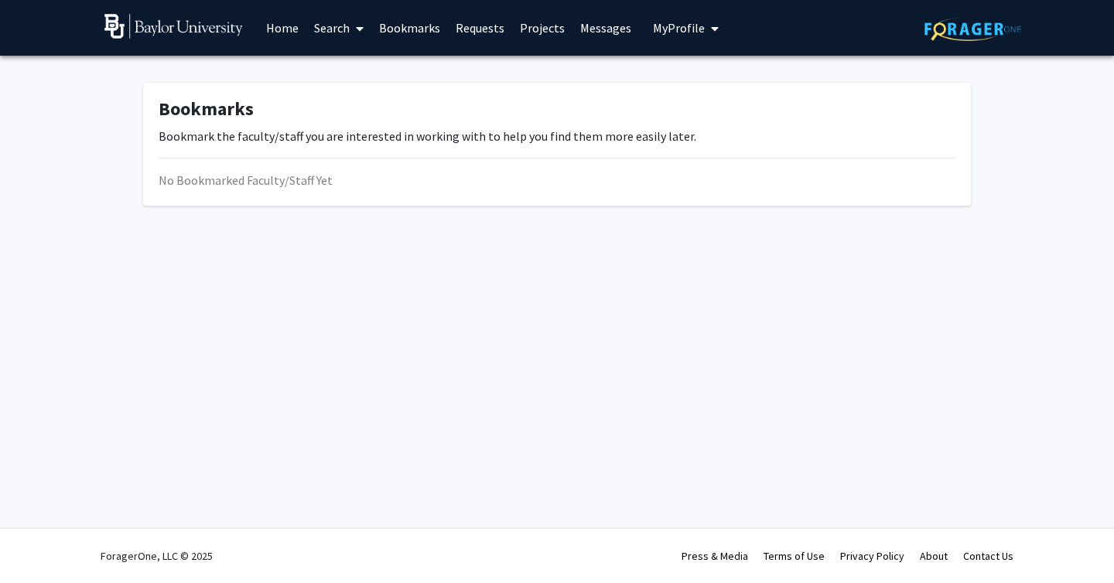
click at [674, 42] on button "My Profile" at bounding box center [685, 28] width 75 height 56
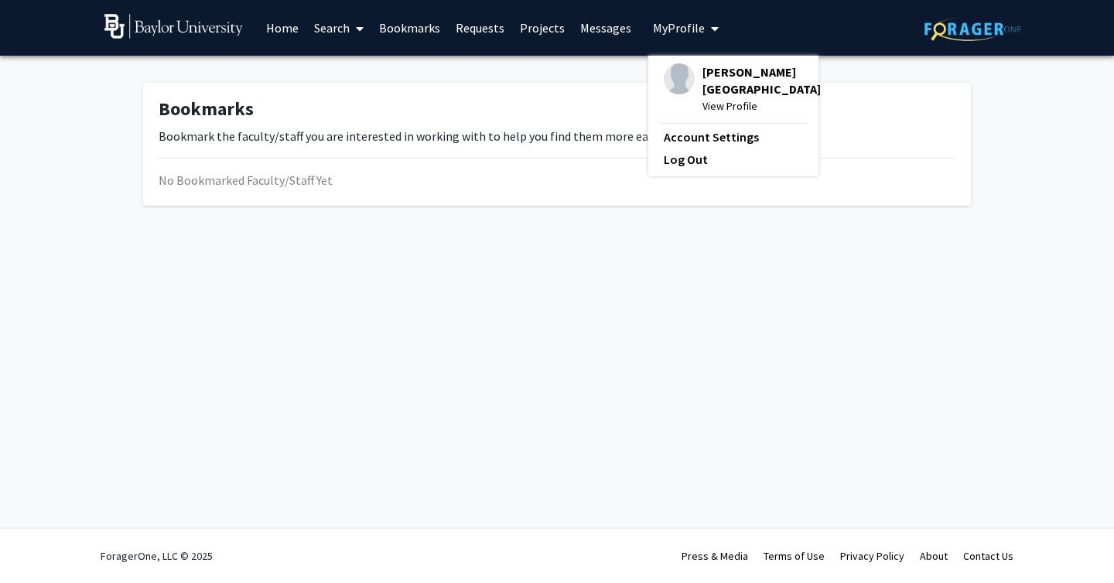
click at [706, 103] on span "View Profile" at bounding box center [761, 105] width 118 height 17
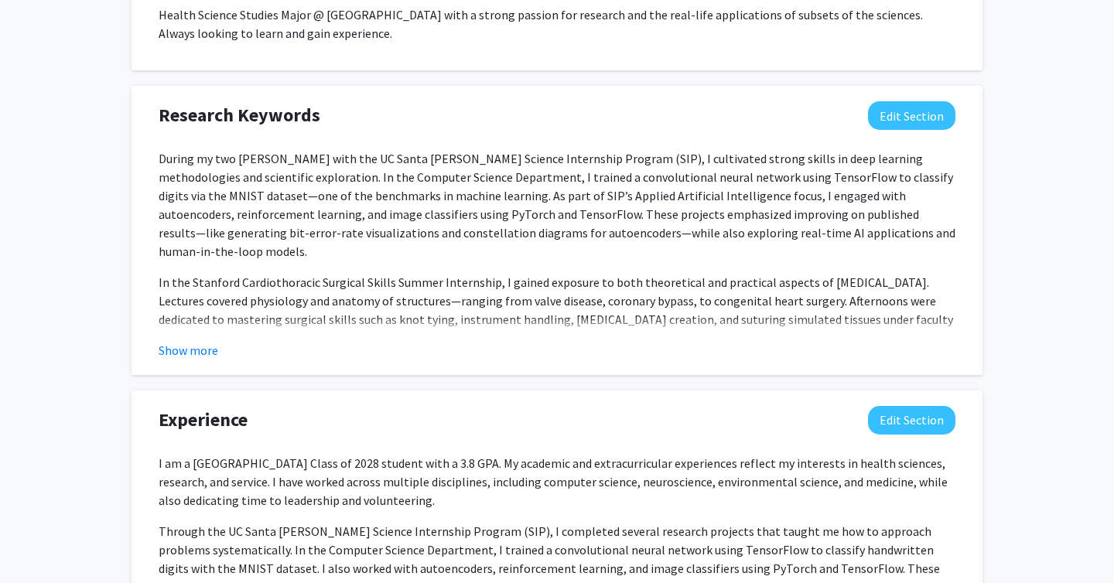
scroll to position [817, 0]
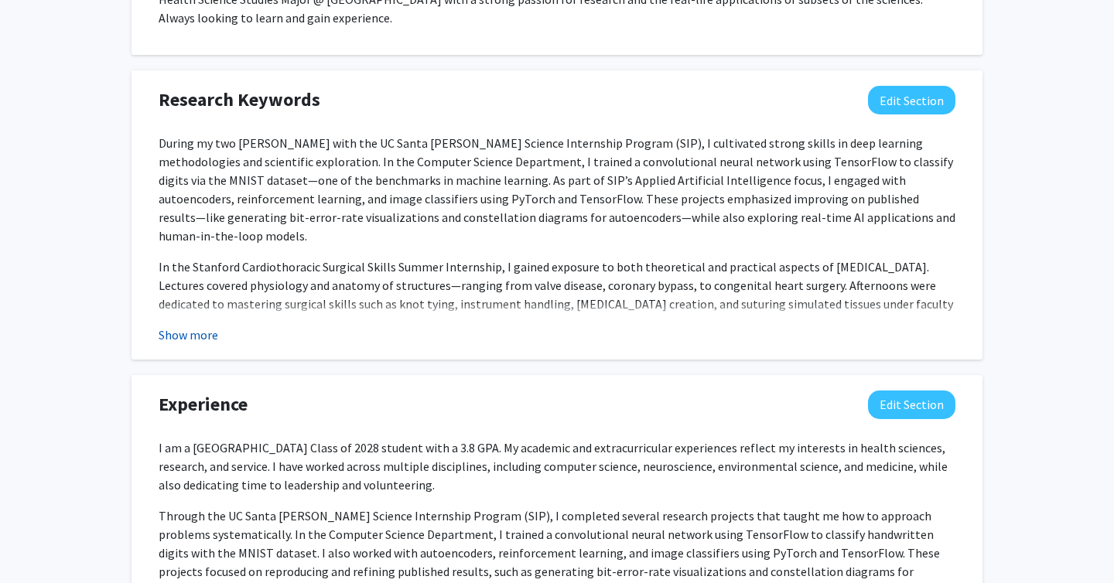
click at [189, 343] on button "Show more" at bounding box center [189, 335] width 60 height 19
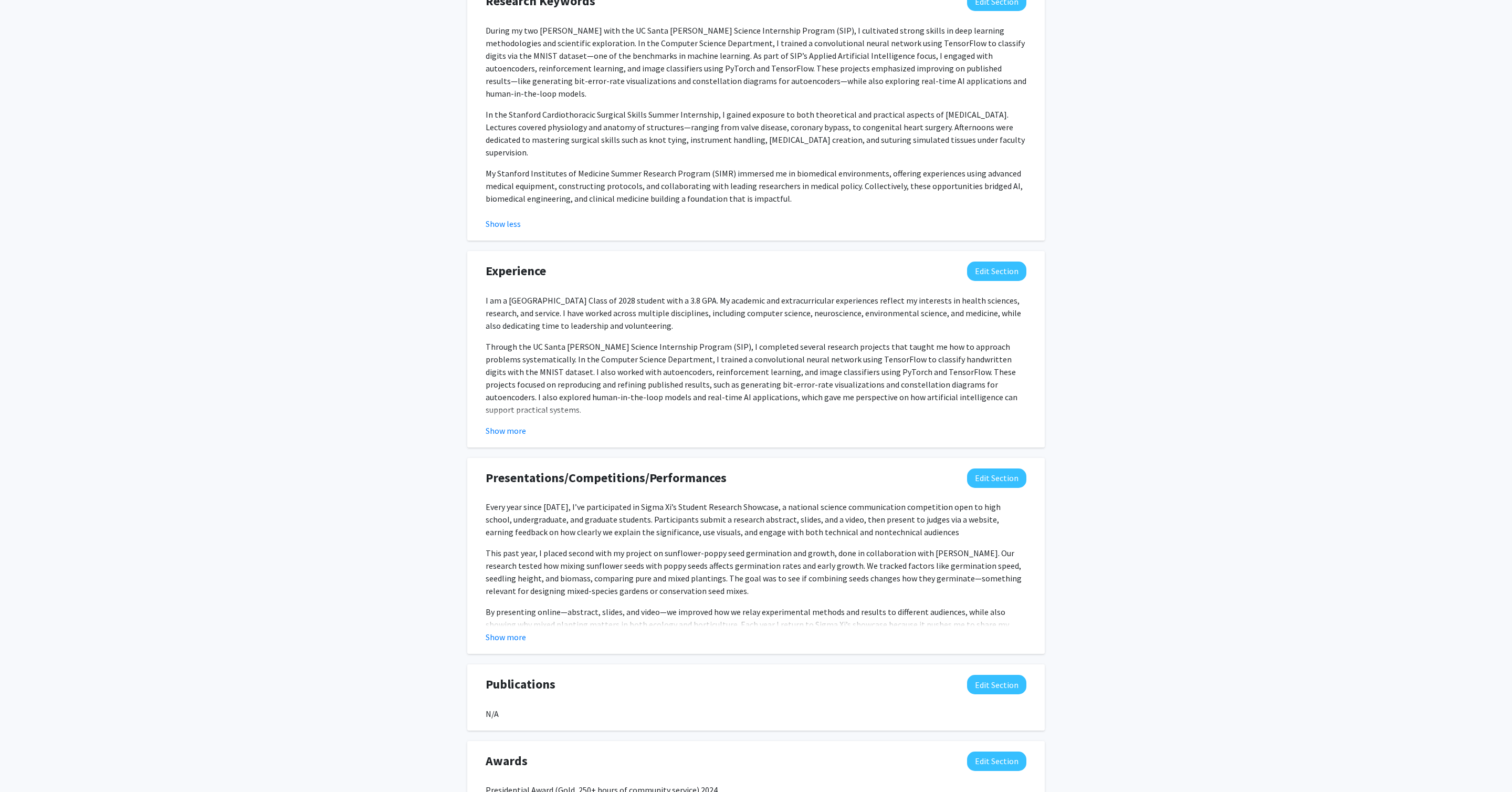
scroll to position [643, 0]
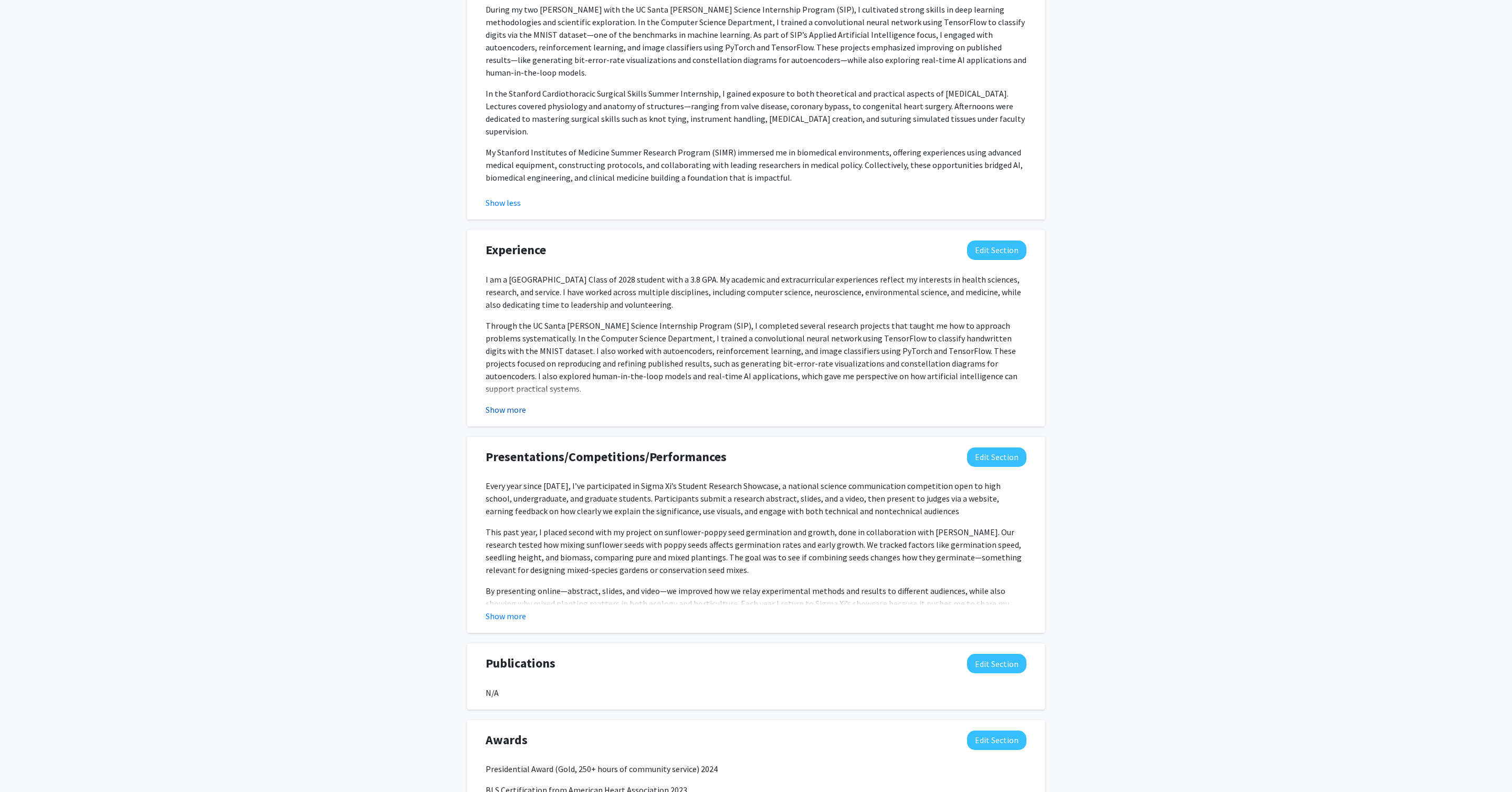
click at [508, 395] on button "Show more" at bounding box center [506, 410] width 41 height 13
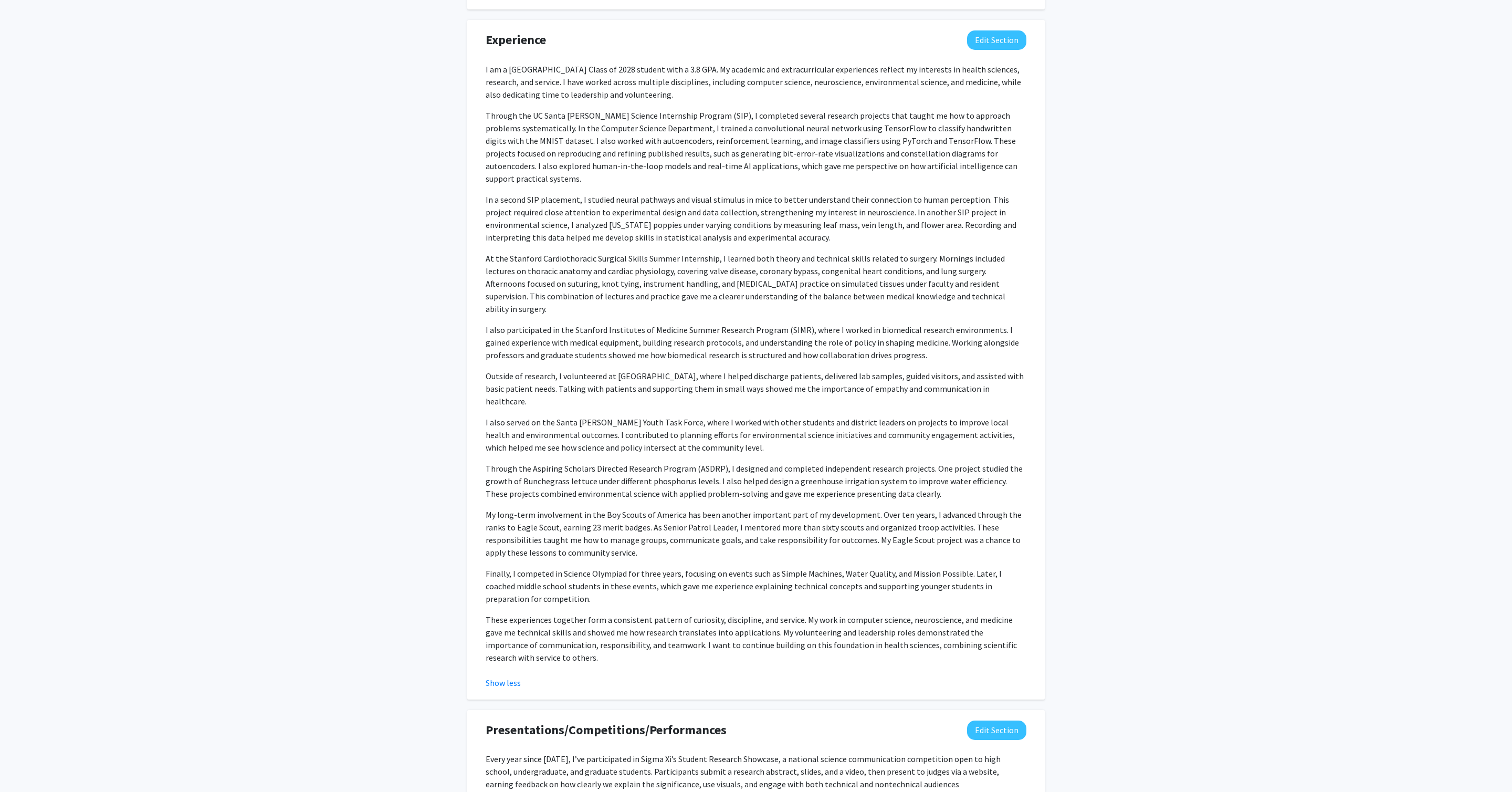
scroll to position [1007, 0]
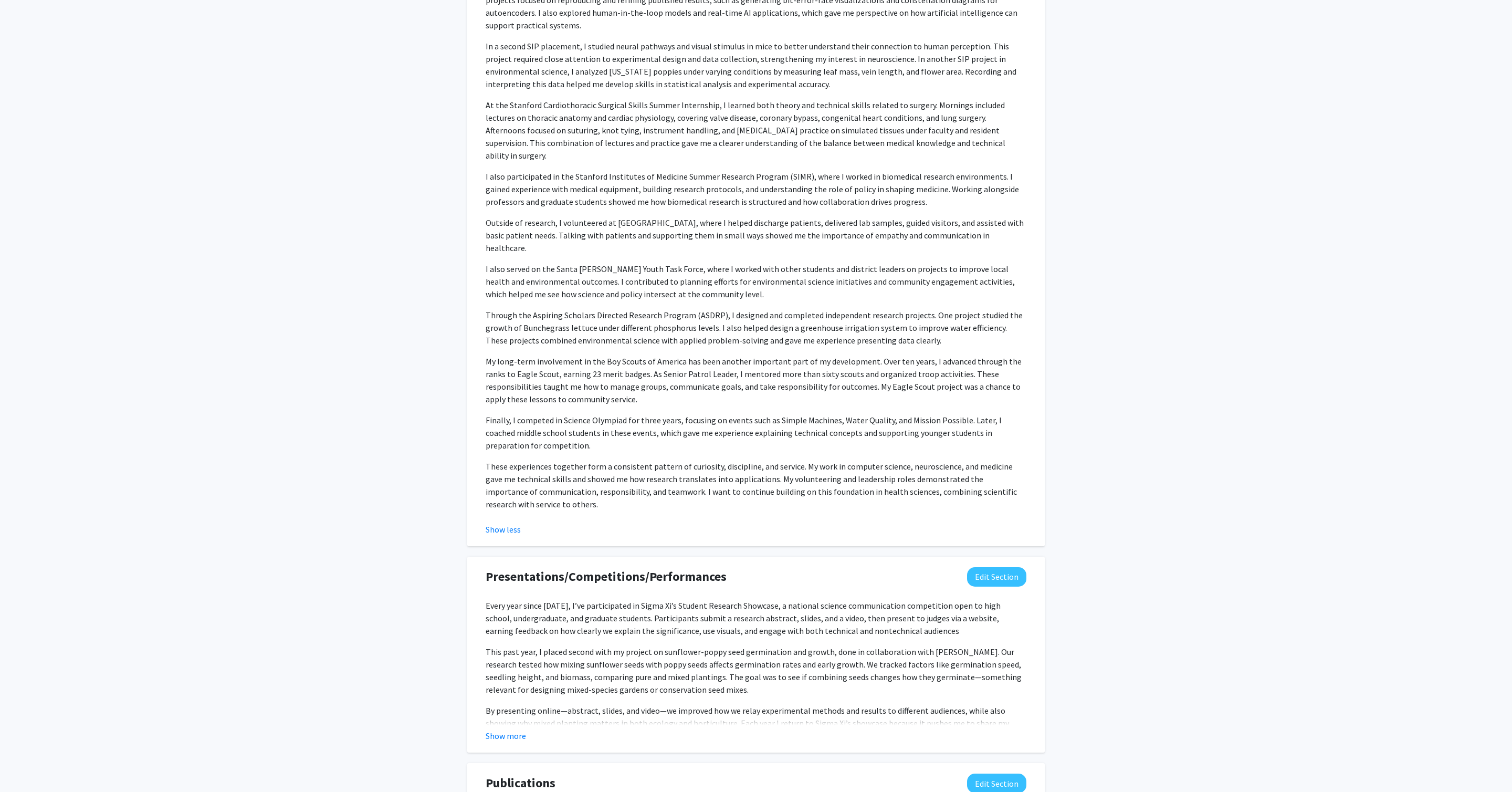
click at [513, 395] on div "Presentations/Competitions/Performances Edit Section Every year since 2021, I’v…" at bounding box center [756, 655] width 578 height 196
click at [513, 395] on button "Show more" at bounding box center [506, 736] width 41 height 13
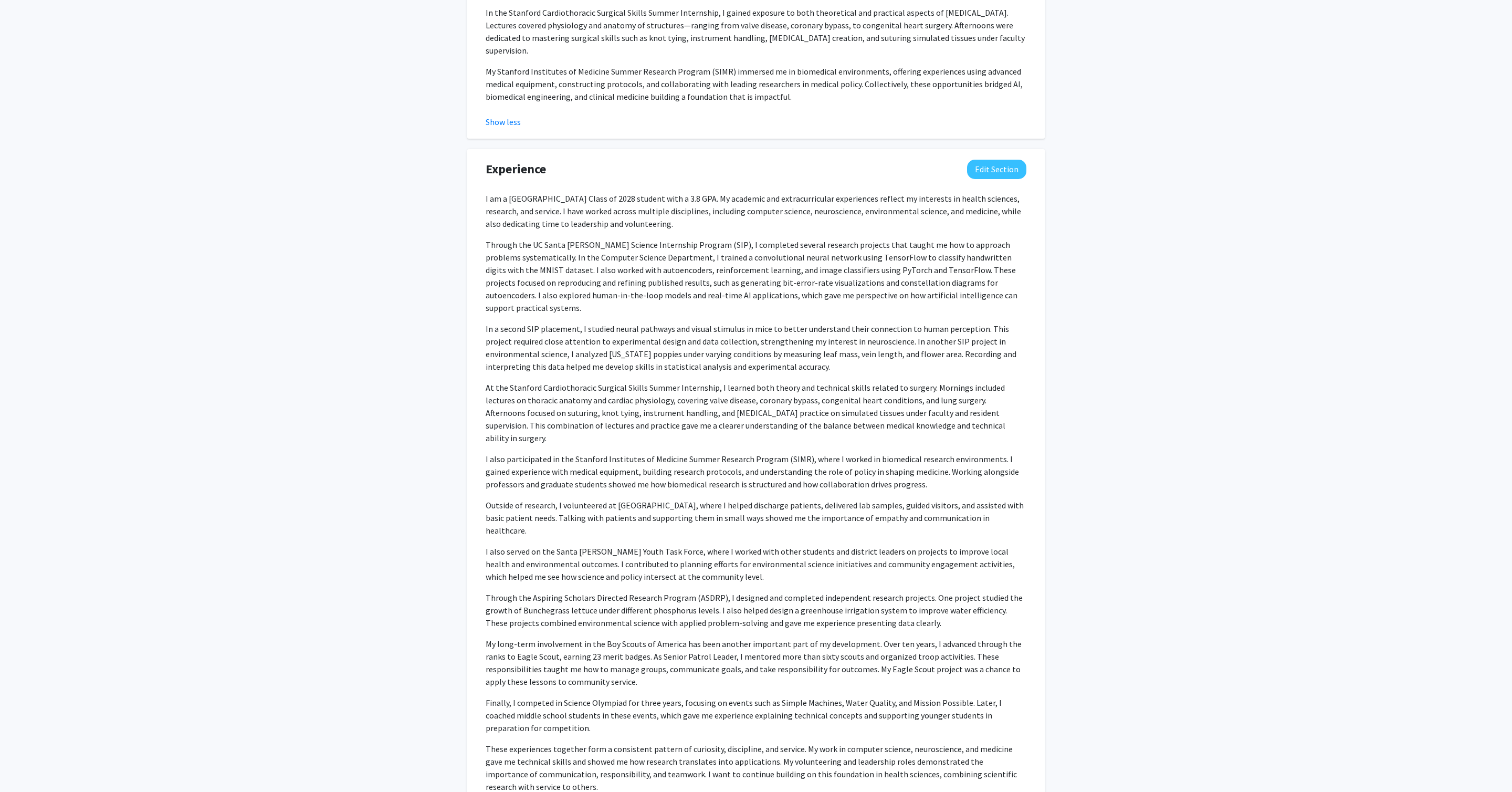
scroll to position [748, 0]
